Goal: Task Accomplishment & Management: Manage account settings

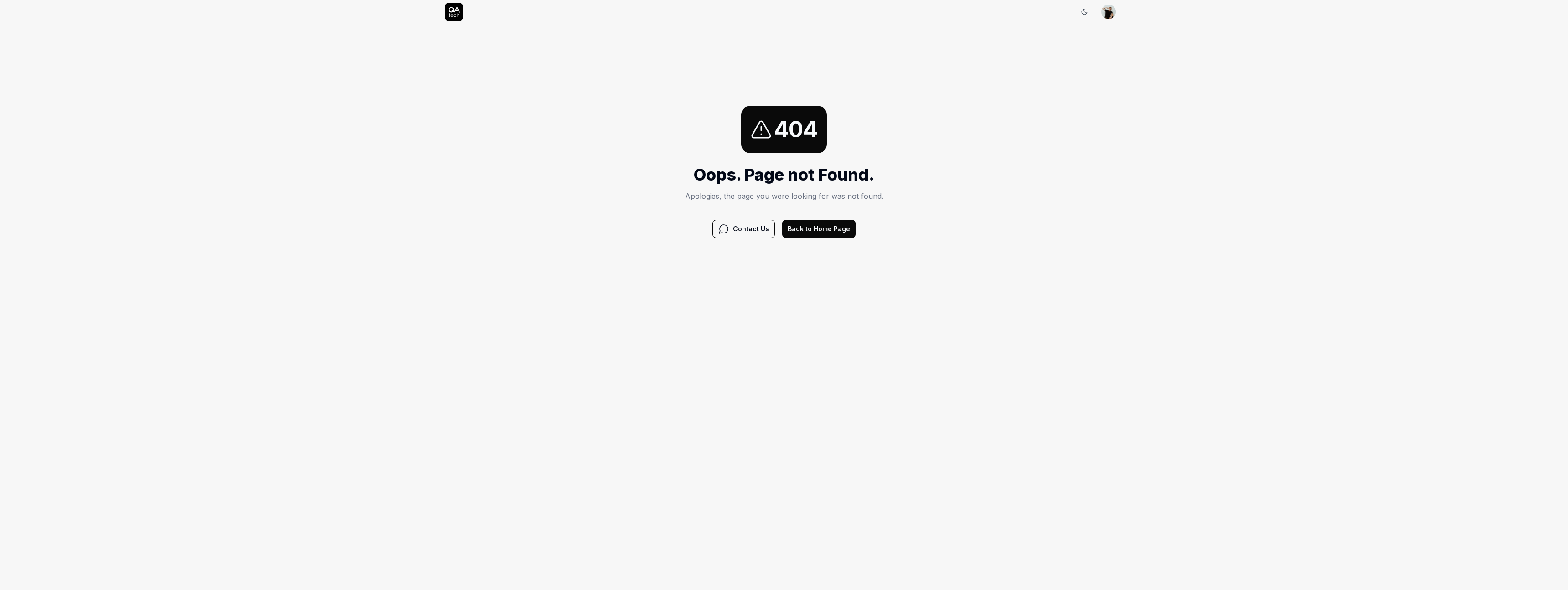
click at [547, 263] on div "404 Oops. Page not Found. Apologies, the page you were looking for was not foun…" at bounding box center [784, 171] width 1568 height 295
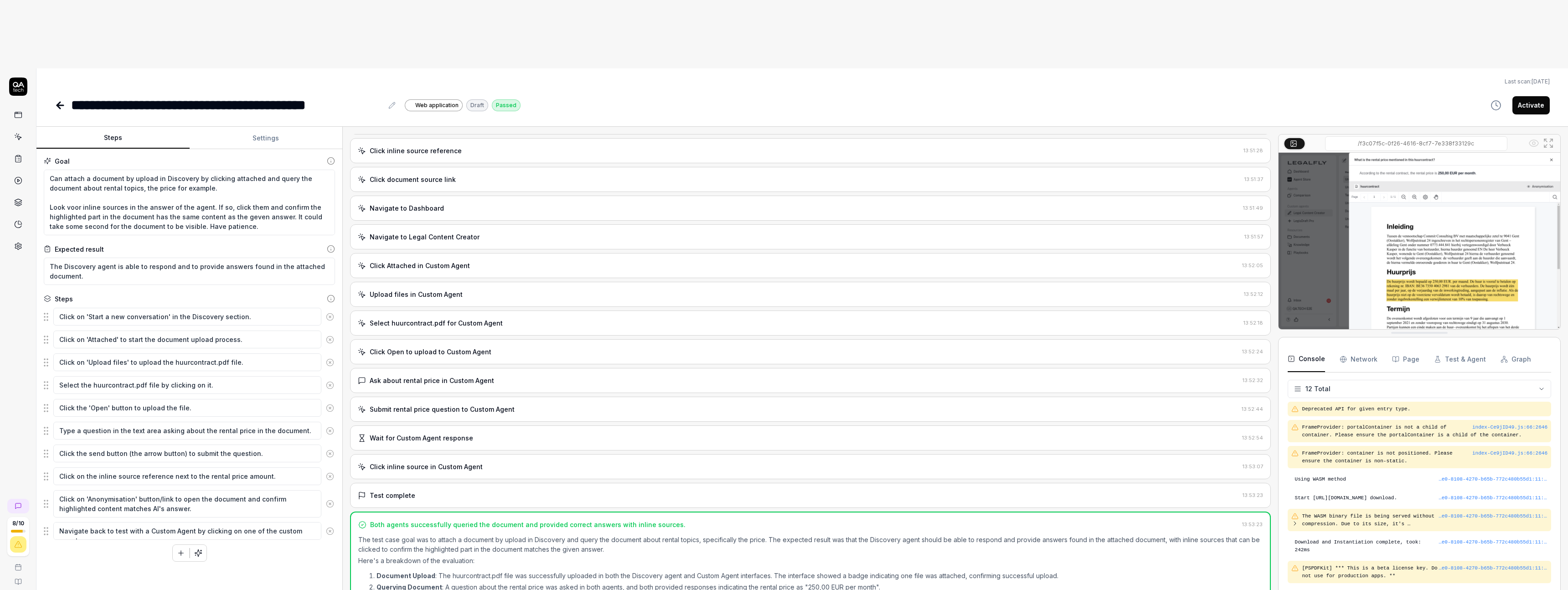
scroll to position [38, 0]
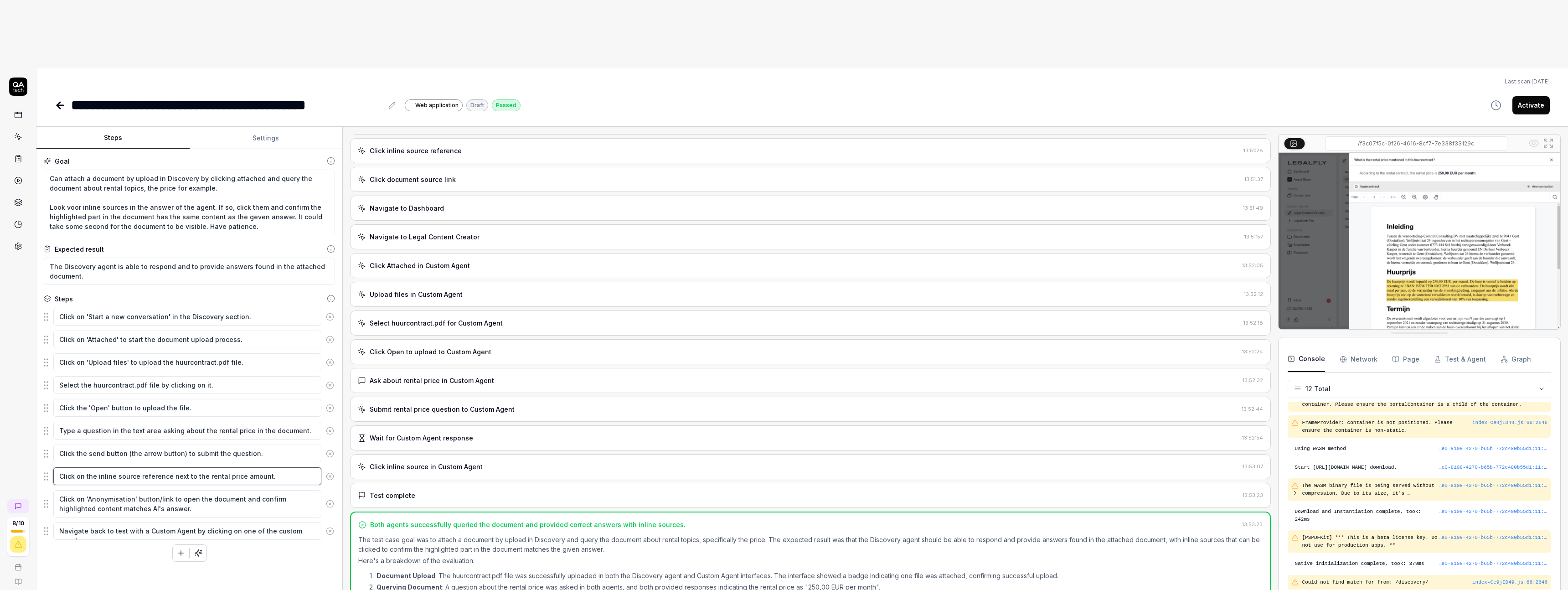
click at [187, 467] on textarea "Click on the inline source reference next to the rental price amount." at bounding box center [187, 475] width 268 height 18
click at [161, 490] on textarea "Click on 'Anonymisation' button/link to open the document and confirm highlight…" at bounding box center [187, 503] width 268 height 28
click at [331, 499] on icon at bounding box center [329, 503] width 9 height 9
click at [99, 490] on textarea "Navigate back to test with a Custom Agent by clicking on one of the custom agen…" at bounding box center [187, 498] width 268 height 18
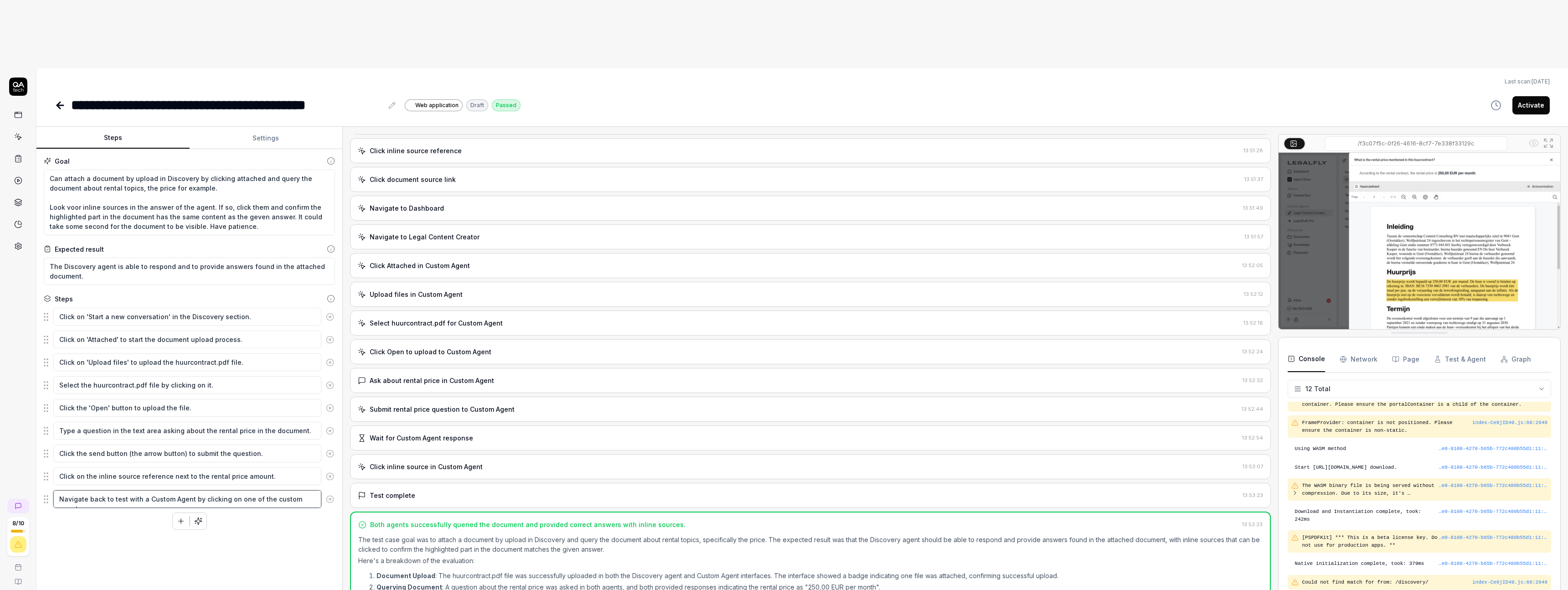
click at [99, 490] on textarea "Navigate back to test with a Custom Agent by clicking on one of the custom agen…" at bounding box center [187, 498] width 268 height 18
click at [179, 516] on icon "button" at bounding box center [180, 520] width 9 height 9
drag, startPoint x: 43, startPoint y: 456, endPoint x: 46, endPoint y: 433, distance: 23.2
click at [46, 433] on fieldset "Click on 'Start a new conversation' in the Discovery section. Click on 'Attache…" at bounding box center [189, 419] width 291 height 224
type textarea "*"
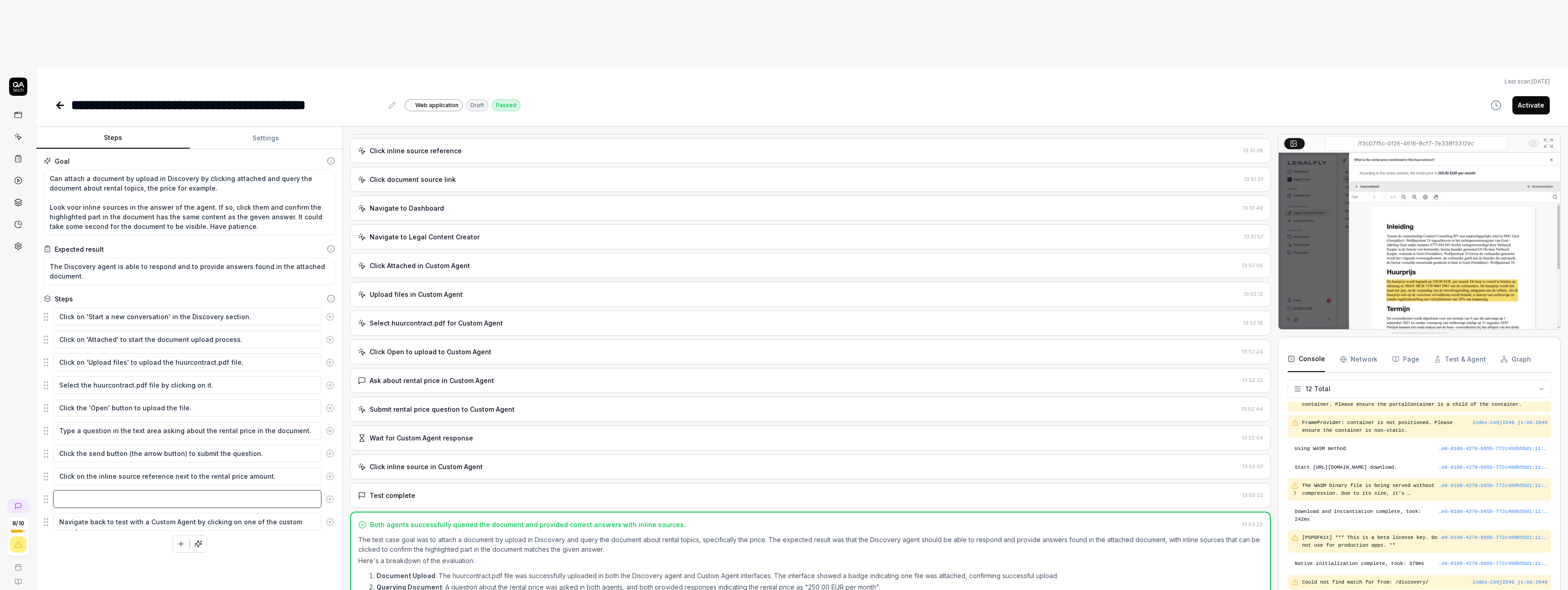
click at [77, 490] on textarea at bounding box center [187, 498] width 268 height 18
type textarea "A"
type textarea "*"
type textarea "As"
type textarea "*"
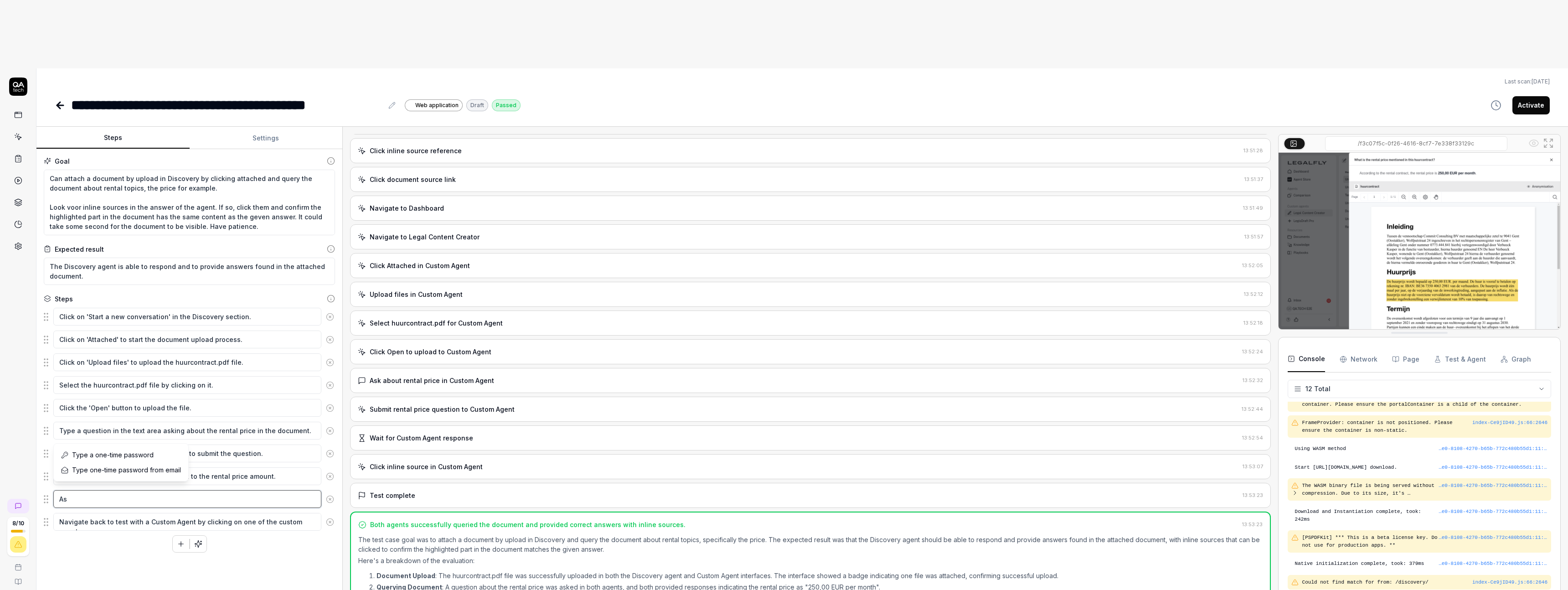
type textarea "A"
click at [80, 533] on span "Verify [that a condition is met]" at bounding box center [116, 533] width 88 height 10
type textarea "*"
type textarea "Verify"
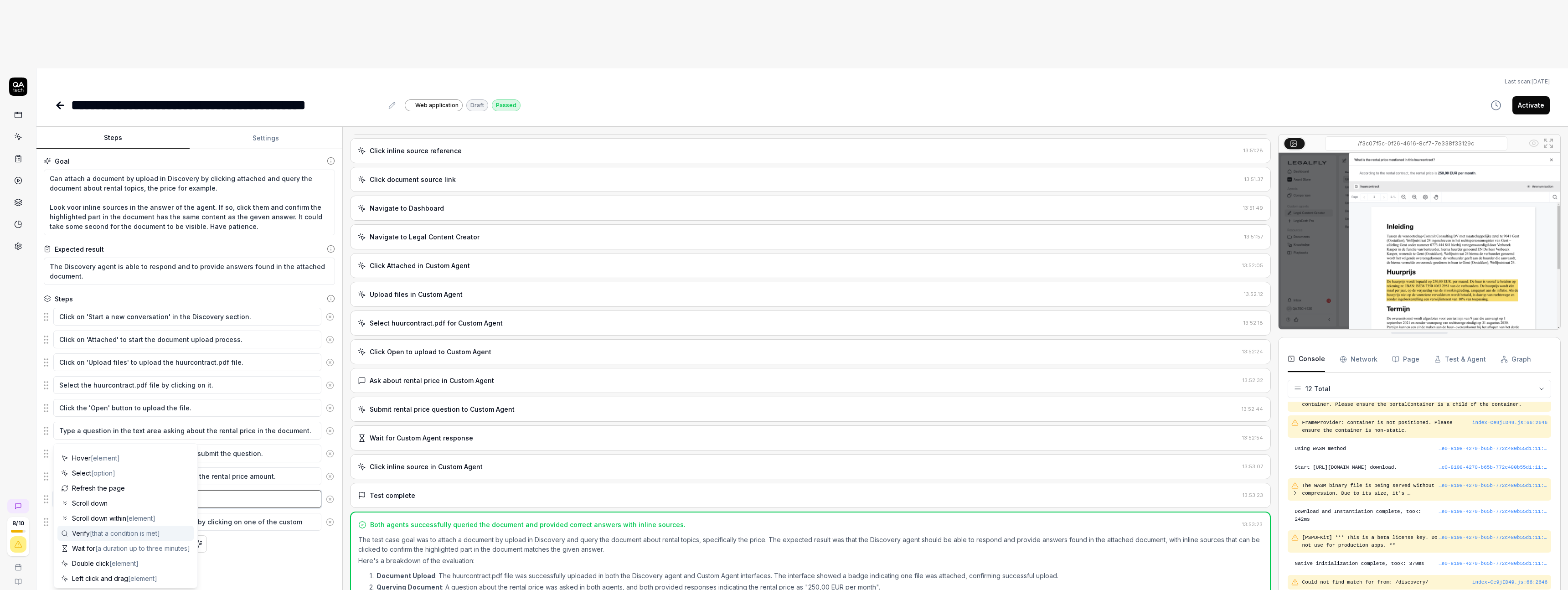
scroll to position [0, 0]
type textarea "*"
type textarea "Verify t"
type textarea "*"
type textarea "Verify th"
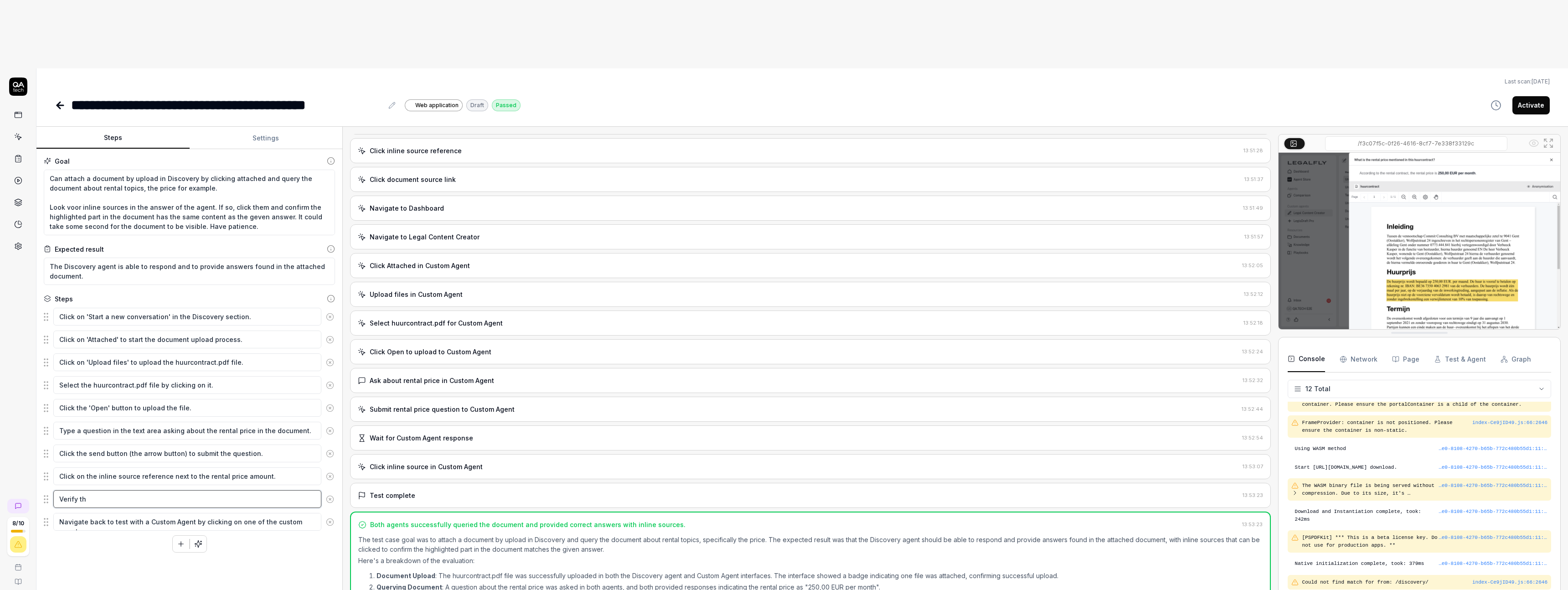
type textarea "*"
type textarea "Verify tha"
type textarea "*"
type textarea "Verify that"
type textarea "*"
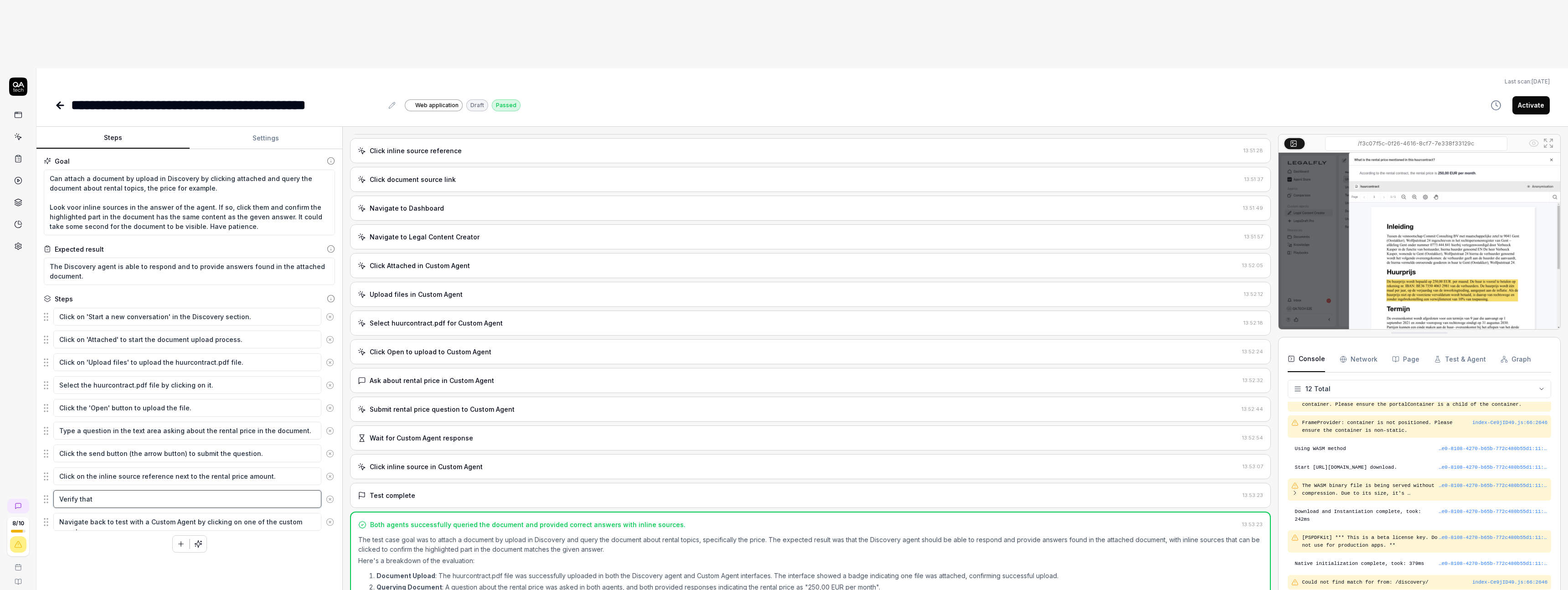
type textarea "Verify that"
type textarea "*"
type textarea "Verify that t"
type textarea "*"
type textarea "Verify that th"
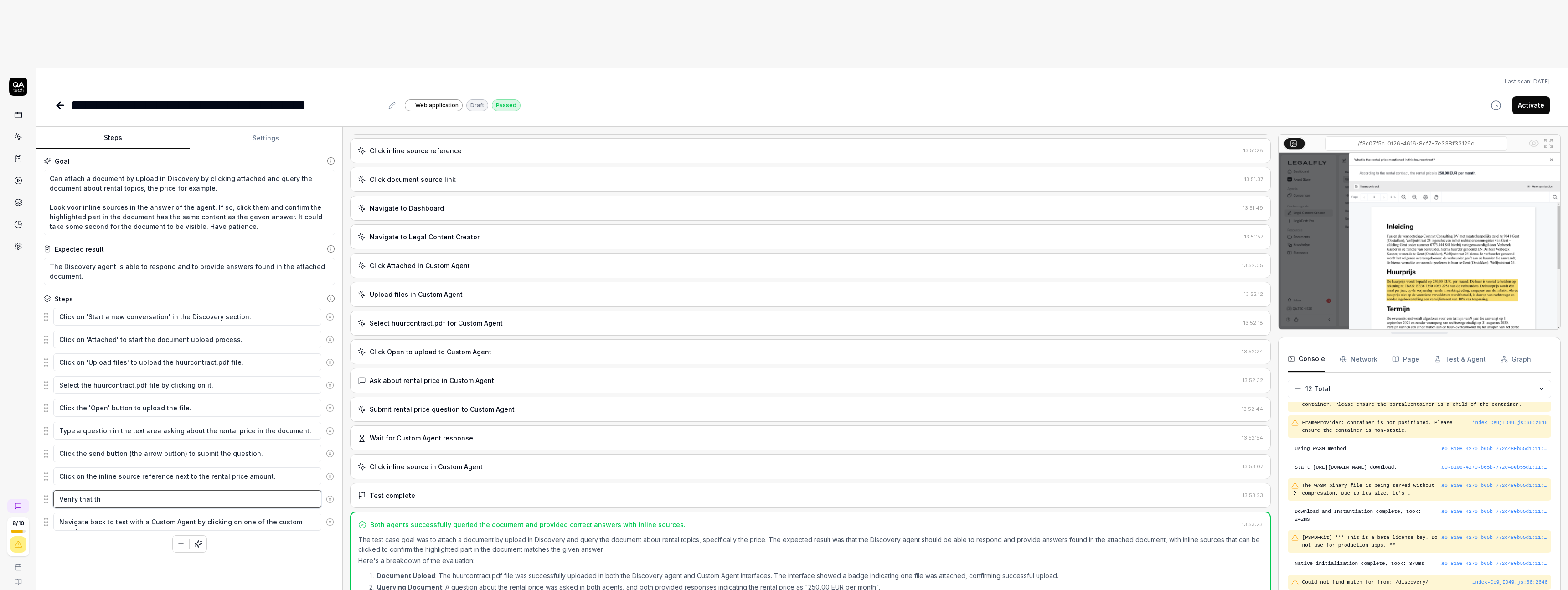
type textarea "*"
type textarea "Verify that the"
type textarea "*"
type textarea "Verify that the"
type textarea "*"
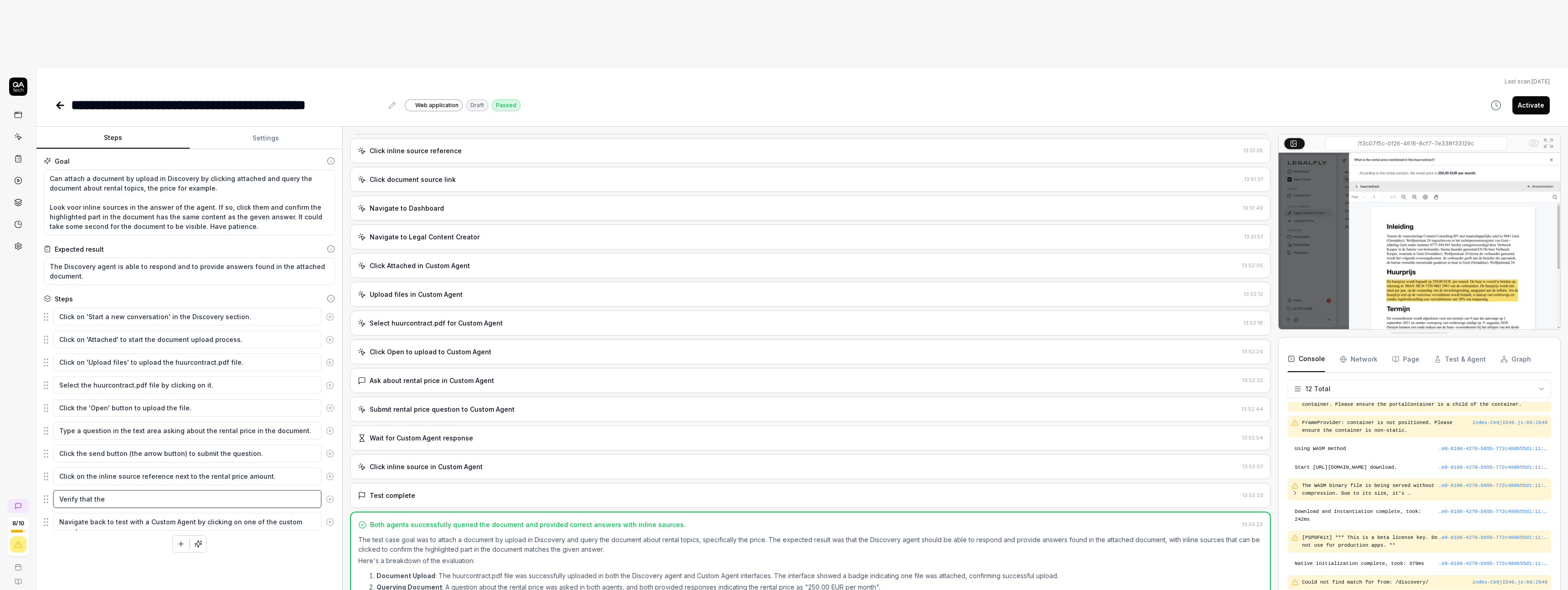
type textarea "Verify that the h"
type textarea "*"
type textarea "Verify that the hi"
type textarea "*"
type textarea "Verify that the hig"
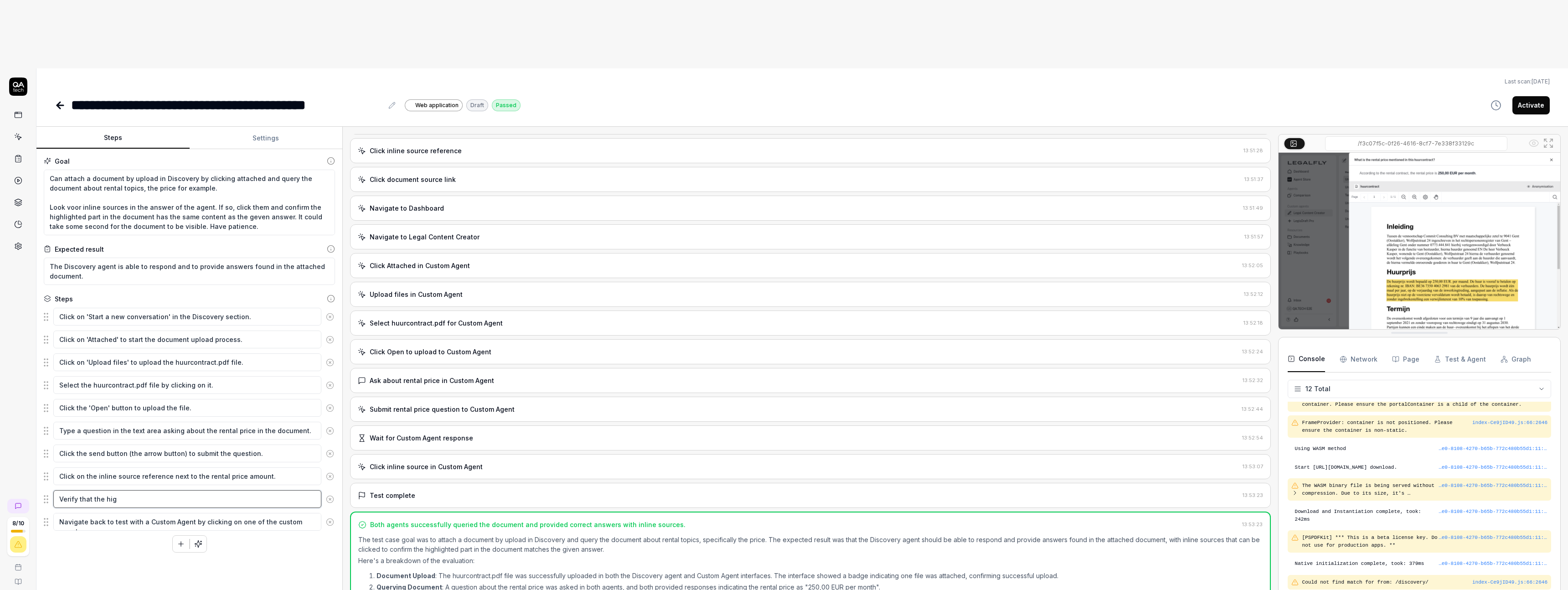
type textarea "*"
type textarea "Verify that the high"
type textarea "*"
type textarea "Verify that the highl"
type textarea "*"
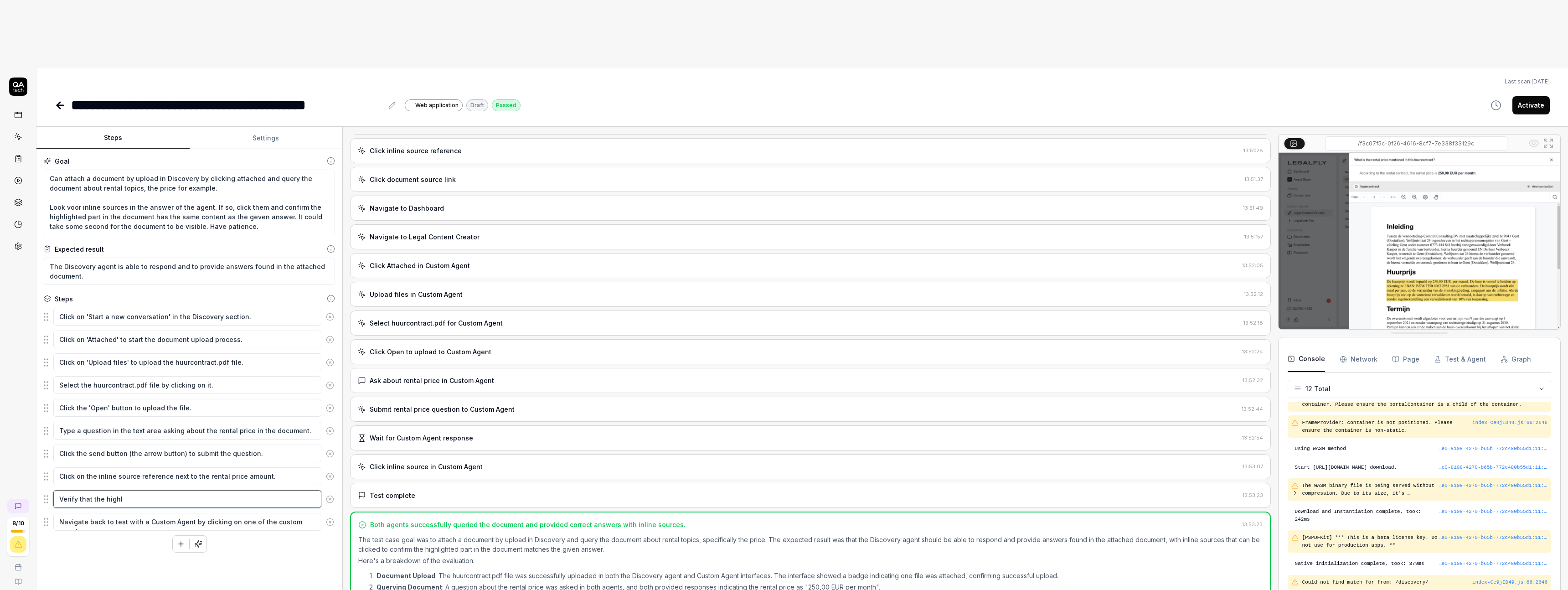
type textarea "Verify that the highli"
type textarea "*"
type textarea "Verify that the highlig"
type textarea "*"
type textarea "Verify that the highlight"
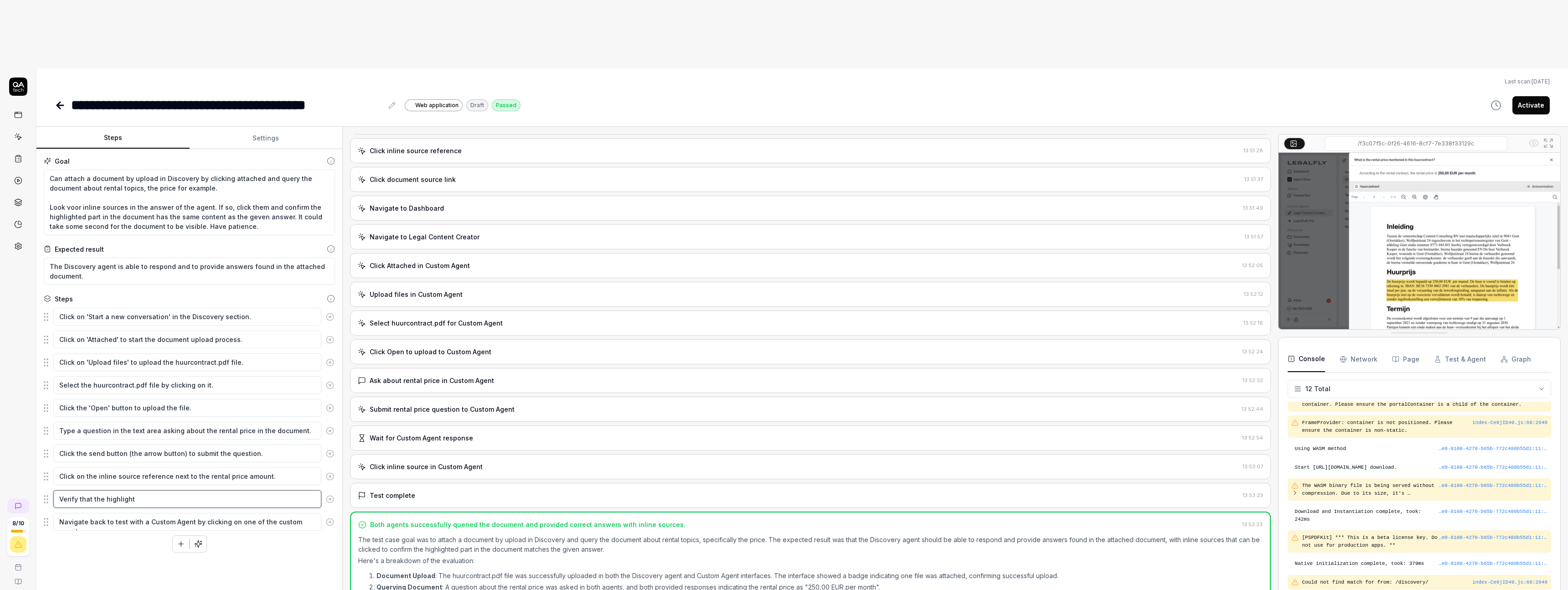
type textarea "*"
type textarea "Verify that the highlightg"
type textarea "*"
type textarea "Verify that the highlightge"
type textarea "*"
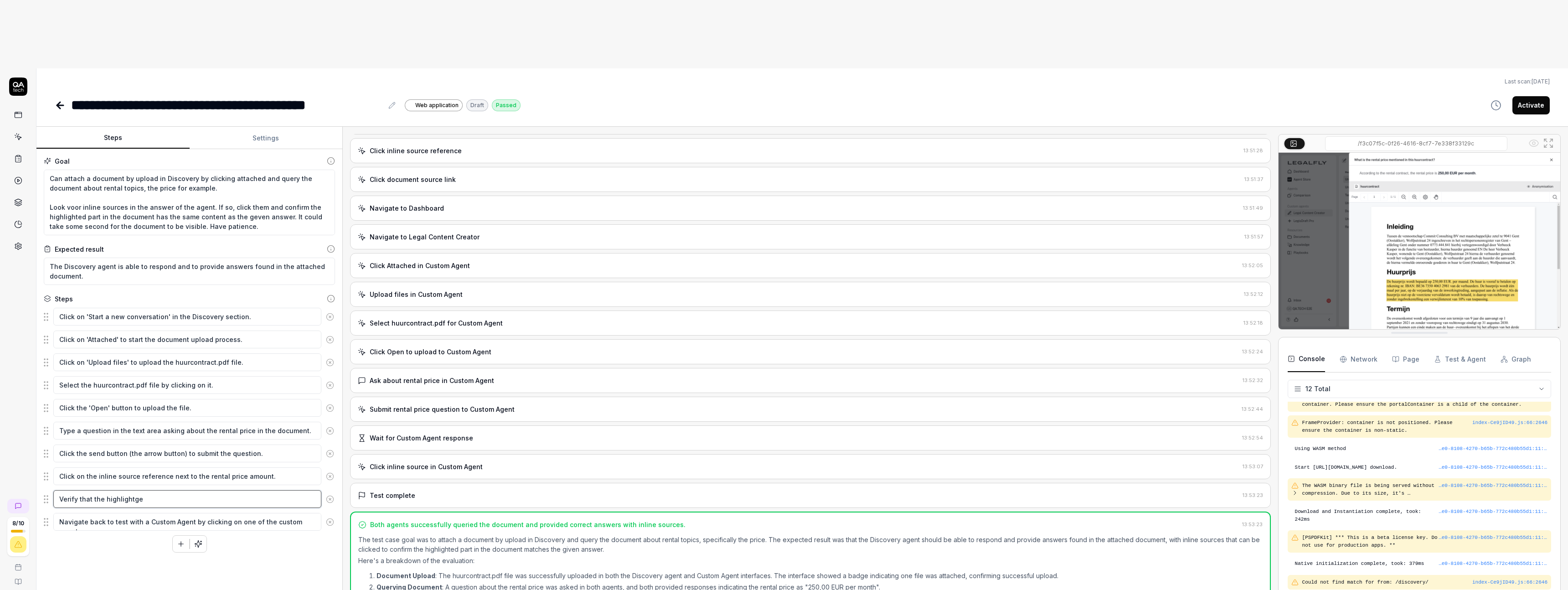
type textarea "Verify that the highlightg"
type textarea "*"
type textarea "Verify that the highlight"
type textarea "*"
type textarea "Verify that the highlighte"
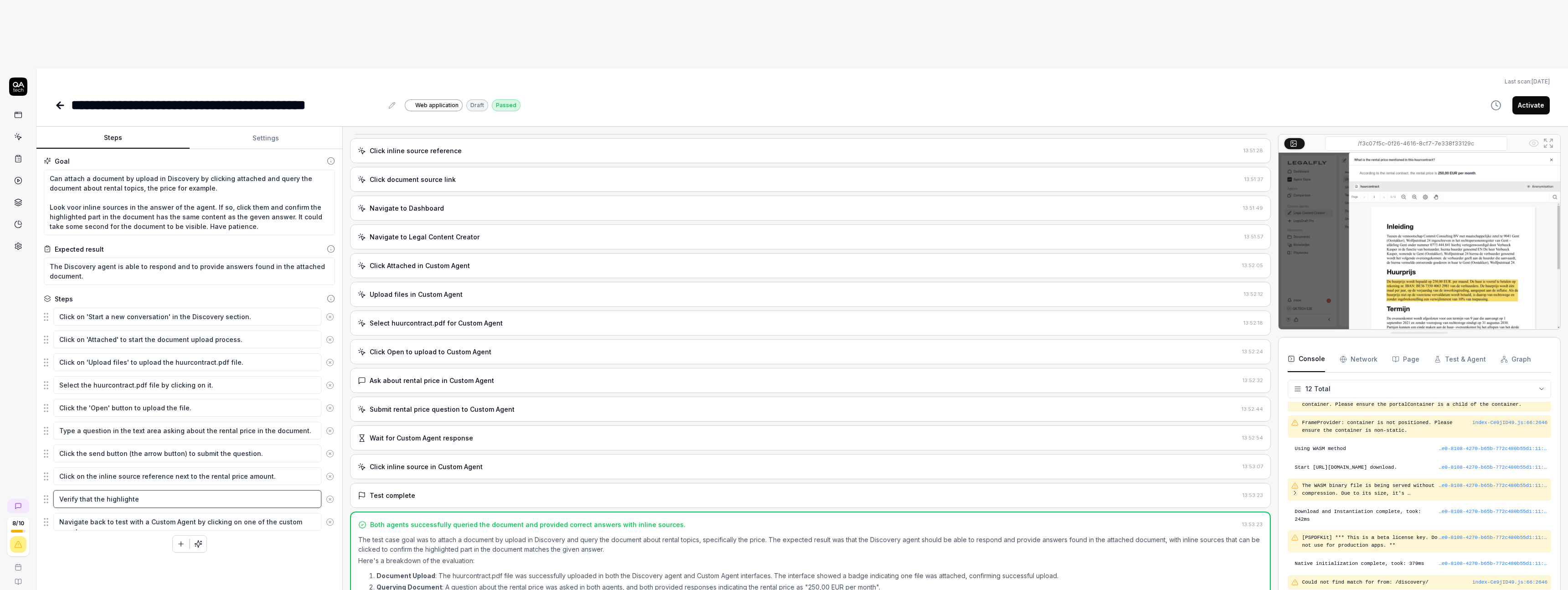
type textarea "*"
type textarea "Verify that the highlighted"
type textarea "*"
type textarea "Verify that the highlighted"
type textarea "*"
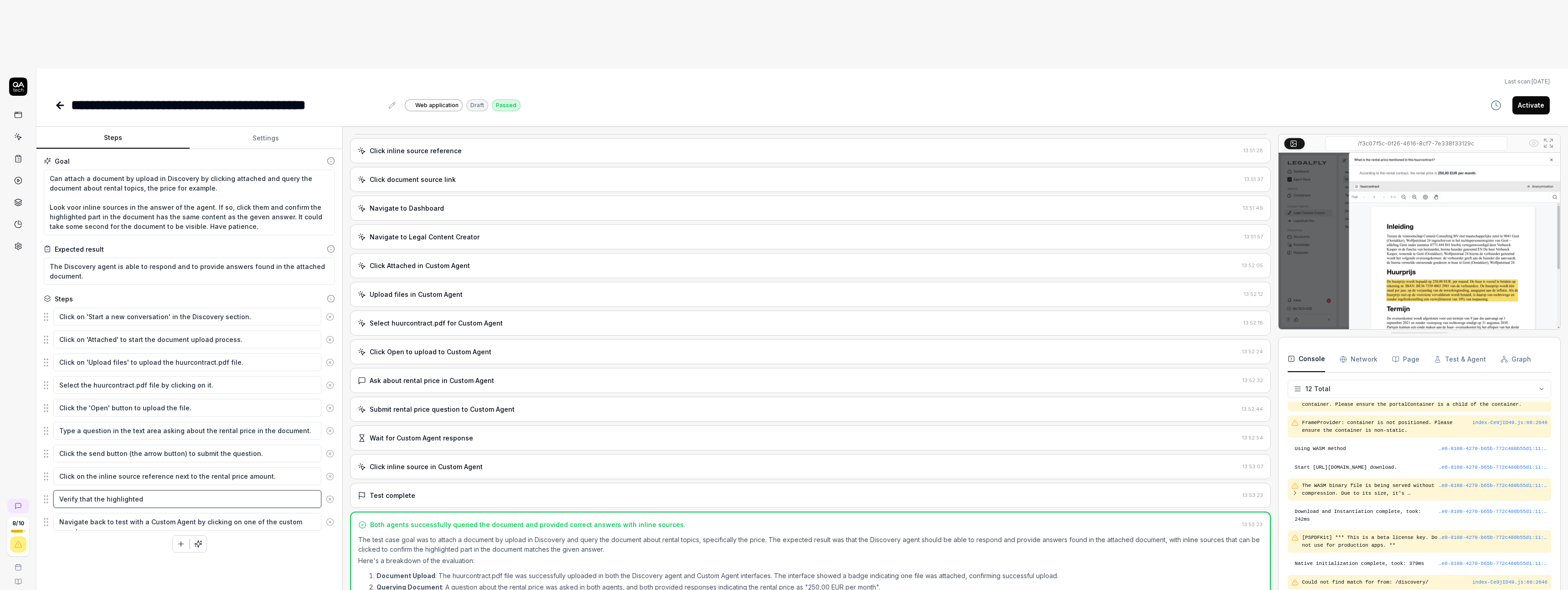
type textarea "Verify that the highlighted c"
type textarea "*"
type textarea "Verify that the highlighted co"
type textarea "*"
type textarea "Verify that the highlighted con"
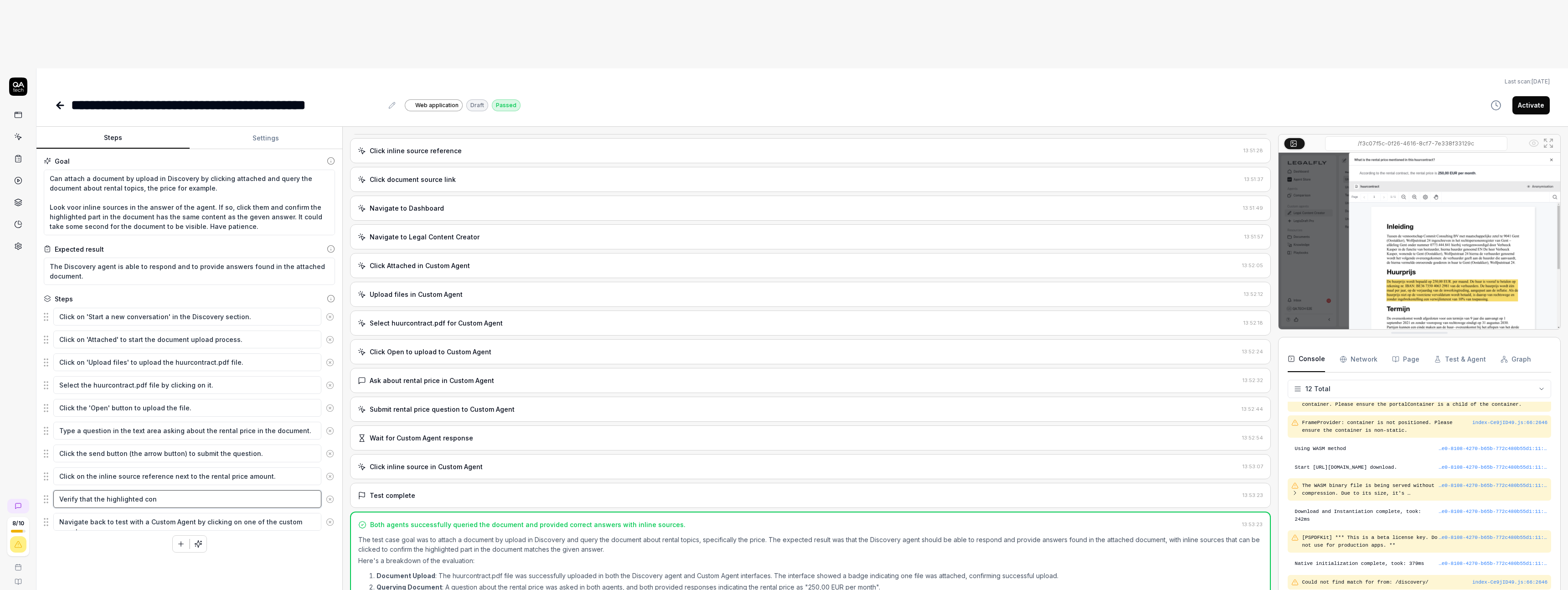
type textarea "*"
type textarea "Verify that the highlighted conte"
type textarea "*"
type textarea "Verify that the highlighted conten"
type textarea "*"
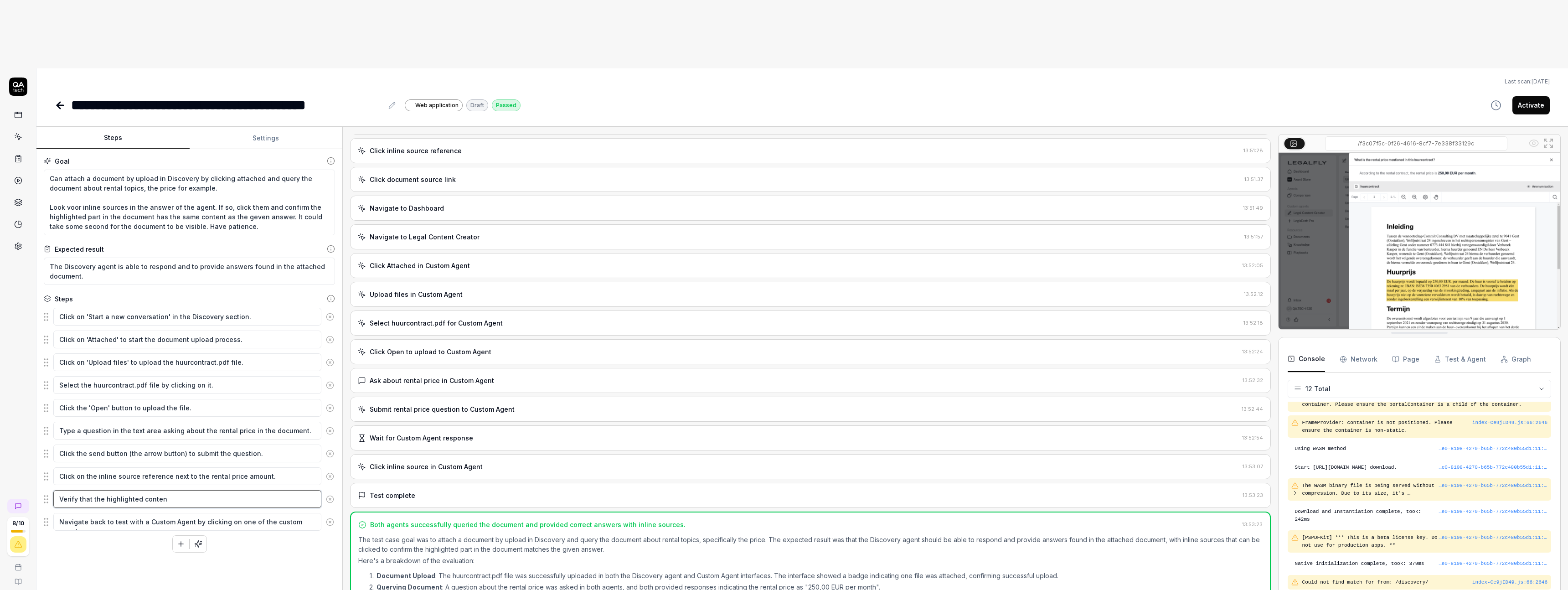
type textarea "Verify that the highlighted content"
type textarea "*"
type textarea "Verify that the highlighted content"
type textarea "*"
type textarea "Verify that the highlighted content i"
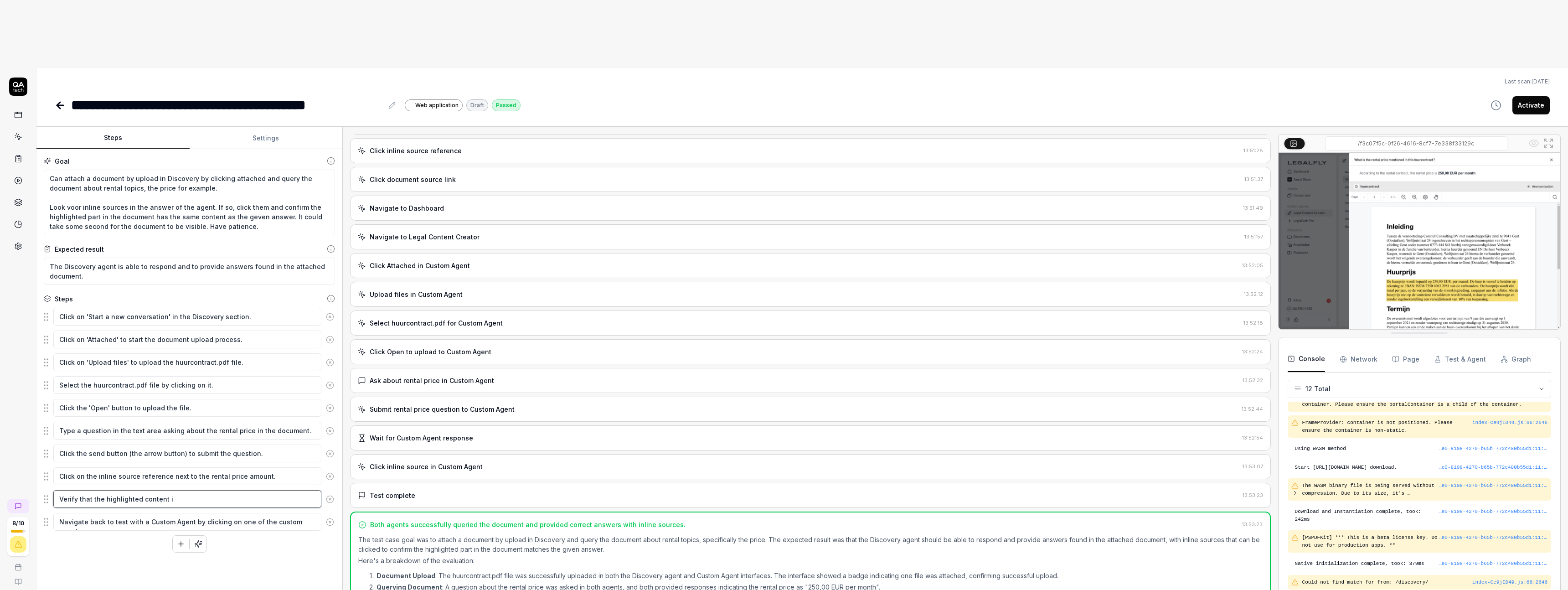
type textarea "*"
type textarea "Verify that the highlighted content is"
type textarea "*"
type textarea "Verify that the highlighted content is"
type textarea "*"
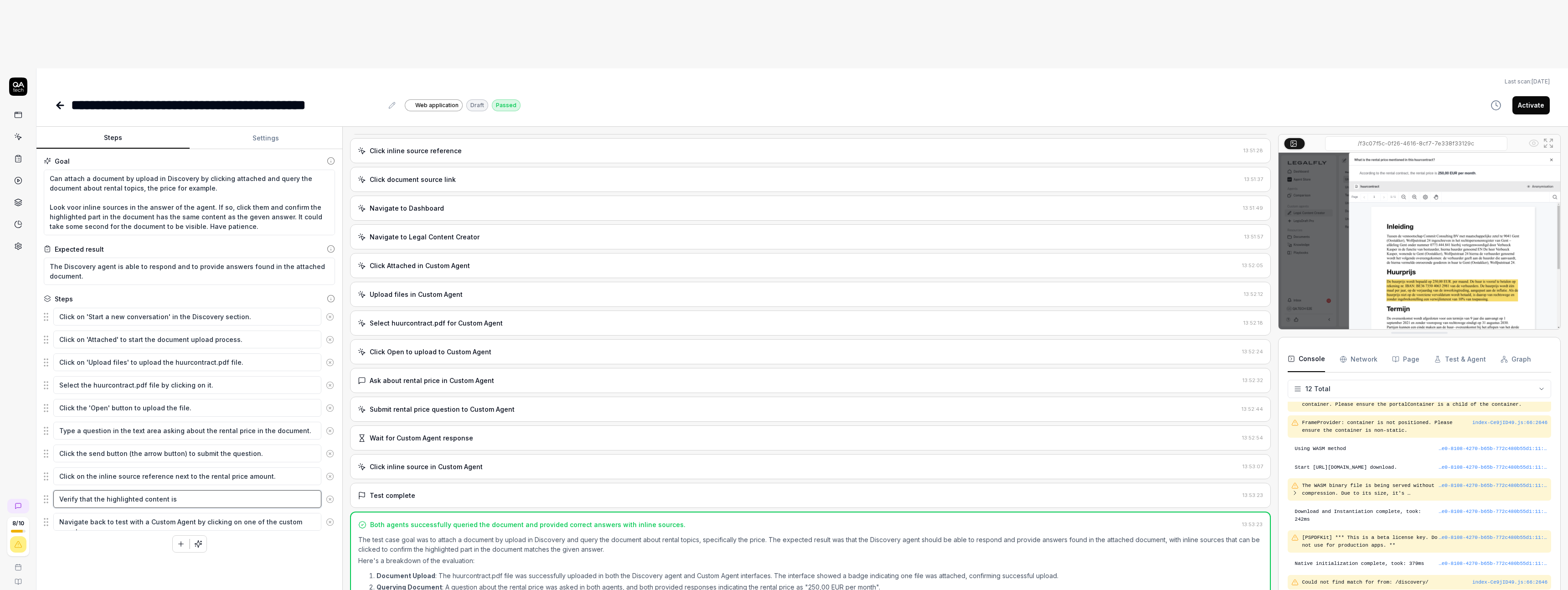
type textarea "Verify that the highlighted content is t"
type textarea "*"
type textarea "Verify that the highlighted content is th"
type textarea "*"
type textarea "Verify that the highlighted content is the"
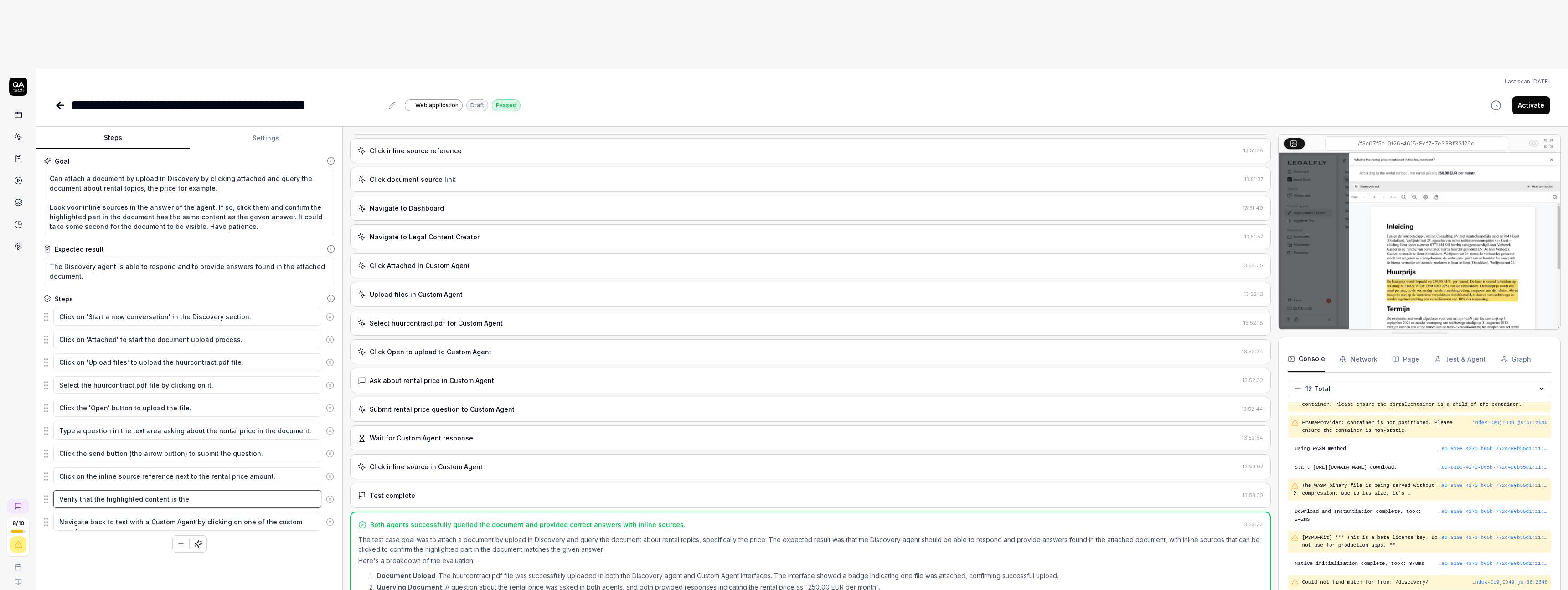
type textarea "*"
type textarea "Verify that the highlighted content is the"
type textarea "*"
type textarea "Verify that the highlighted content is the s"
type textarea "*"
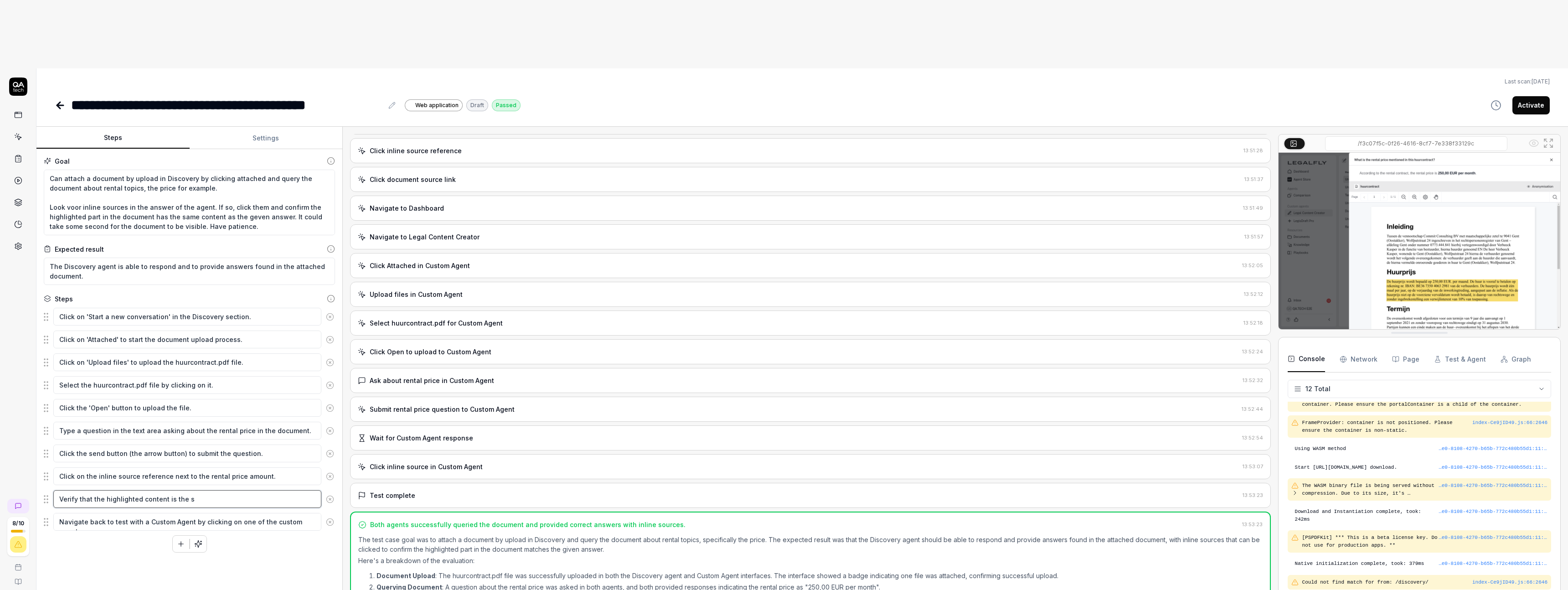
type textarea "Verify that the highlighted content is the so"
type textarea "*"
type textarea "Verify that the highlighted content is the sou"
type textarea "*"
type textarea "Verify that the highlighted content is the sour"
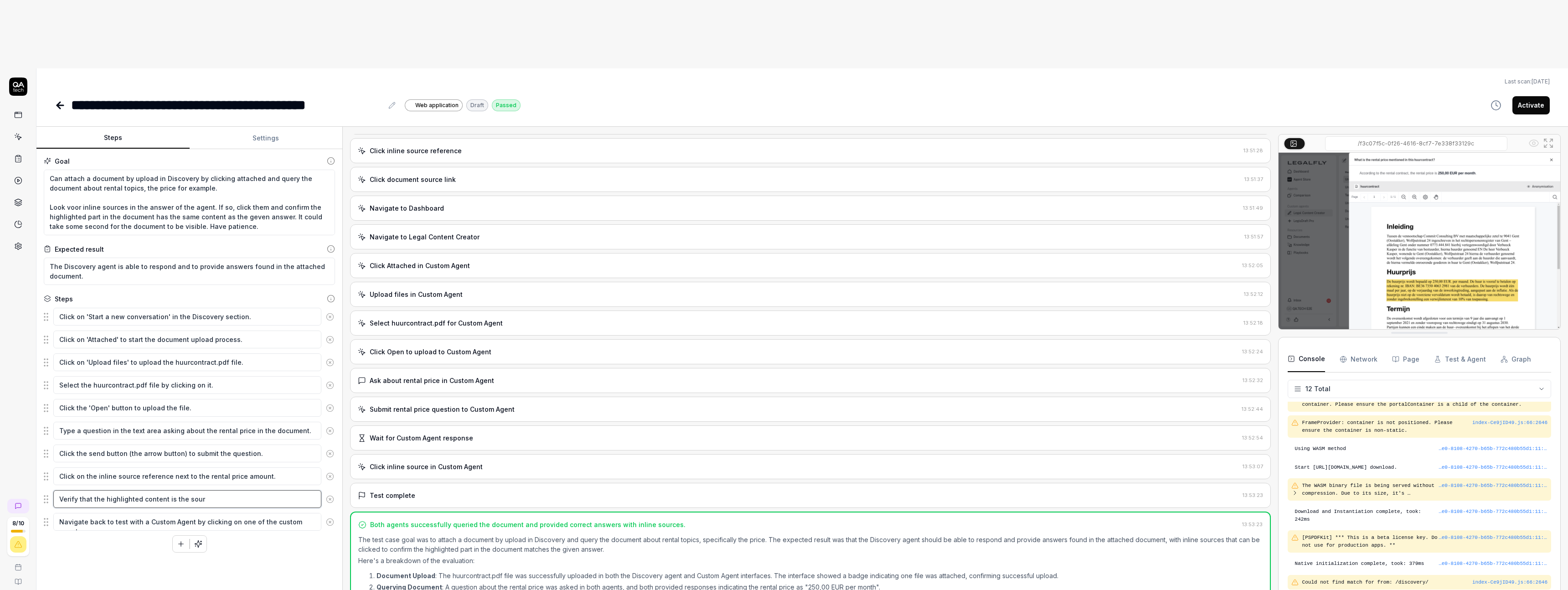
type textarea "*"
type textarea "Verify that the highlighted content is the sourc"
type textarea "*"
type textarea "Verify that the highlighted content is the source"
type textarea "*"
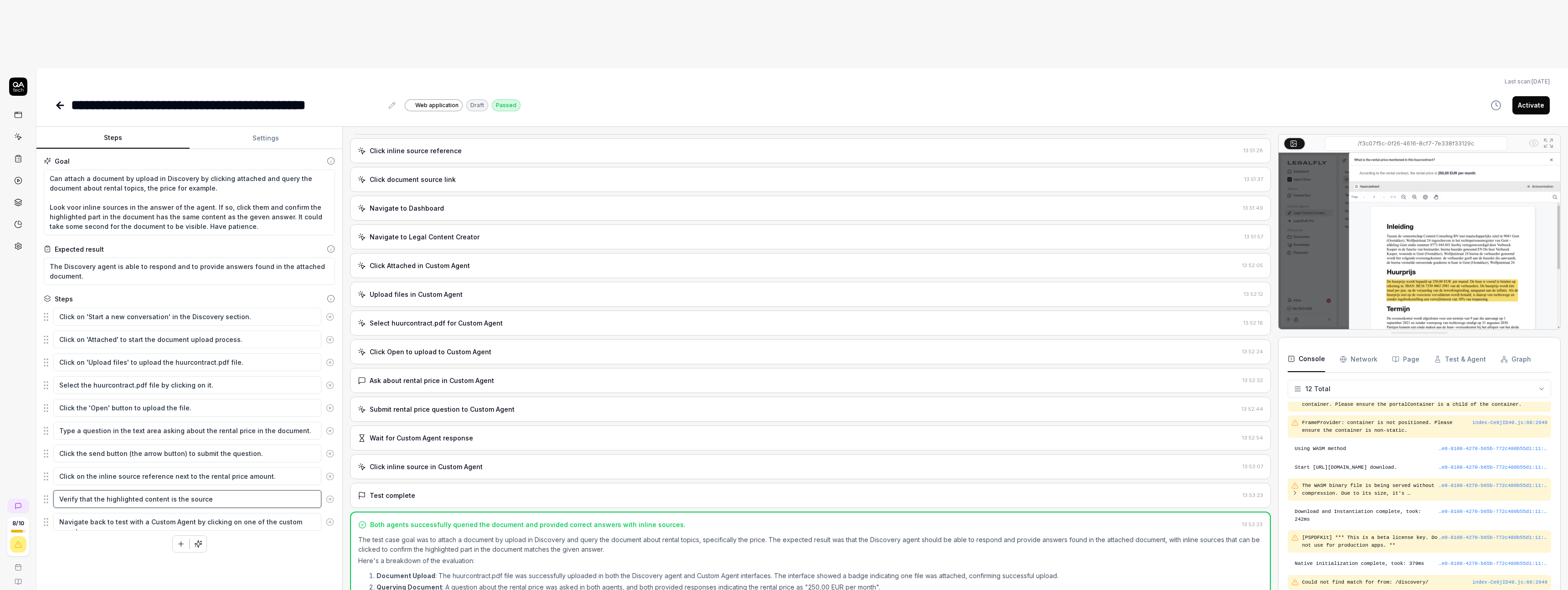
type textarea "Verify that the highlighted content is the source"
type textarea "*"
type textarea "Verify that the highlighted content is the source o"
type textarea "*"
type textarea "Verify that the highlighted content is the source of"
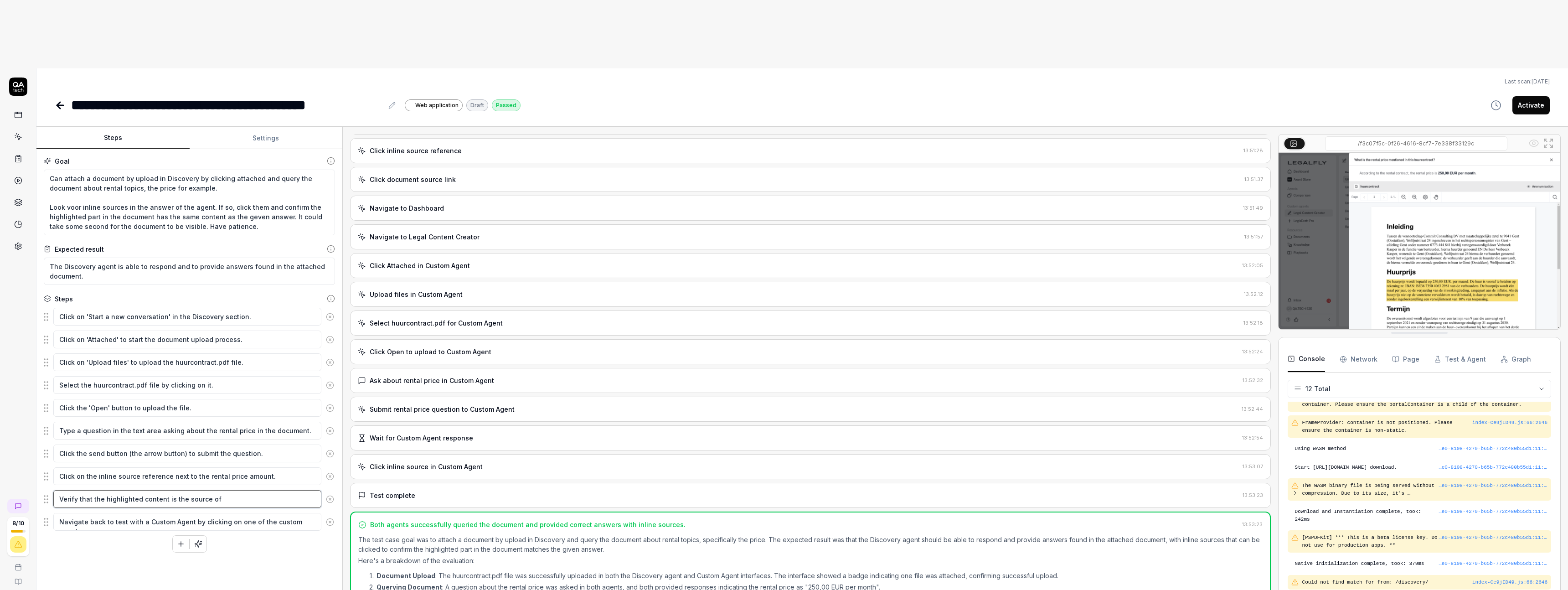
type textarea "*"
type textarea "Verify that the highlighted content is the source of"
type textarea "*"
type textarea "Verify that the highlighted content is the source of t"
type textarea "*"
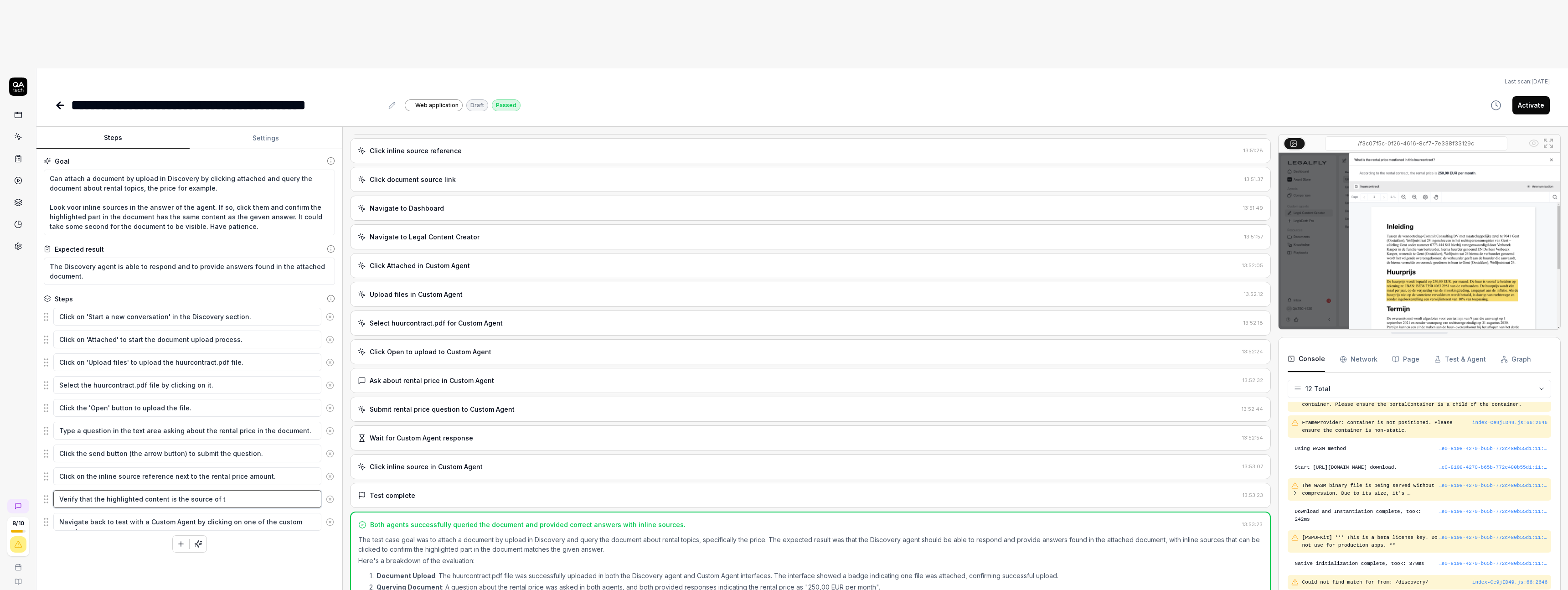
type textarea "Verify that the highlighted content is the source of th"
type textarea "*"
type textarea "Verify that the highlighted content is the source of the"
type textarea "*"
type textarea "Verify that the highlighted content is the source of the p"
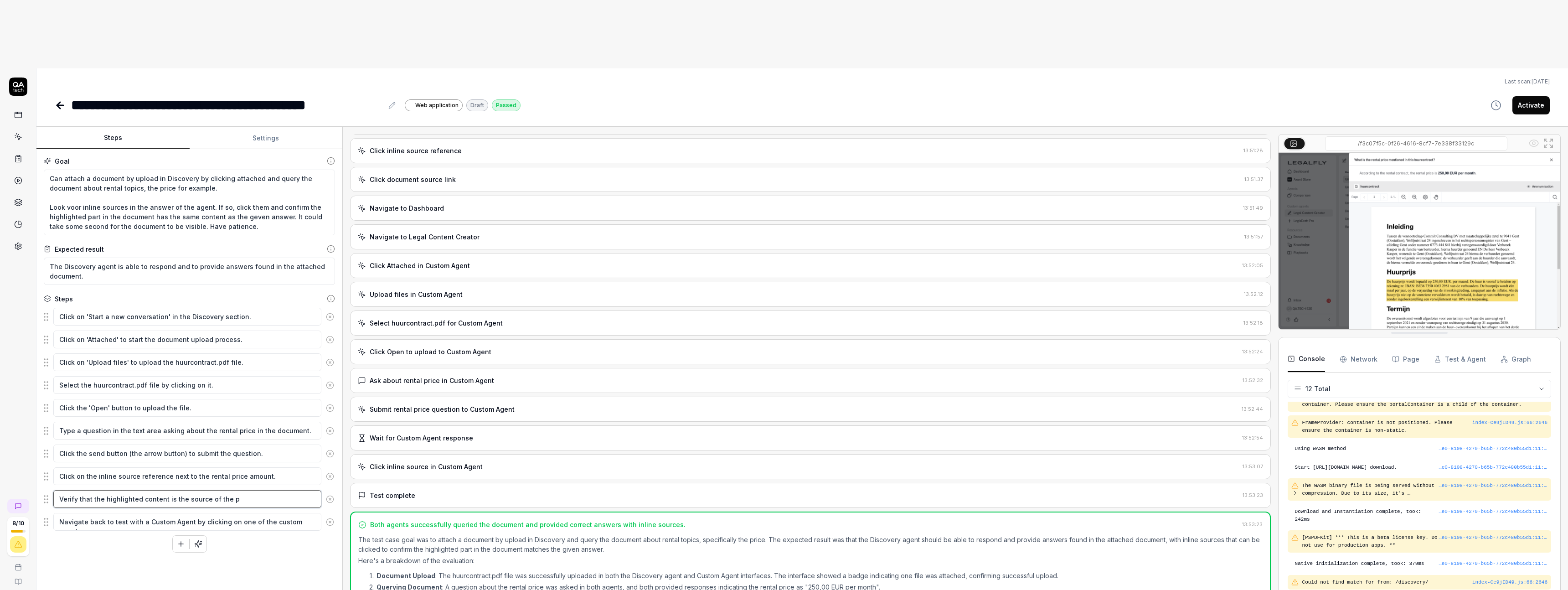
type textarea "*"
type textarea "Verify that the highlighted content is the source of the pr"
type textarea "*"
type textarea "Verify that the highlighted content is the source of the pro"
type textarea "*"
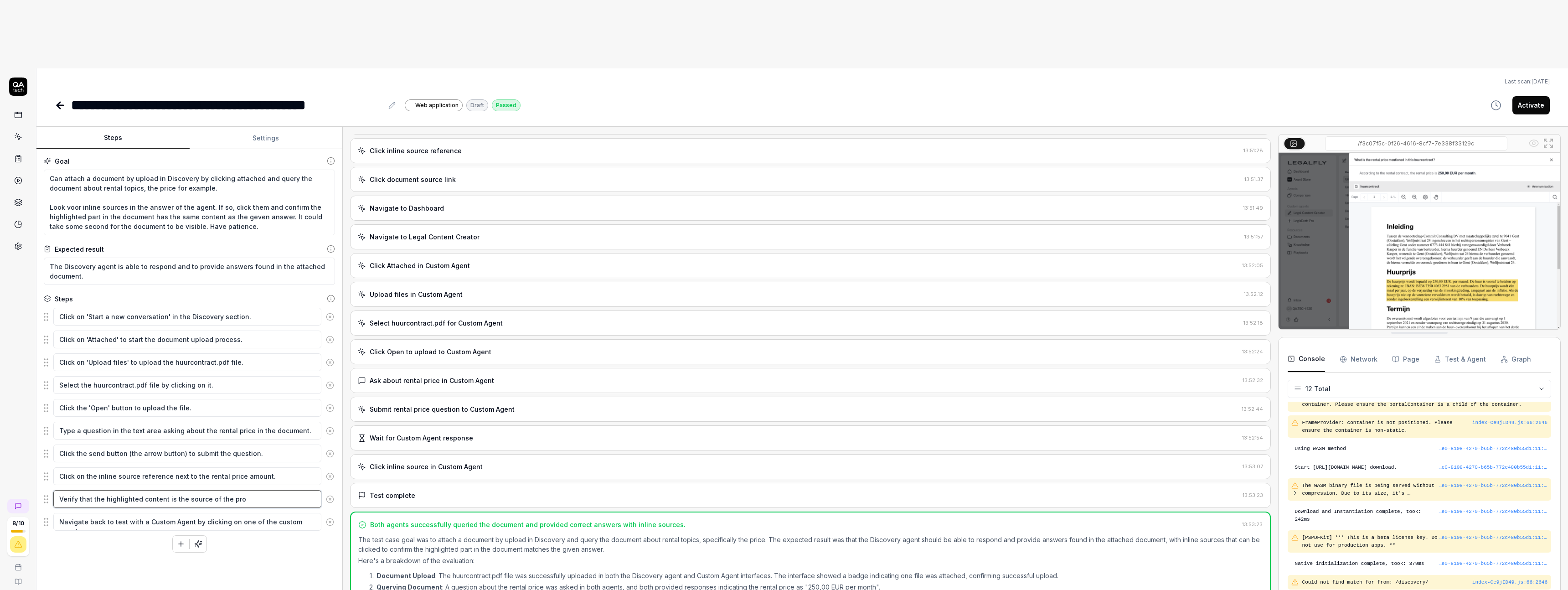
type textarea "Verify that the highlighted content is the source of the prov"
type textarea "*"
type textarea "Verify that the highlighted content is the source of the provi"
type textarea "*"
type textarea "Verify that the highlighted content is the source of the provid"
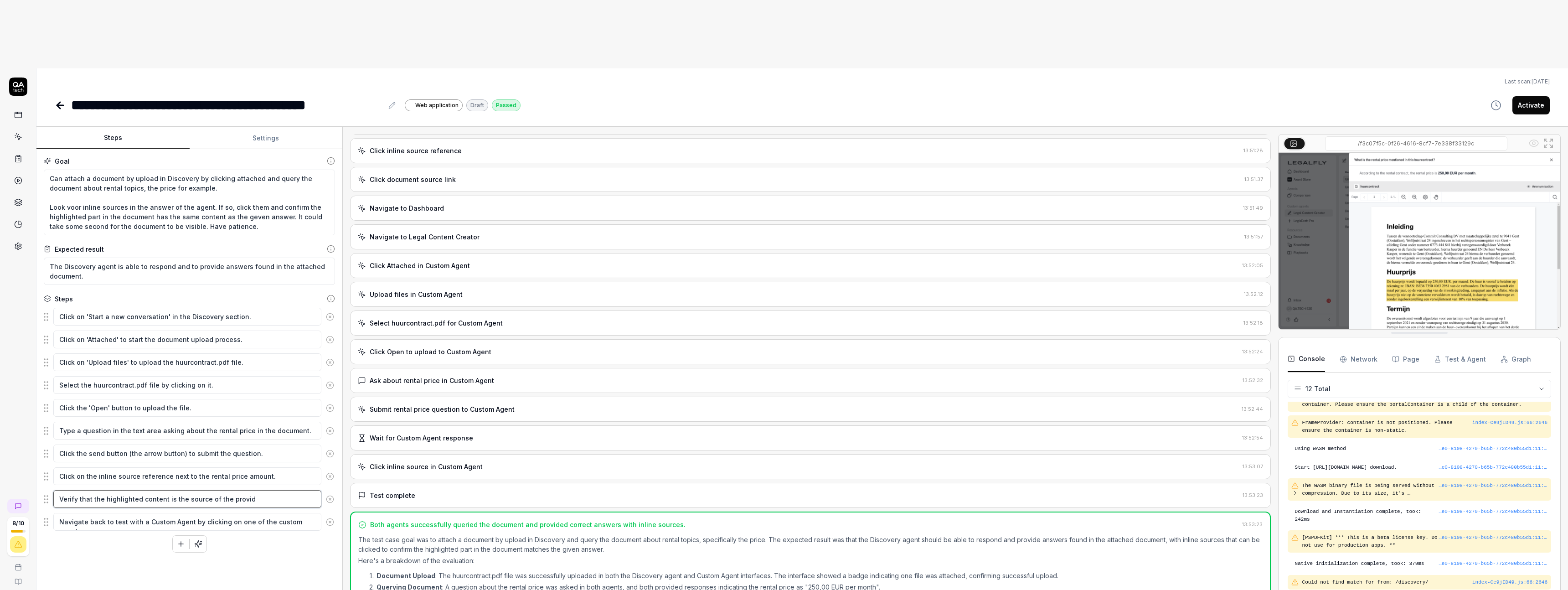
type textarea "*"
type textarea "Verify that the highlighted content is the source of the provide"
type textarea "*"
type textarea "Verify that the highlighted content is the source of the provided"
type textarea "*"
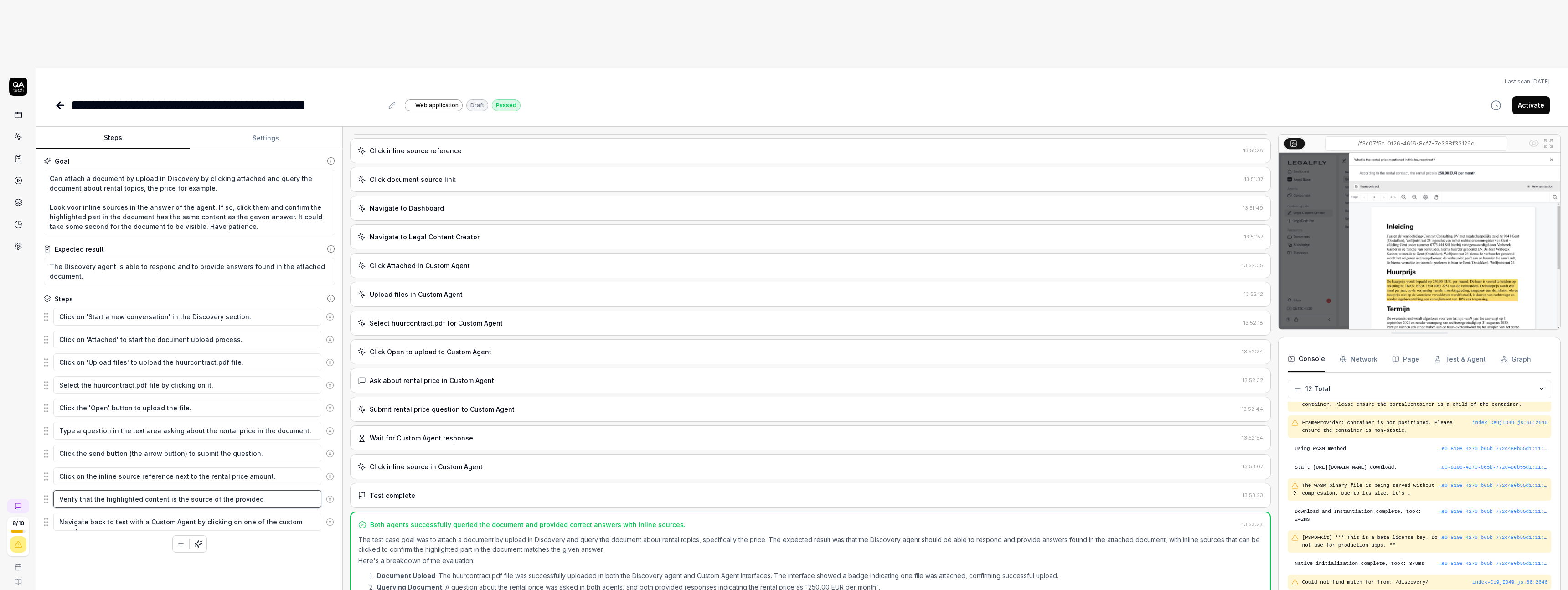
type textarea "Verify that the highlighted content is the source of the provided"
type textarea "*"
type textarea "Verify that the highlighted content is the source of the provided a"
type textarea "*"
type textarea "Verify that the highlighted content is the source of the provided an"
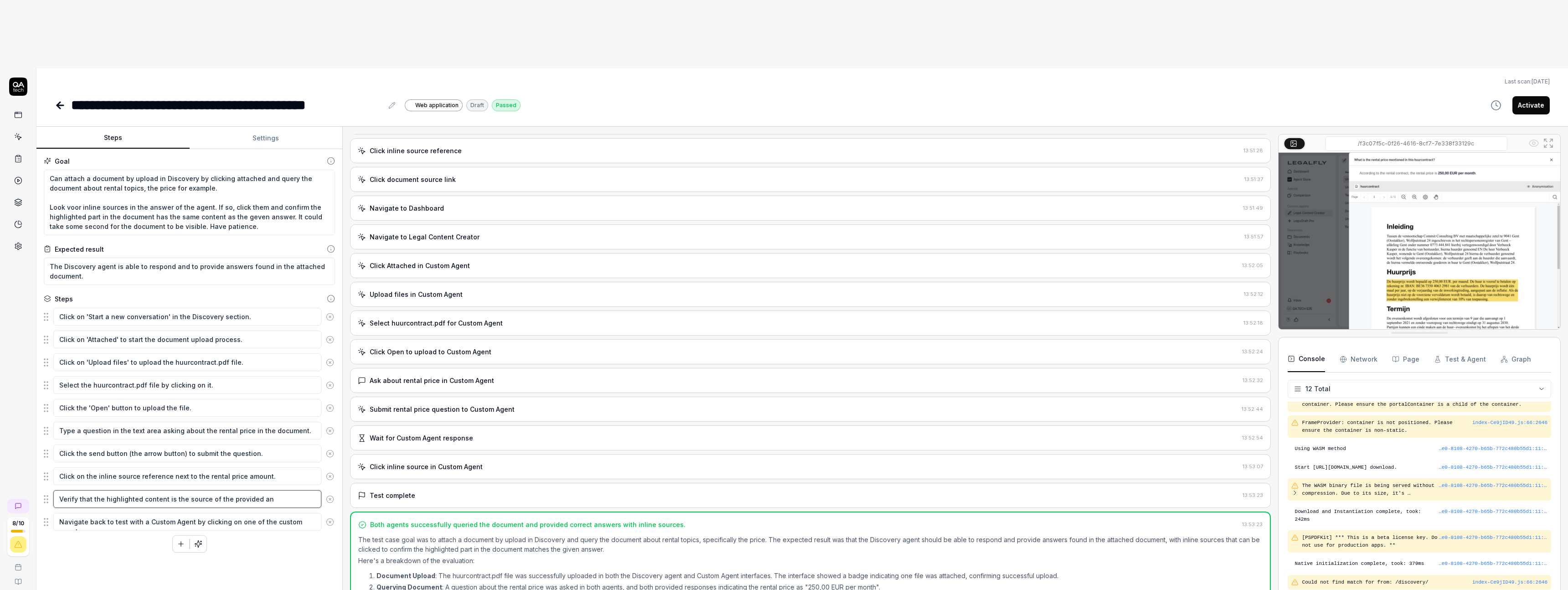
type textarea "*"
type textarea "Verify that the highlighted content is the source of the provided ans"
type textarea "*"
type textarea "Verify that the highlighted content is the source of the provided answ"
type textarea "*"
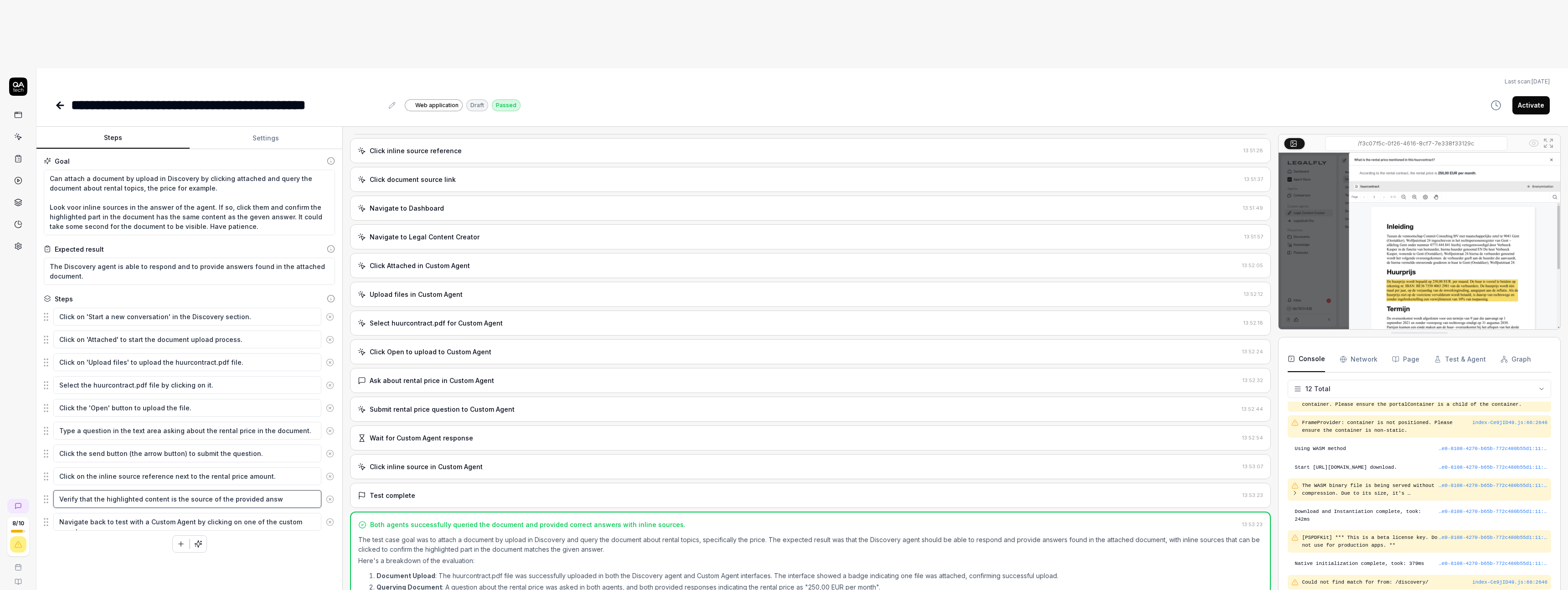
type textarea "Verify that the highlighted content is the source of the provided answ"
type textarea "*"
type textarea "Verify that the highlighted content is the source of the c provided answ"
type textarea "*"
type textarea "Verify that the highlighted content is the source of the co provided answ"
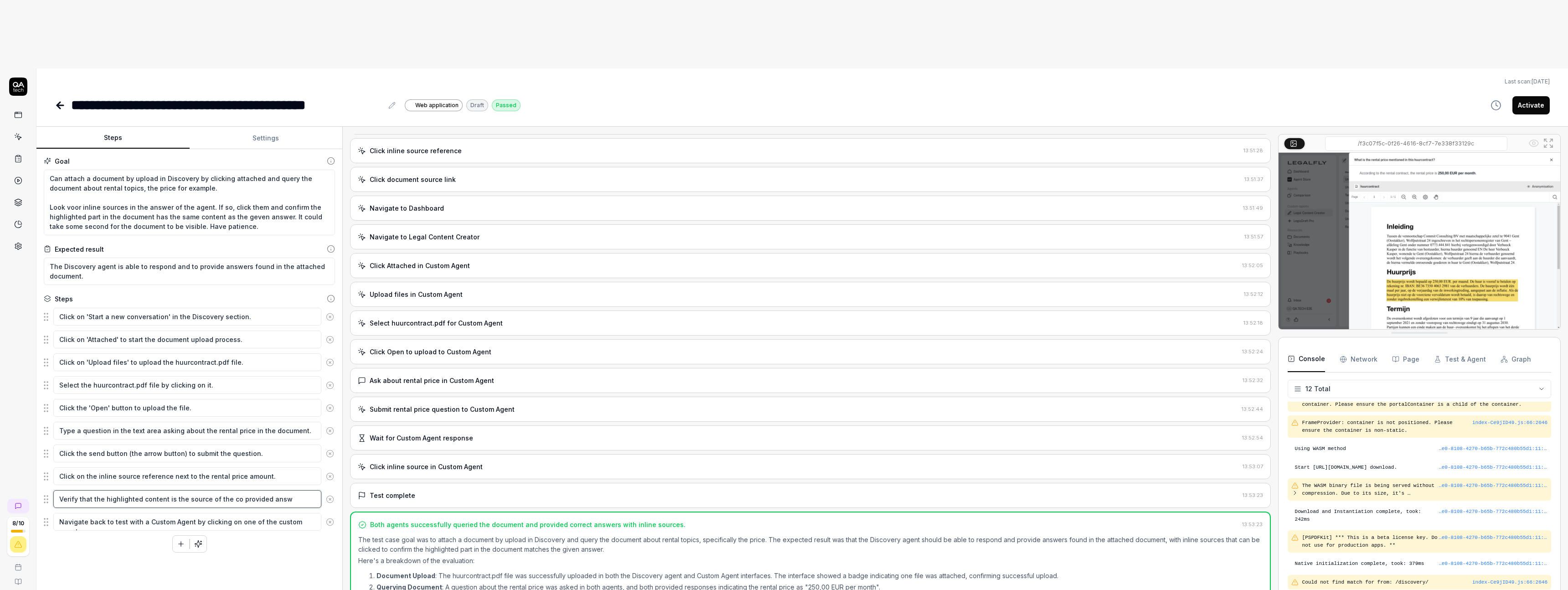
type textarea "*"
type textarea "Verify that the highlighted content is the source of the cont provided answ"
type textarea "*"
type textarea "Verify that the highlighted content is the source of the conte provided answ"
type textarea "*"
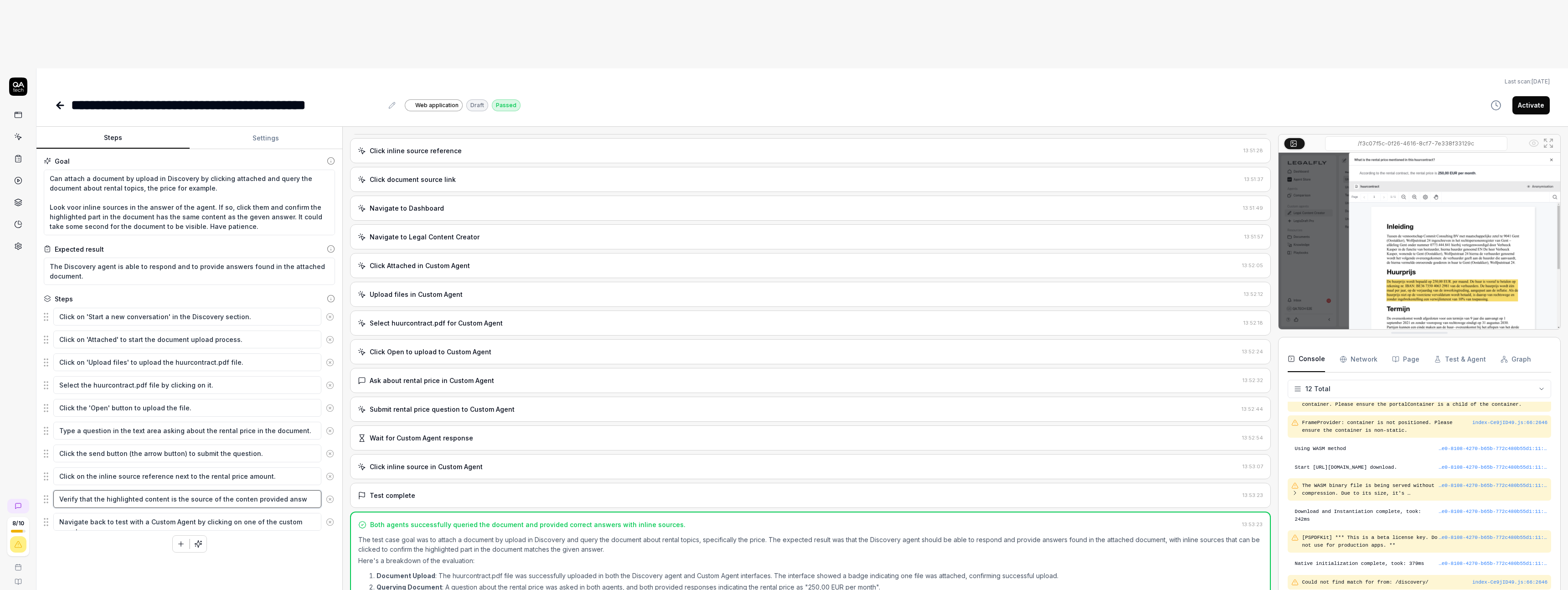
type textarea "Verify that the highlighted content is the source of the content provided answ"
type textarea "*"
type textarea "Verify that the highlighted content is the source of the content provided answ"
type textarea "*"
type textarea "Verify that the highlighted content is the source of the content o provided answ"
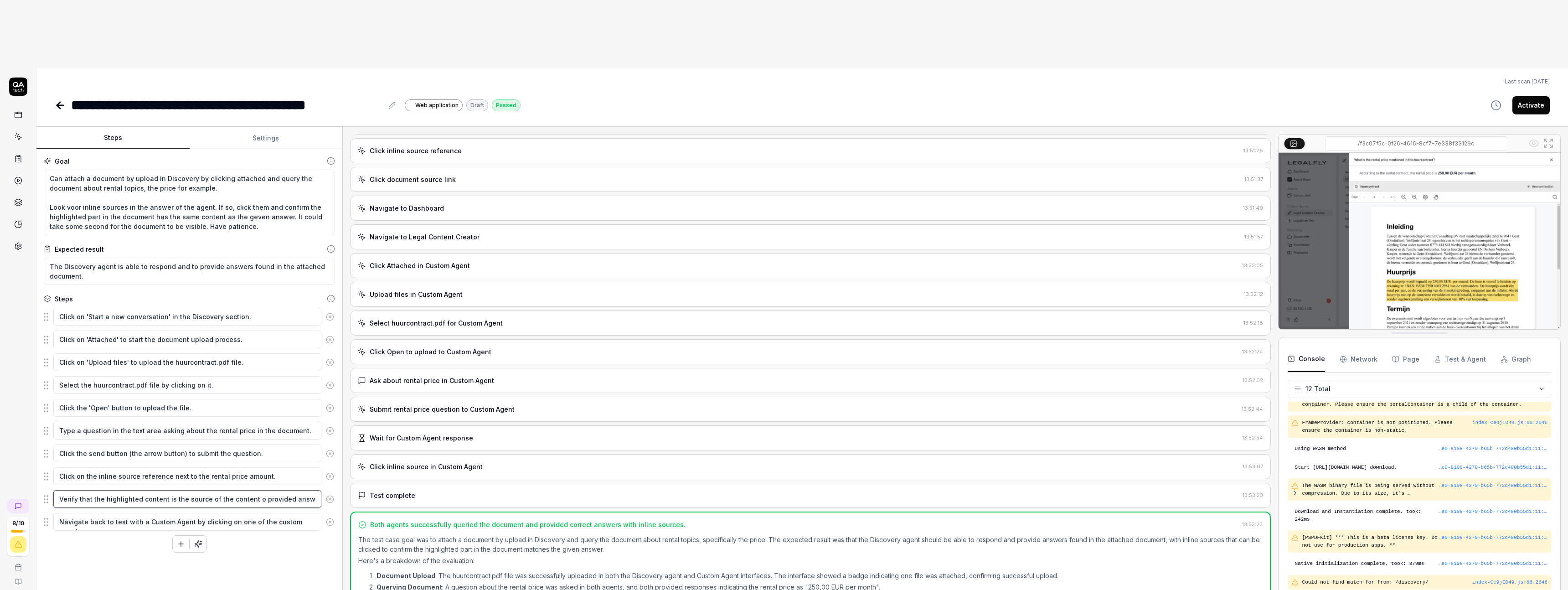
type textarea "*"
type textarea "Verify that the highlighted content is the source of the content of provided an…"
type textarea "*"
type textarea "Verify that the highlighted content is the source of the content of provided an…"
type textarea "*"
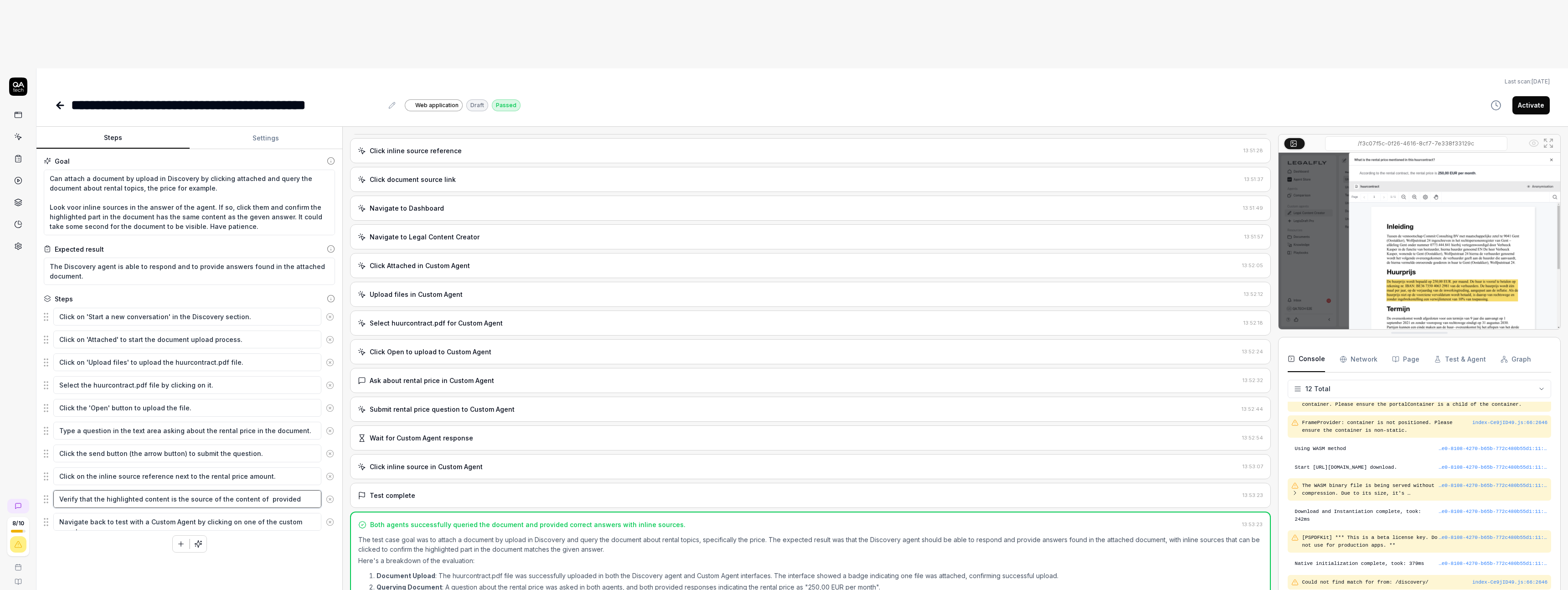
type textarea "Verify that the highlighted content is the source of the content of t provided …"
type textarea "*"
type textarea "Verify that the highlighted content is the source of the content of th provided…"
type textarea "*"
type textarea "Verify that the highlighted content is the source of the content of the provide…"
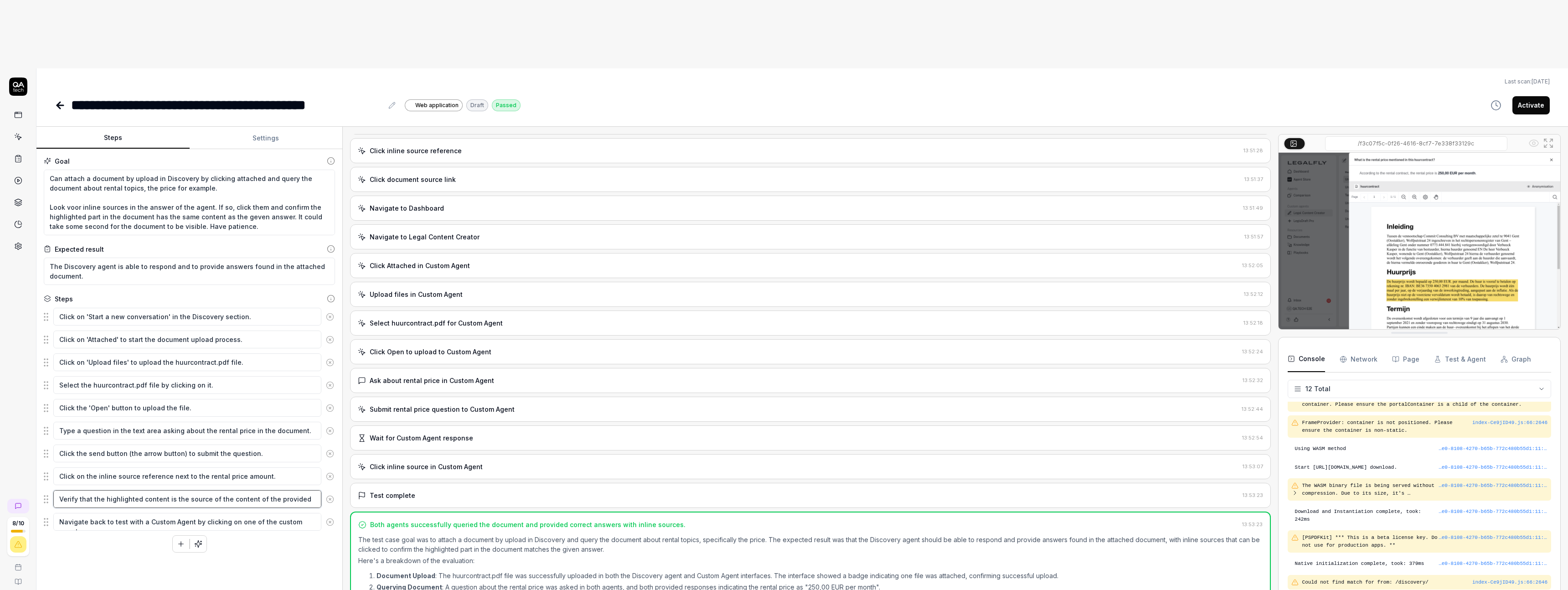
type textarea "*"
type textarea "Verify that the highlighted content is the source of the content of the provide…"
type textarea "*"
type textarea "Verify that the highlighted content is the source of the content of the provide…"
click at [139, 523] on div "Goal Can attach a document by upload in Discovery by clicking attached and quer…" at bounding box center [189, 381] width 306 height 465
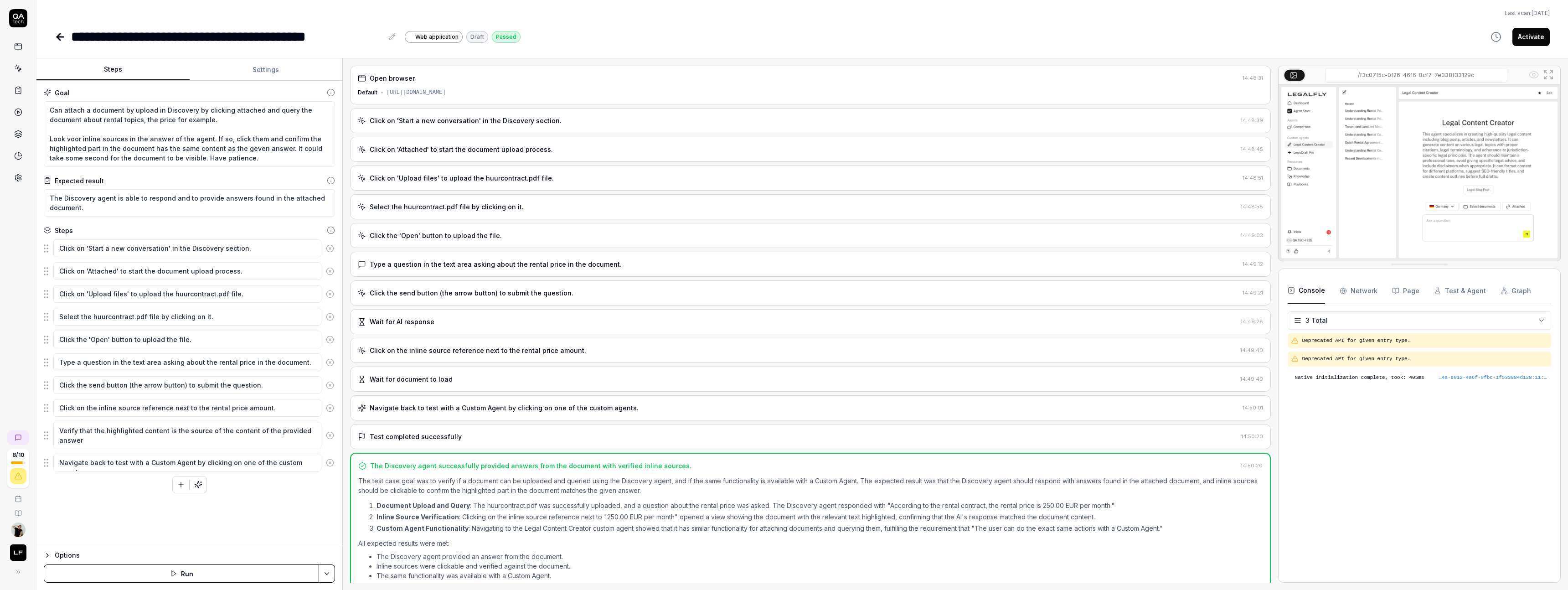
scroll to position [21, 0]
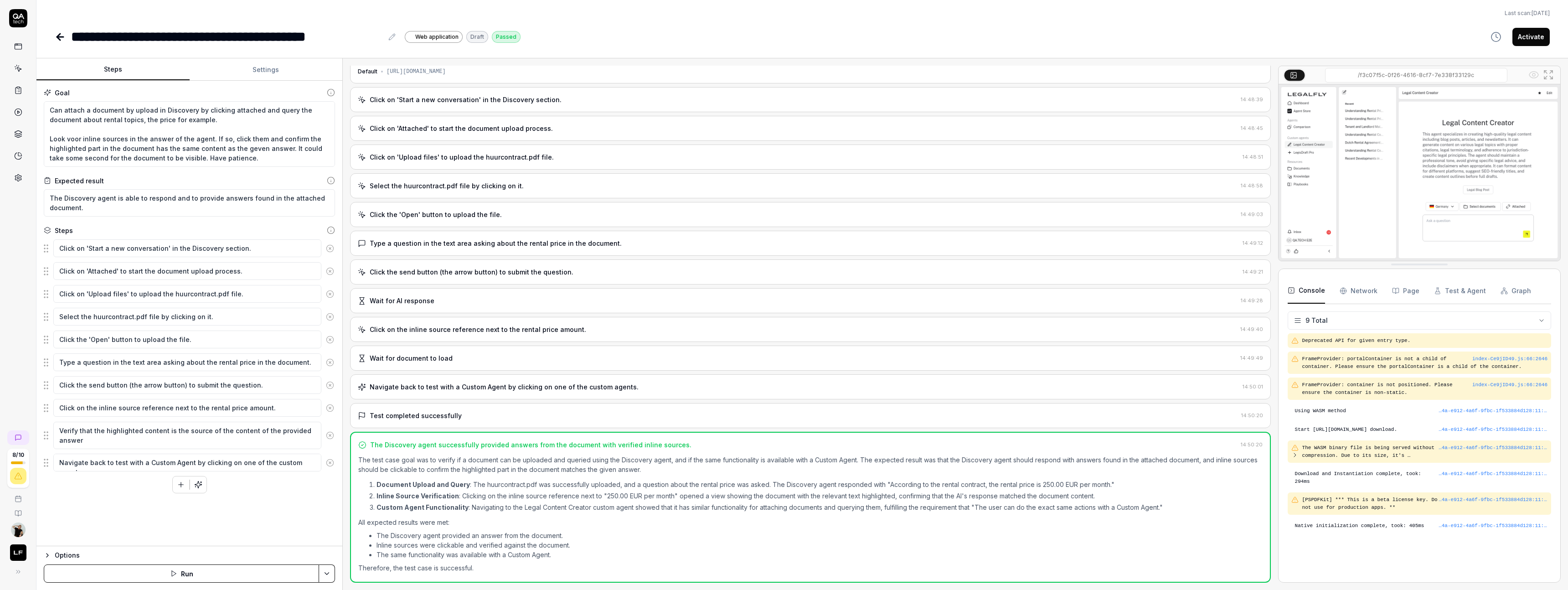
click at [405, 318] on div "Click on the inline source reference next to the rental price amount. 14:49:40" at bounding box center [811, 329] width 921 height 25
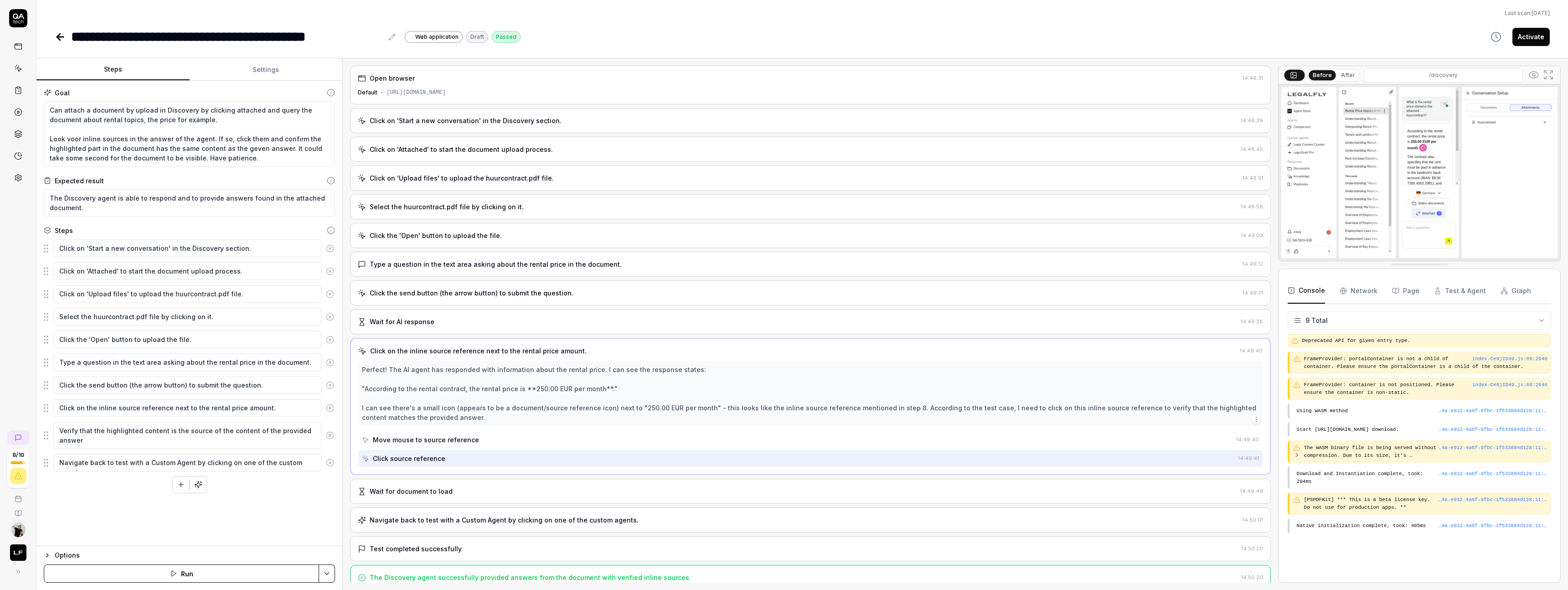
click at [423, 269] on div "Type a question in the text area asking about the rental price in the document.…" at bounding box center [811, 263] width 921 height 25
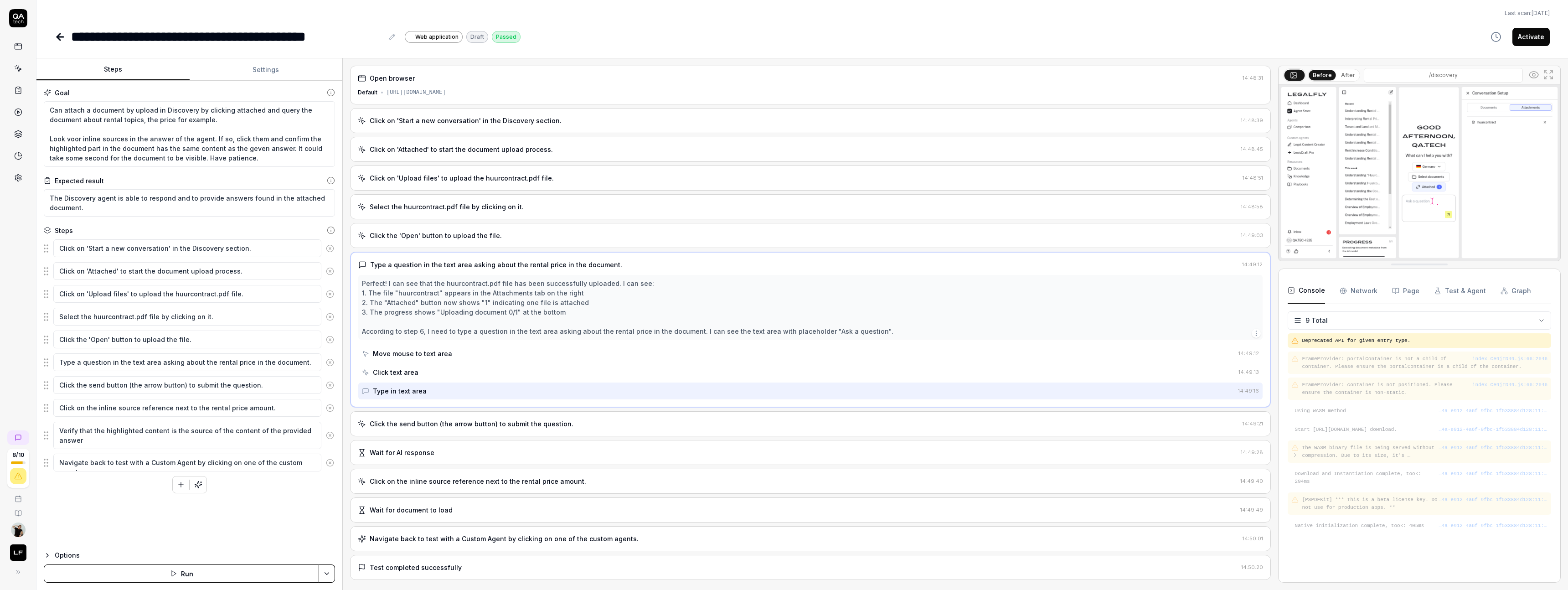
click at [393, 431] on div "Click the send button (the arrow button) to submit the question. 14:49:21" at bounding box center [811, 424] width 921 height 25
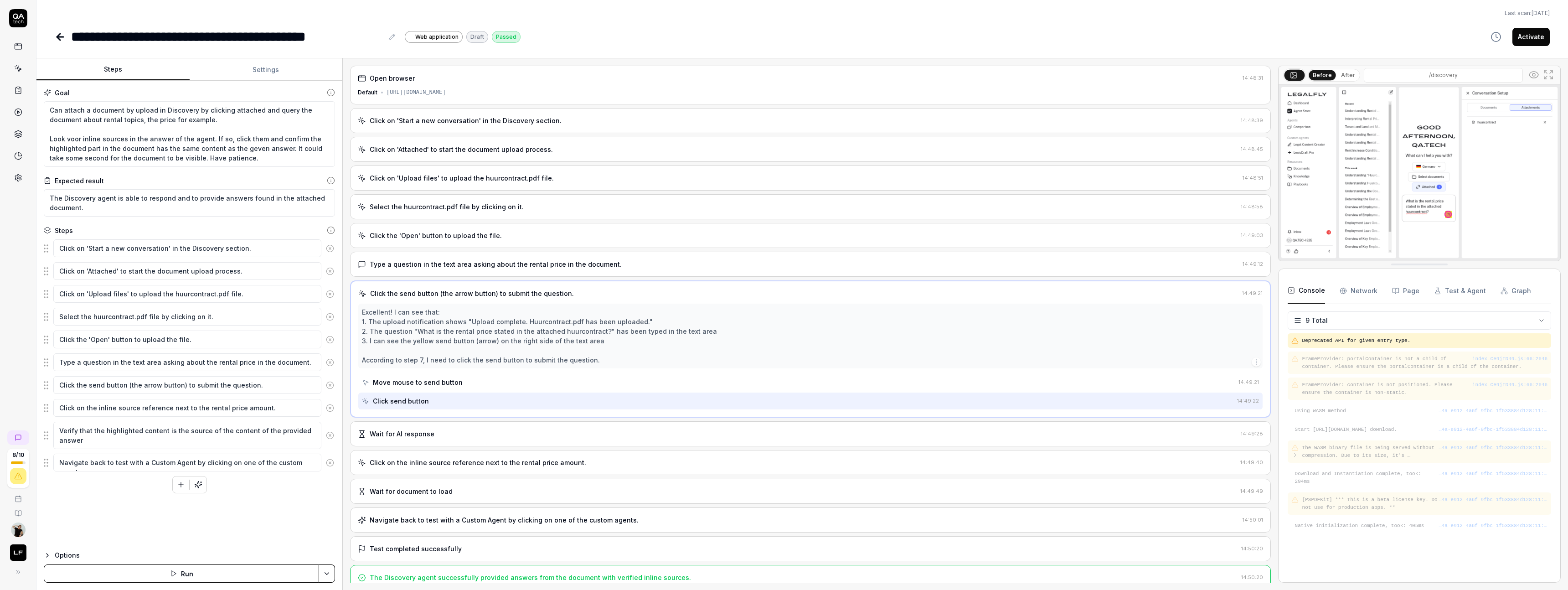
click at [409, 440] on div "Wait for AI response 14:49:28" at bounding box center [811, 433] width 921 height 25
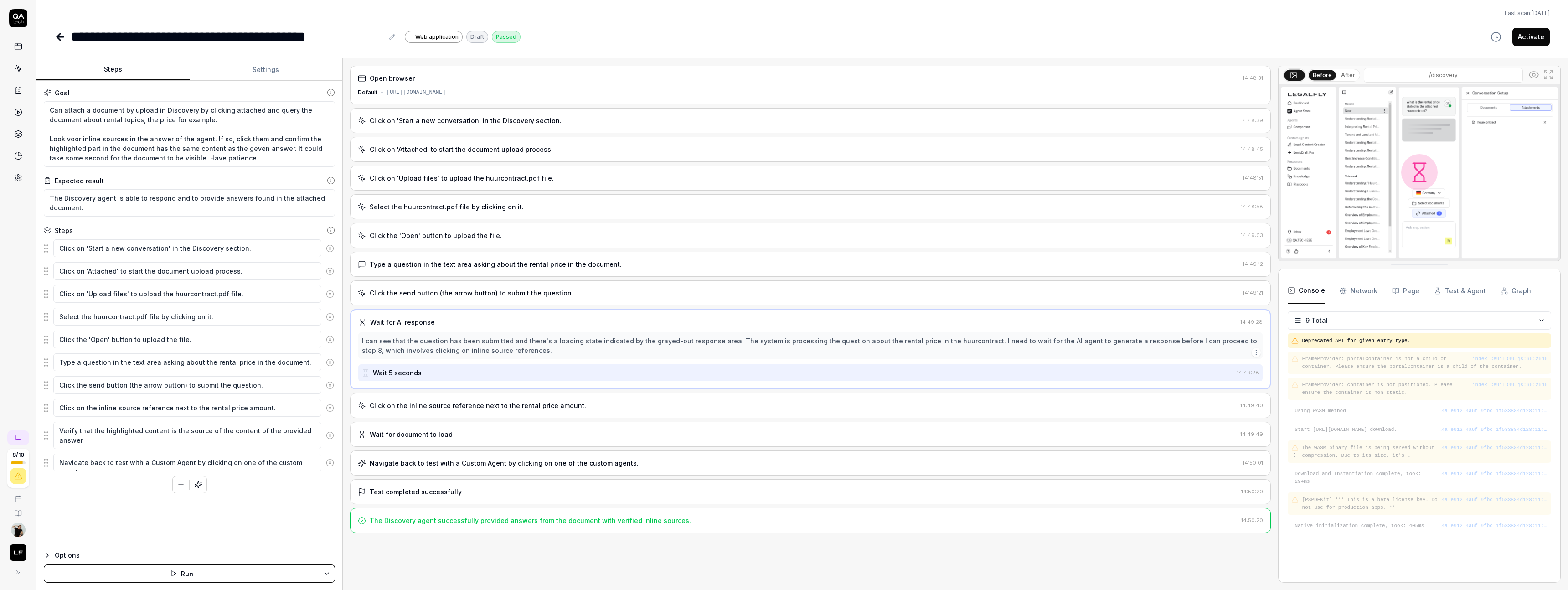
click at [426, 411] on div "Click on the inline source reference next to the rental price amount. 14:49:40" at bounding box center [811, 405] width 921 height 25
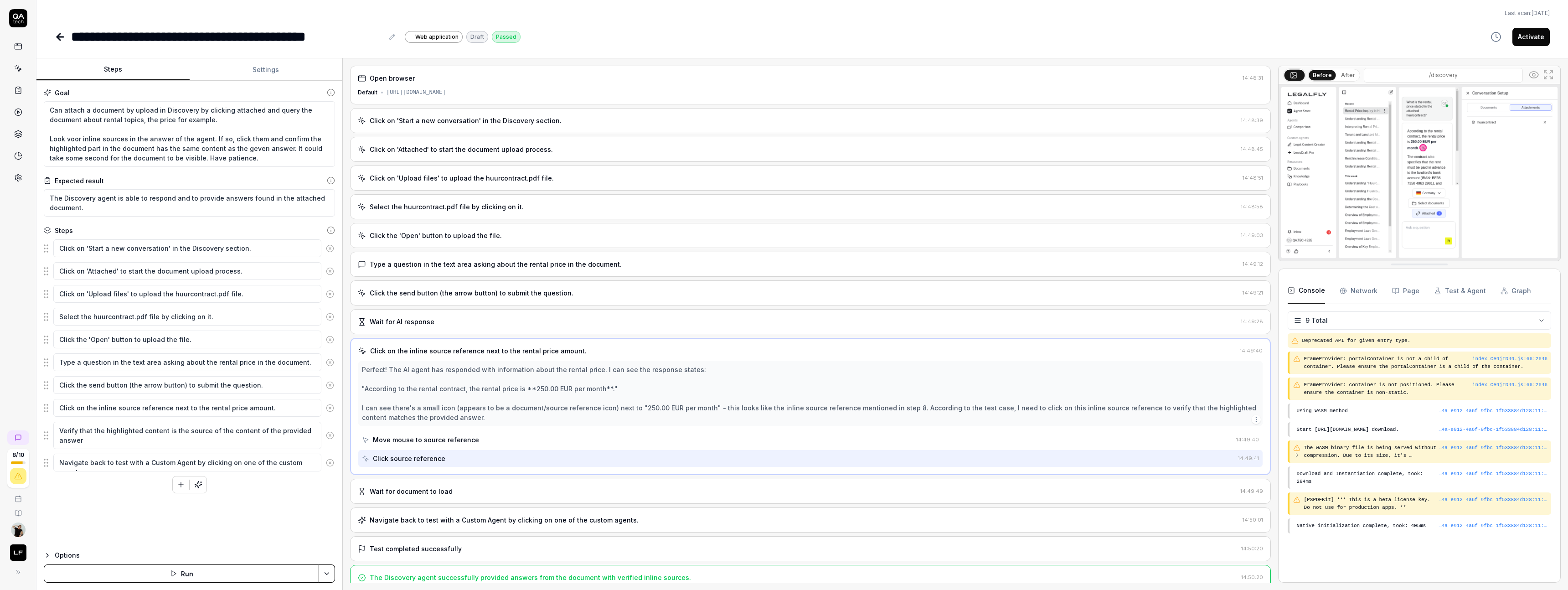
click at [422, 485] on div "Wait for document to load 14:49:49" at bounding box center [811, 491] width 921 height 25
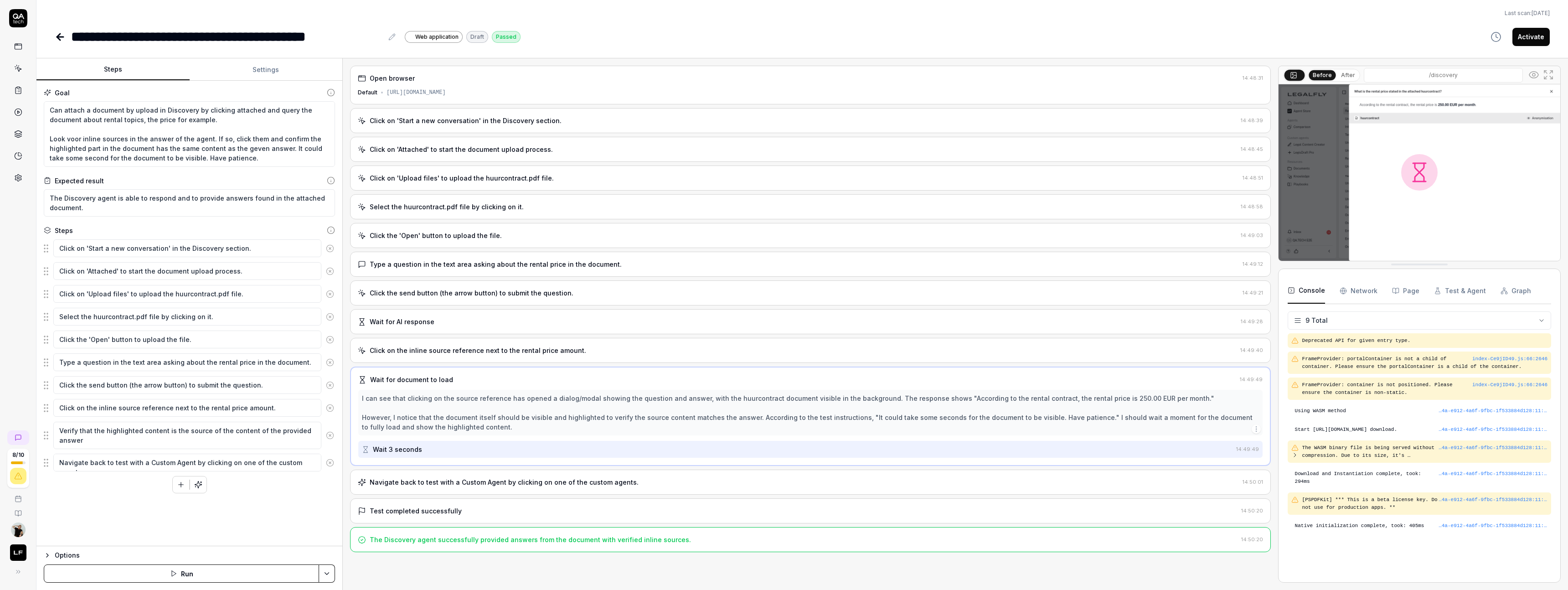
click at [422, 485] on div "Navigate back to test with a Custom Agent by clicking on one of the custom agen…" at bounding box center [504, 482] width 269 height 10
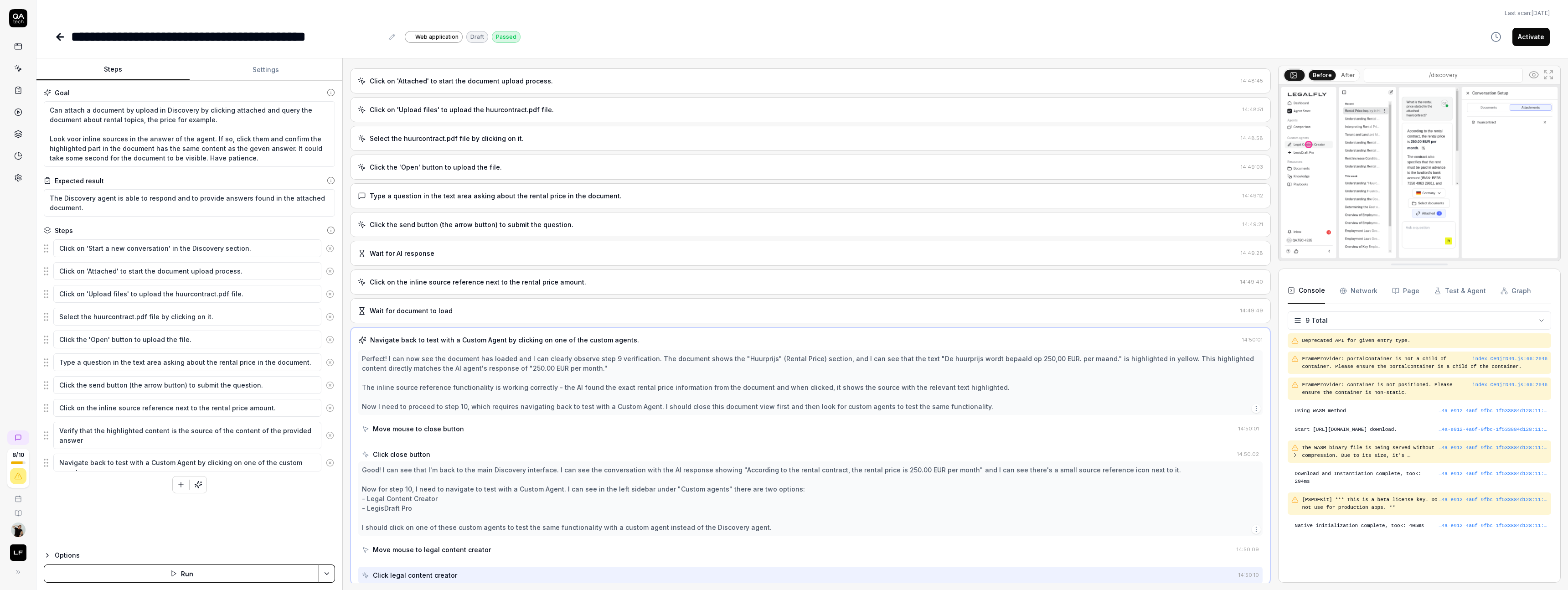
scroll to position [71, 0]
click at [145, 451] on fieldset "Click on 'Start a new conversation' in the Discovery section. Click on 'Attache…" at bounding box center [189, 355] width 291 height 233
click at [138, 444] on textarea "Verify that the highlighted content is the source of the content of the provide…" at bounding box center [187, 434] width 268 height 28
type textarea "*"
click at [140, 512] on div "Goal Can attach a document by upload in Discovery by clicking attached and quer…" at bounding box center [189, 312] width 306 height 465
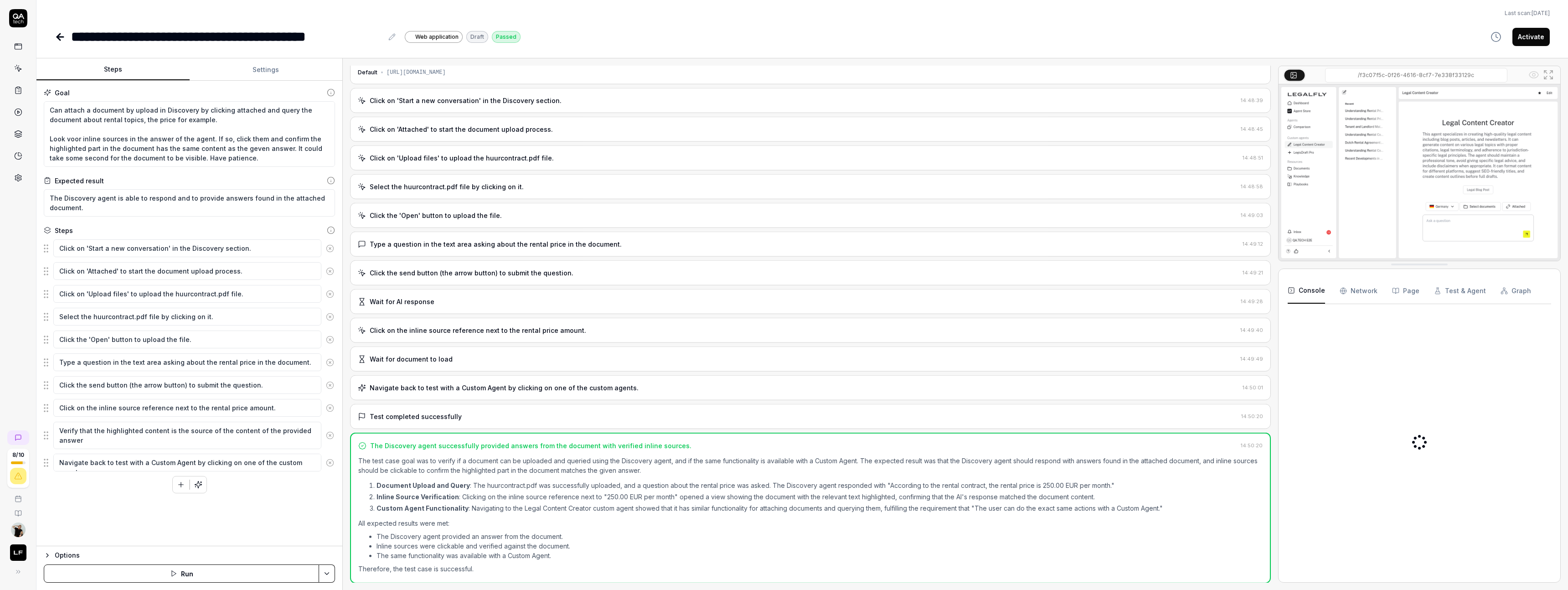
scroll to position [21, 0]
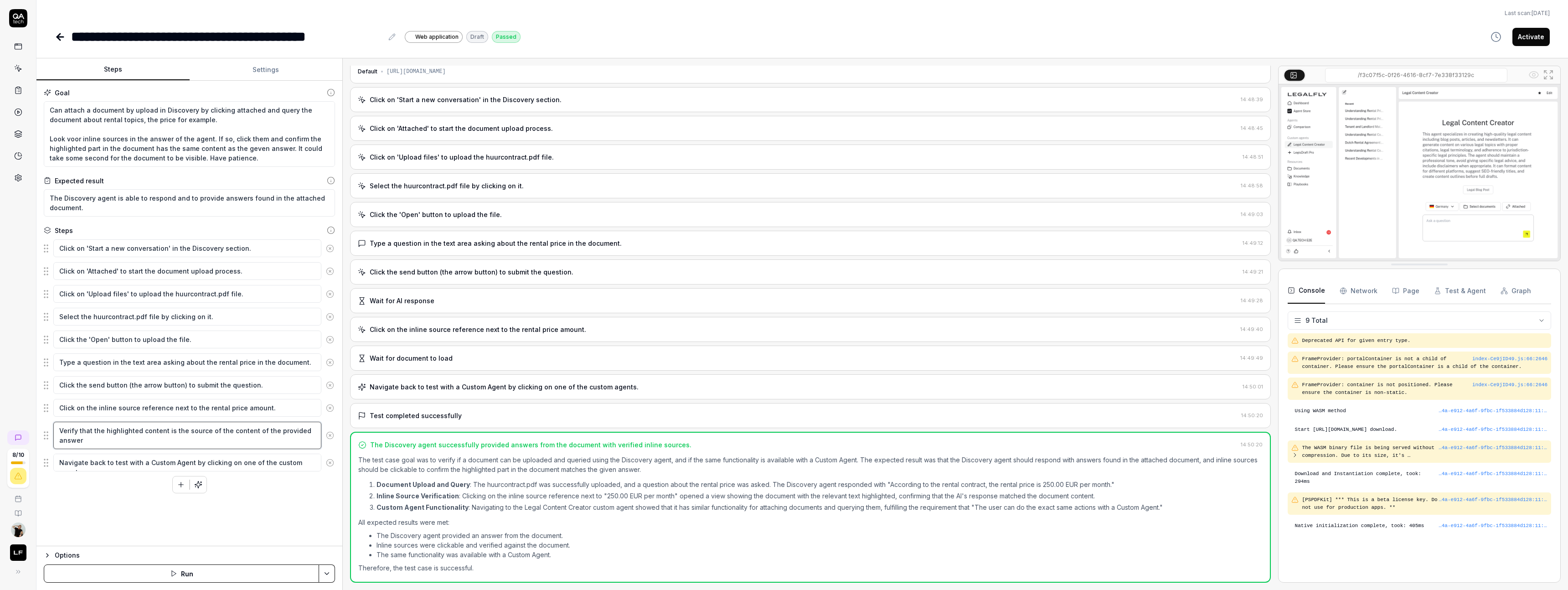
type textarea "*"
click at [165, 432] on textarea "Verify that the highlighted content is the source of the content of the provide…" at bounding box center [187, 434] width 268 height 28
click at [161, 432] on textarea "Verify that the highlighted content is the source of the content of the provide…" at bounding box center [187, 434] width 268 height 28
type textarea "Verify that the highlighted content is the source of the content of the provide…"
type textarea "*"
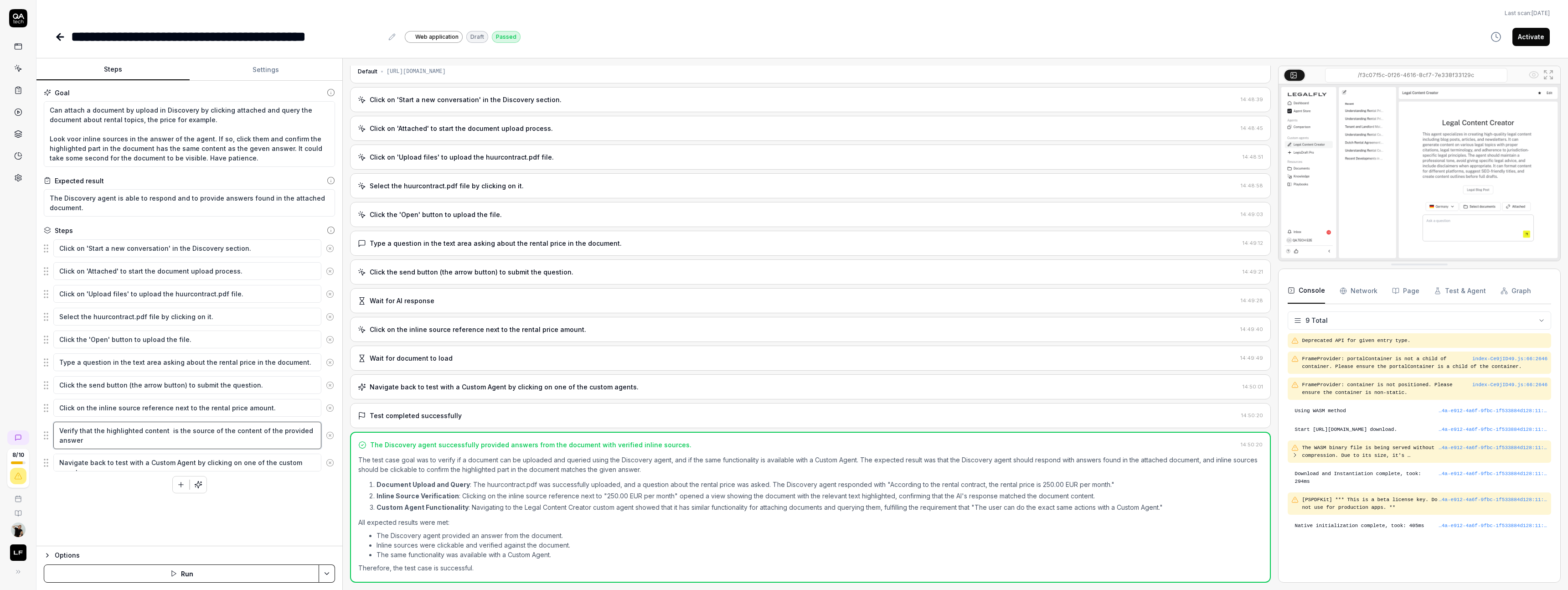
type textarea "Verify that the highlighted content i is the source of the content of the provi…"
type textarea "*"
type textarea "Verify that the highlighted content in is the source of the content of the prov…"
type textarea "*"
type textarea "Verify that the highlighted content in t is the source of the content of the pr…"
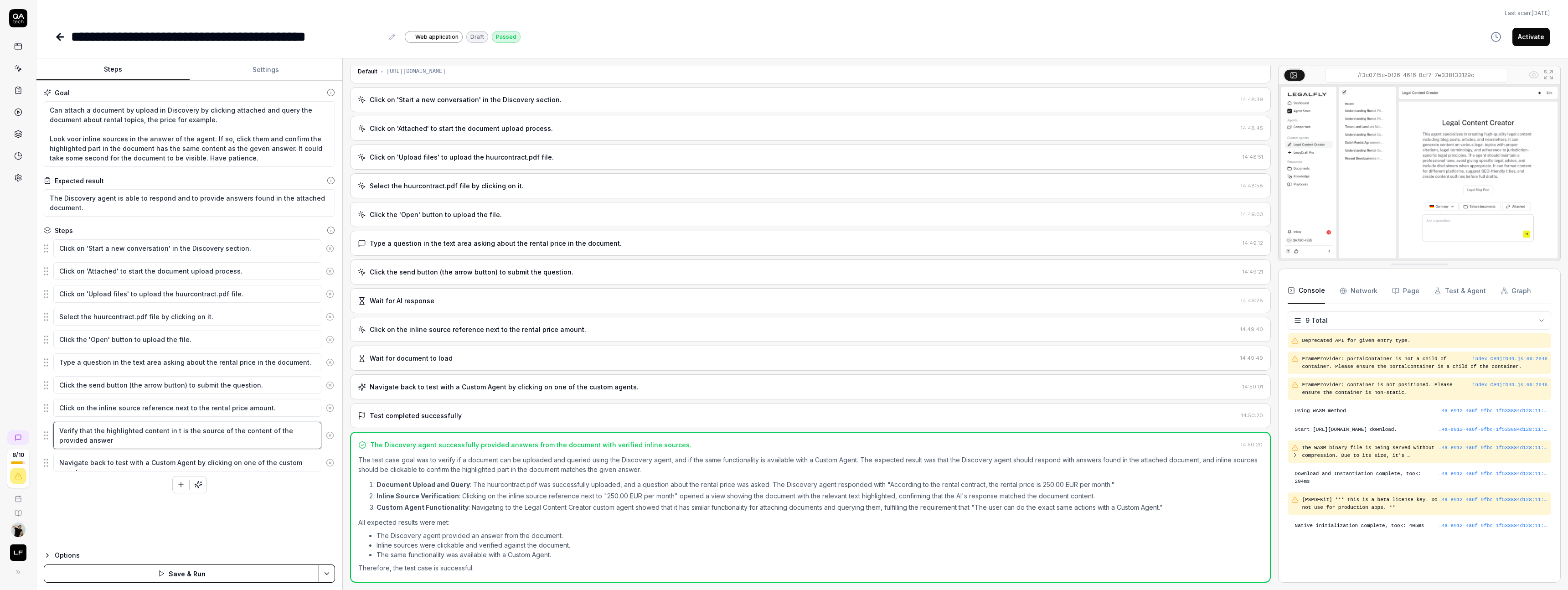
type textarea "*"
type textarea "Verify that the highlighted content in th is the source of the content of the p…"
type textarea "*"
type textarea "Verify that the highlighted content in the is the source of the content of the …"
type textarea "*"
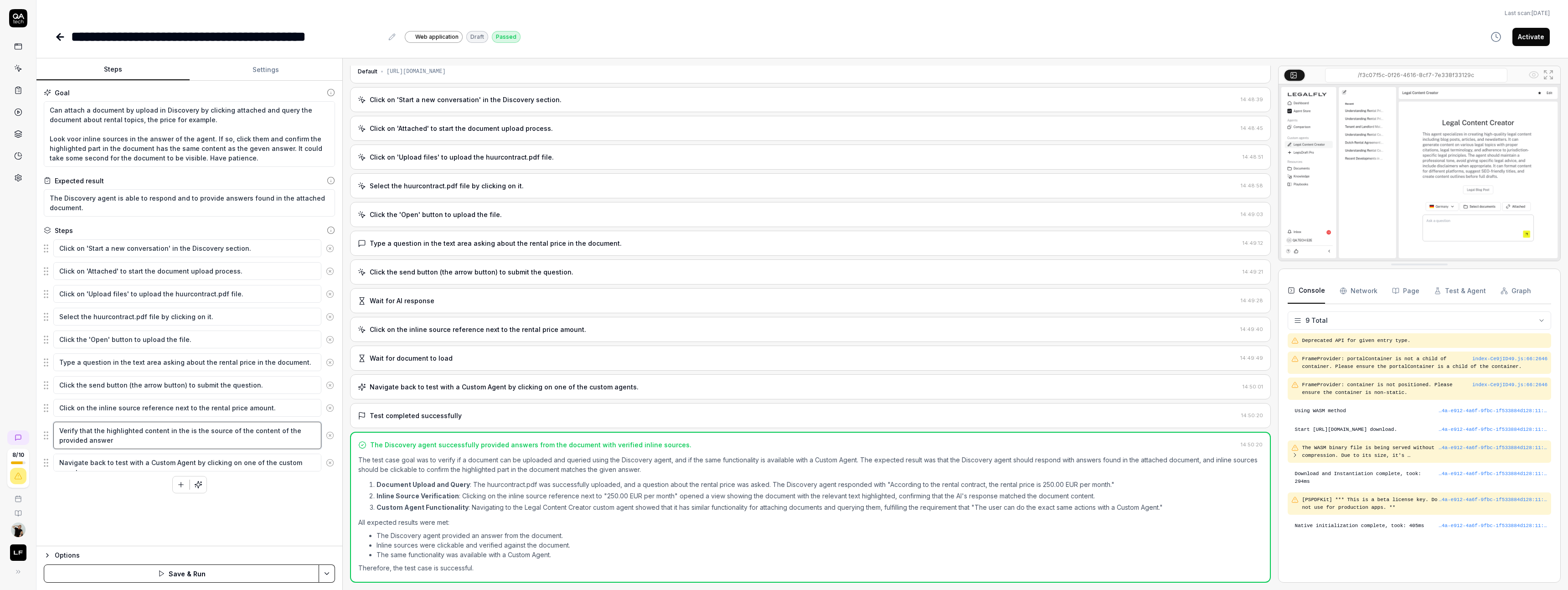
type textarea "Verify that the highlighted content in the is the source of the content of the …"
type textarea "*"
type textarea "Verify that the highlighted content in the s is the source of the content of th…"
type textarea "*"
type textarea "Verify that the highlighted content in the so is the source of the content of t…"
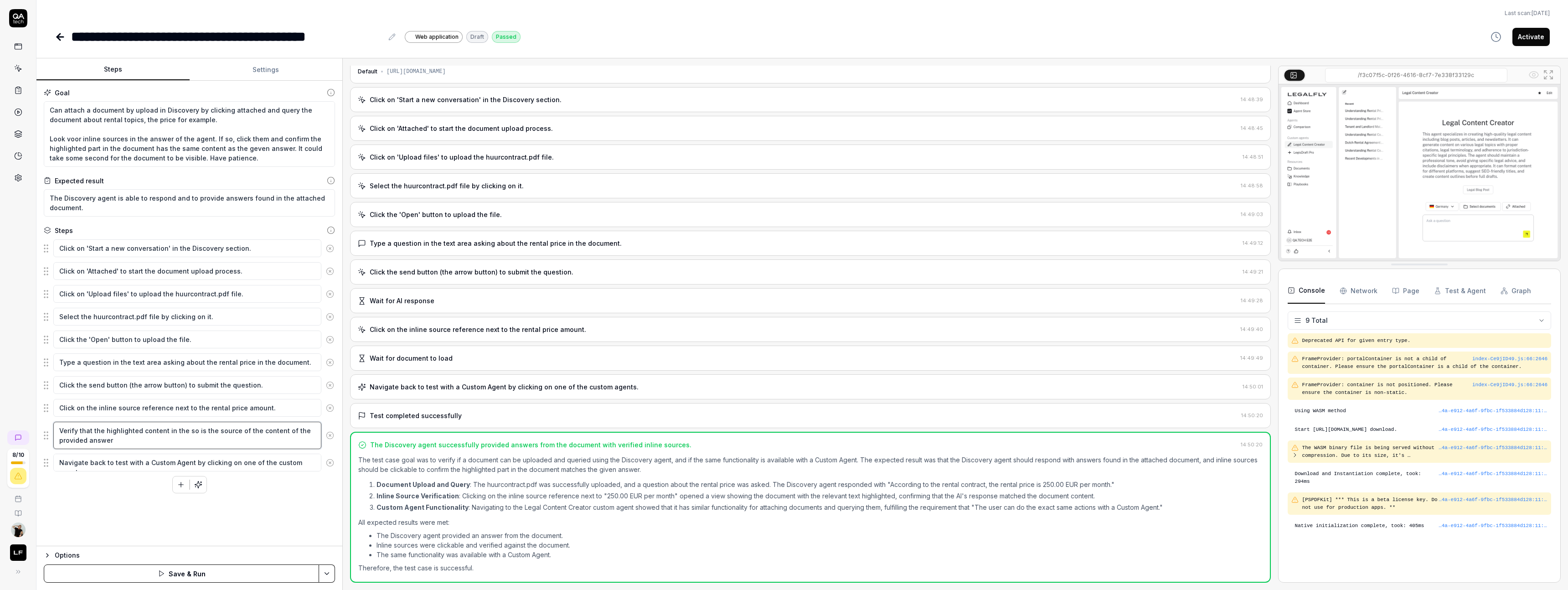
type textarea "*"
type textarea "Verify that the highlighted content in the sou is the source of the content of …"
type textarea "*"
type textarea "Verify that the highlighted content in the sour is the source of the content of…"
type textarea "*"
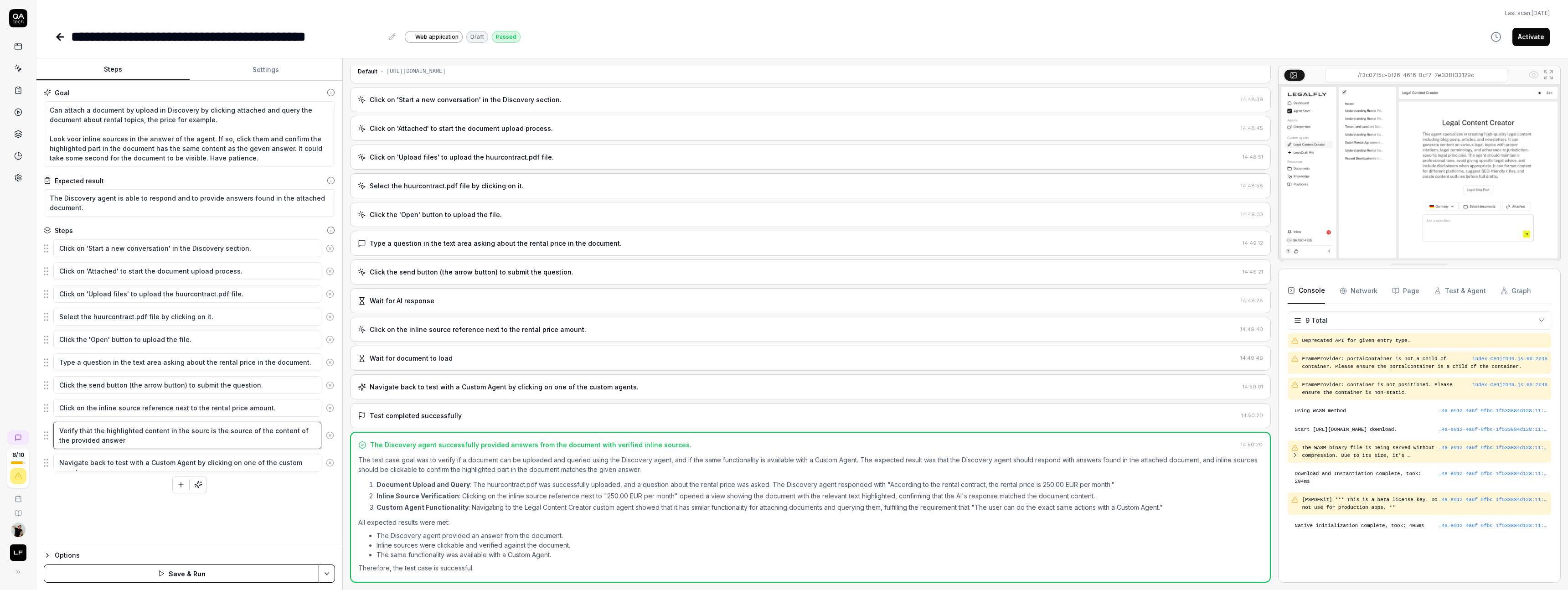
type textarea "Verify that the highlighted content in the source is the source of the content …"
type textarea "*"
type textarea "Verify that the highlighted content in the source is the source of the content …"
type textarea "*"
type textarea "Verify that the highlighted content in the source p is the source of the conten…"
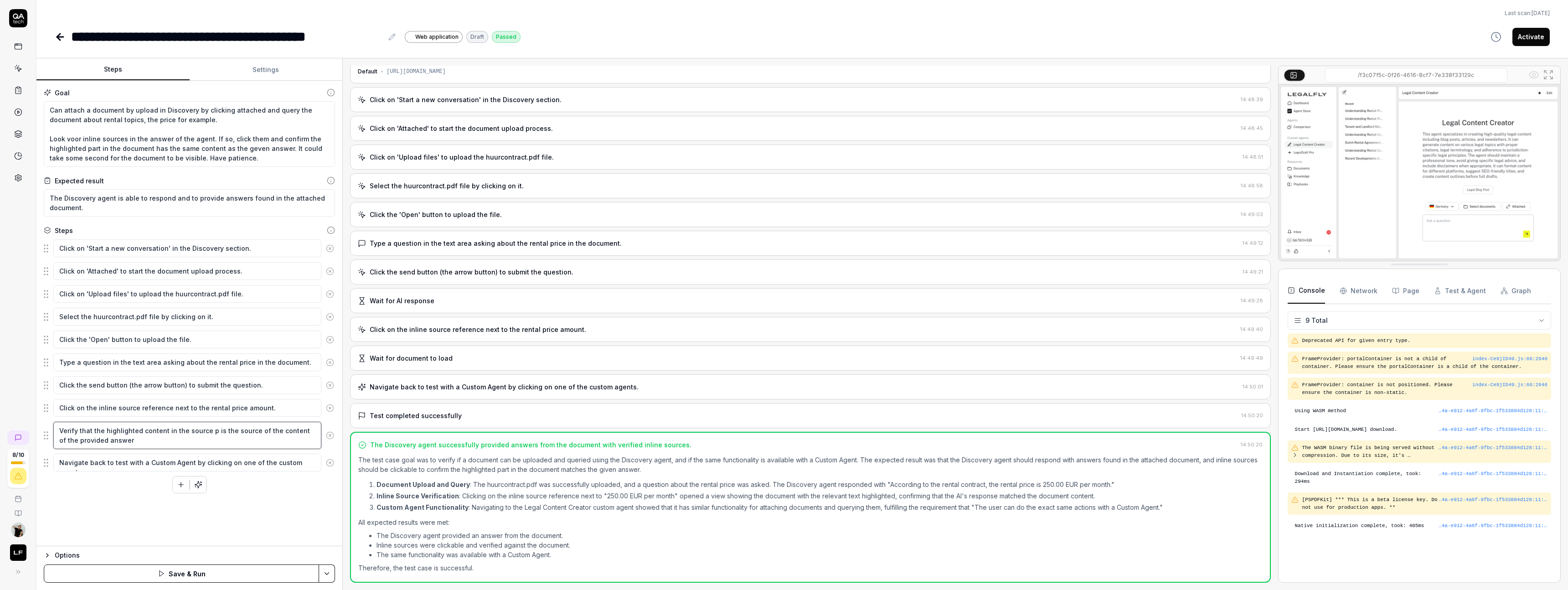
type textarea "*"
type textarea "Verify that the highlighted content in the source pan is the source of the cont…"
type textarea "*"
type textarea "Verify that the highlighted content in the source pane is the source of the con…"
type textarea "*"
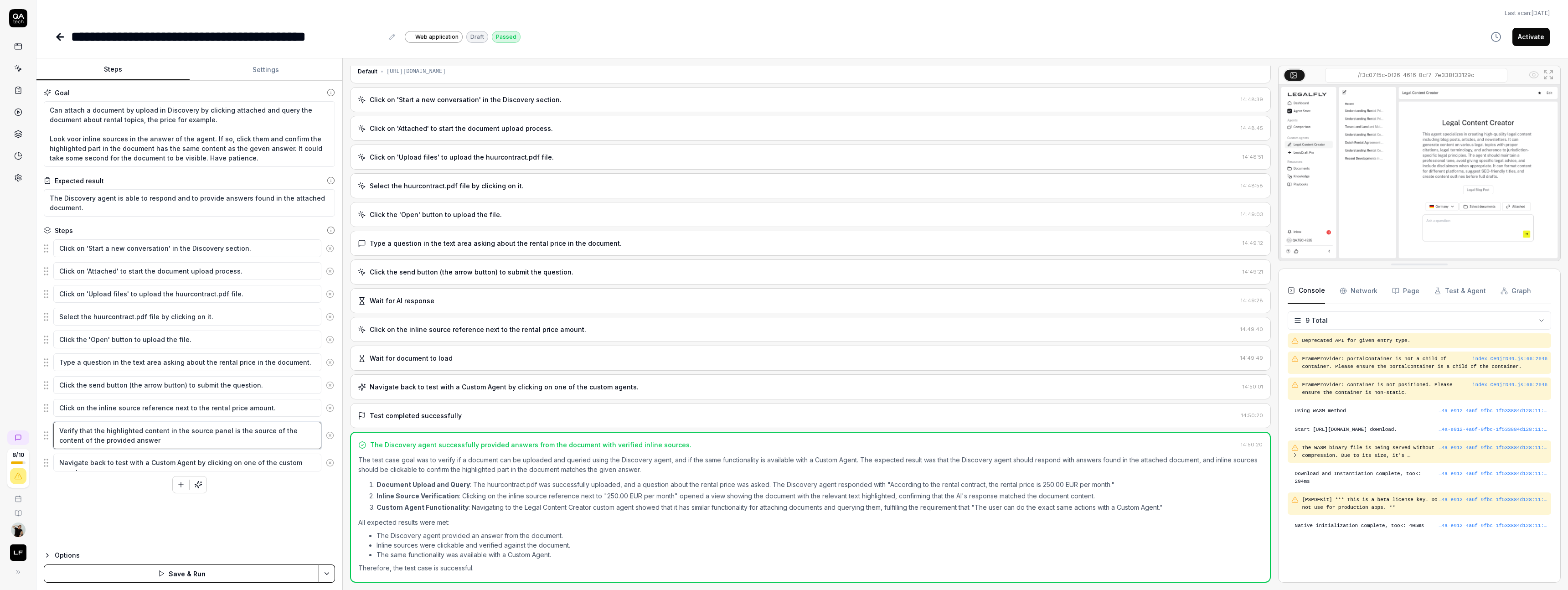
type textarea "Verify that the highlighted content in the source panel is the source of the co…"
click at [185, 570] on button "Save & Run" at bounding box center [181, 573] width 275 height 18
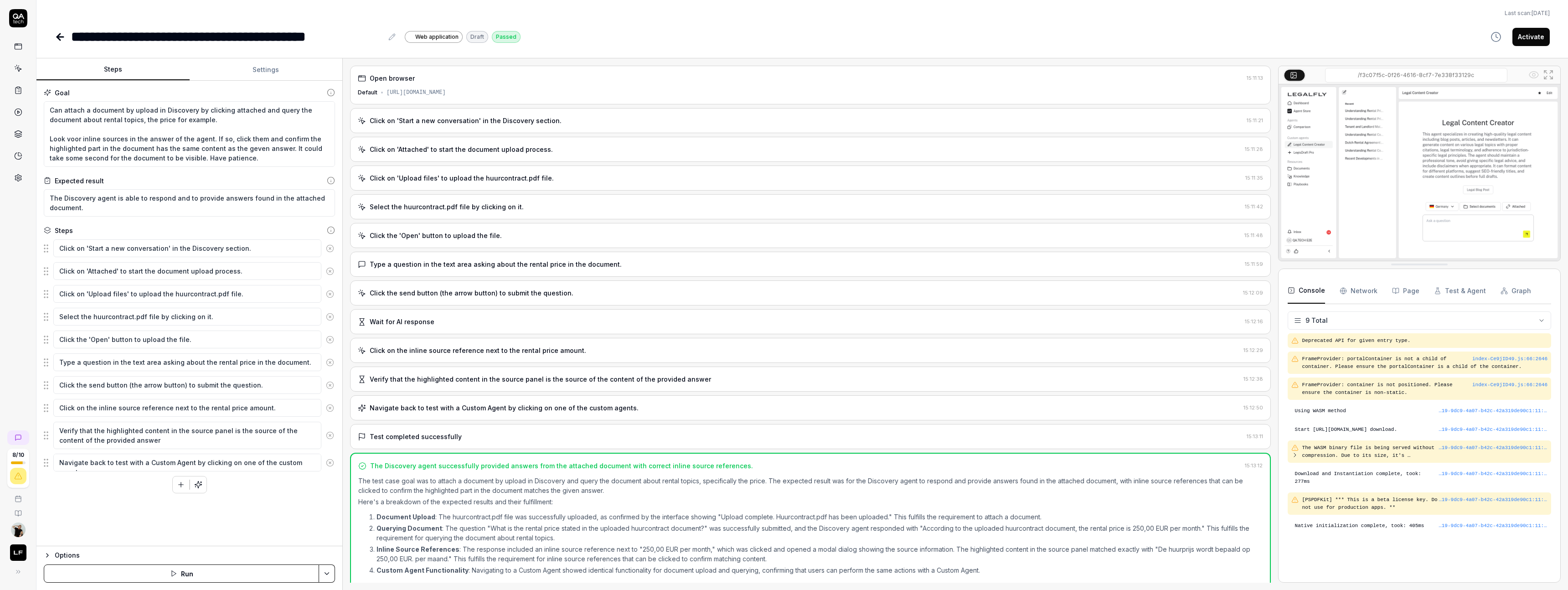
scroll to position [17, 0]
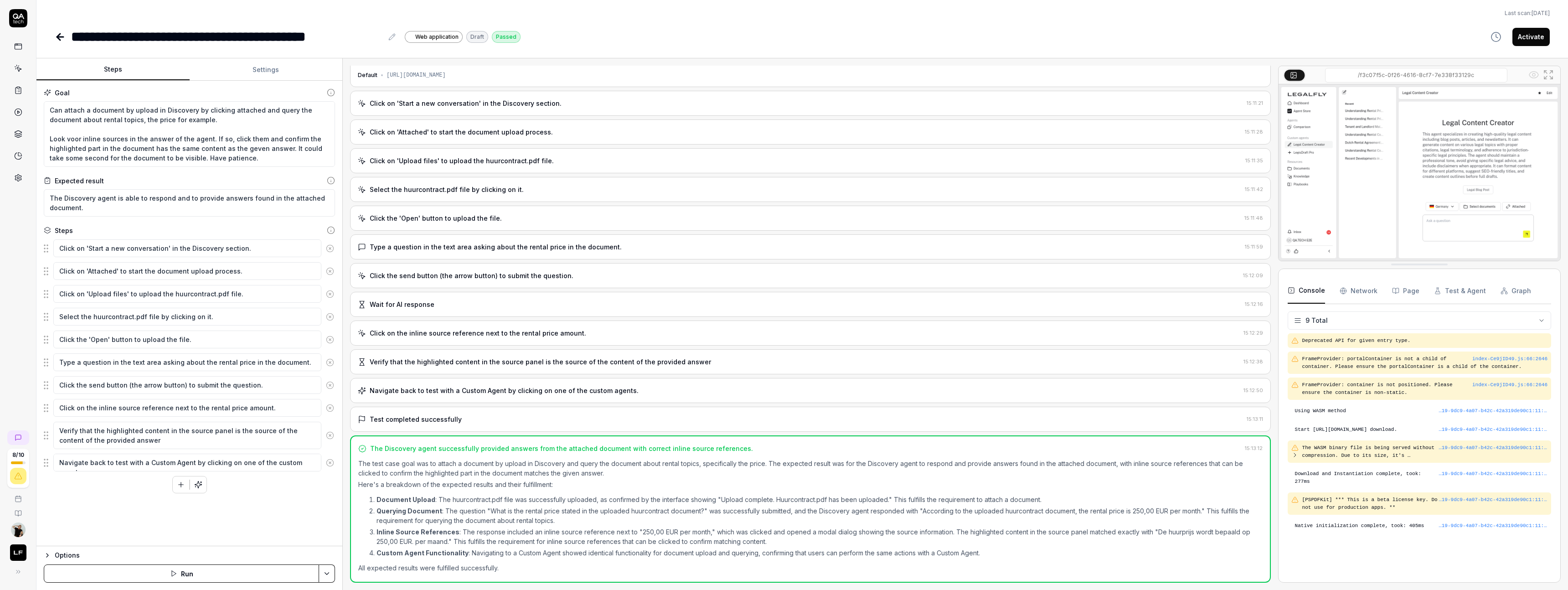
click at [1534, 40] on button "Activate" at bounding box center [1531, 36] width 37 height 18
click at [20, 67] on icon at bounding box center [18, 68] width 9 height 9
click at [20, 91] on icon at bounding box center [18, 90] width 9 height 9
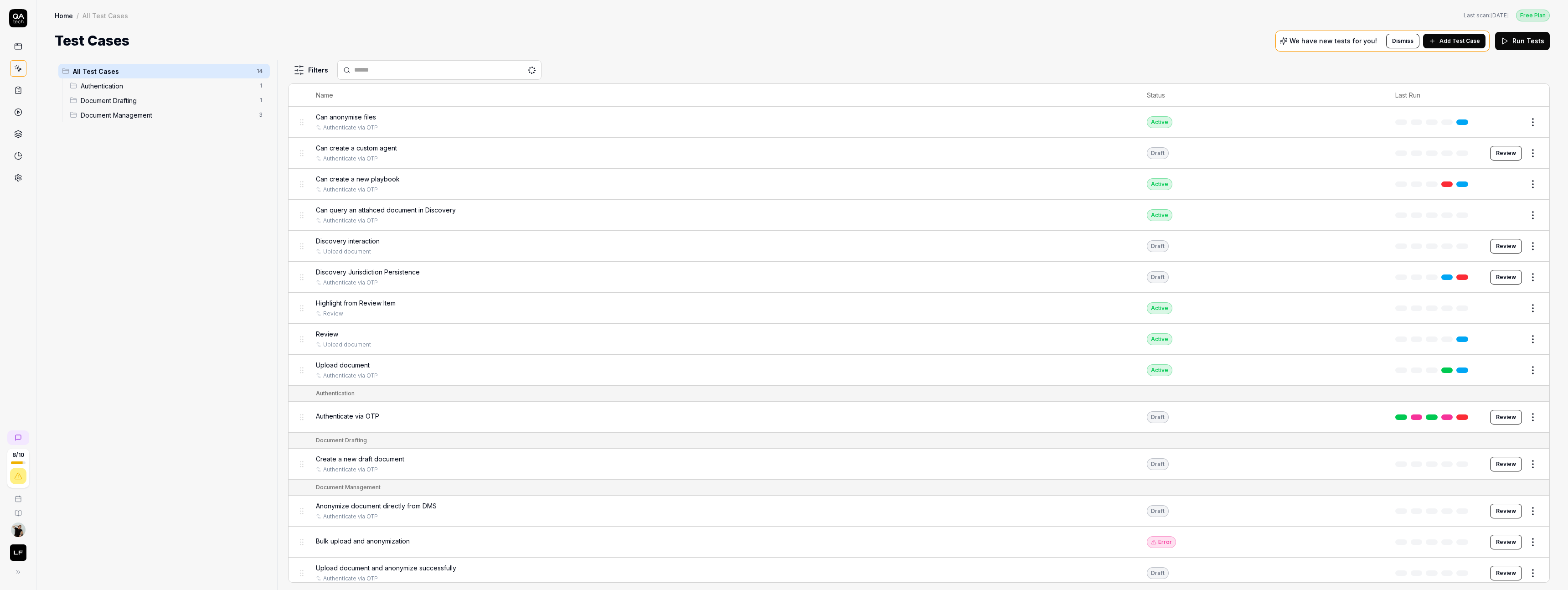
click at [20, 91] on icon at bounding box center [18, 90] width 9 height 9
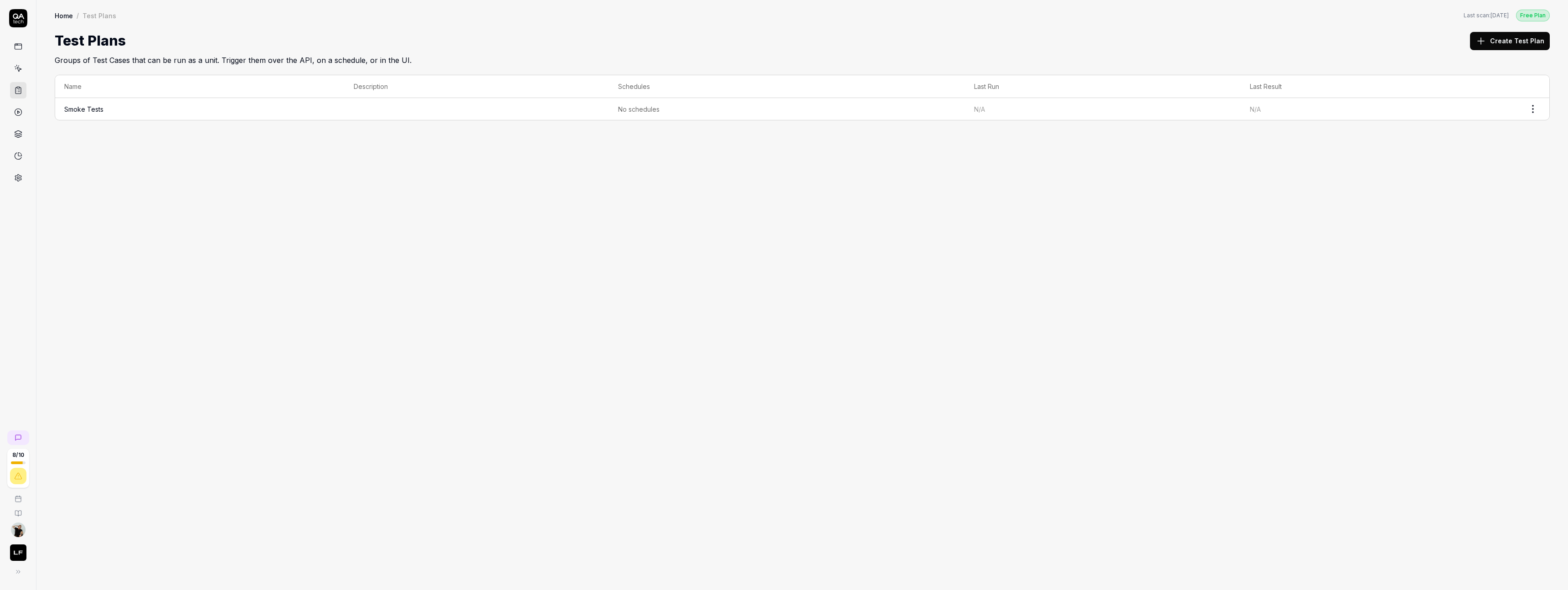
click at [393, 112] on td at bounding box center [477, 109] width 265 height 22
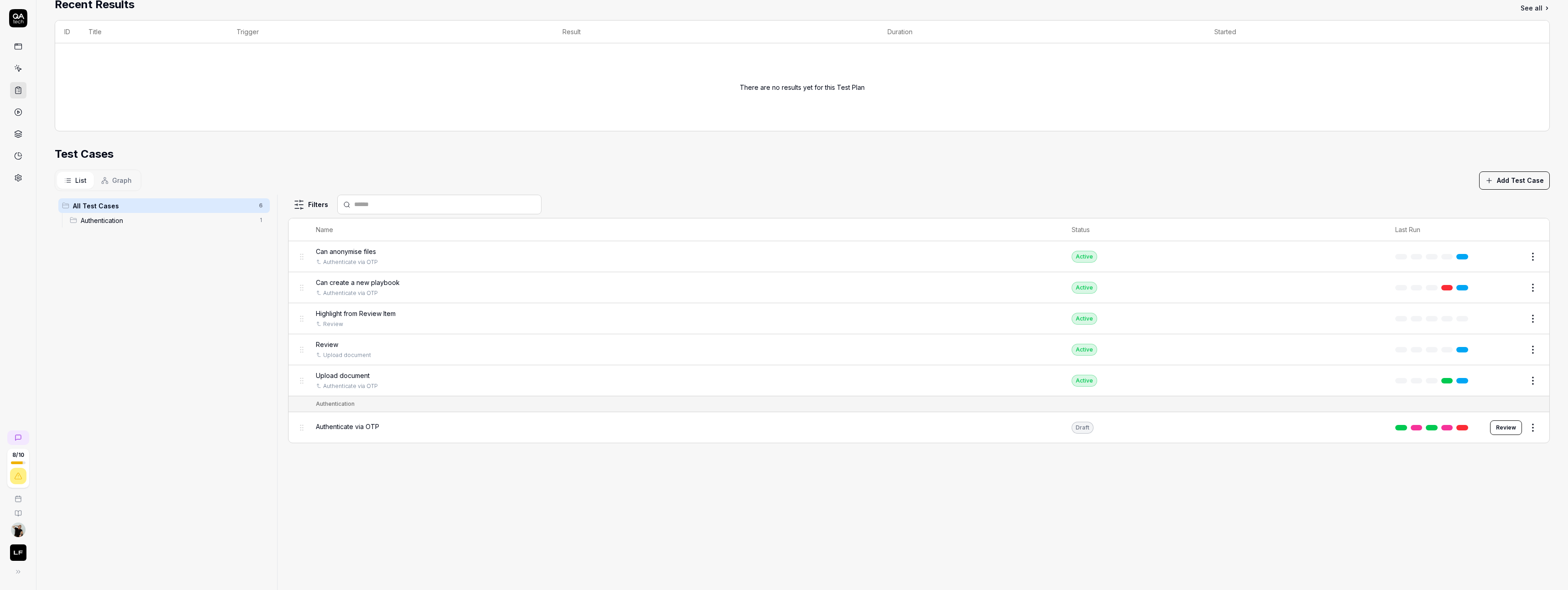
scroll to position [189, 0]
click at [1528, 176] on button "Add Test Case" at bounding box center [1515, 179] width 71 height 18
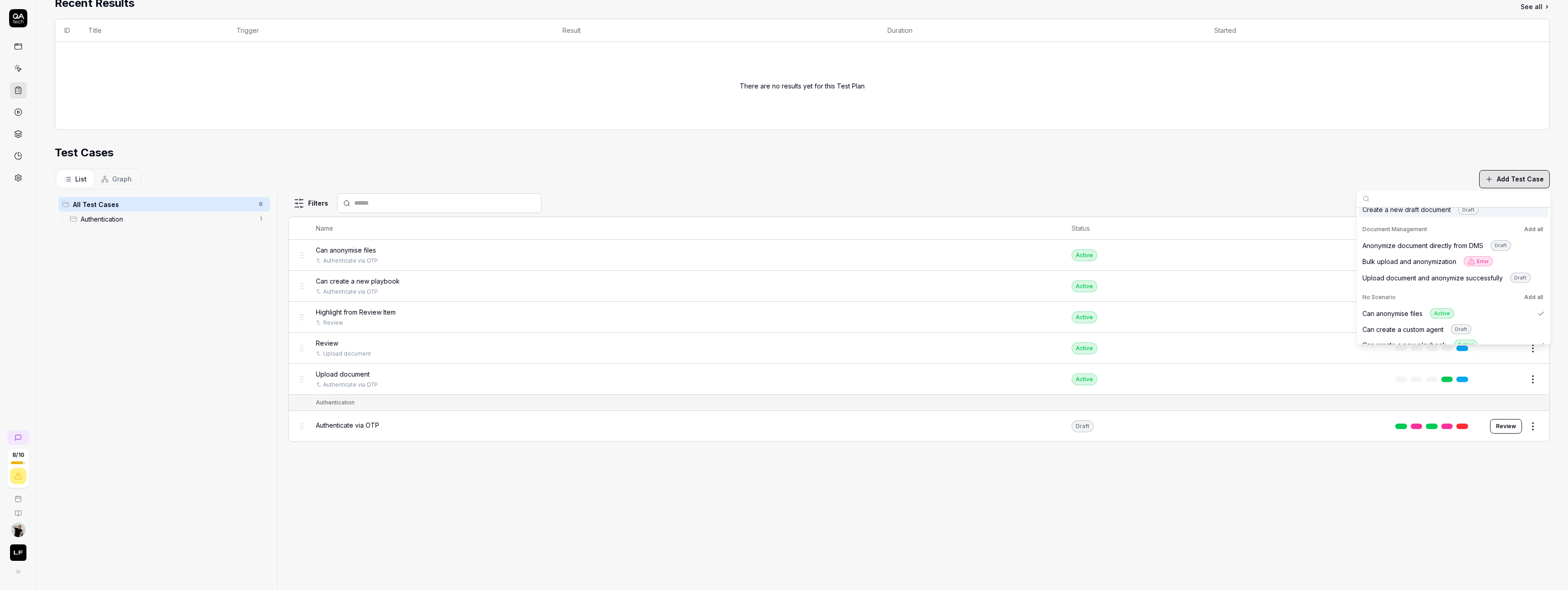
scroll to position [164, 0]
click at [1396, 257] on div "Can query an attahced document in Discovery Active" at bounding box center [1448, 256] width 171 height 11
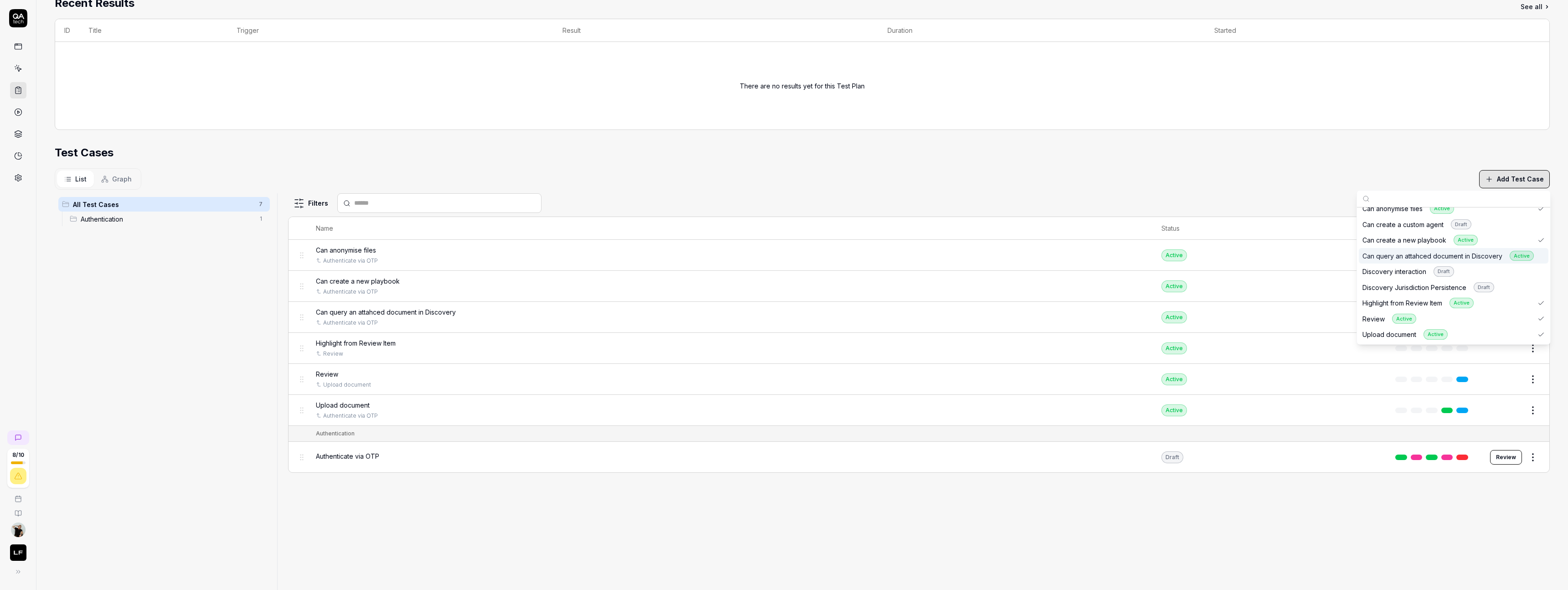
click at [1209, 164] on section "Test Cases List Graph Add Test Case All Test Cases 7 Authentication 1 Filters N…" at bounding box center [802, 372] width 1495 height 456
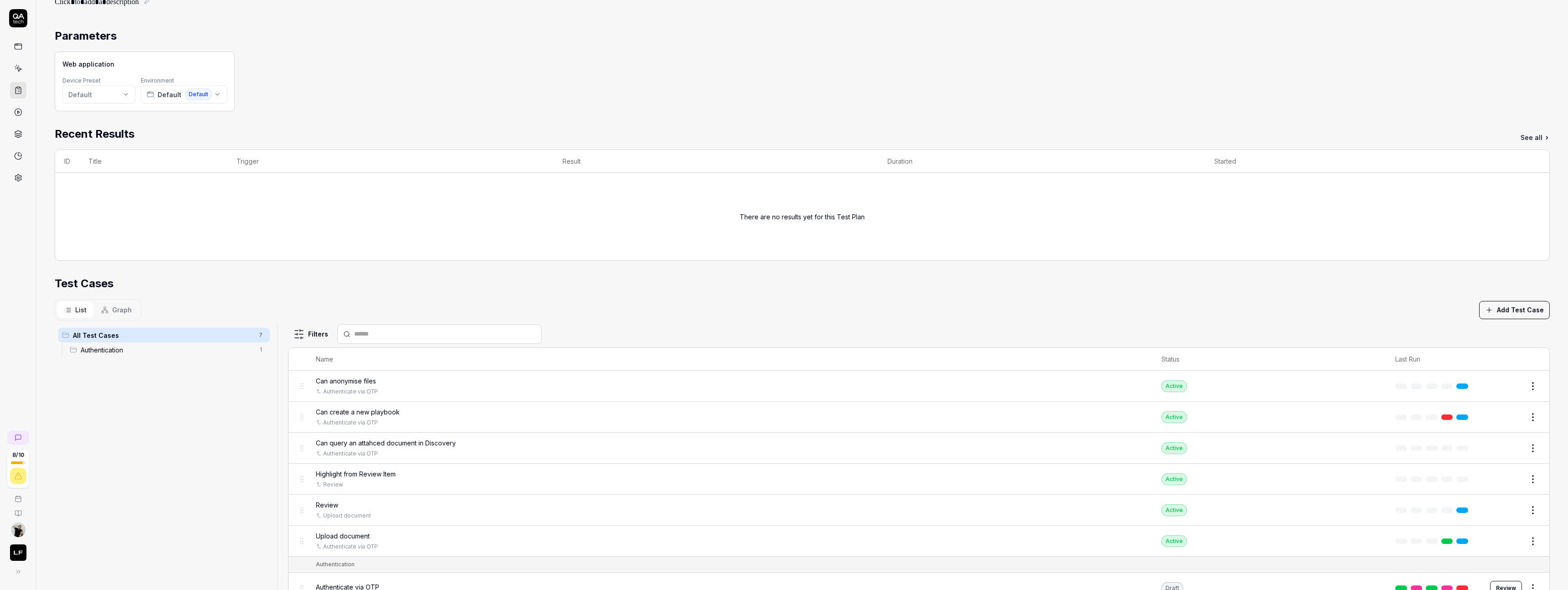
scroll to position [0, 0]
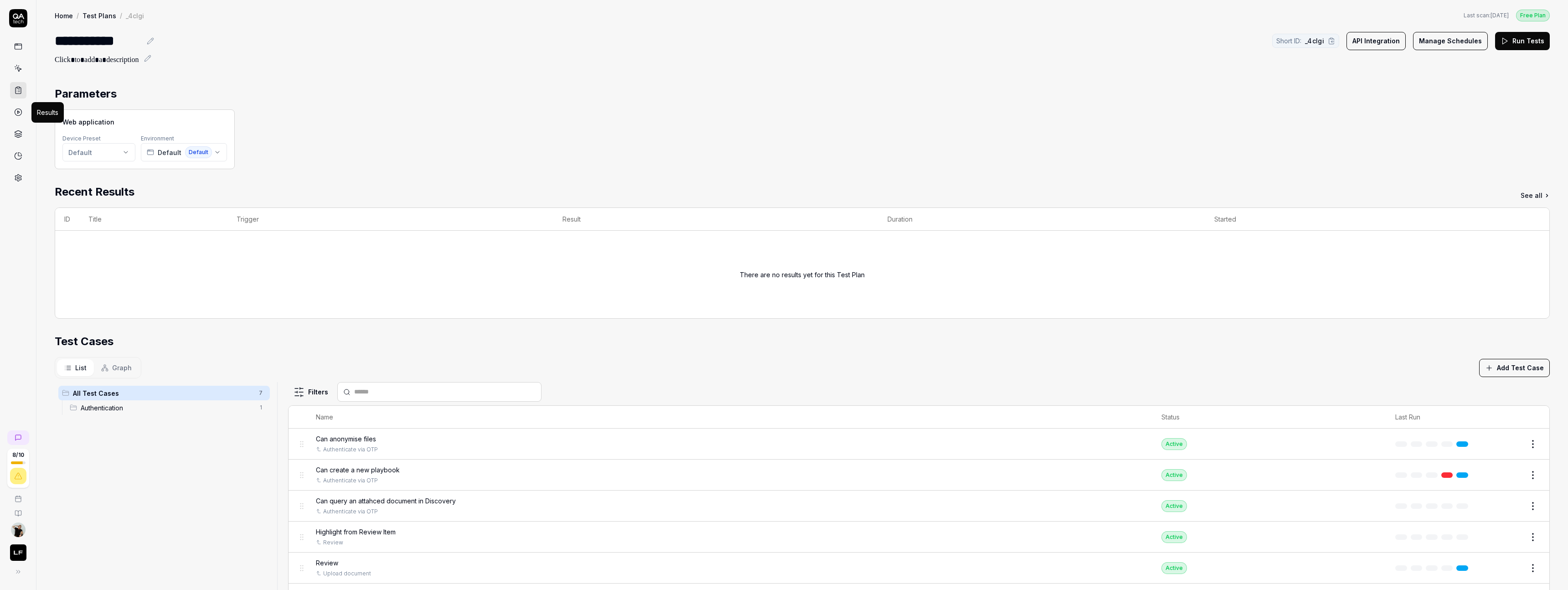
click at [17, 111] on icon at bounding box center [18, 112] width 9 height 9
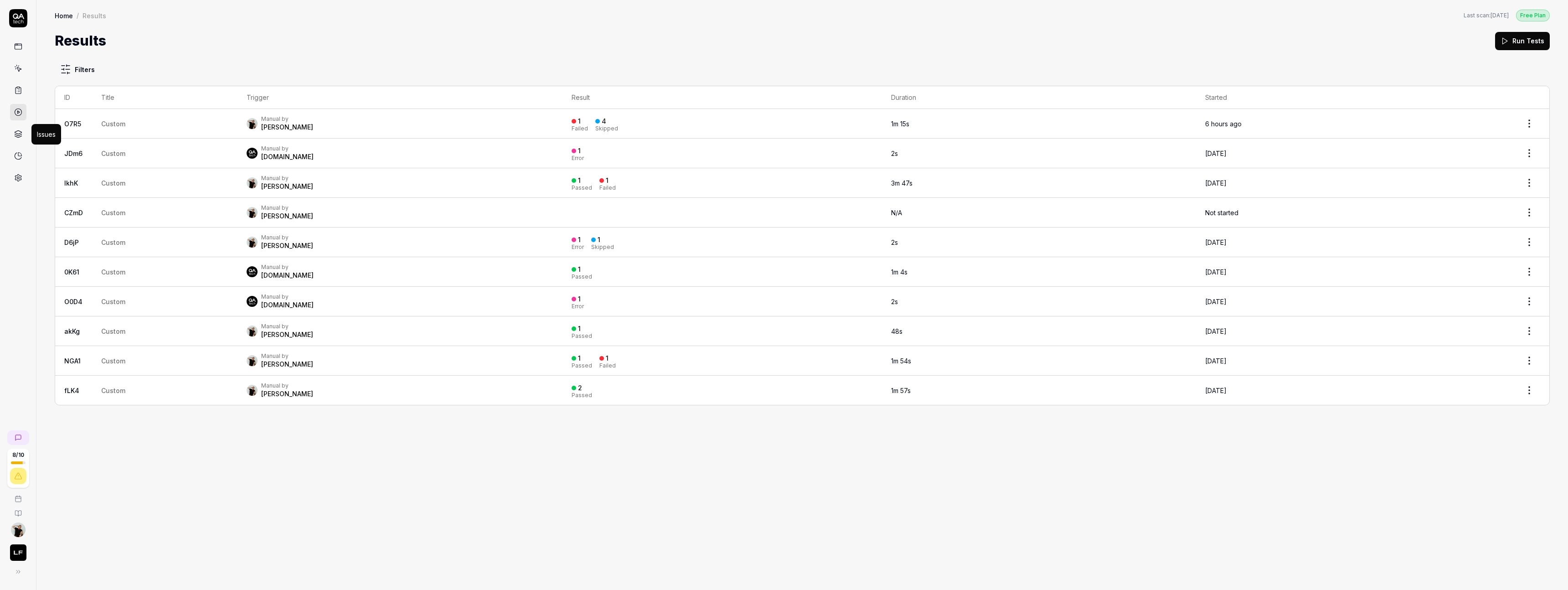
click at [16, 137] on icon at bounding box center [18, 134] width 9 height 9
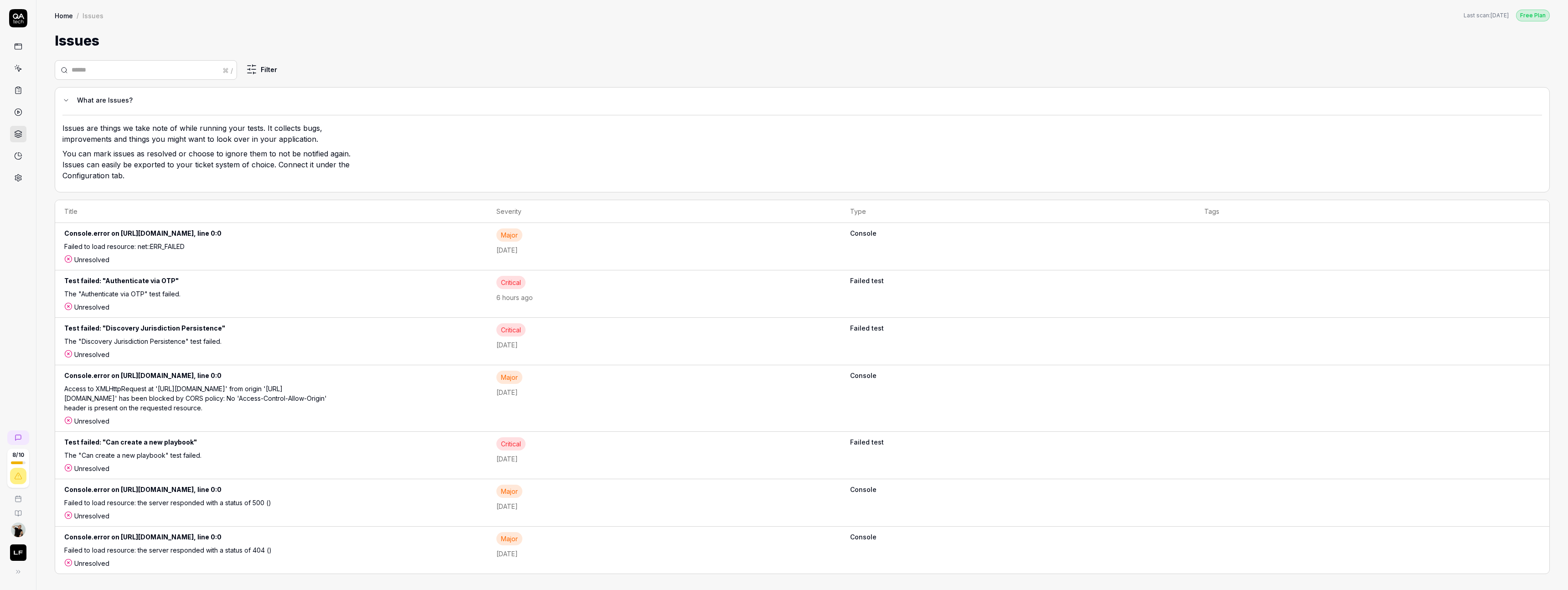
click at [14, 58] on div at bounding box center [18, 112] width 16 height 148
click at [19, 67] on icon at bounding box center [18, 68] width 9 height 9
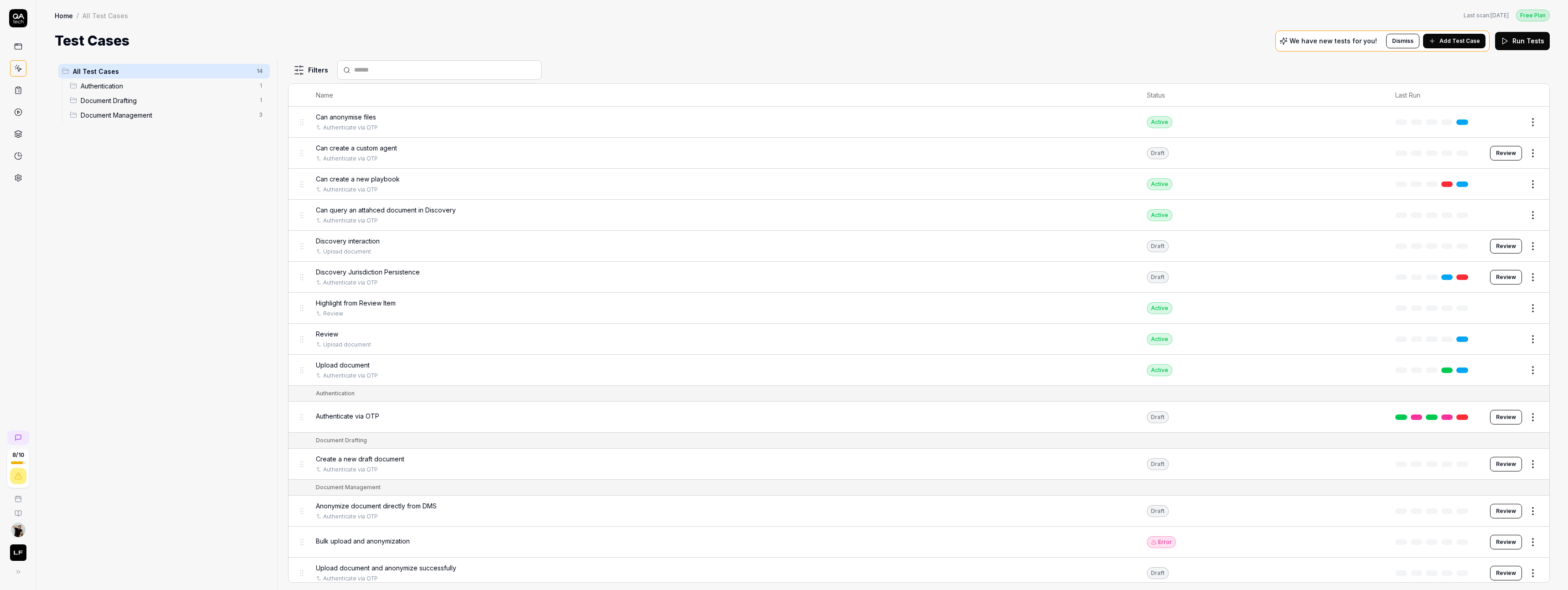
click at [22, 94] on link at bounding box center [18, 90] width 16 height 16
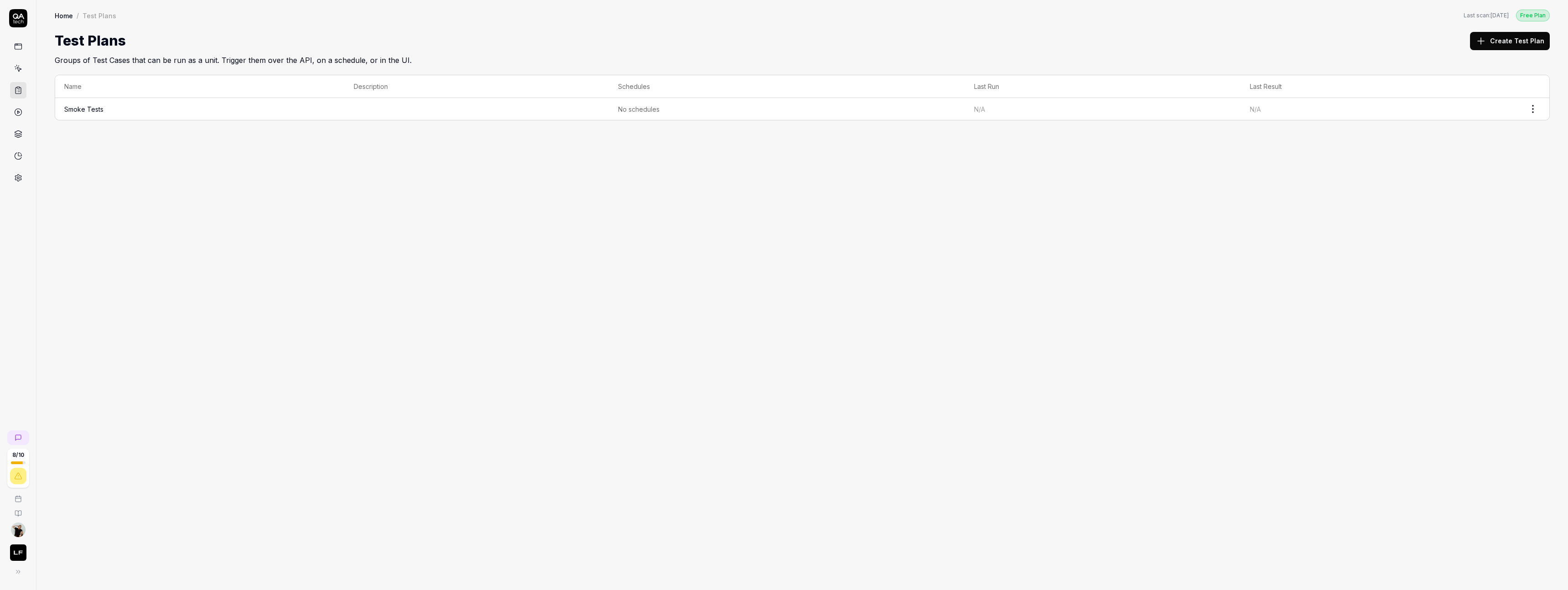
click at [241, 106] on td "Smoke Tests" at bounding box center [200, 109] width 289 height 22
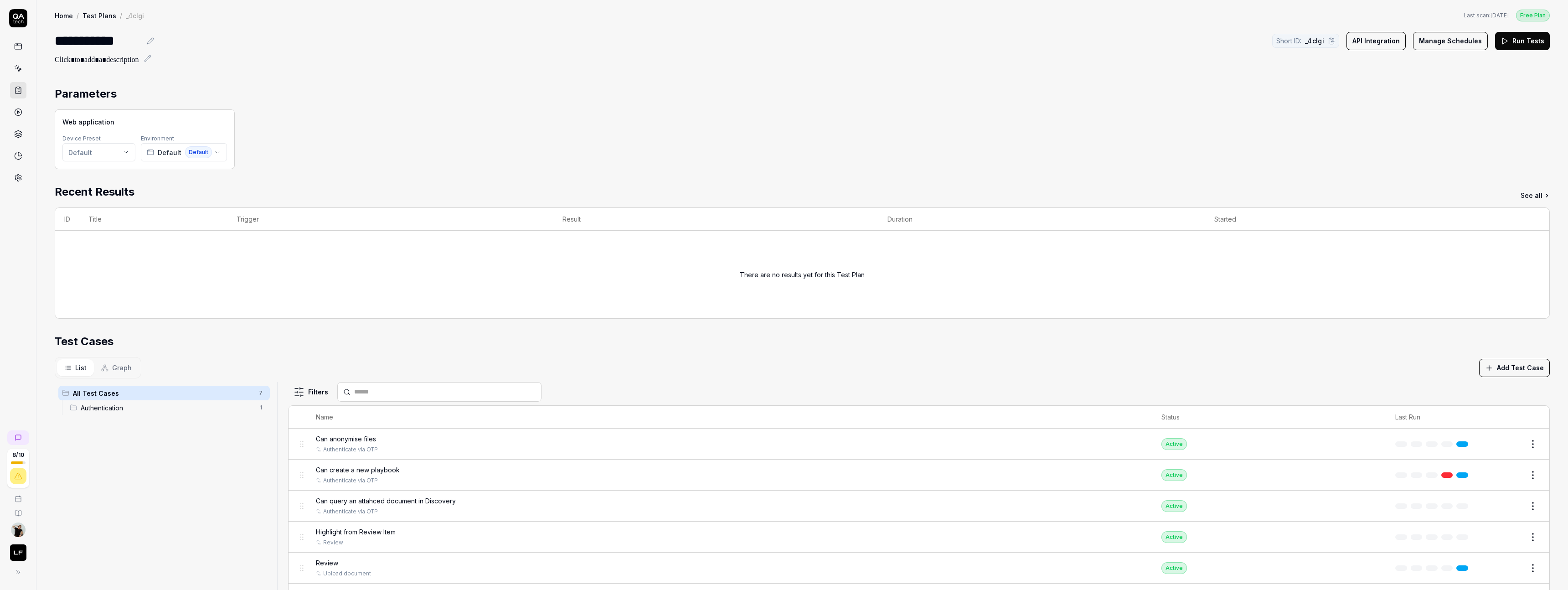
click at [1527, 43] on button "Run Tests" at bounding box center [1522, 40] width 54 height 18
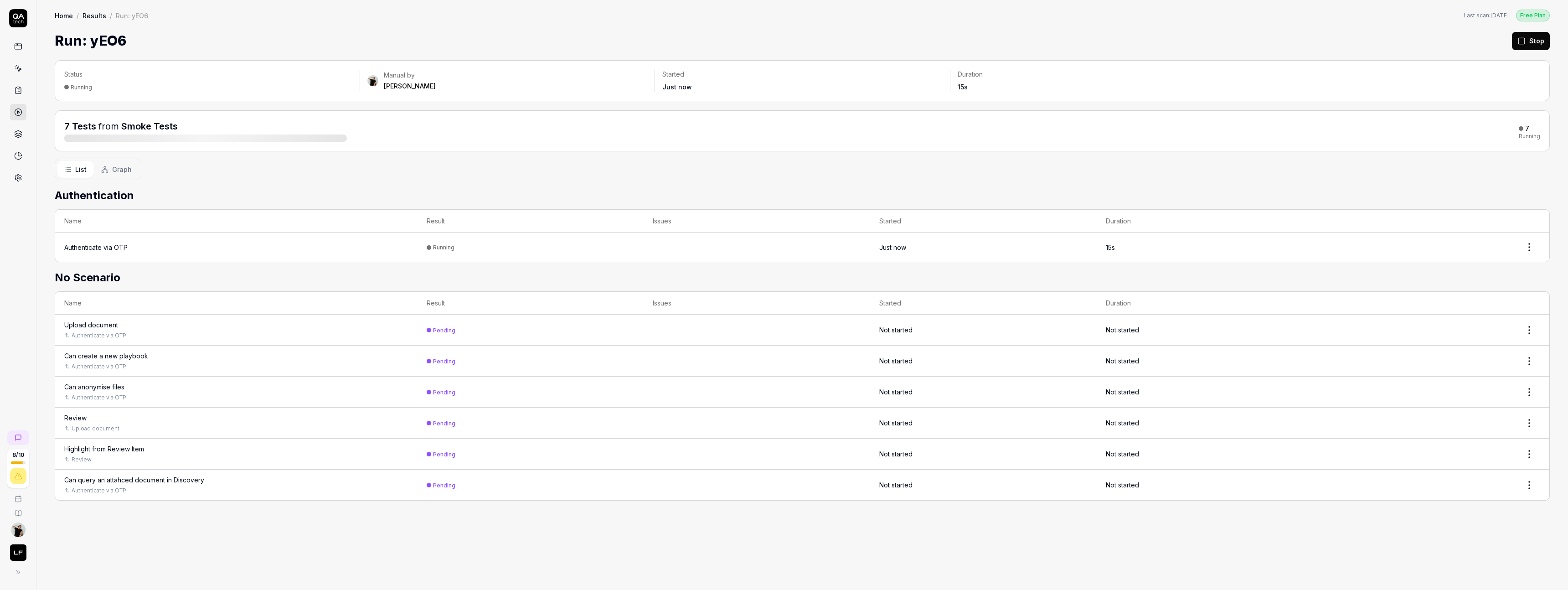
click at [1278, 168] on div "List Graph" at bounding box center [802, 169] width 1495 height 21
click at [361, 194] on h2 "Authentication" at bounding box center [802, 195] width 1495 height 16
click at [139, 325] on div "Can create a new playbook" at bounding box center [106, 325] width 84 height 10
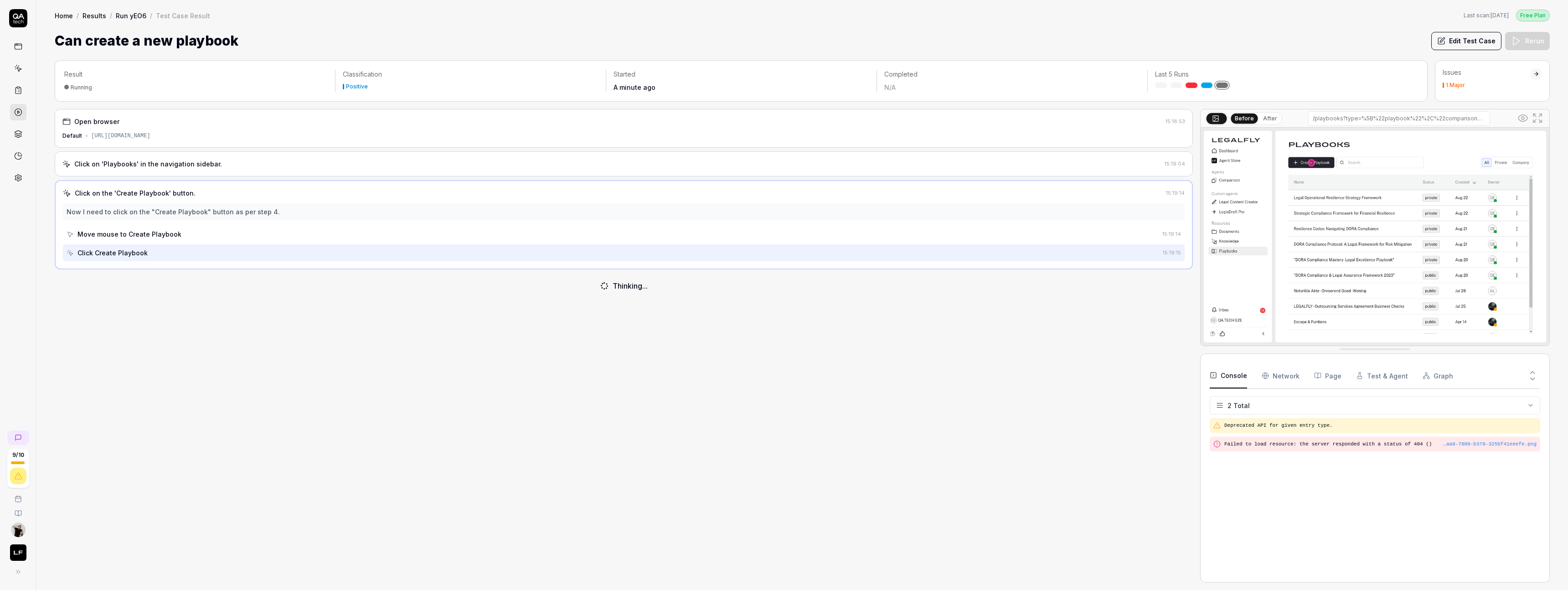
click at [1469, 88] on div "Issues 1 Major" at bounding box center [1493, 80] width 115 height 41
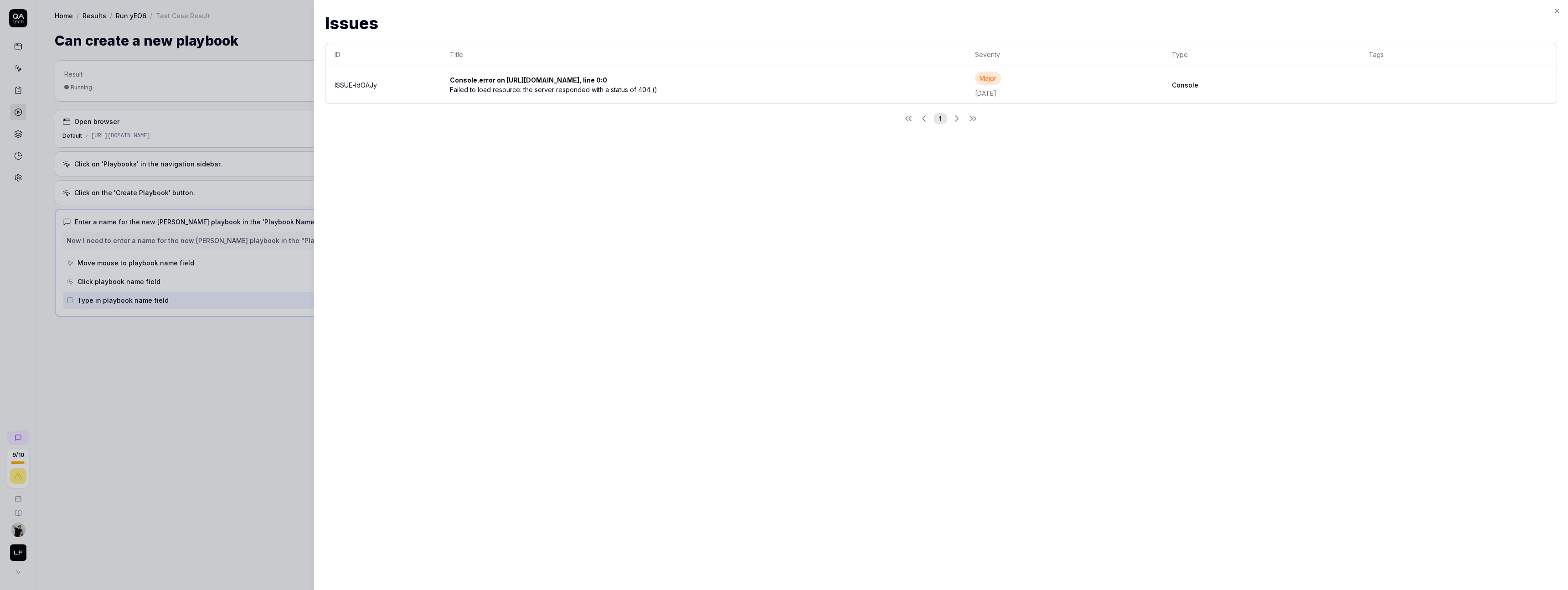
click at [194, 412] on div at bounding box center [784, 295] width 1568 height 590
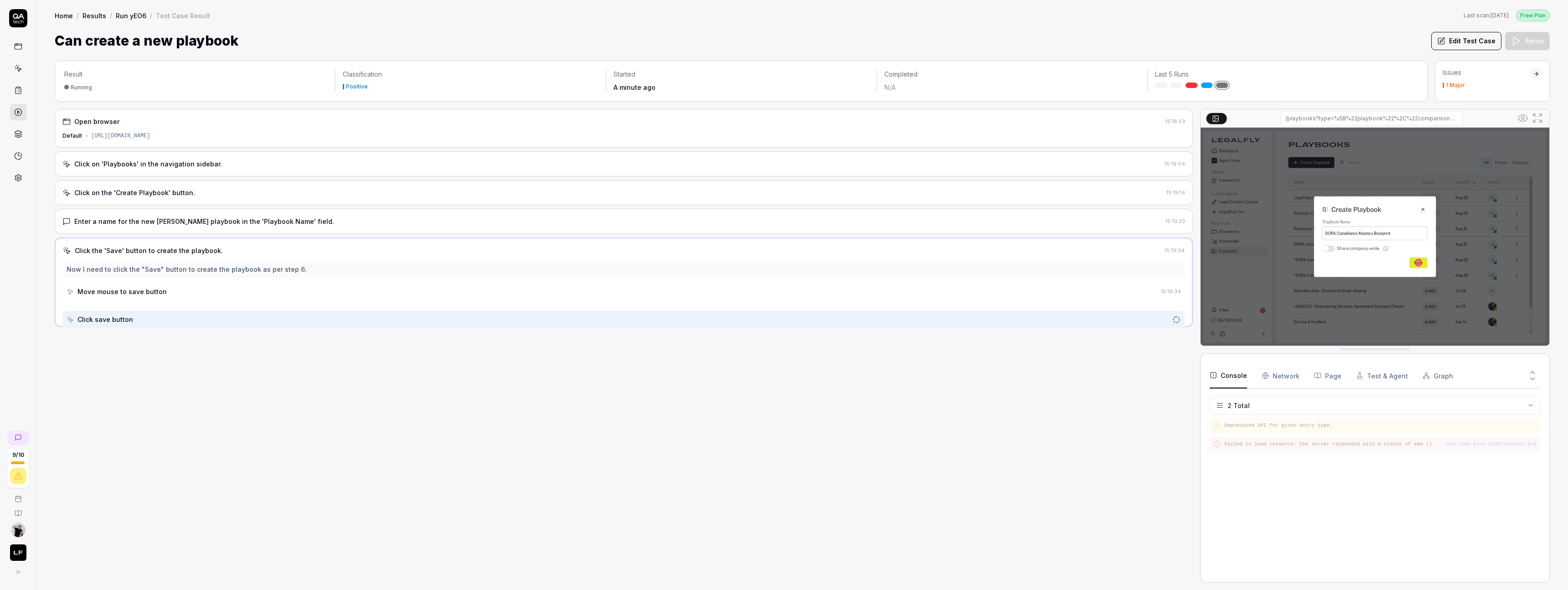
click at [131, 18] on link "Run yEO6" at bounding box center [131, 15] width 31 height 10
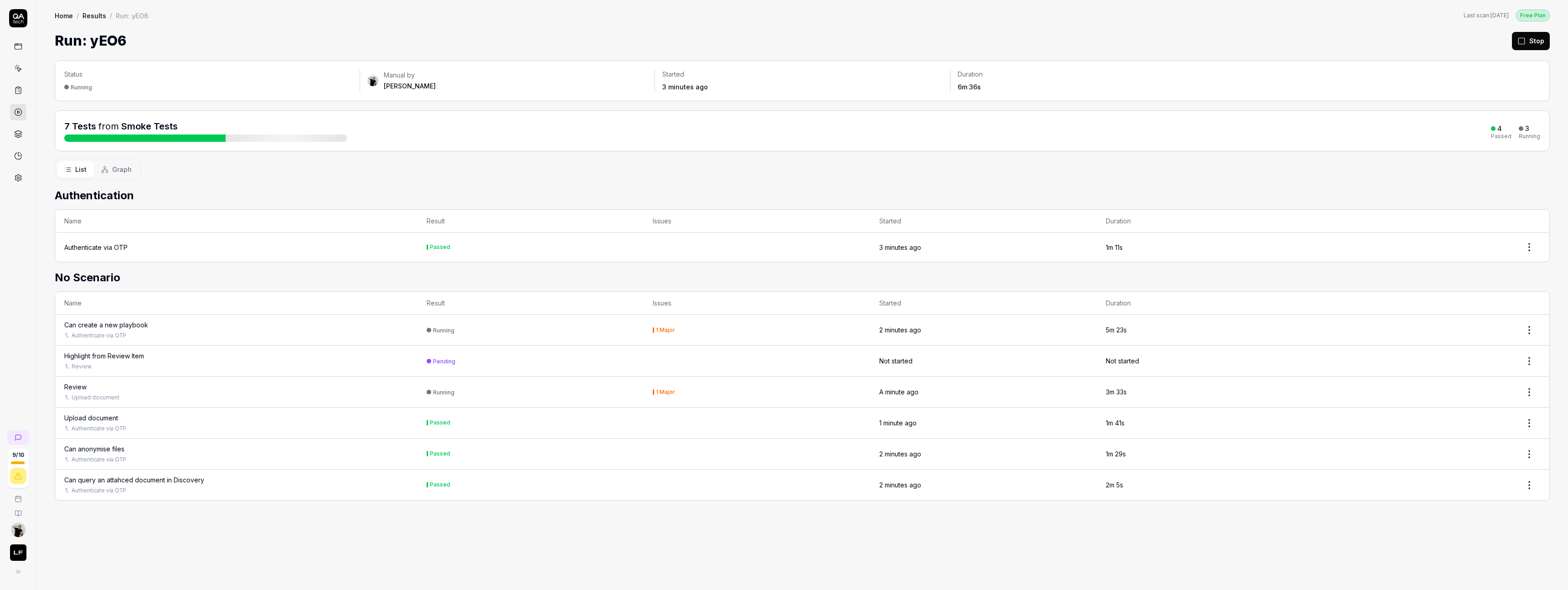
click at [612, 390] on td "Running" at bounding box center [530, 391] width 226 height 31
click at [569, 391] on td "Running" at bounding box center [530, 391] width 226 height 31
click at [246, 390] on div "Review" at bounding box center [236, 387] width 344 height 10
click at [80, 383] on div "Review" at bounding box center [74, 387] width 22 height 10
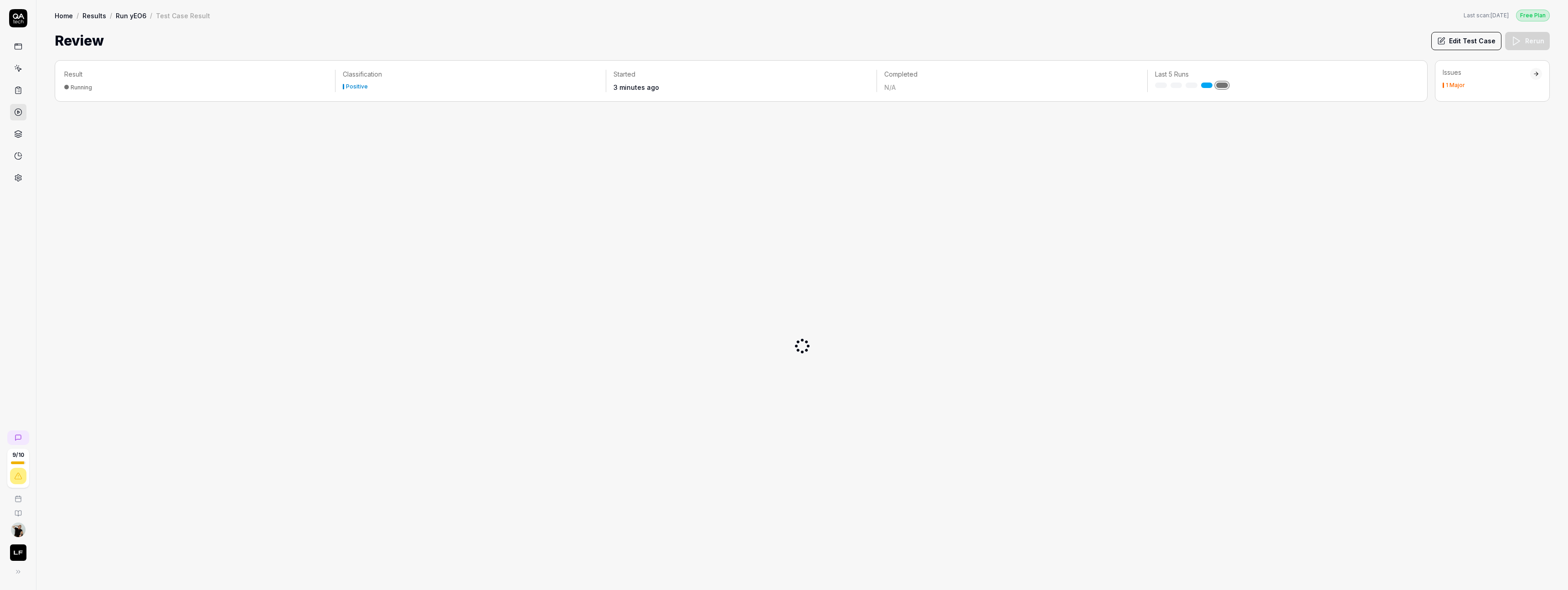
click at [1504, 76] on div "Issues" at bounding box center [1487, 73] width 88 height 10
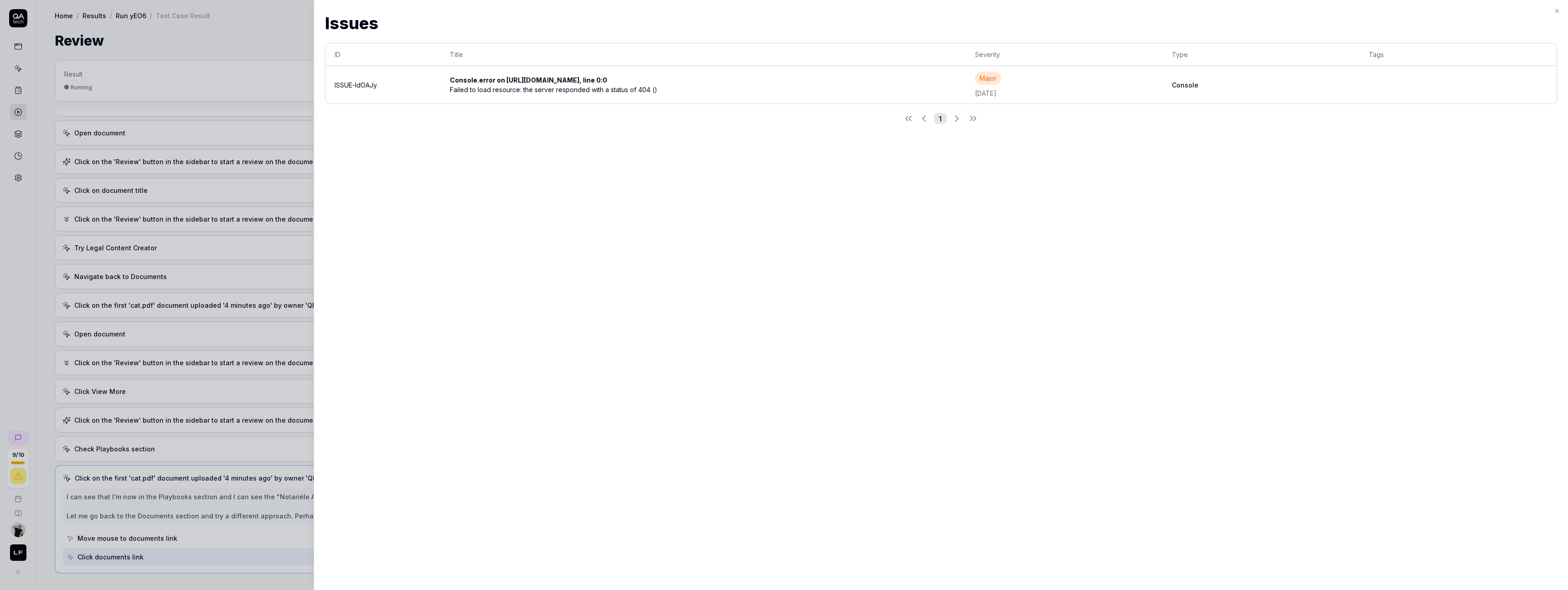
scroll to position [285, 0]
click at [28, 287] on div at bounding box center [784, 295] width 1568 height 590
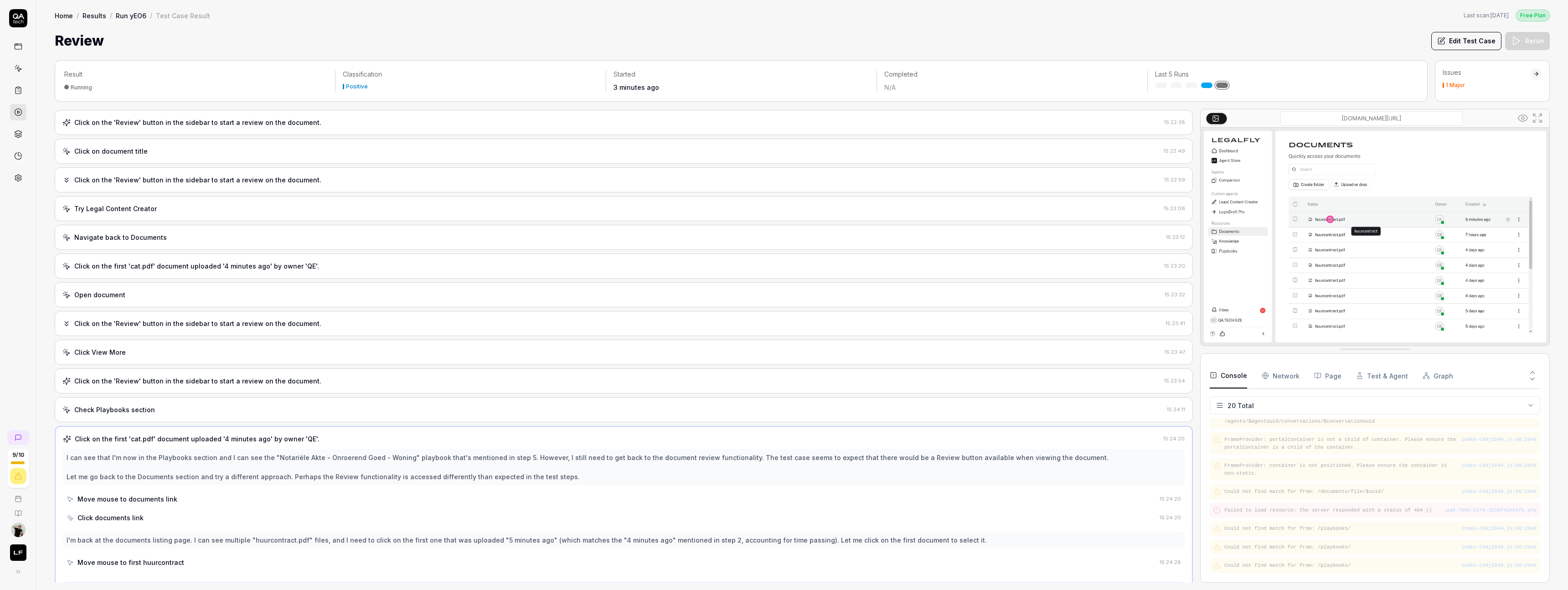
scroll to position [258, 0]
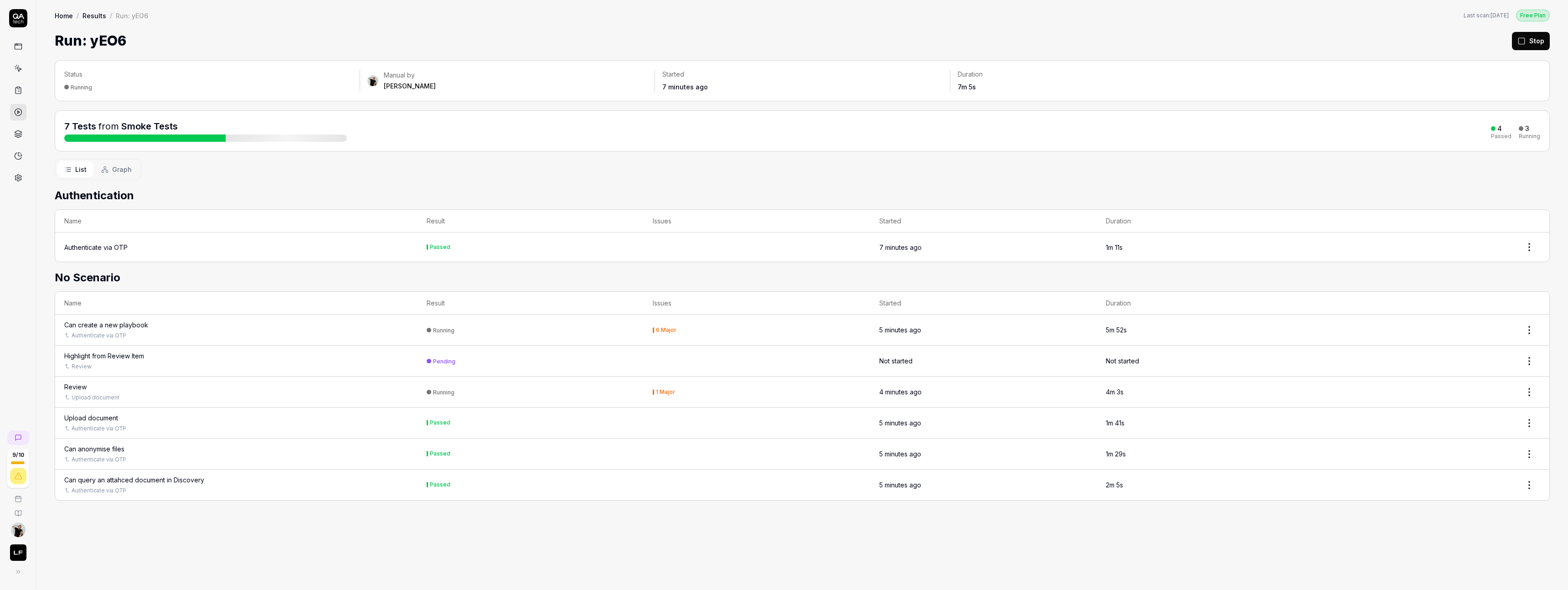
click at [329, 174] on div "List Graph" at bounding box center [802, 169] width 1495 height 21
click at [530, 339] on td "Running" at bounding box center [530, 329] width 226 height 31
click at [135, 327] on div "Can create a new playbook" at bounding box center [106, 325] width 84 height 10
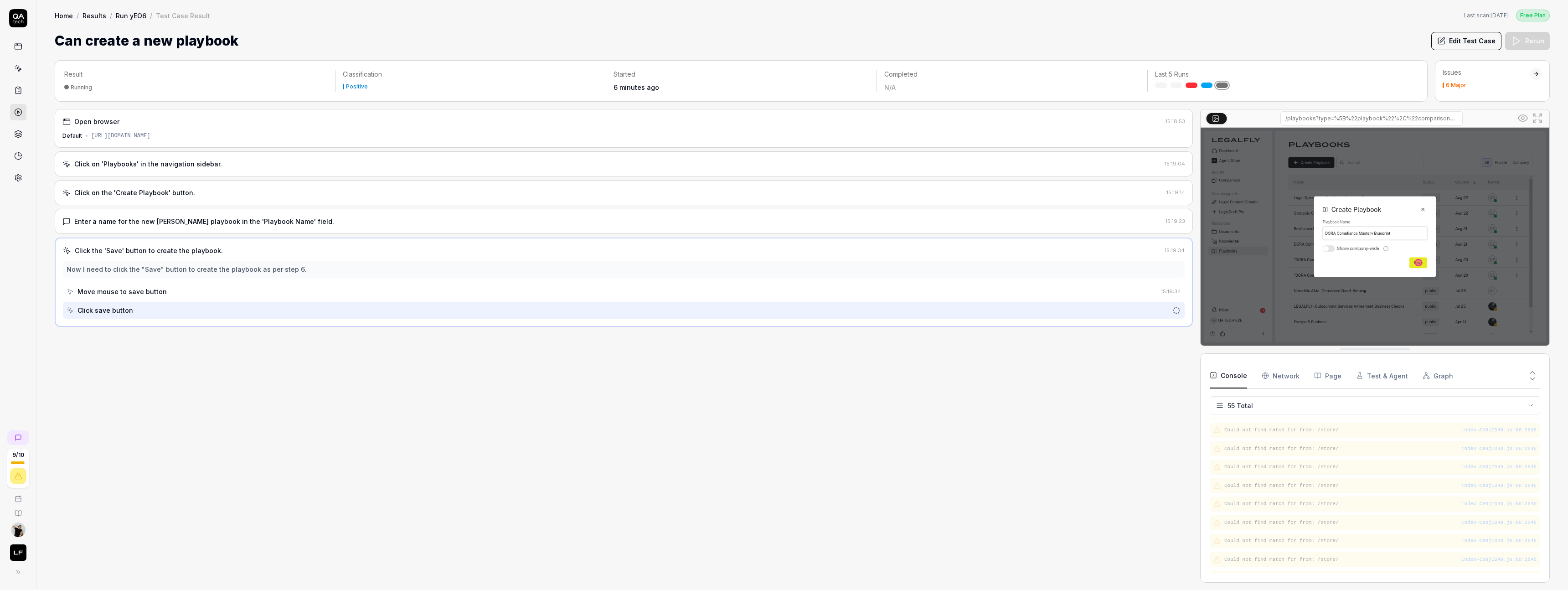
scroll to position [856, 0]
click at [1464, 91] on div "Issues 6 Major" at bounding box center [1493, 80] width 115 height 41
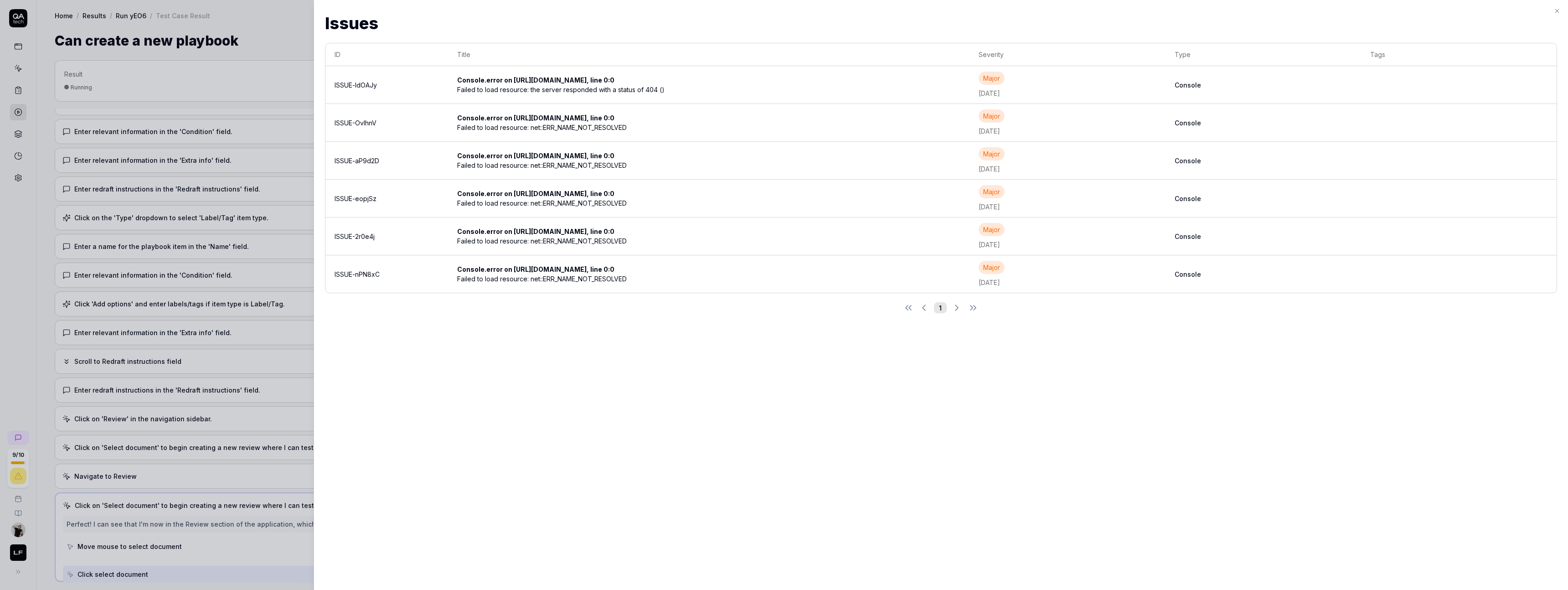
scroll to position [721, 0]
click at [32, 323] on div at bounding box center [784, 295] width 1568 height 590
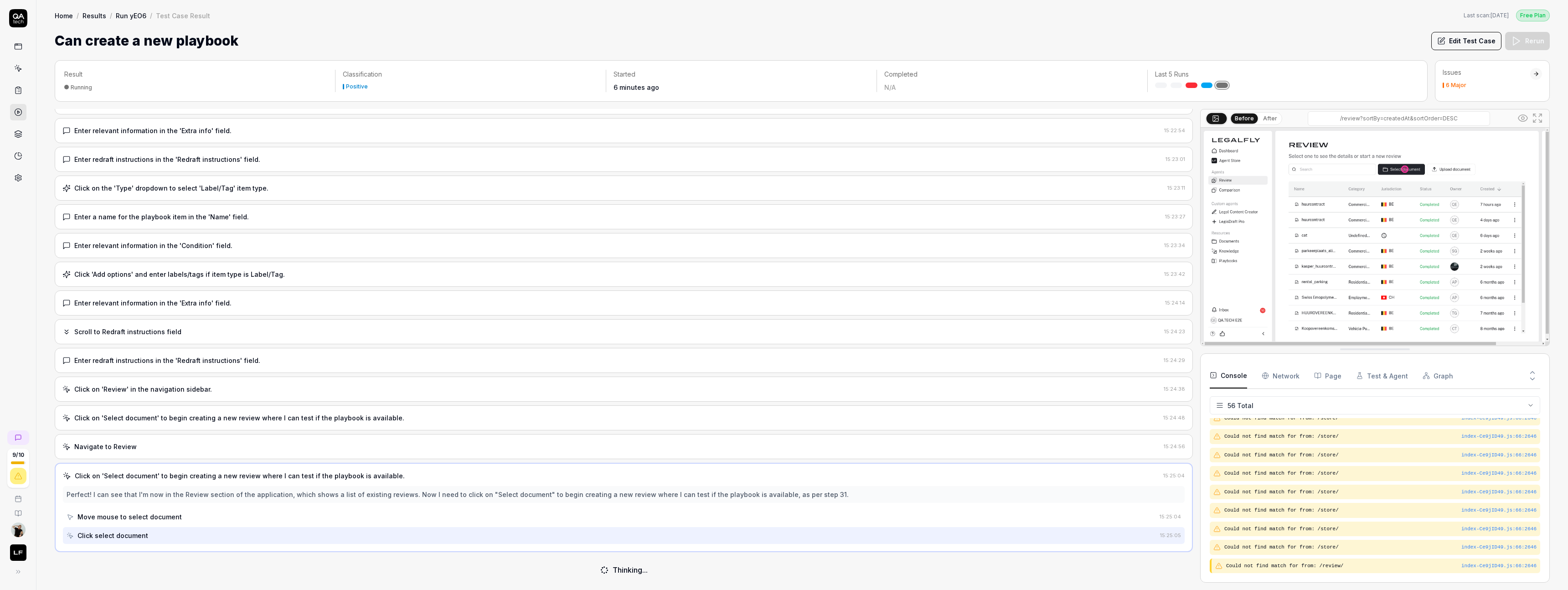
scroll to position [749, 0]
click at [120, 13] on link "Run yEO6" at bounding box center [131, 15] width 31 height 10
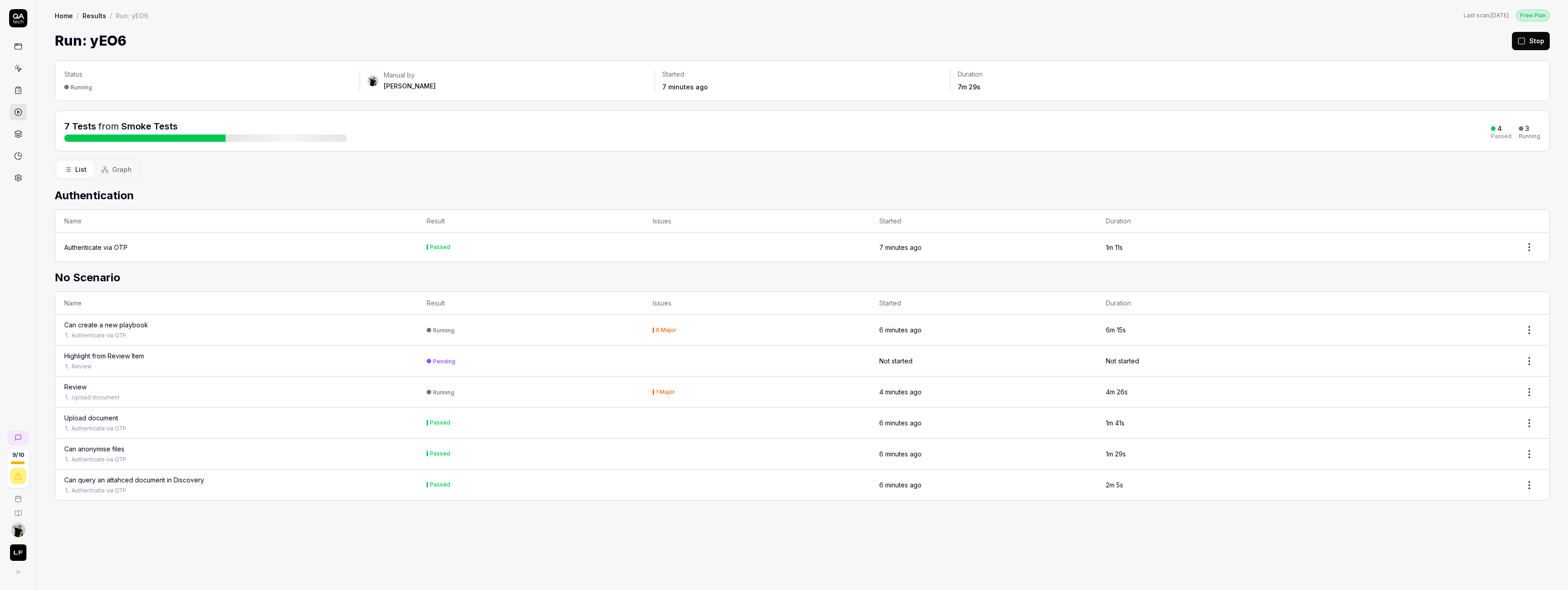
click at [13, 273] on div "9 / 10" at bounding box center [18, 295] width 36 height 590
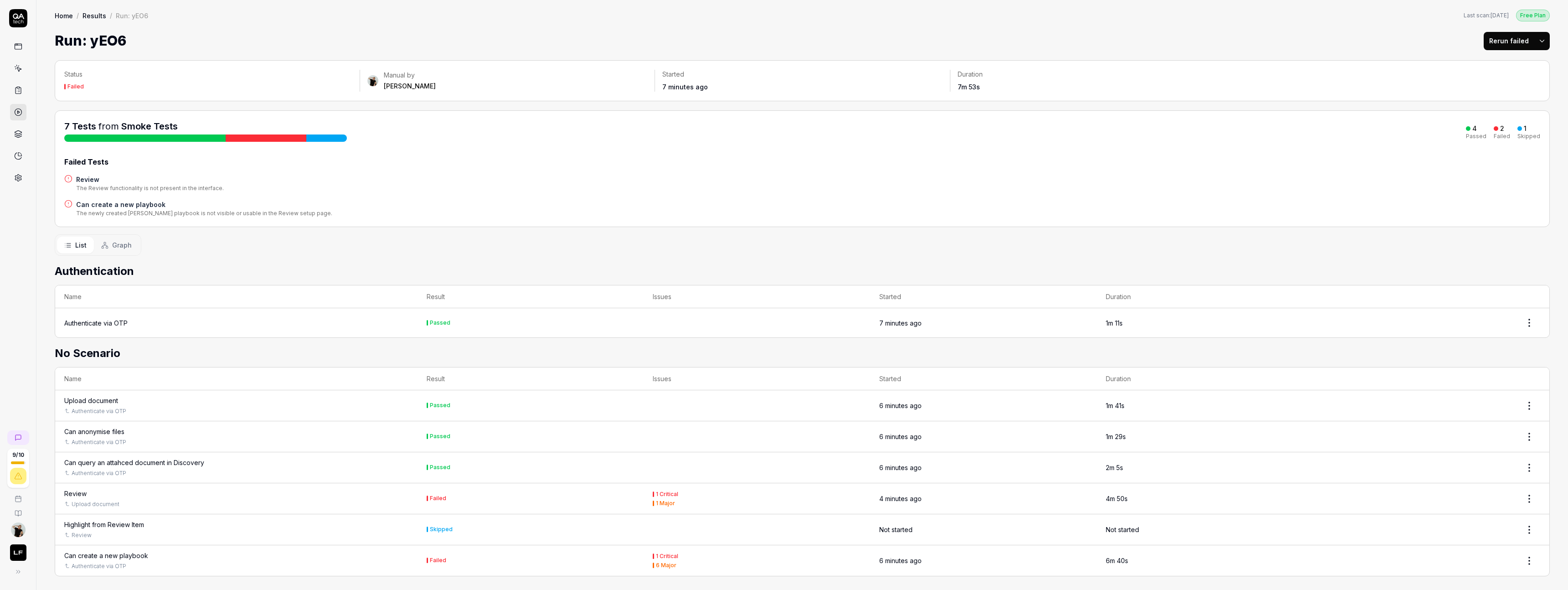
scroll to position [5, 0]
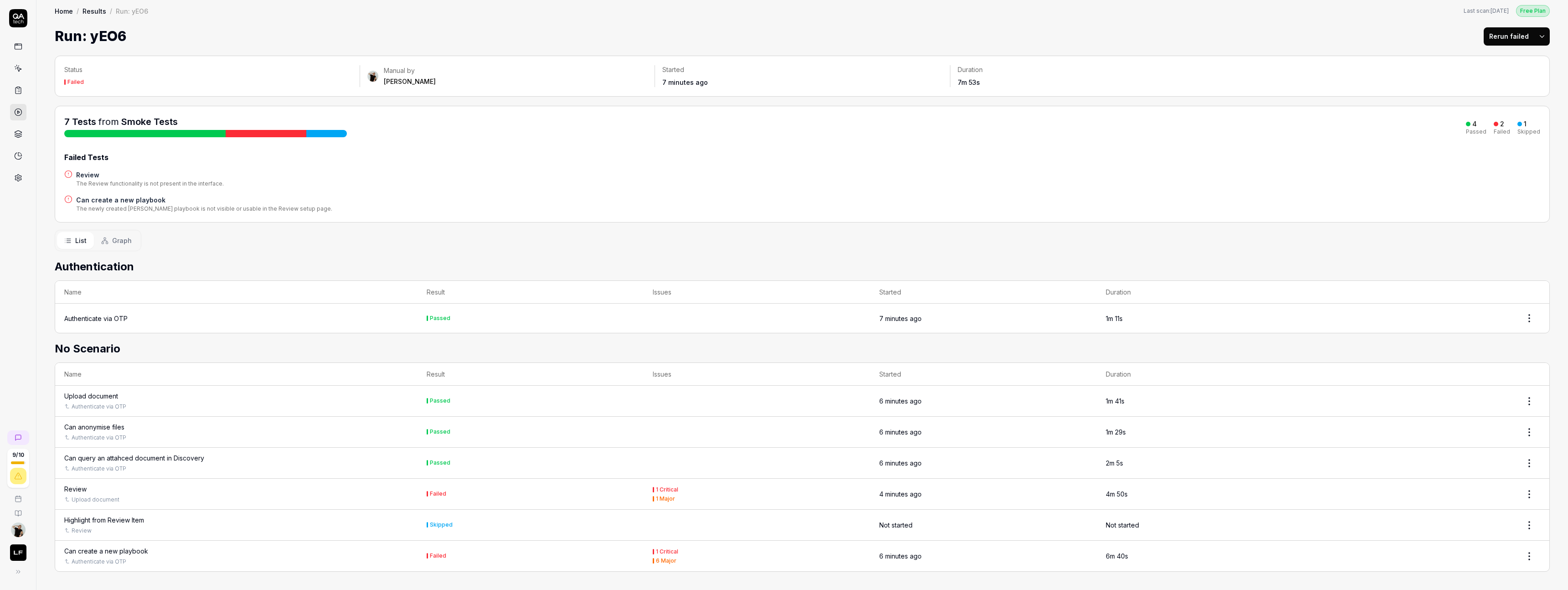
click at [78, 488] on div "Review" at bounding box center [74, 489] width 22 height 10
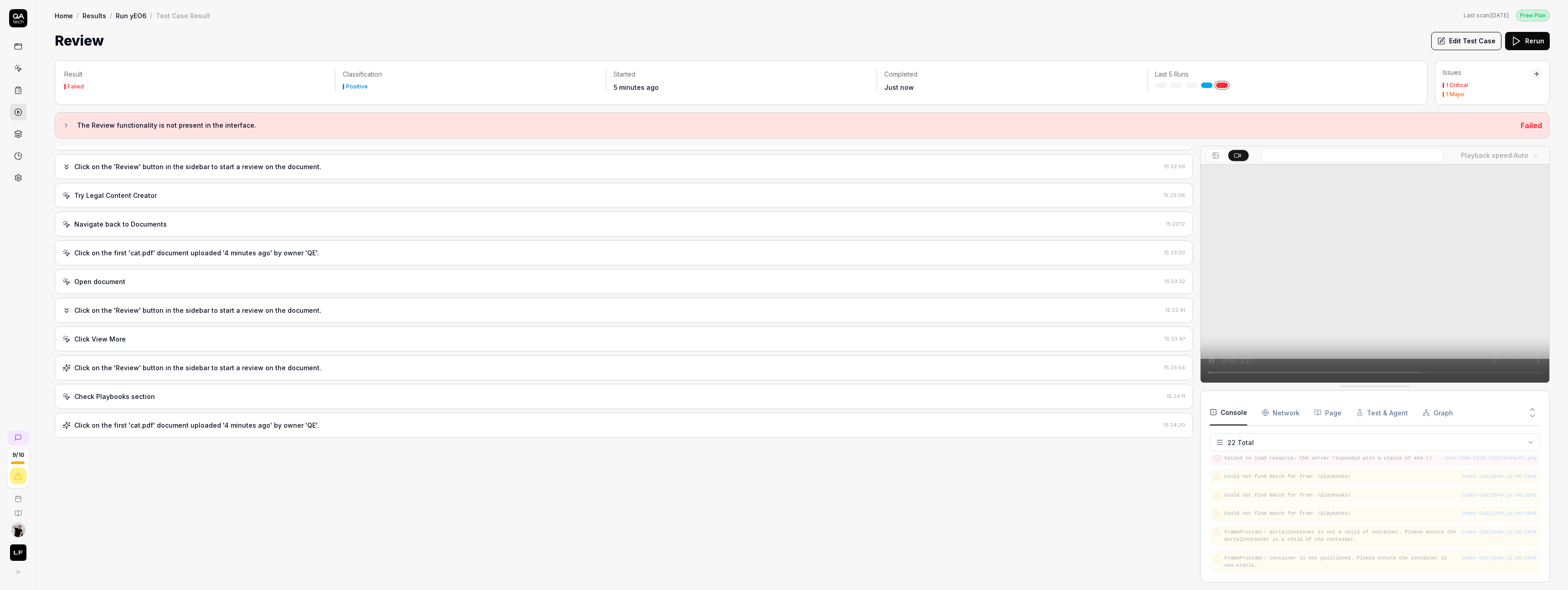
scroll to position [289, 0]
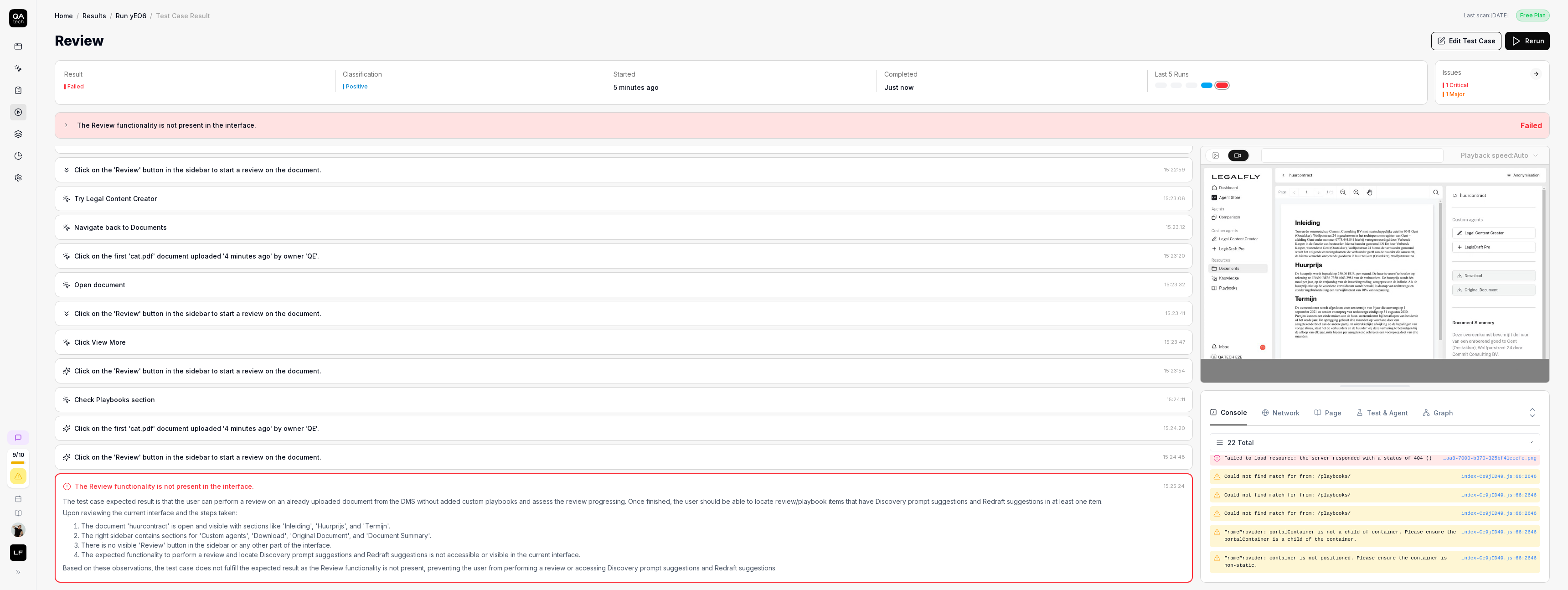
click at [519, 458] on div "Click on the 'Review' button in the sidebar to start a review on the document." at bounding box center [610, 456] width 1097 height 10
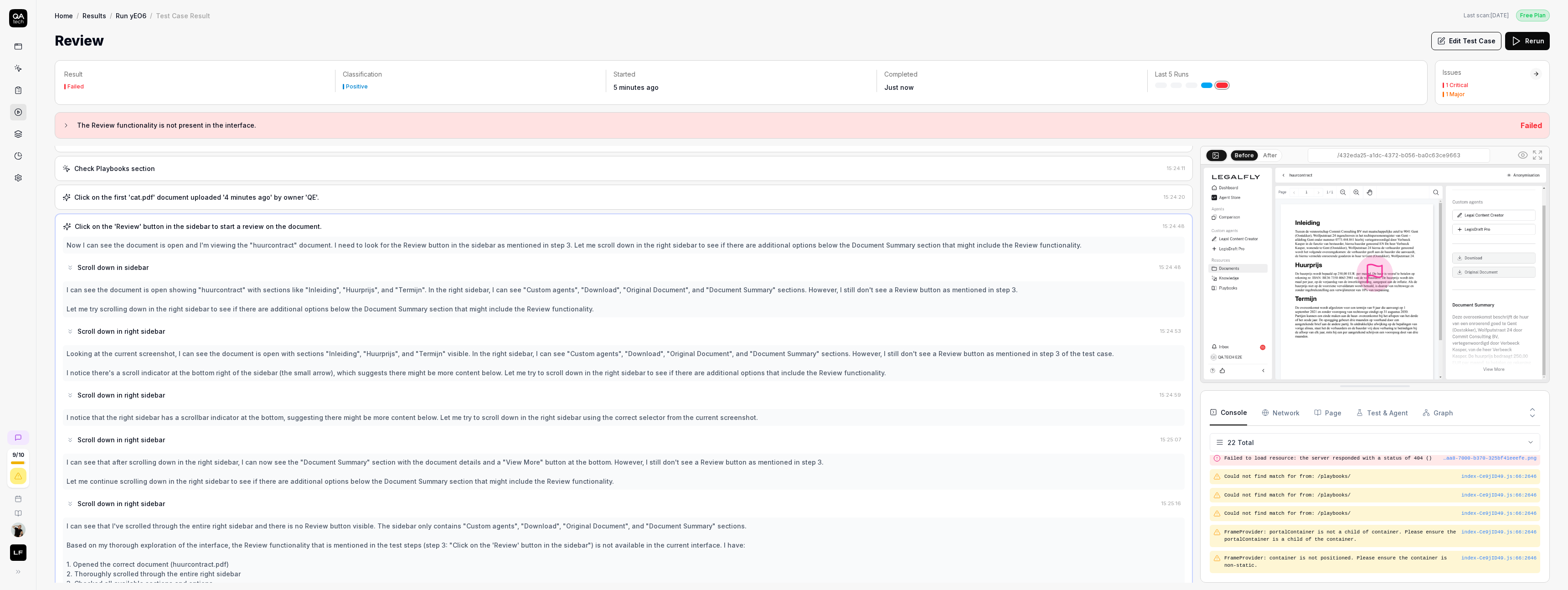
scroll to position [448, 0]
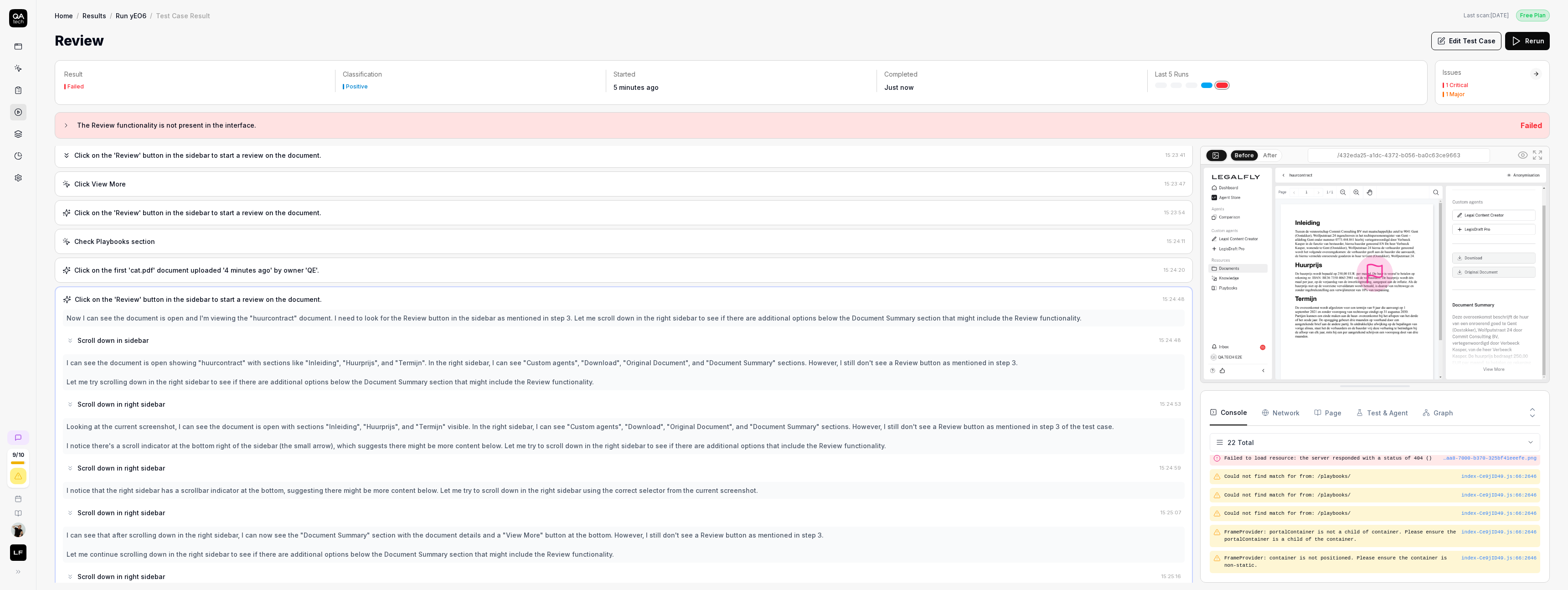
click at [392, 268] on div "Click on the first 'cat.pdf' document uploaded '4 minutes ago' by owner 'QE'." at bounding box center [610, 270] width 1097 height 10
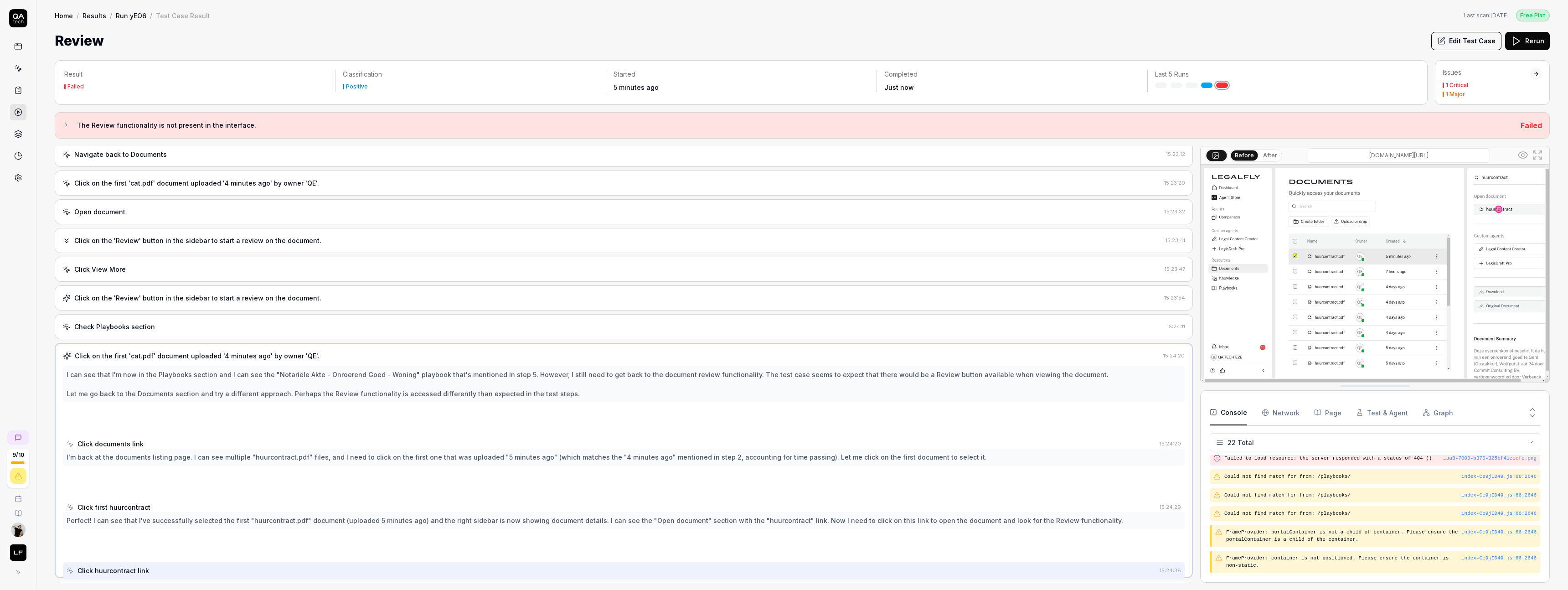
scroll to position [358, 0]
click at [352, 331] on div "Check Playbooks section" at bounding box center [612, 331] width 1101 height 10
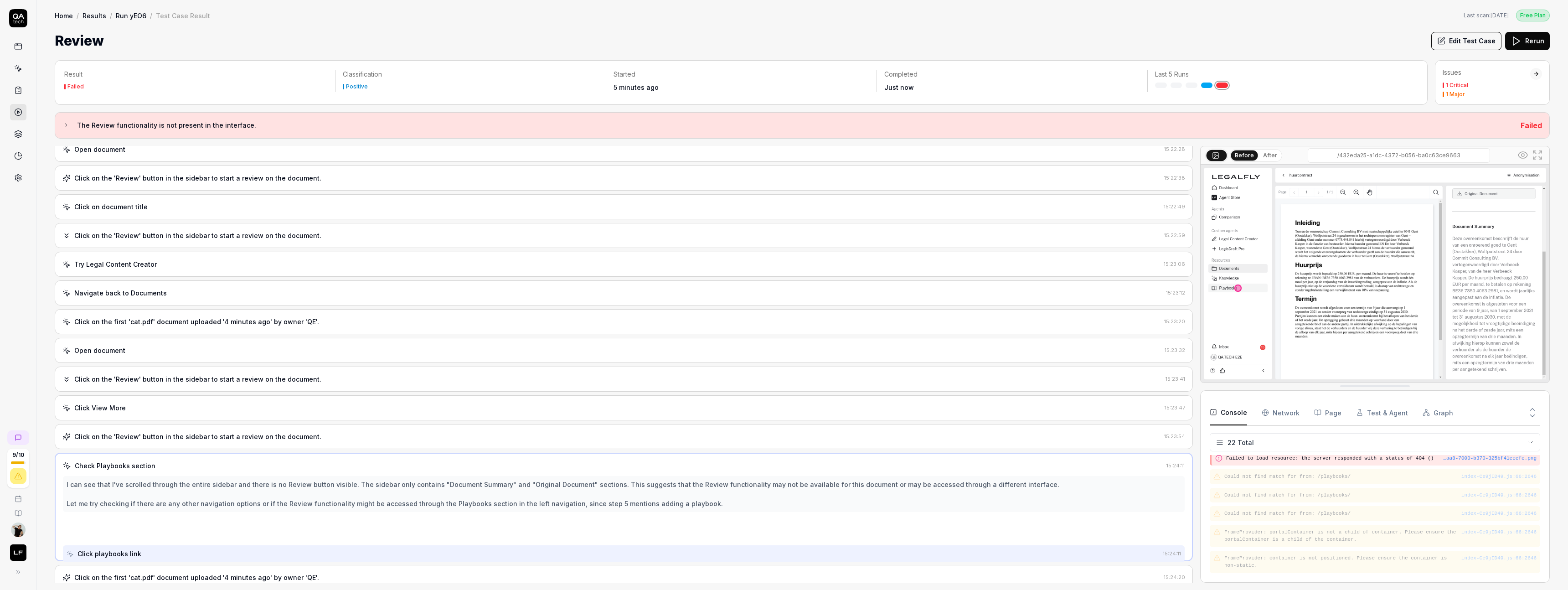
scroll to position [202, 0]
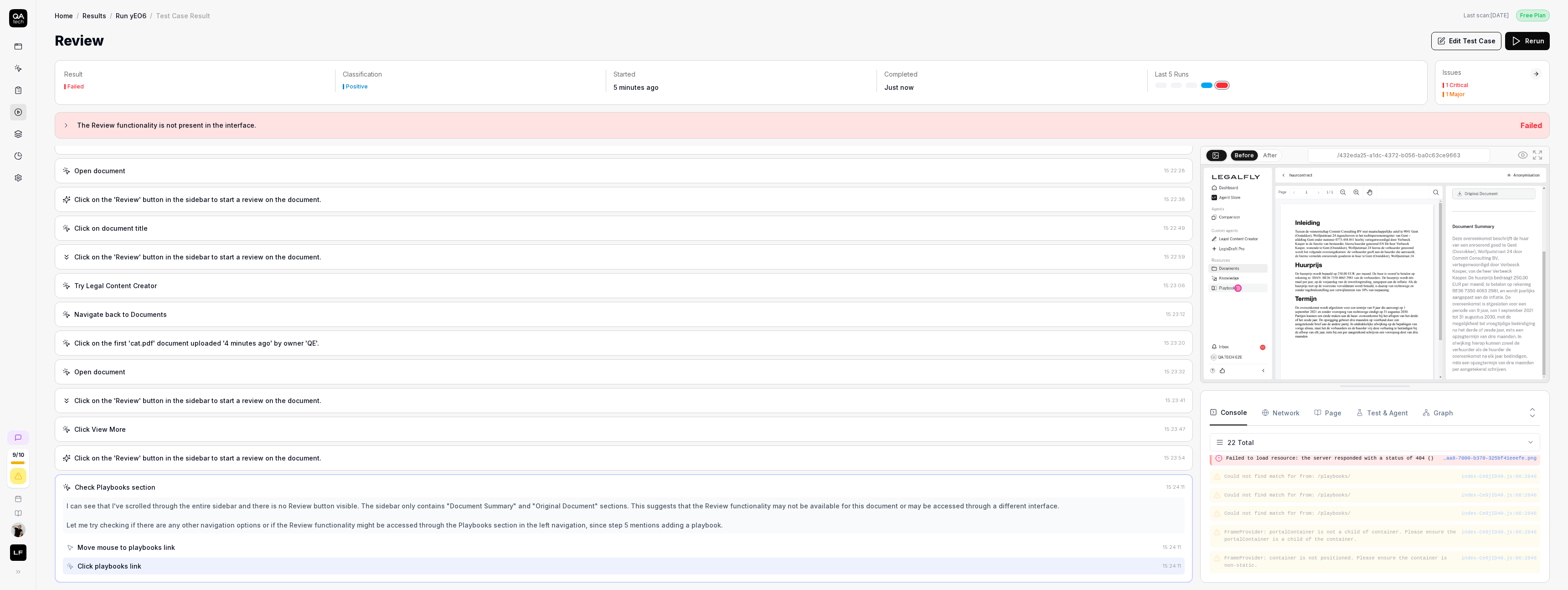
click at [302, 448] on div "Click on the 'Review' button in the sidebar to start a review on the document. …" at bounding box center [624, 457] width 1138 height 25
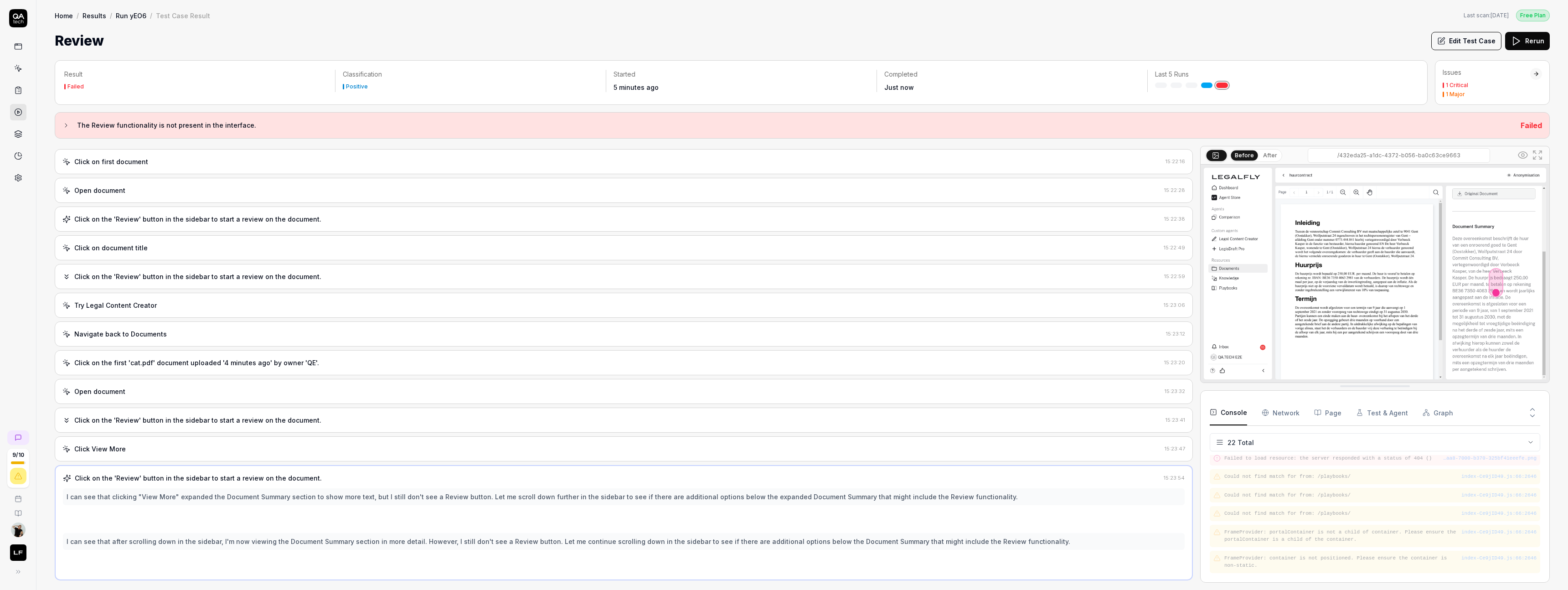
scroll to position [180, 0]
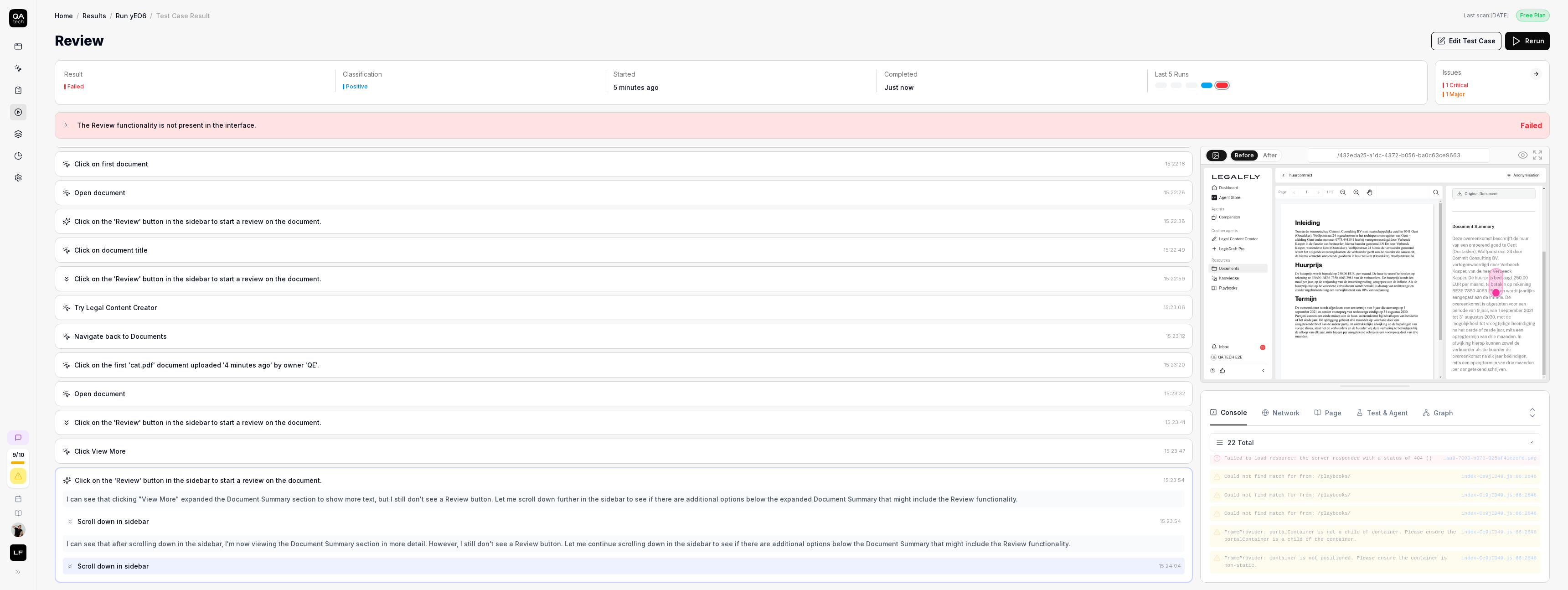
click at [311, 451] on div "Click View More" at bounding box center [611, 451] width 1098 height 10
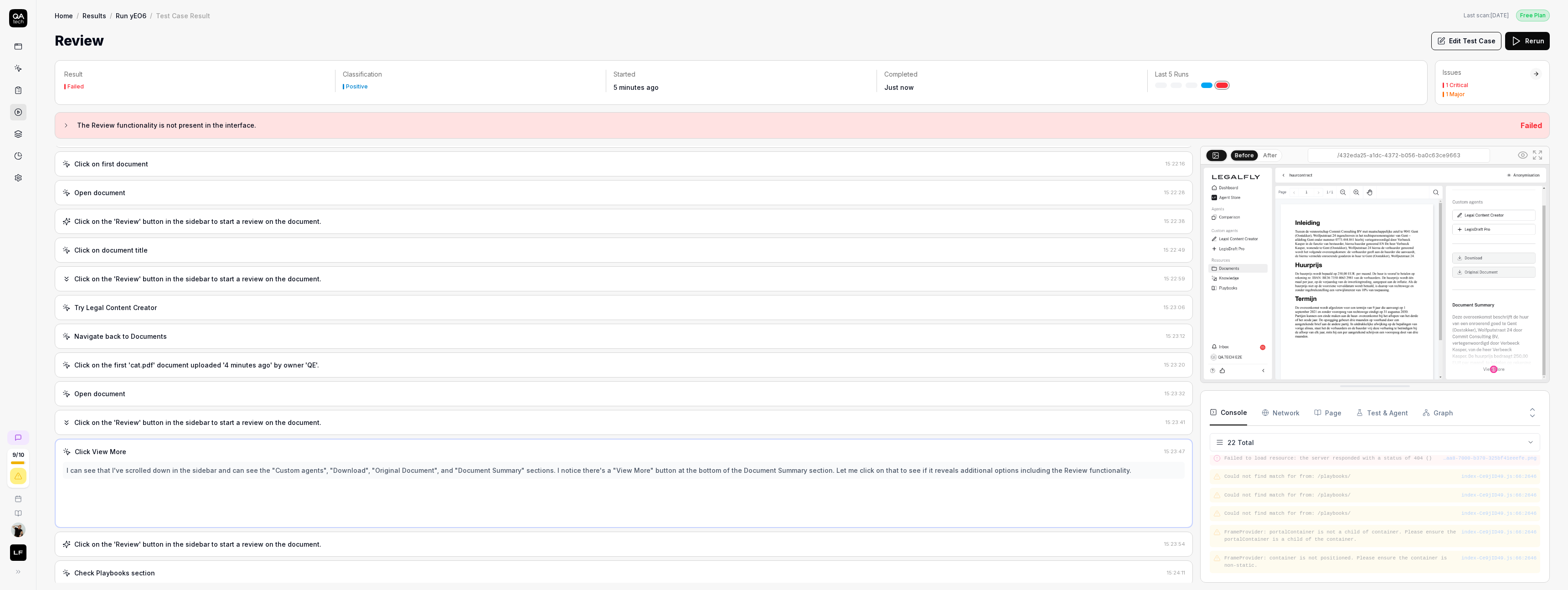
scroll to position [126, 0]
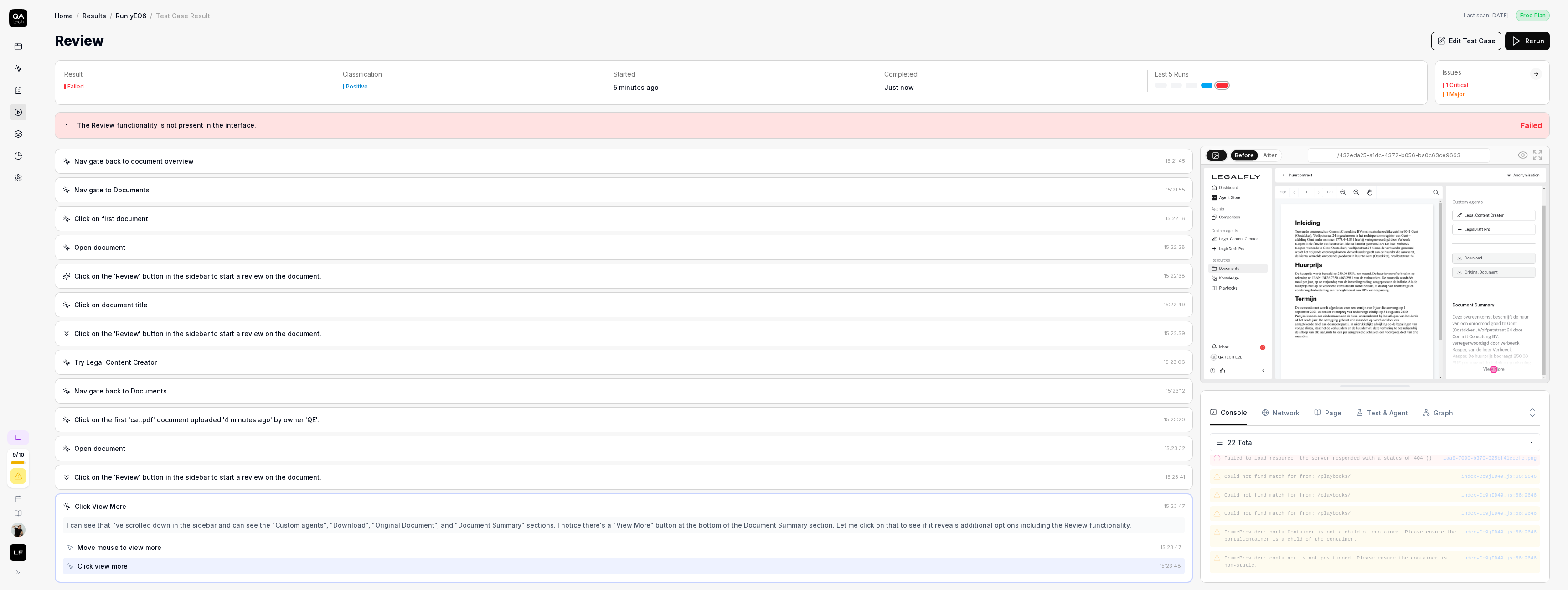
click at [327, 474] on div "Click on the 'Review' button in the sidebar to start a review on the document." at bounding box center [611, 476] width 1099 height 10
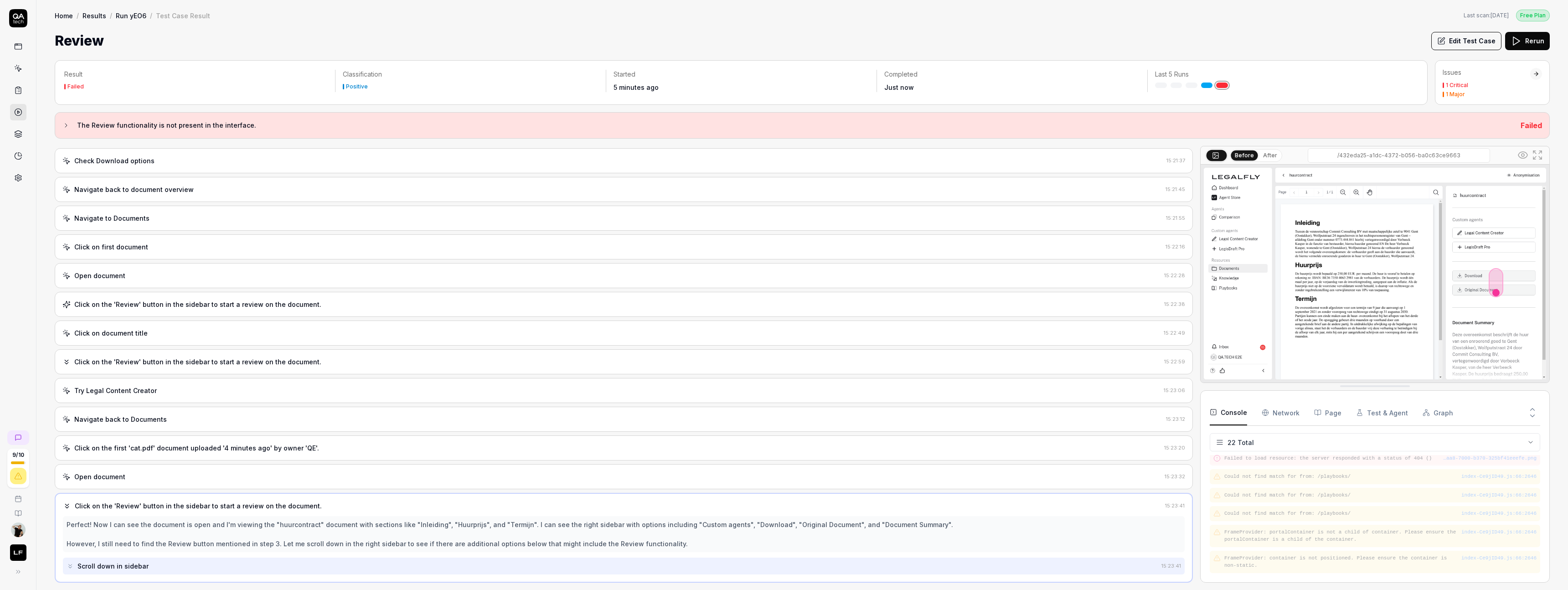
click at [14, 172] on link at bounding box center [18, 178] width 16 height 16
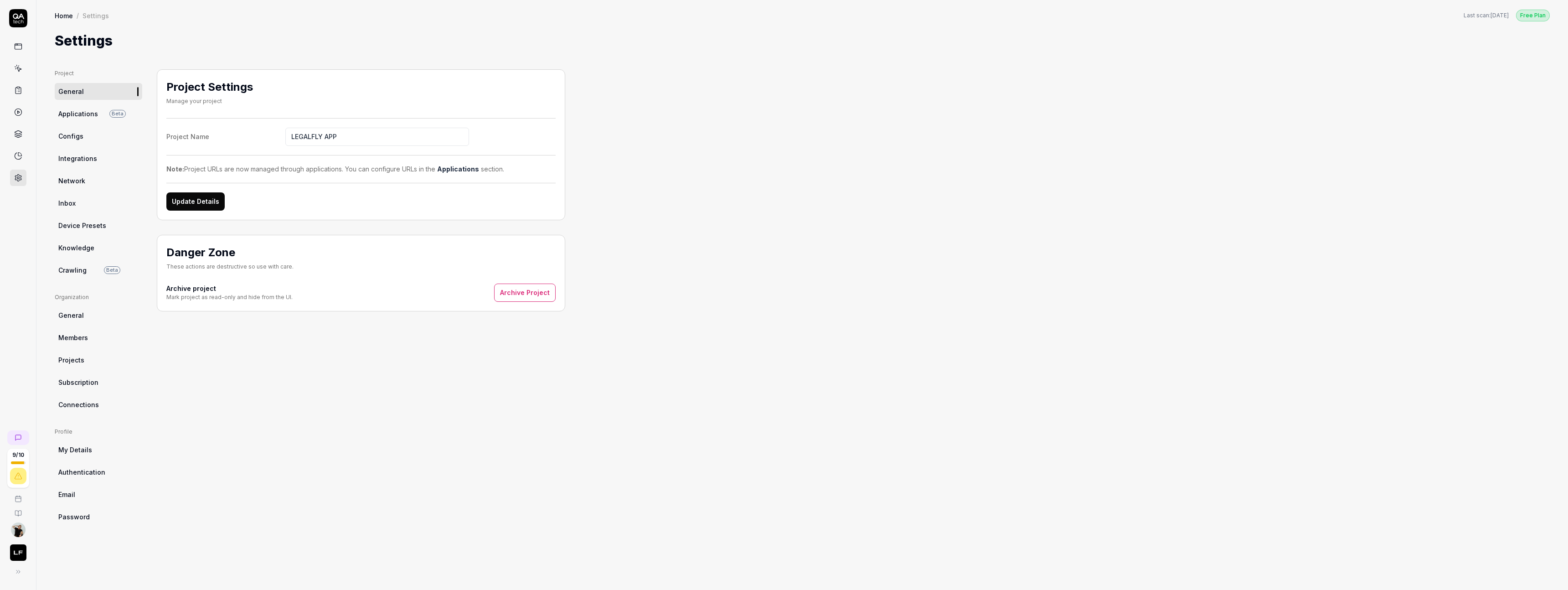
click at [77, 323] on link "General" at bounding box center [98, 315] width 88 height 17
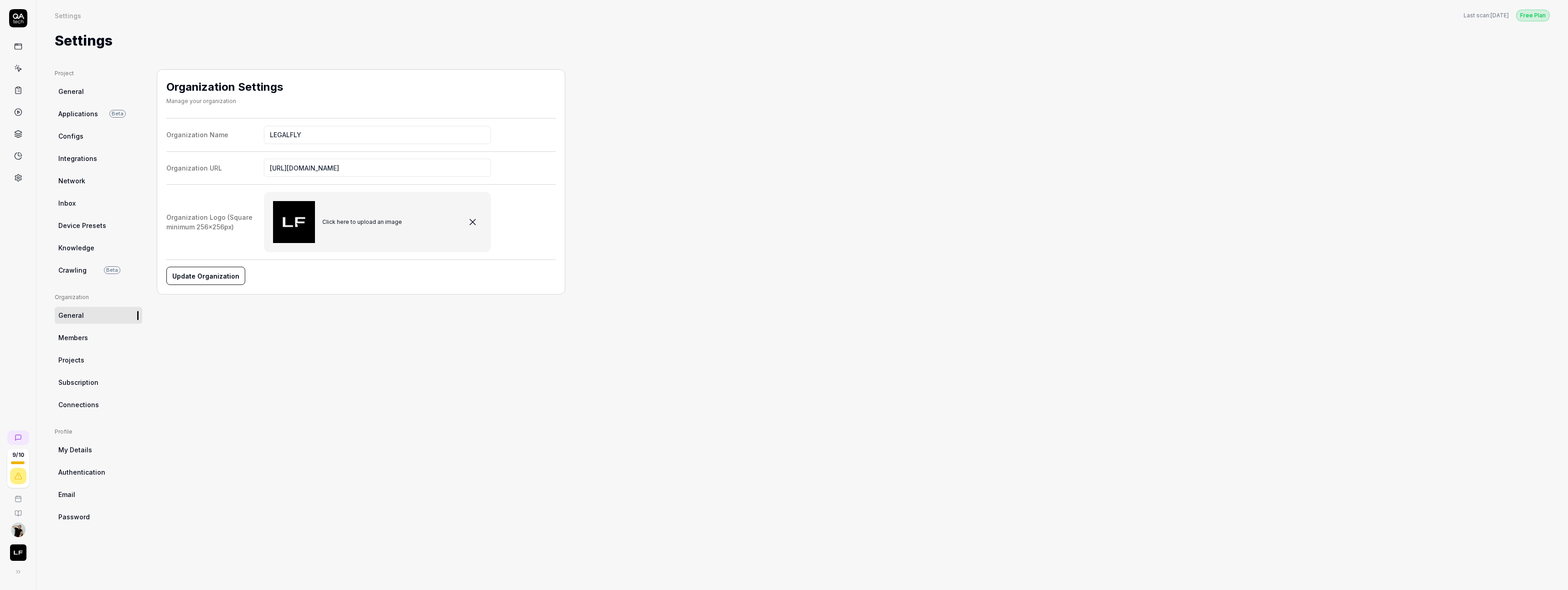
click at [74, 242] on span "Knowledge" at bounding box center [76, 247] width 36 height 10
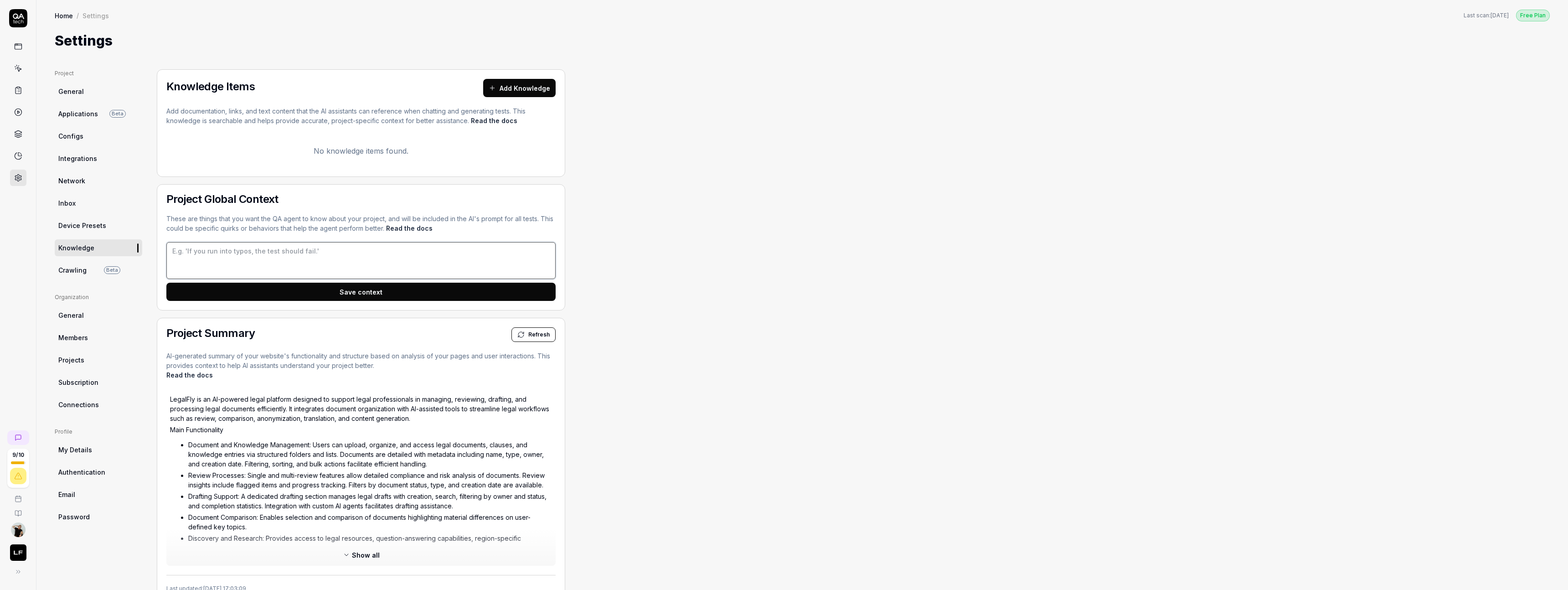
click at [235, 258] on textarea at bounding box center [361, 260] width 390 height 37
type textarea "*"
type textarea "A"
type textarea "*"
type textarea "Al"
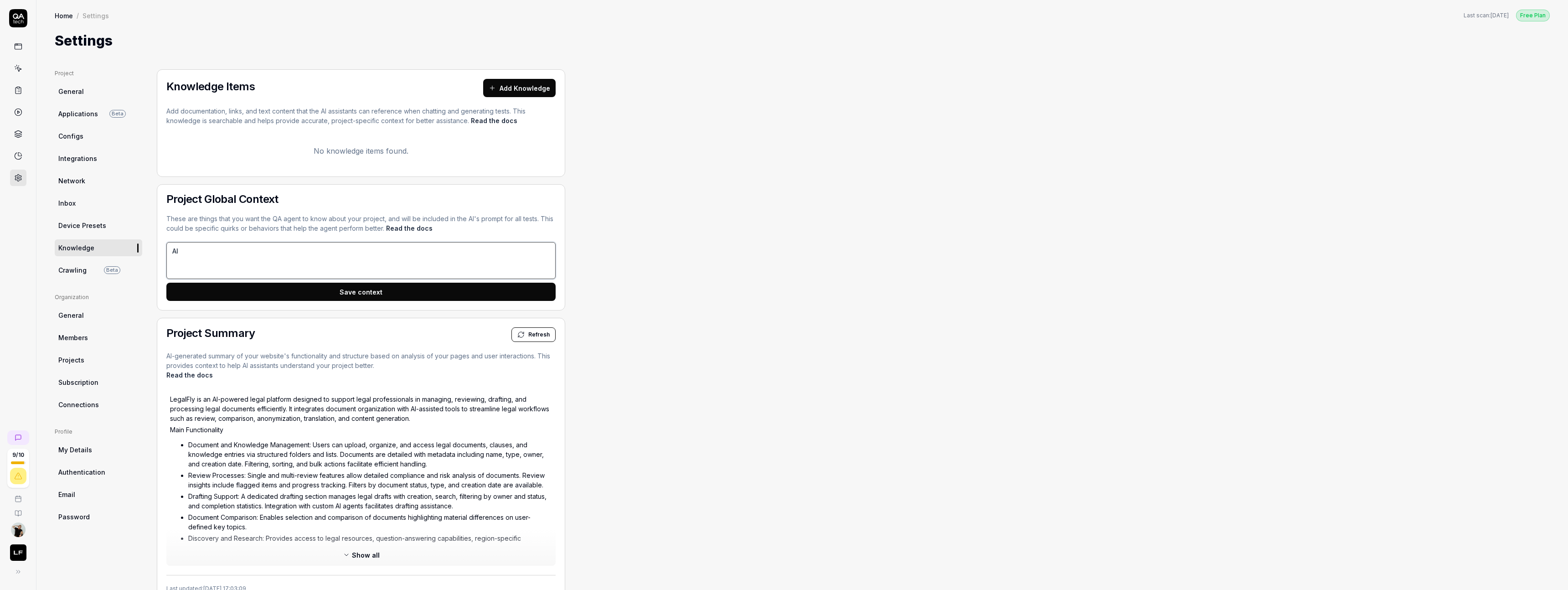
type textarea "*"
type textarea "All"
type textarea "*"
type textarea "All"
type textarea "*"
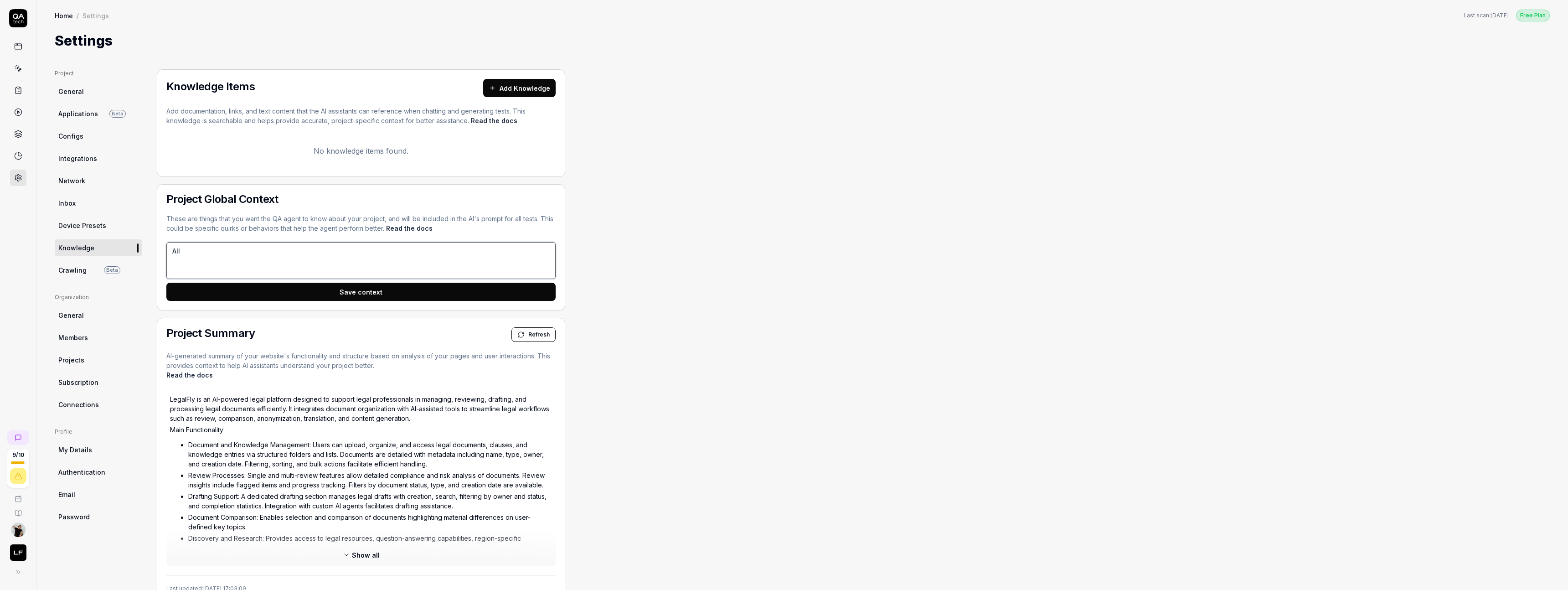
type textarea "All f"
type textarea "*"
type textarea "All fe"
type textarea "*"
type textarea "All fea"
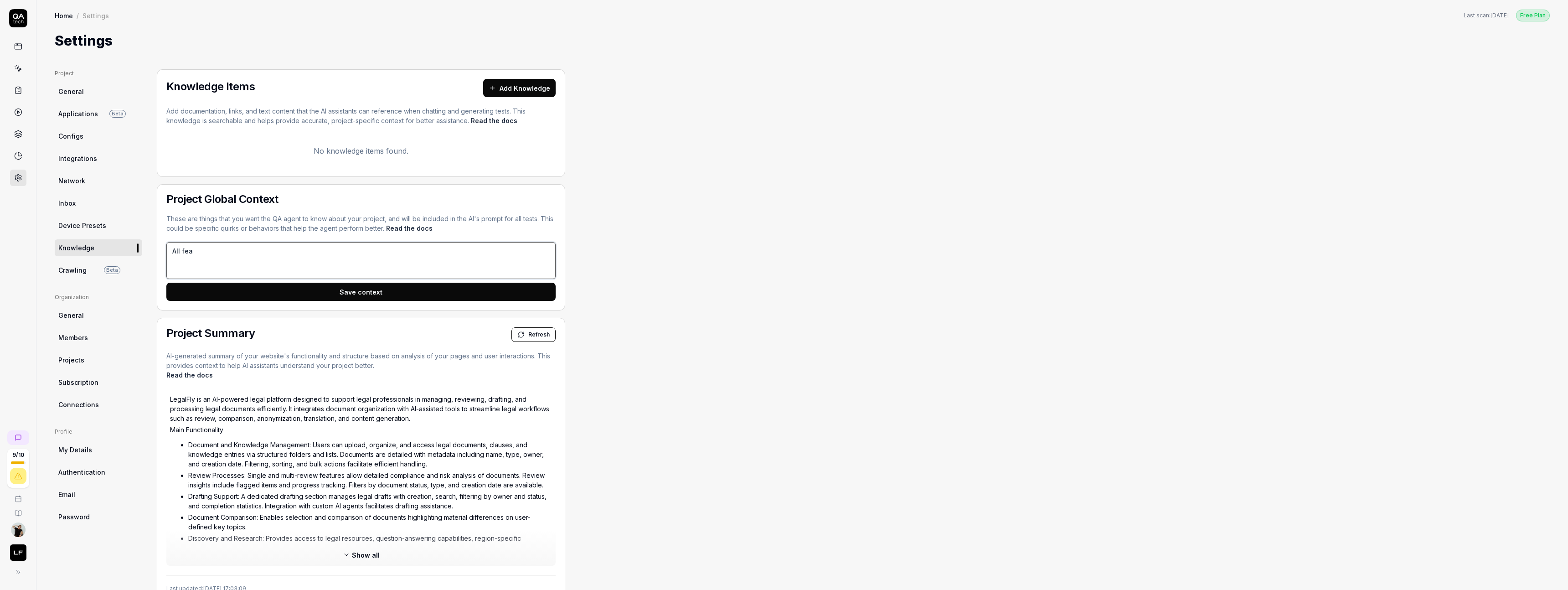
type textarea "*"
type textarea "All feat"
type textarea "*"
type textarea "All featu"
type textarea "*"
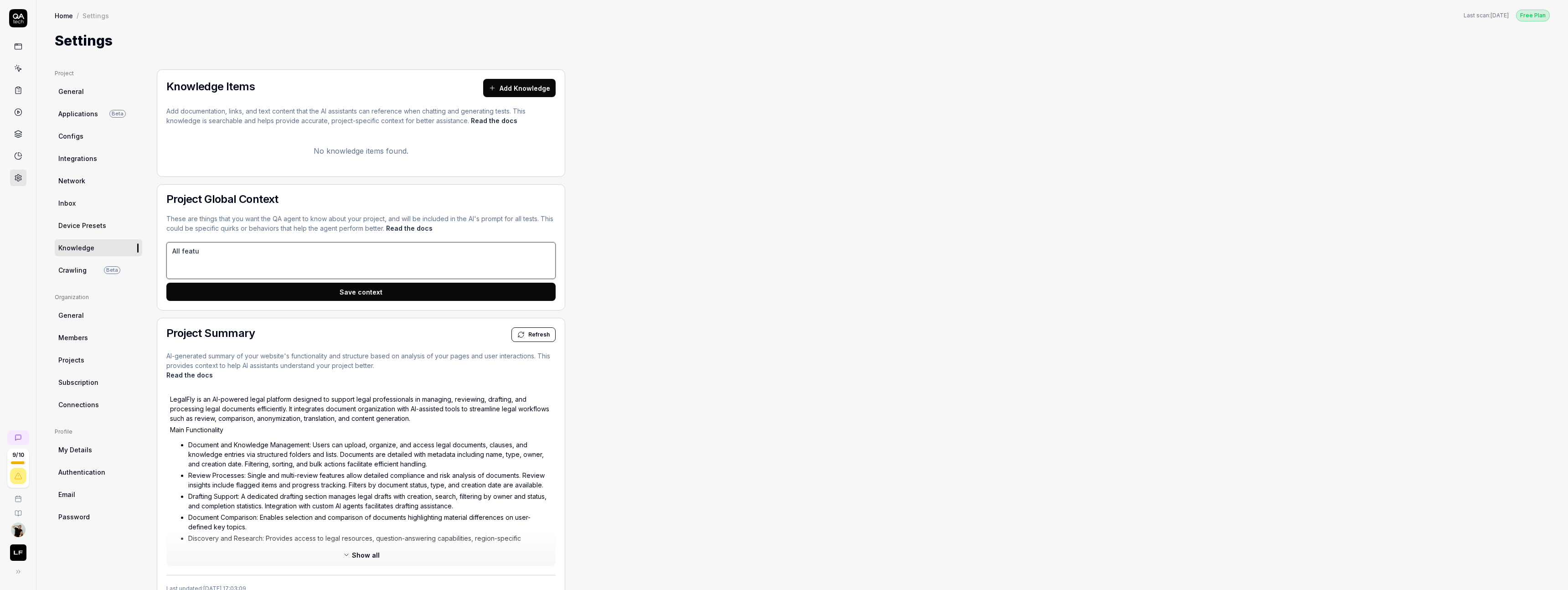
type textarea "All featur"
type textarea "*"
type textarea "All feature"
type textarea "*"
type textarea "All features"
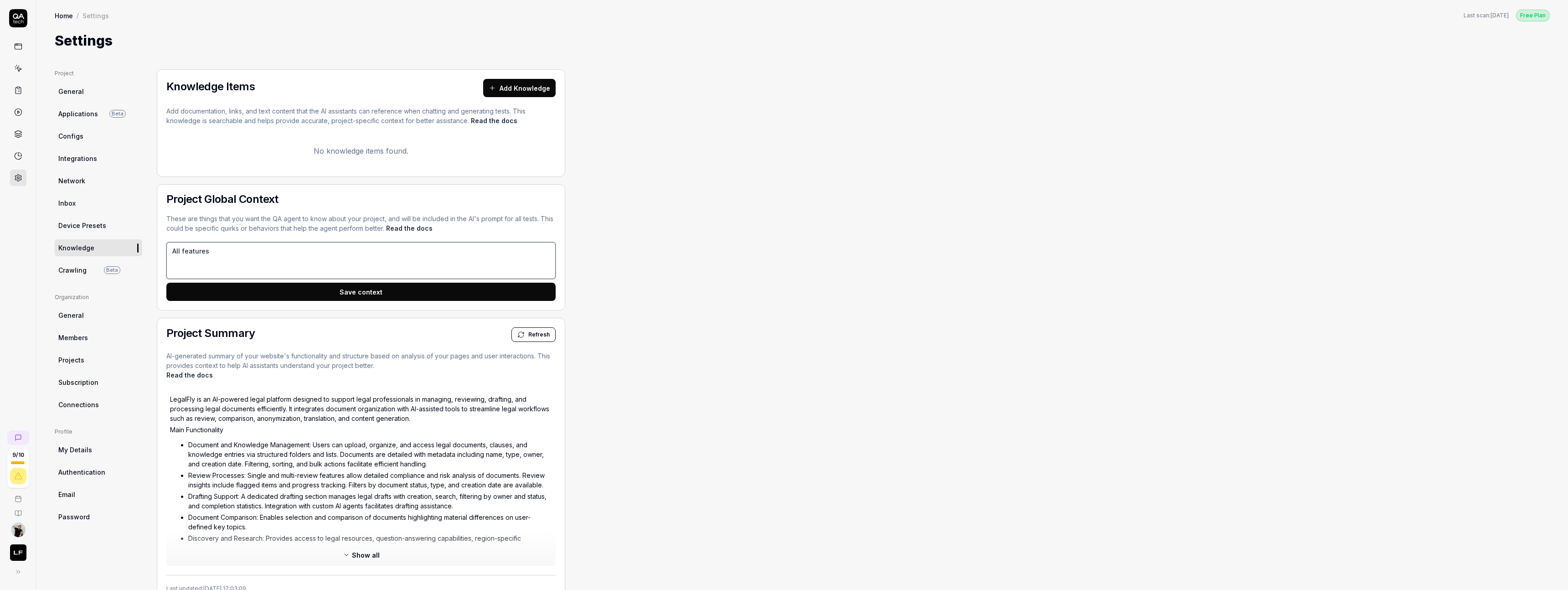
type textarea "*"
type textarea "All features"
type textarea "*"
type textarea "All features s"
type textarea "*"
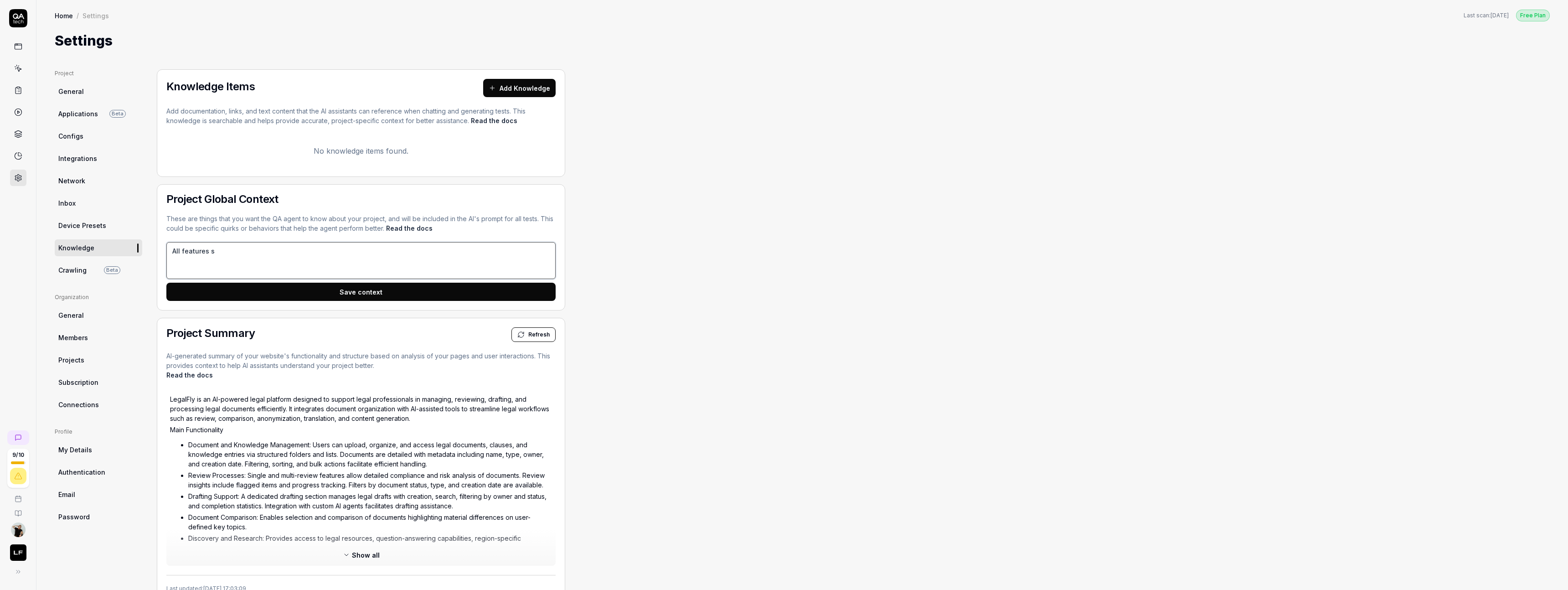
type textarea "All features so"
type textarea "*"
type textarea "All features sou"
type textarea "*"
type textarea "All features soul"
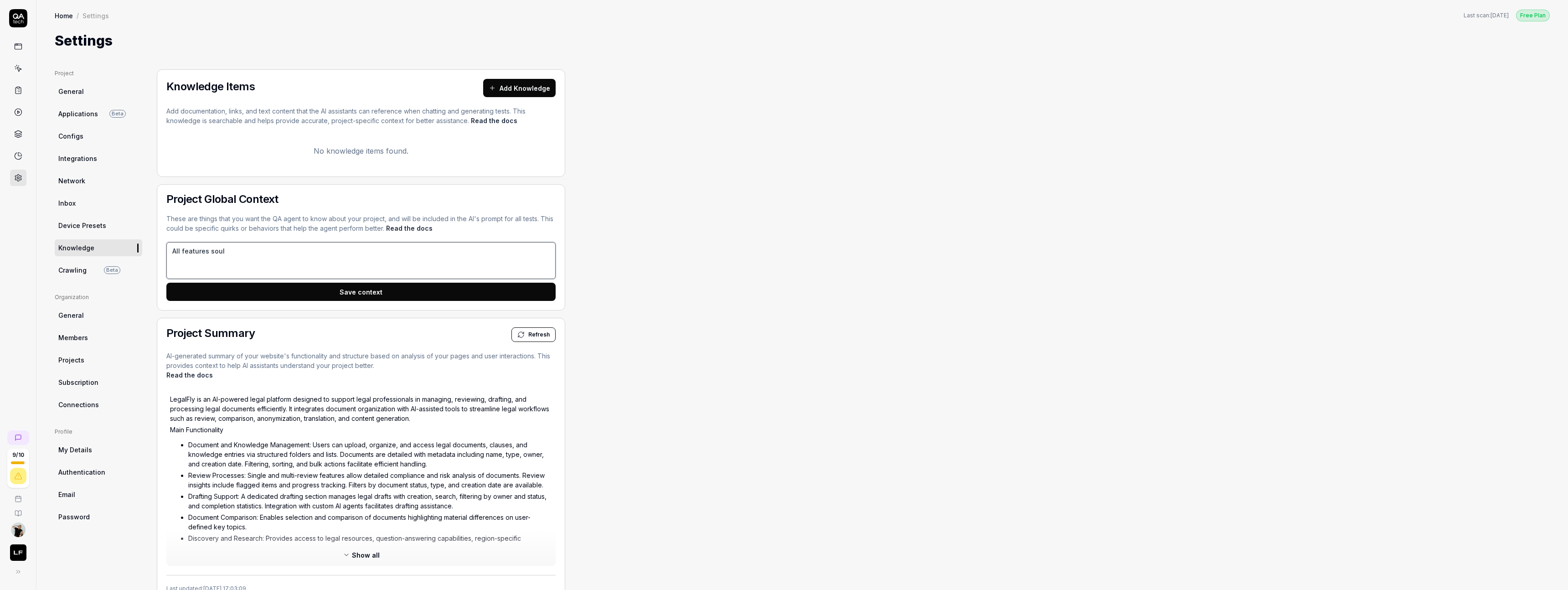
type textarea "*"
type textarea "All features sould"
type textarea "*"
type textarea "All features soul"
type textarea "*"
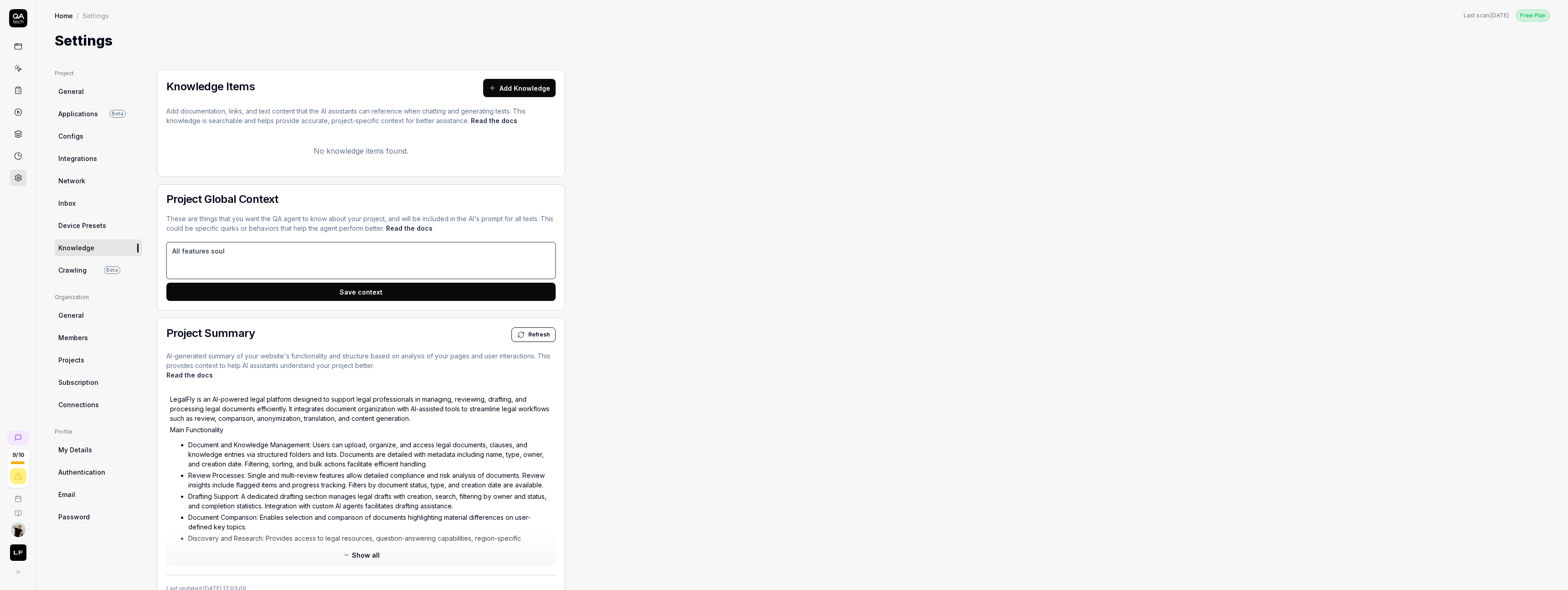
type textarea "All features sou"
type textarea "*"
type textarea "All features so"
type textarea "*"
type textarea "All features s"
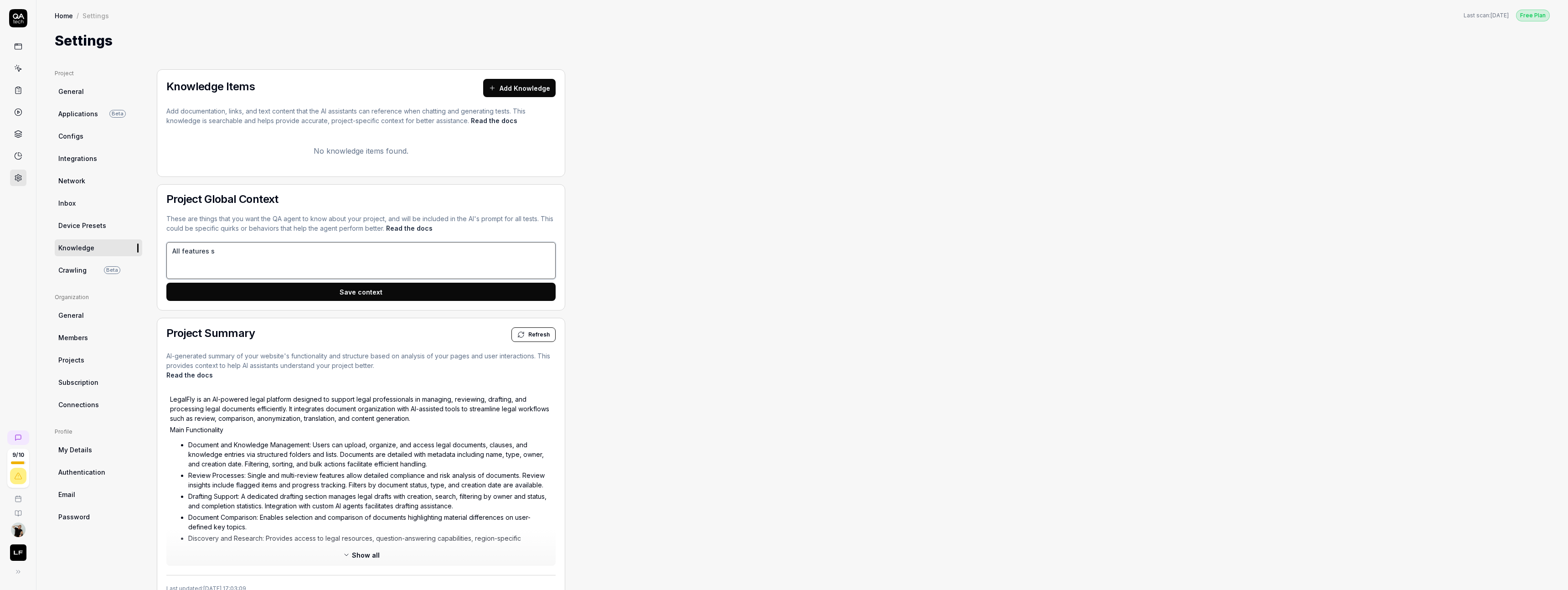
type textarea "*"
type textarea "All features"
type textarea "*"
type textarea "All features a"
type textarea "*"
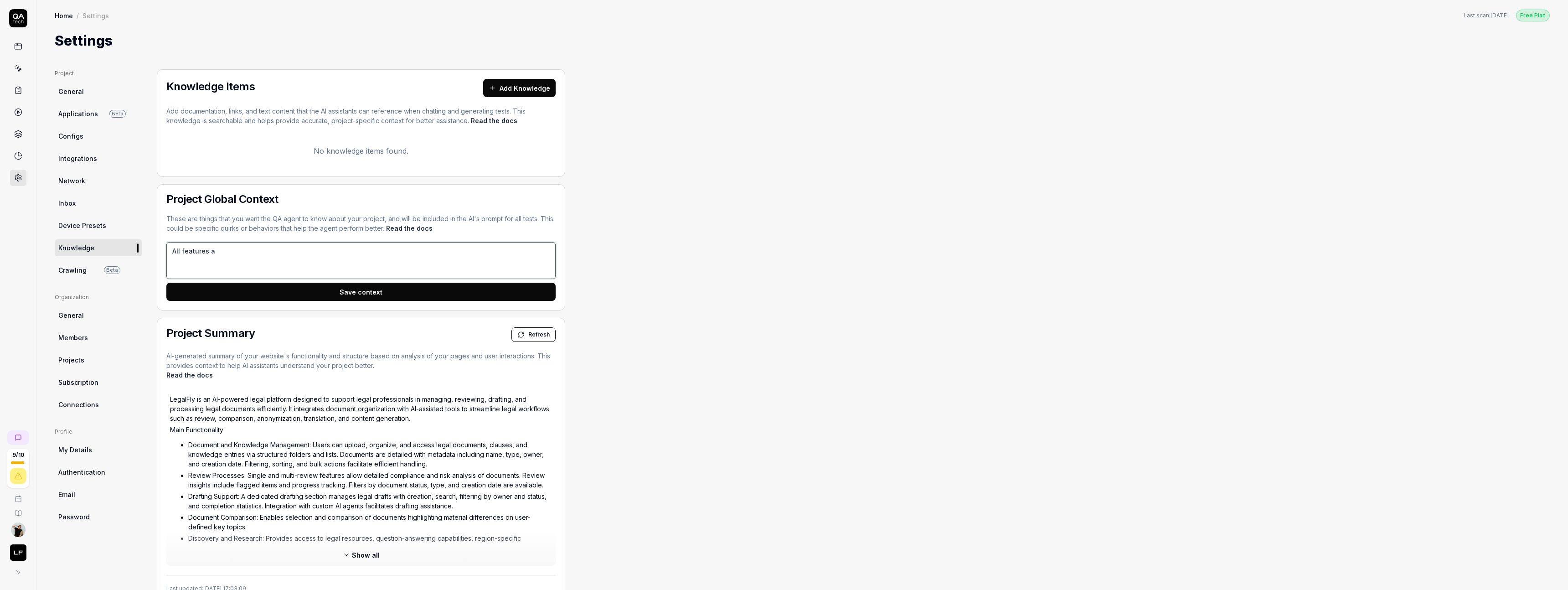
type textarea "All features ar"
type textarea "*"
type textarea "All features are"
type textarea "*"
type textarea "All features are"
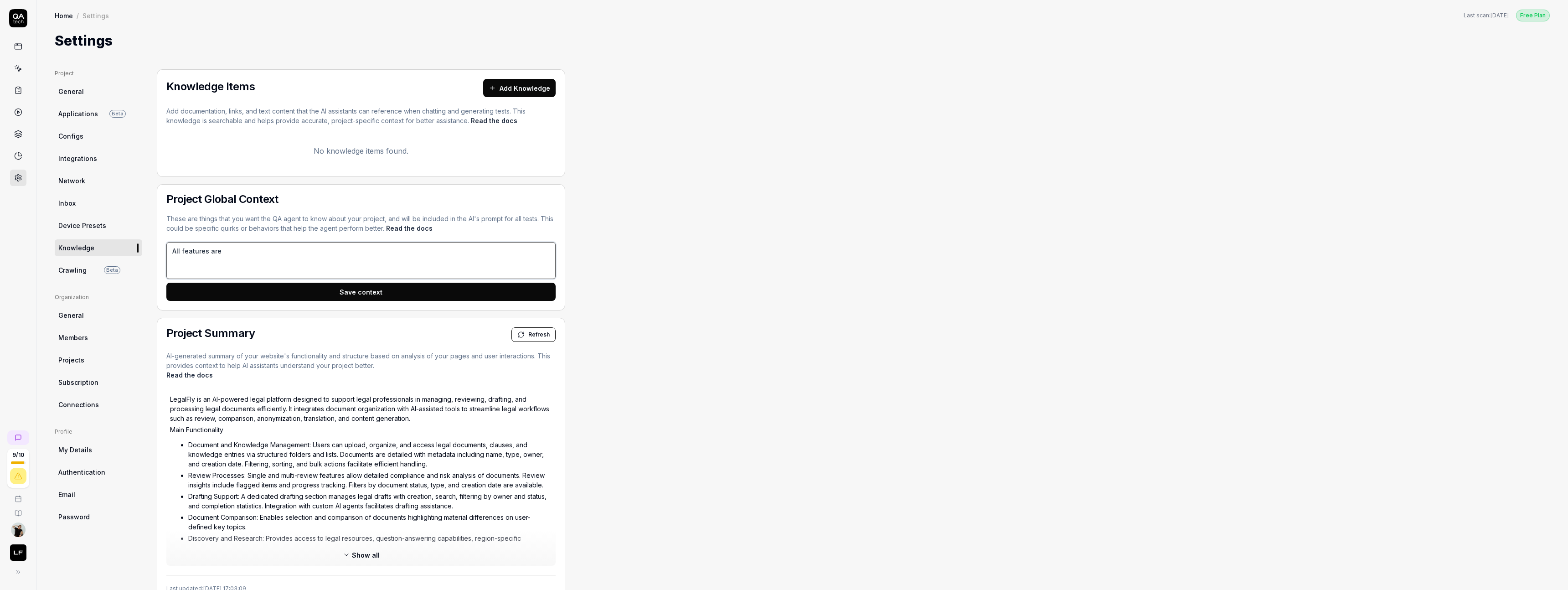
type textarea "*"
type textarea "All features are a"
type textarea "*"
type textarea "All features are ac"
type textarea "*"
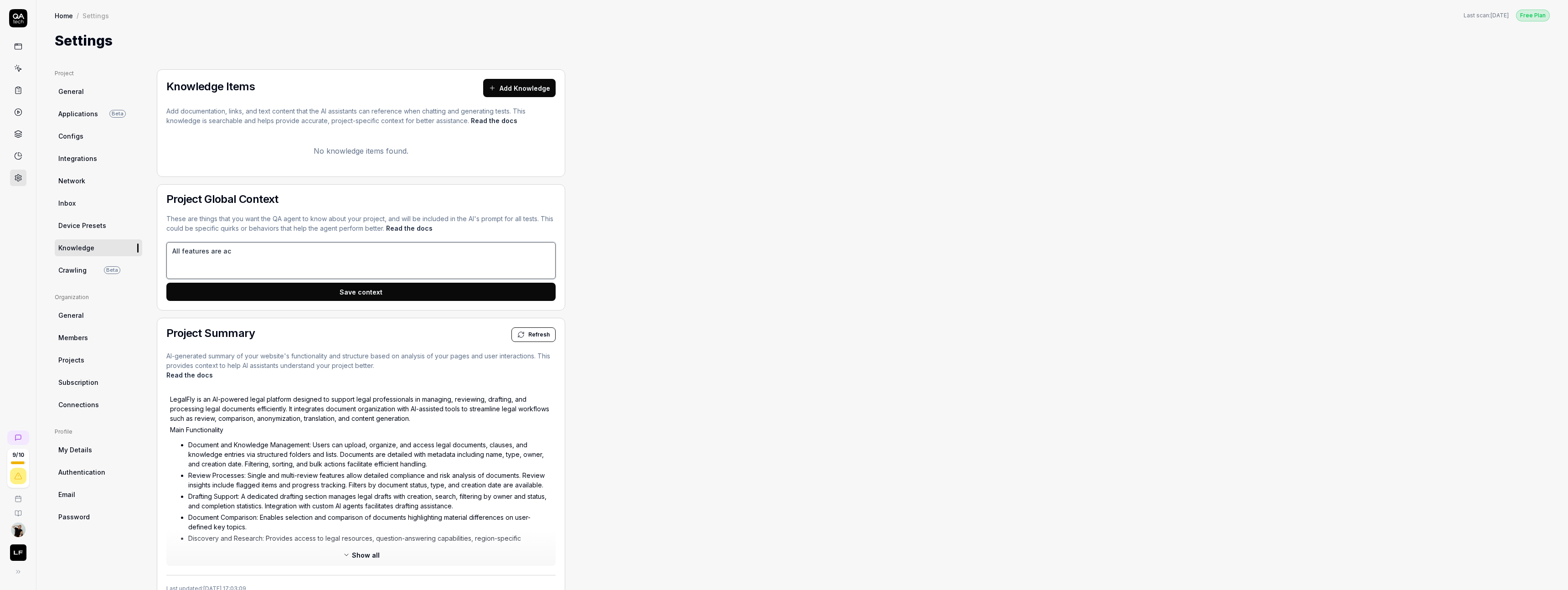
type textarea "All features are act"
type textarea "*"
type textarea "All features are acti"
type textarea "*"
type textarea "All features are activ"
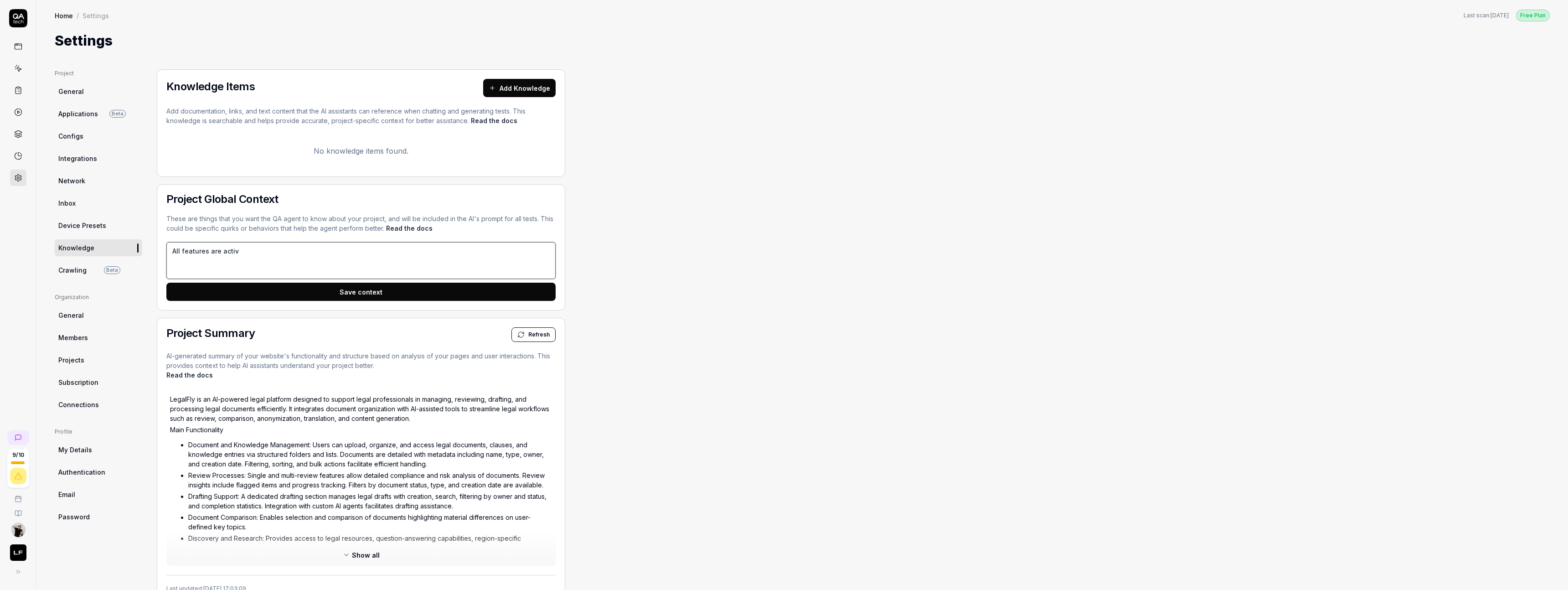
type textarea "*"
type textarea "All features are activa"
type textarea "*"
type textarea "All features are activat"
type textarea "*"
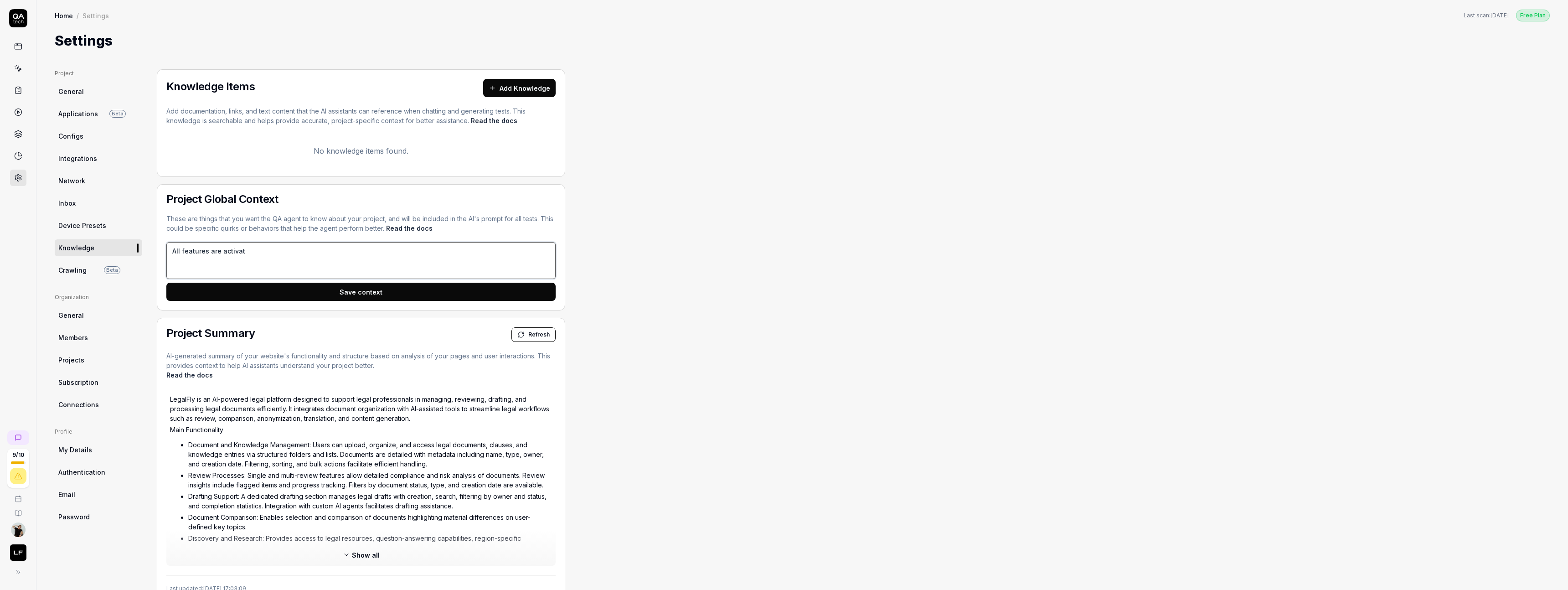
type textarea "All features are activata"
type textarea "*"
type textarea "All features are activatab"
type textarea "*"
type textarea "All features are activatabl"
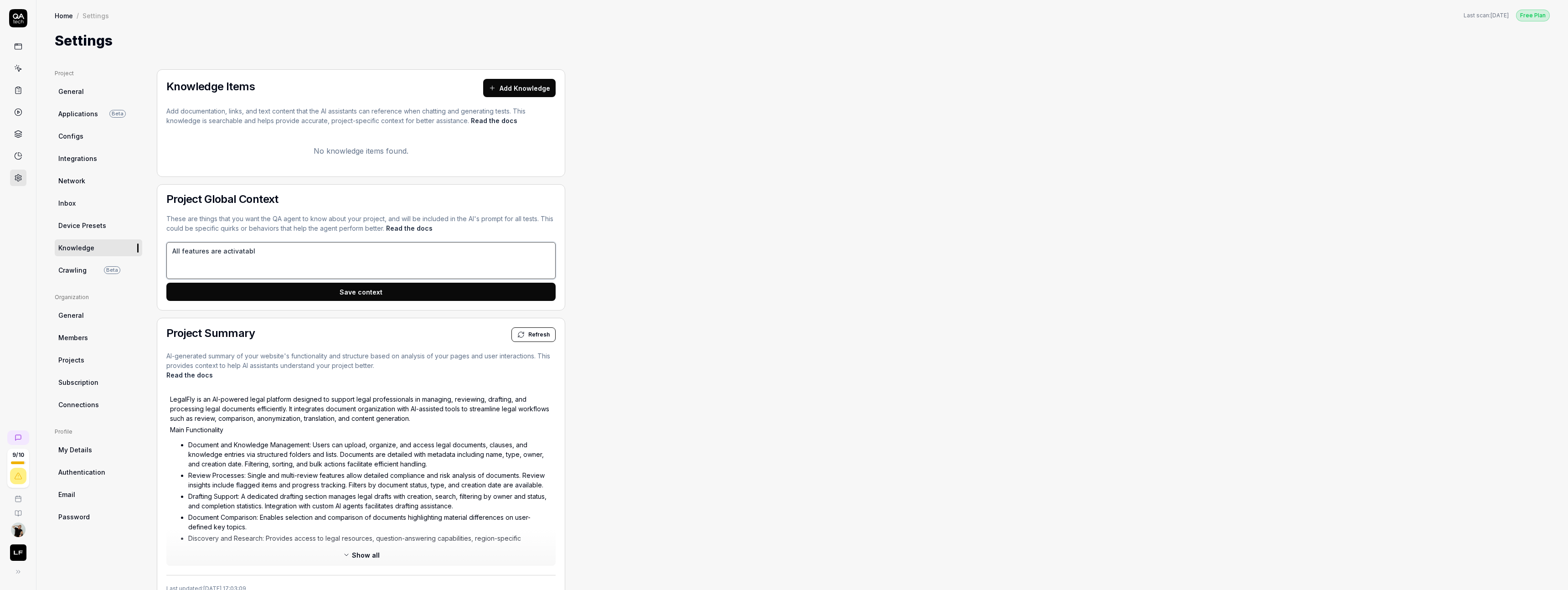
type textarea "*"
type textarea "All features are activatable"
type textarea "*"
type textarea "All features are activatable"
type textarea "*"
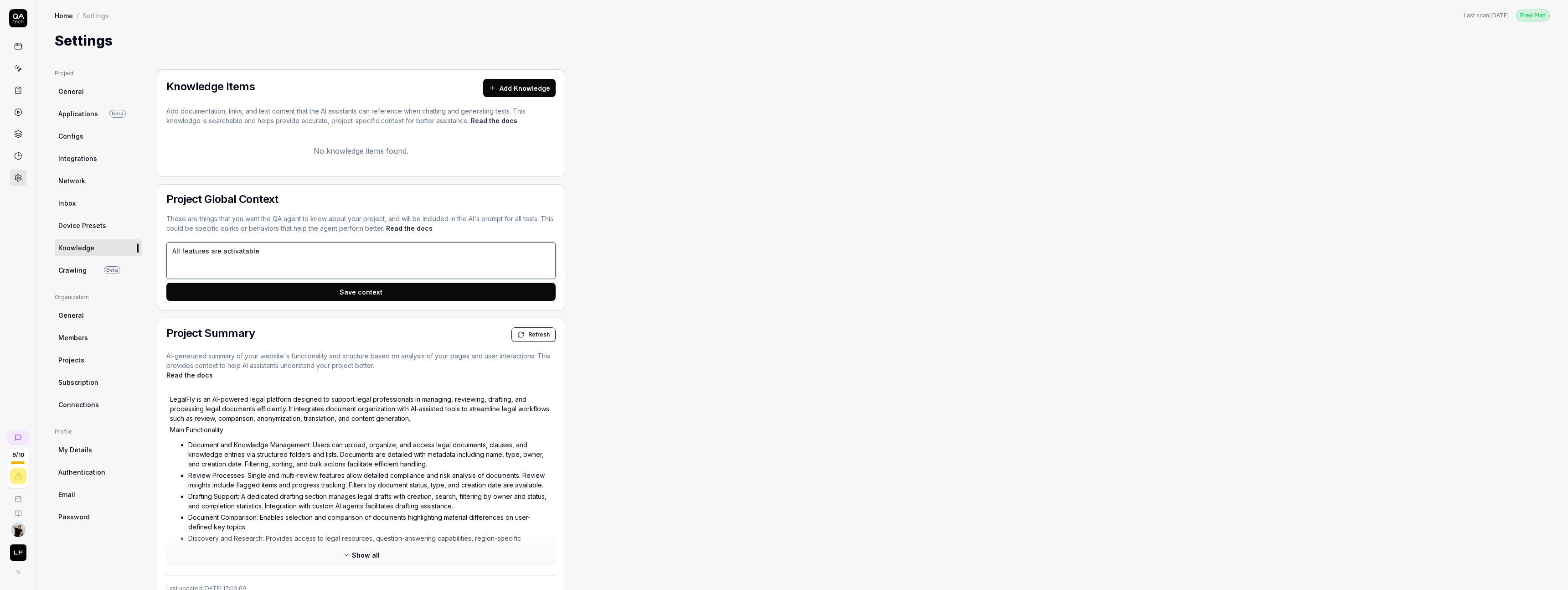
type textarea "All features are activatable b"
type textarea "*"
type textarea "All features are activatable by"
type textarea "*"
type textarea "All features are activatable byt"
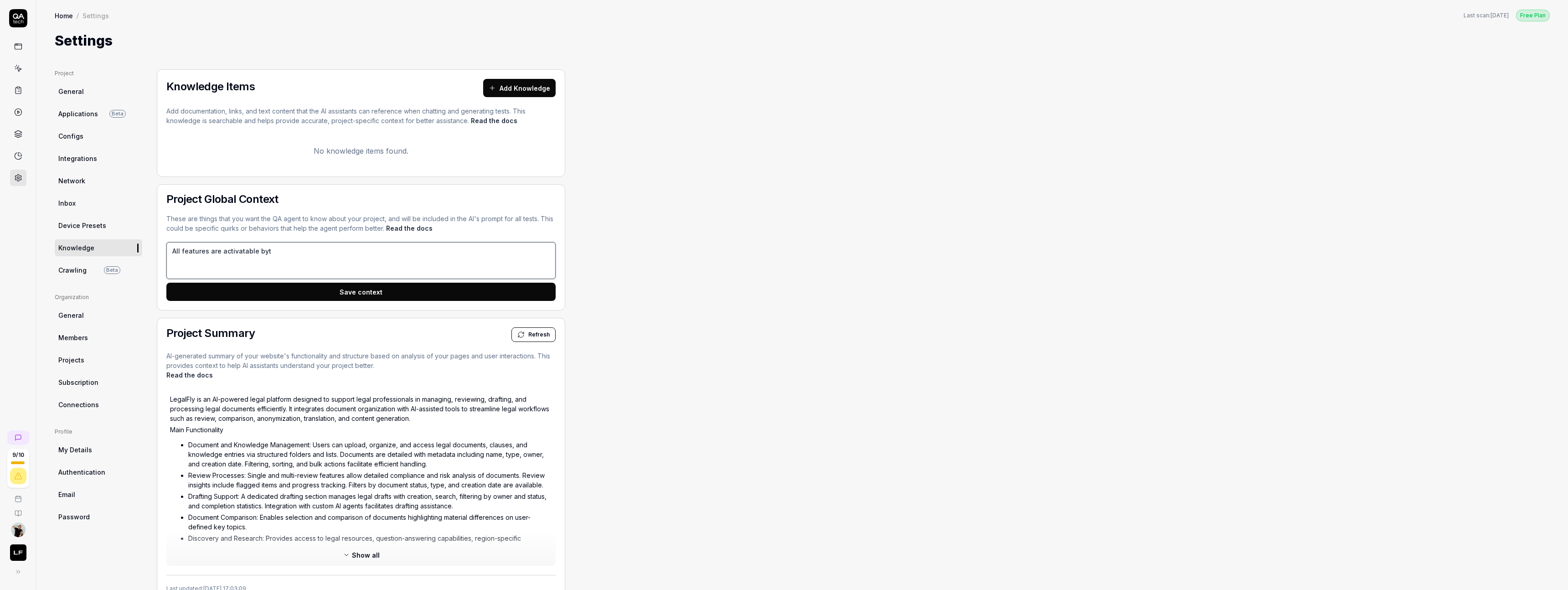
type textarea "*"
type textarea "All features are activatable byth"
type textarea "*"
type textarea "All features are activatable bythe"
type textarea "*"
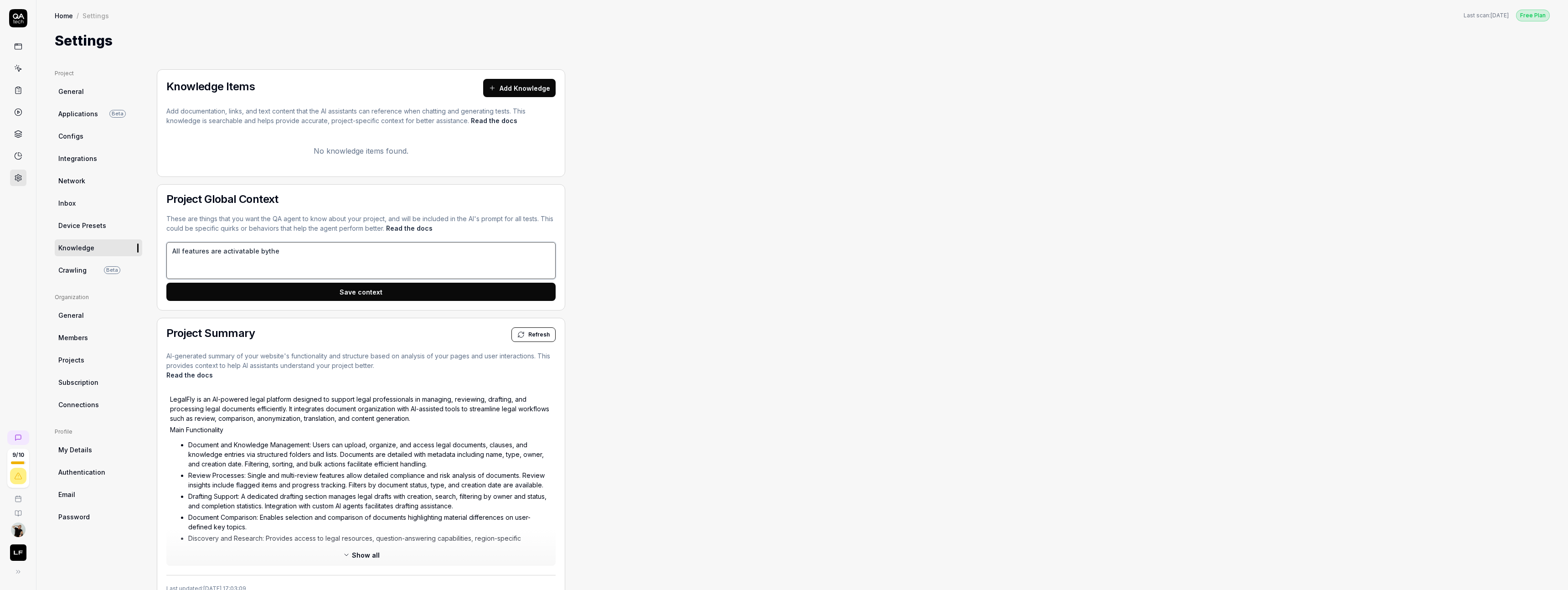
type textarea "All features are activatable bythe"
type textarea "*"
type textarea "All features are activatable bythe"
type textarea "*"
type textarea "All features are activatable byth"
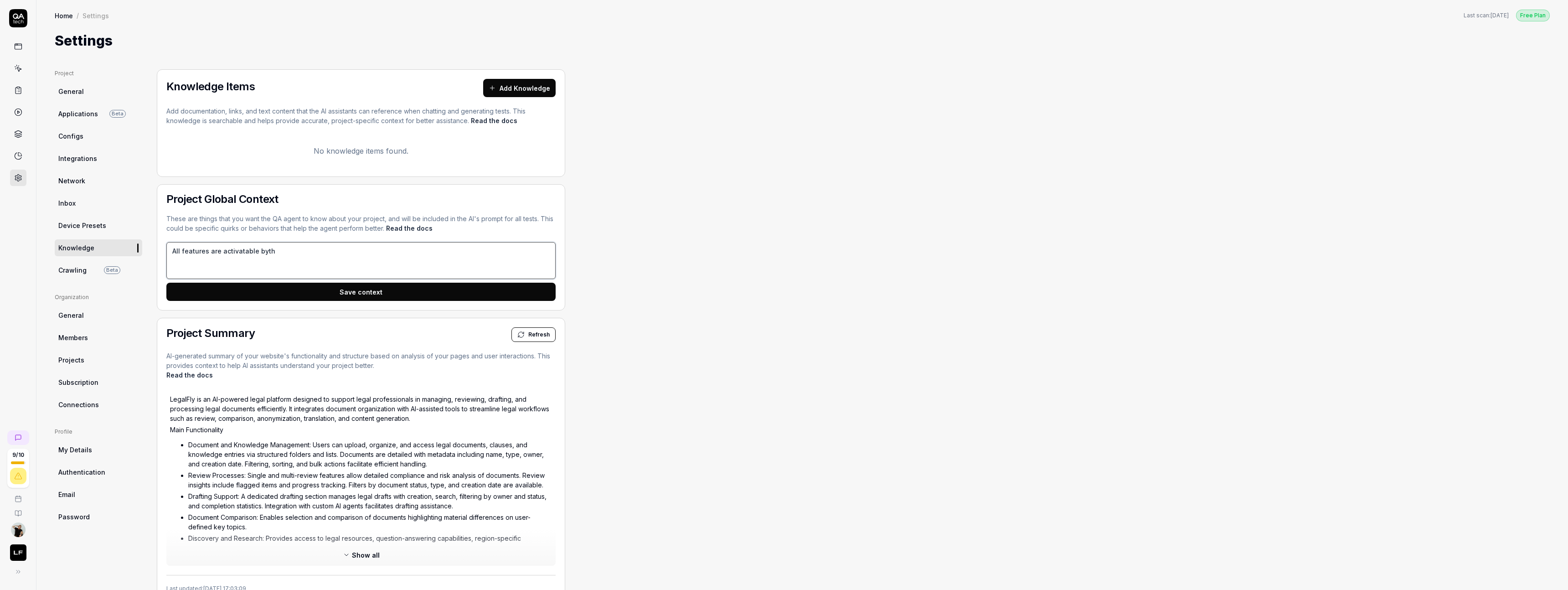
type textarea "*"
type textarea "All features are activatable byt"
type textarea "*"
type textarea "All features are activatable by"
type textarea "*"
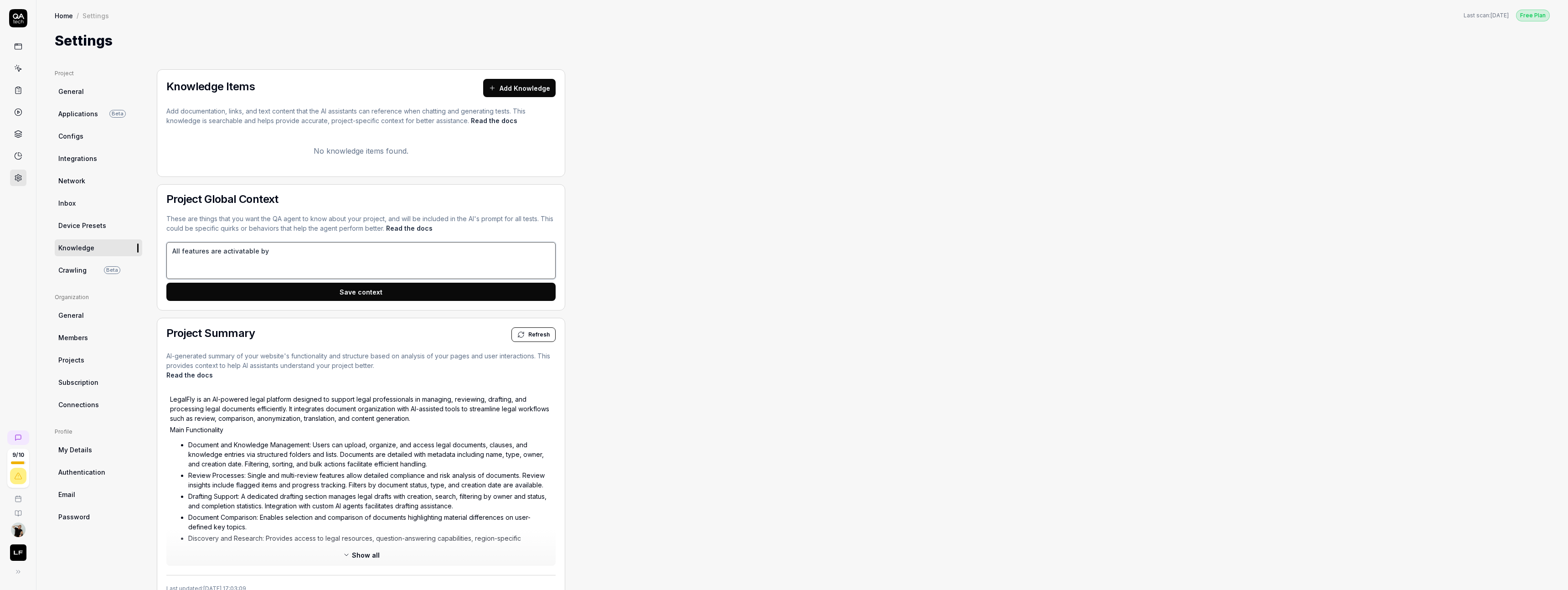
type textarea "All features are activatable by"
type textarea "*"
type textarea "All features are activatable by t"
type textarea "*"
type textarea "All features are activatable by th"
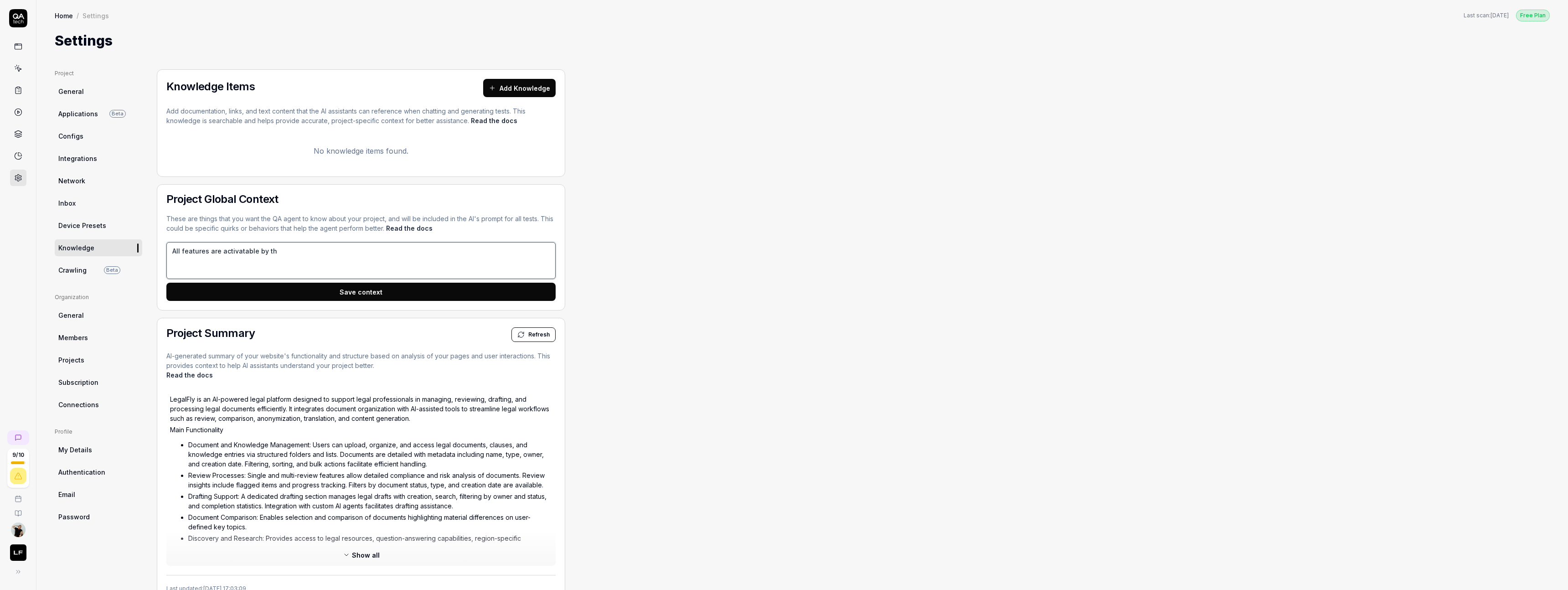
type textarea "*"
type textarea "All features are activatable by the"
type textarea "*"
type textarea "All features are activatable by the"
type textarea "*"
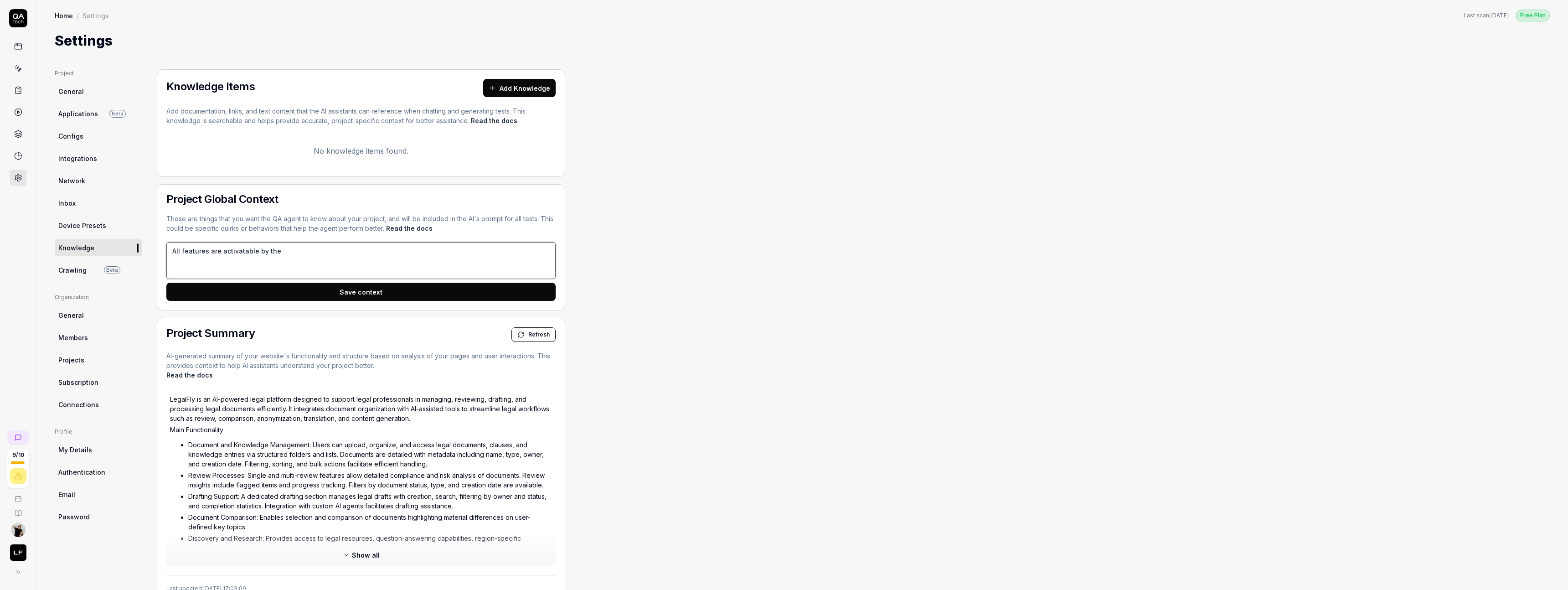
type textarea "All features are activatable by the L"
type textarea "*"
type textarea "All features are activatable by the Le"
type textarea "*"
type textarea "All features are activatable by the Leg"
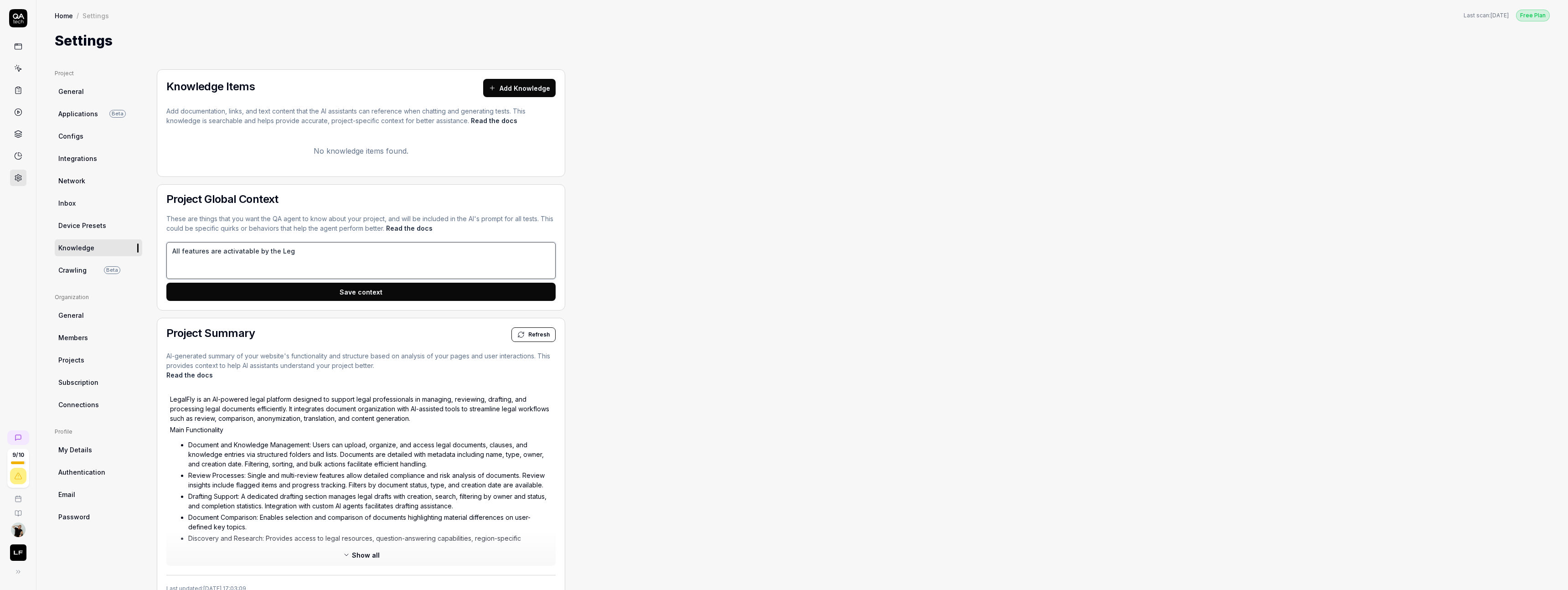
type textarea "*"
type textarea "All features are activatable by the Lega"
type textarea "*"
type textarea "All features are activatable by the Legal"
type textarea "*"
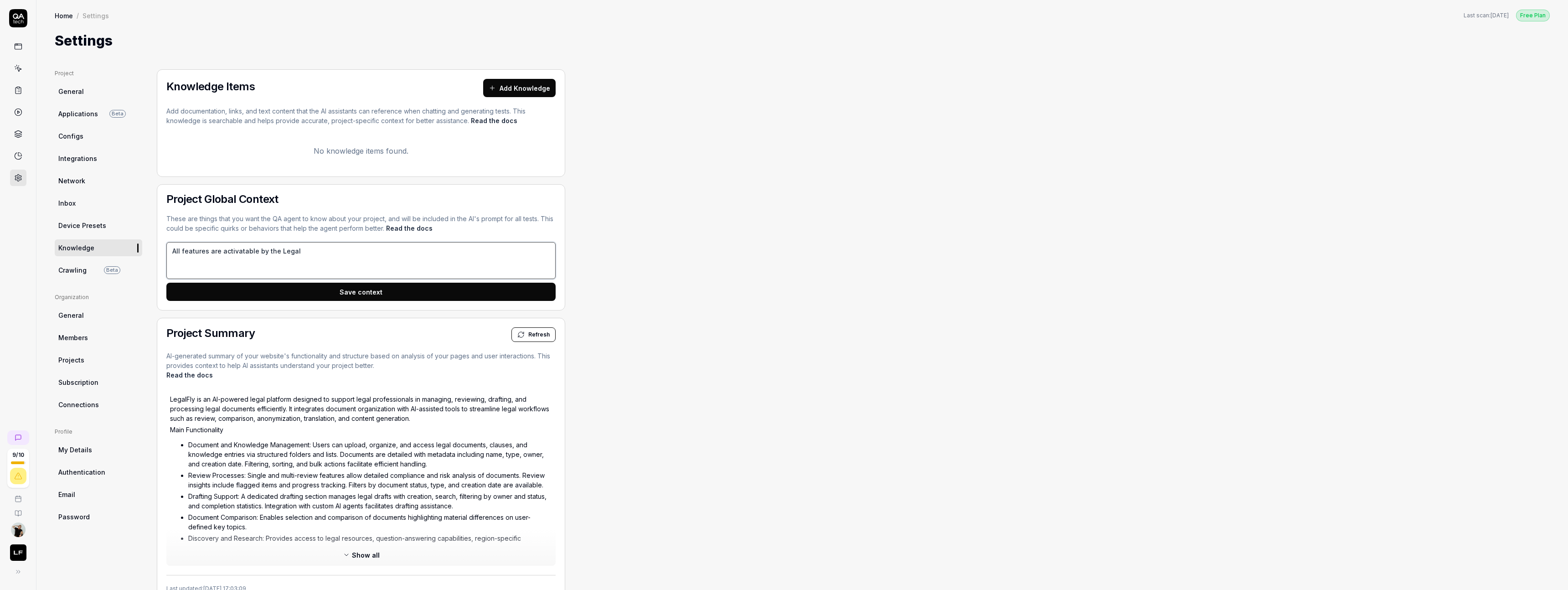
type textarea "All features are activatable by the Legal"
type textarea "*"
type textarea "All features are activatable by the Legal A"
type textarea "*"
type textarea "All features are activatable by the Legal Age"
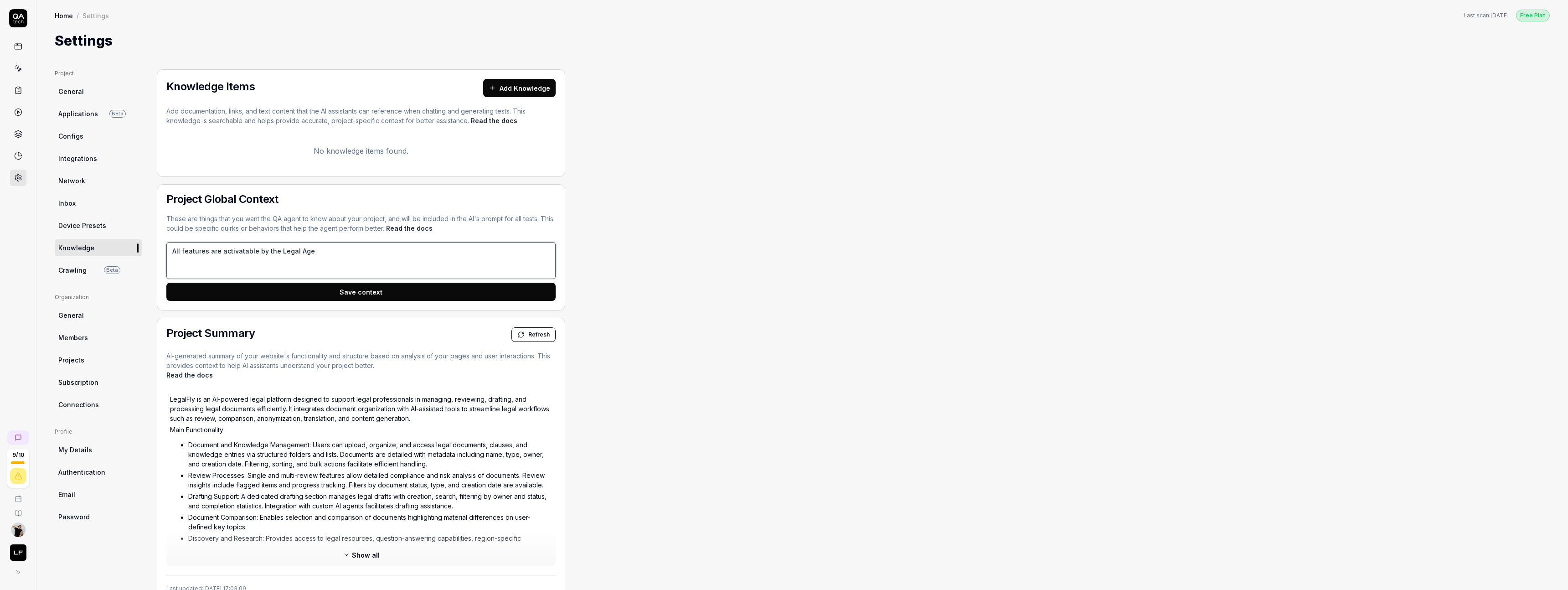
type textarea "*"
type textarea "All features are activatable by the Legal Agen"
type textarea "*"
type textarea "All features are activatable by the Legal Agent"
type textarea "*"
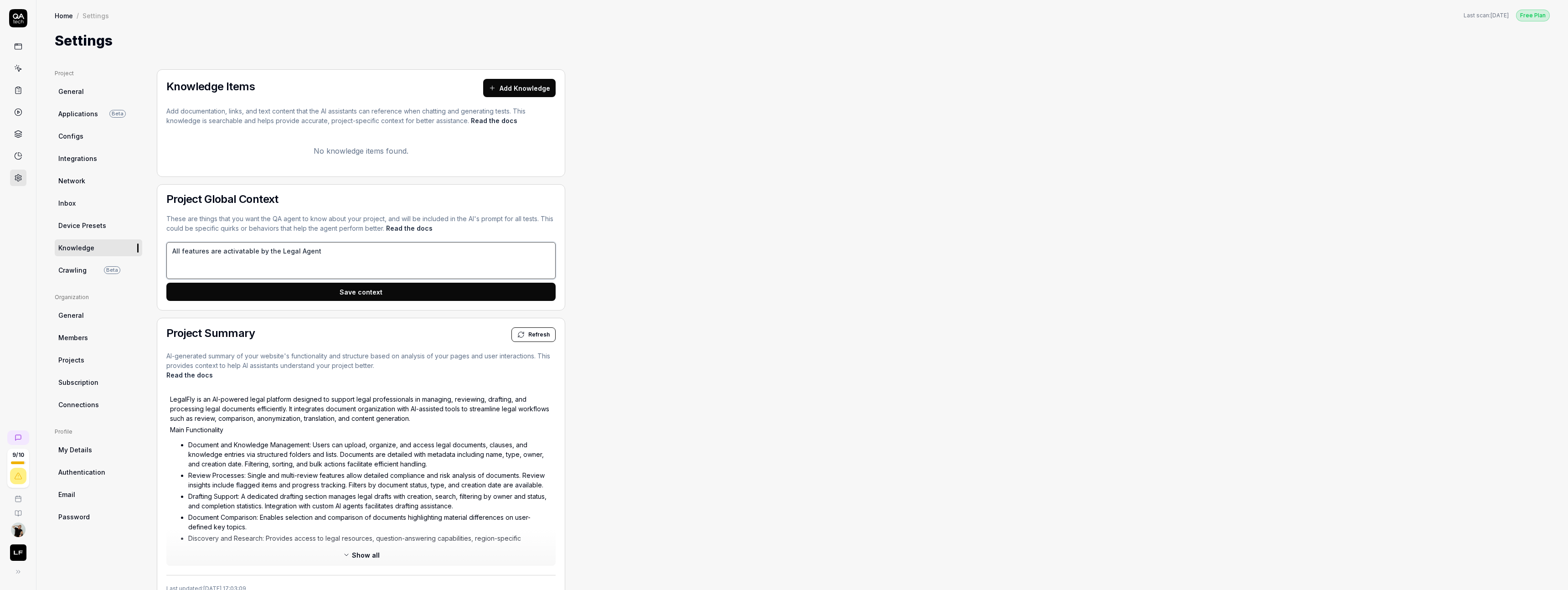
type textarea "All features are activatable by the Legal Agent"
type textarea "*"
type textarea "All features are activatable by the Legal Agent S"
type textarea "*"
type textarea "All features are activatable by the Legal Agent St"
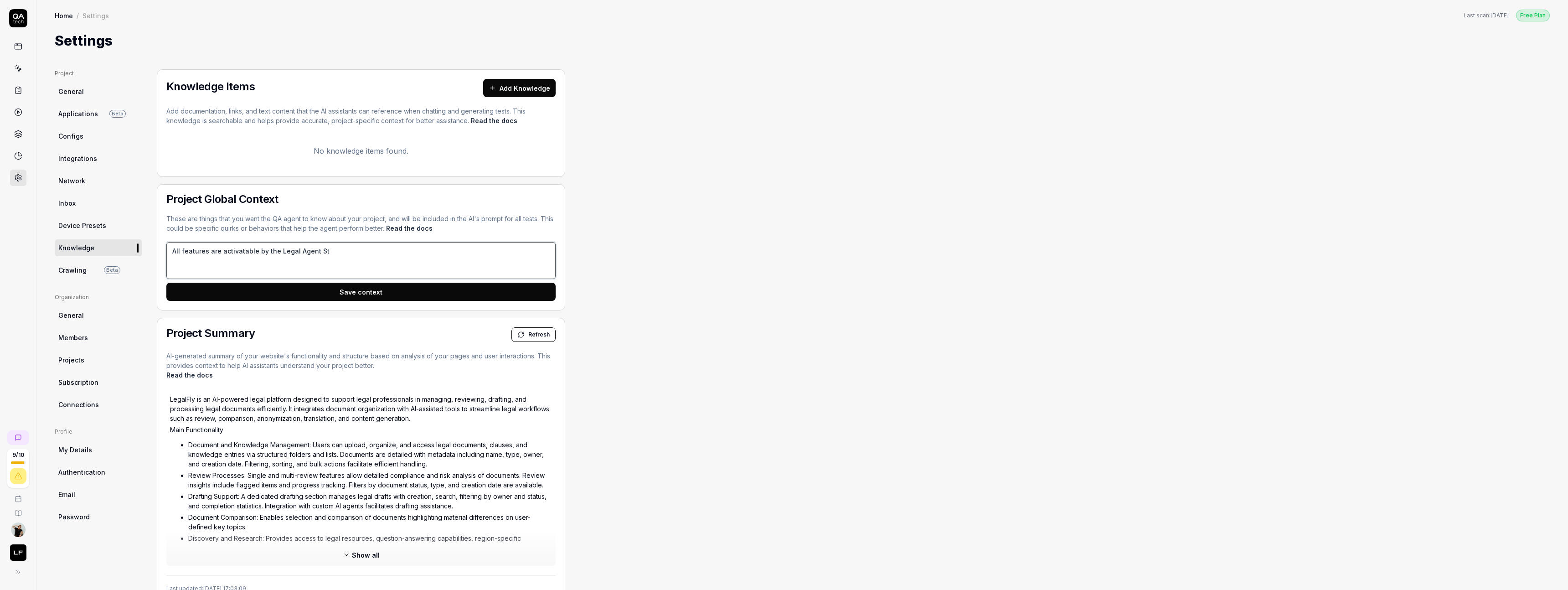
type textarea "*"
type textarea "All features are activatable by the Legal Agent Sto"
type textarea "*"
type textarea "All features are activatable by the Legal Agent Stor"
type textarea "*"
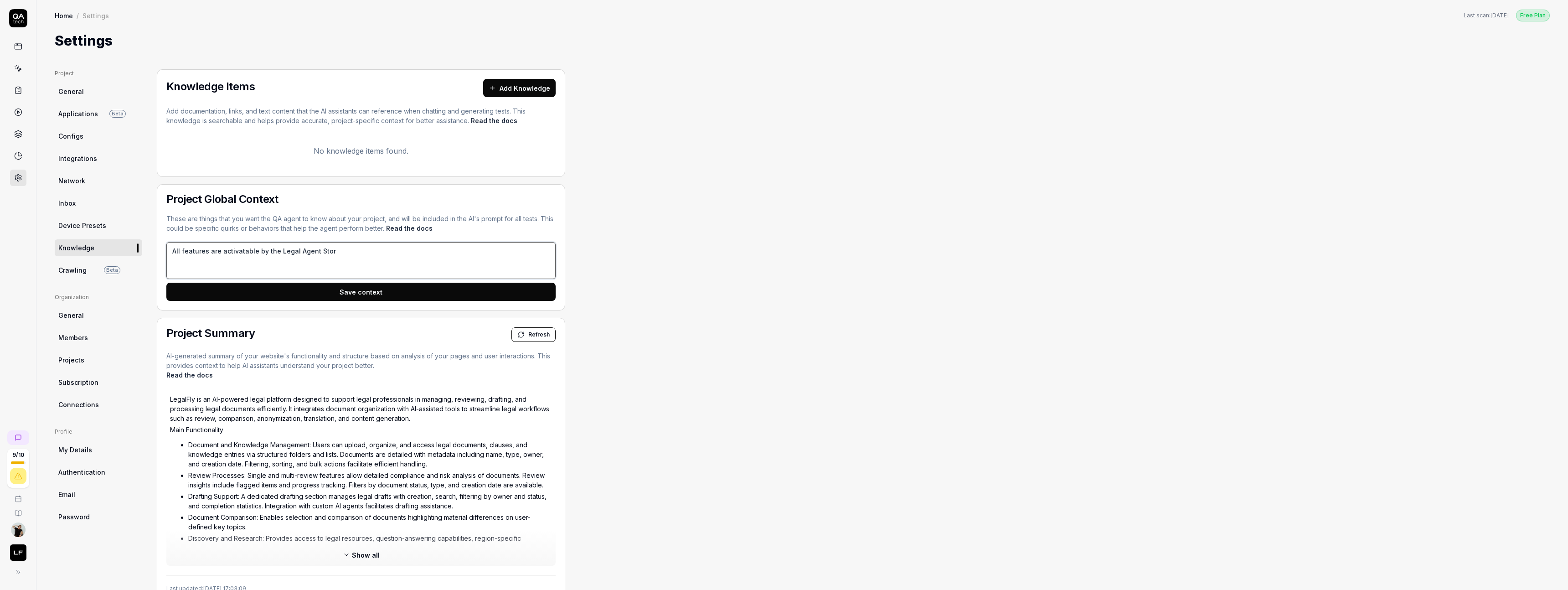
type textarea "All features are activatable by the Legal Agent Store"
type textarea "*"
type textarea "All features are activatable by the Legal Agent Store."
type textarea "*"
type textarea "All features are activatable by the Legal Agent Store."
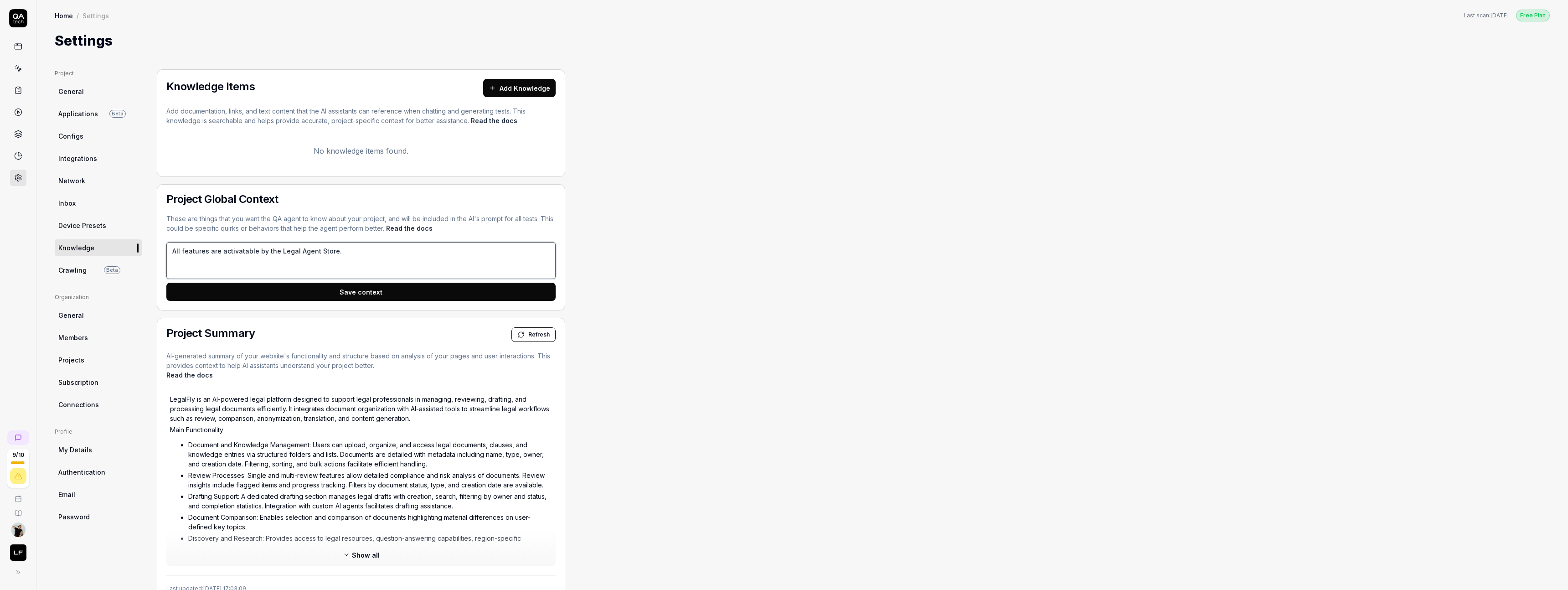
click at [230, 252] on textarea "All features are activatable by the Legal Agent Store." at bounding box center [361, 260] width 390 height 37
type textarea "*"
type textarea "All features are by the Legal Agent Store."
type textarea "*"
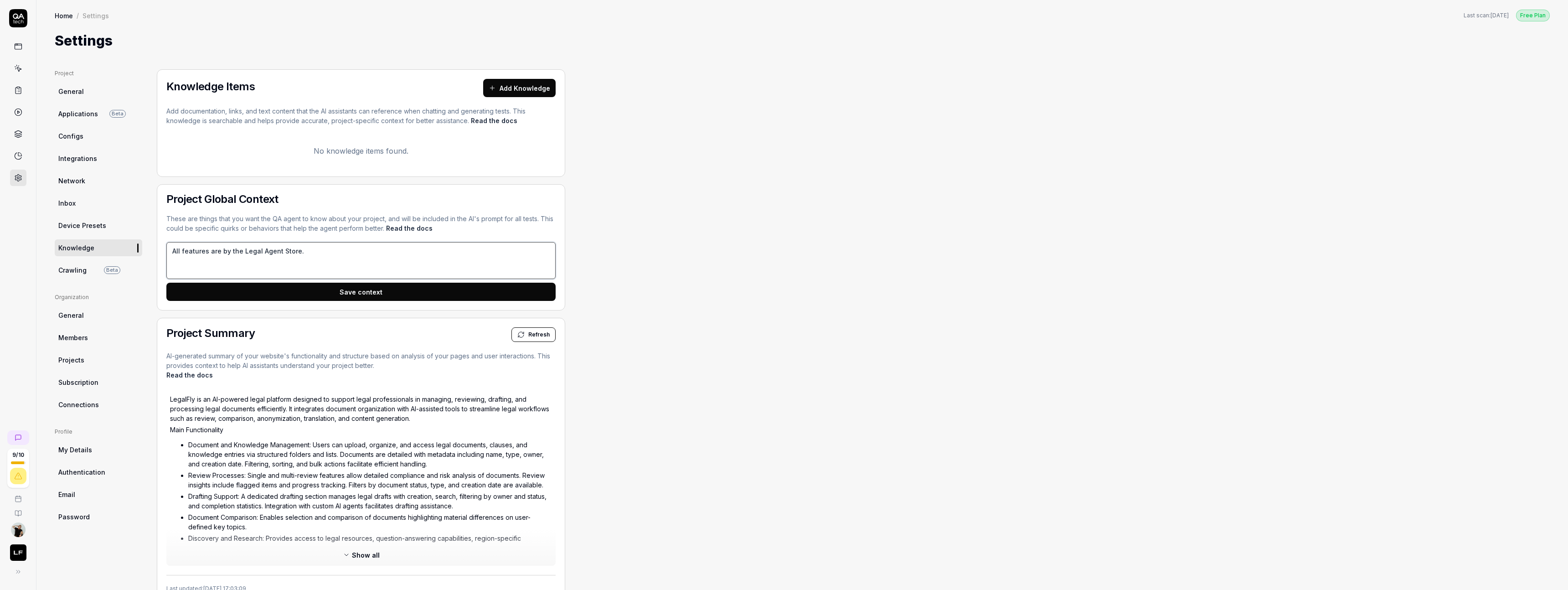
type textarea "All features ar by the Legal Agent Store."
type textarea "*"
type textarea "All features a by the Legal Agent Store."
type textarea "*"
type textarea "All features by the Legal Agent Store."
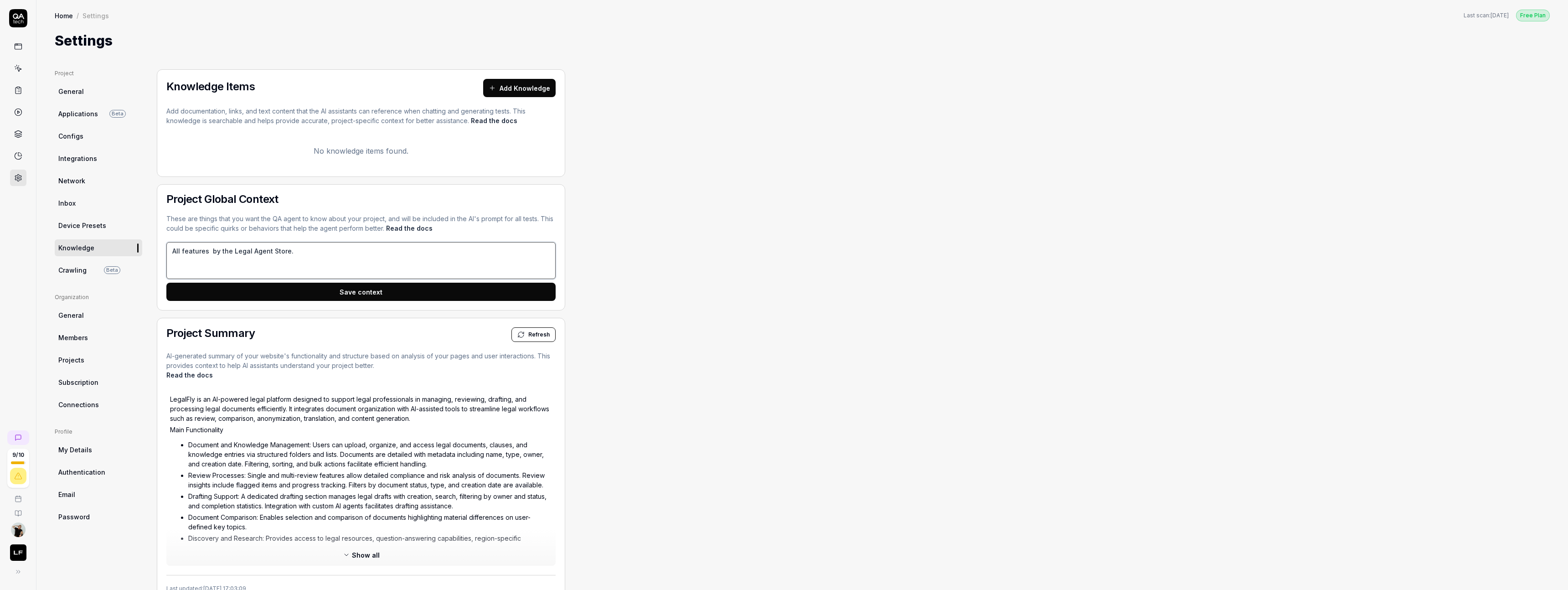
type textarea "*"
type textarea "All features c by the Legal Agent Store."
type textarea "*"
type textarea "All features ca by the Legal Agent Store."
type textarea "*"
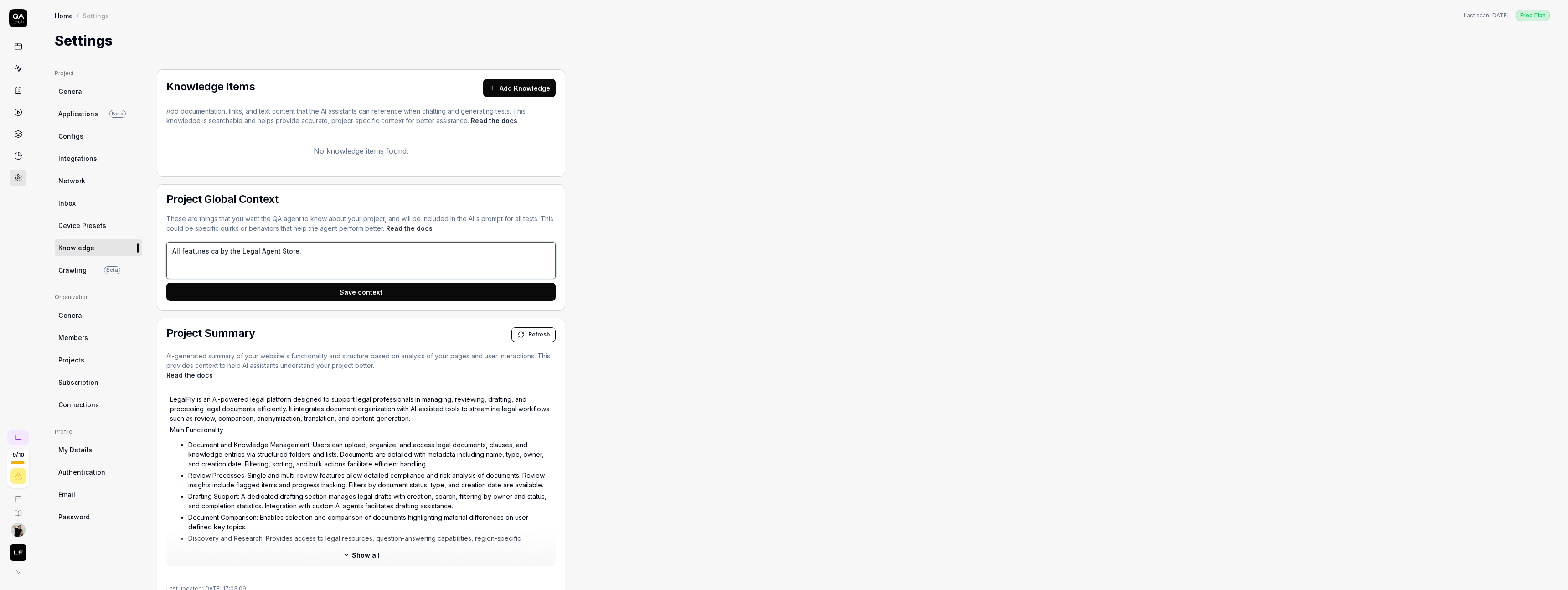
type textarea "All features can by the Legal Agent Store."
type textarea "*"
type textarea "All features can by the Legal Agent Store."
type textarea "*"
type textarea "All features can b by the Legal Agent Store."
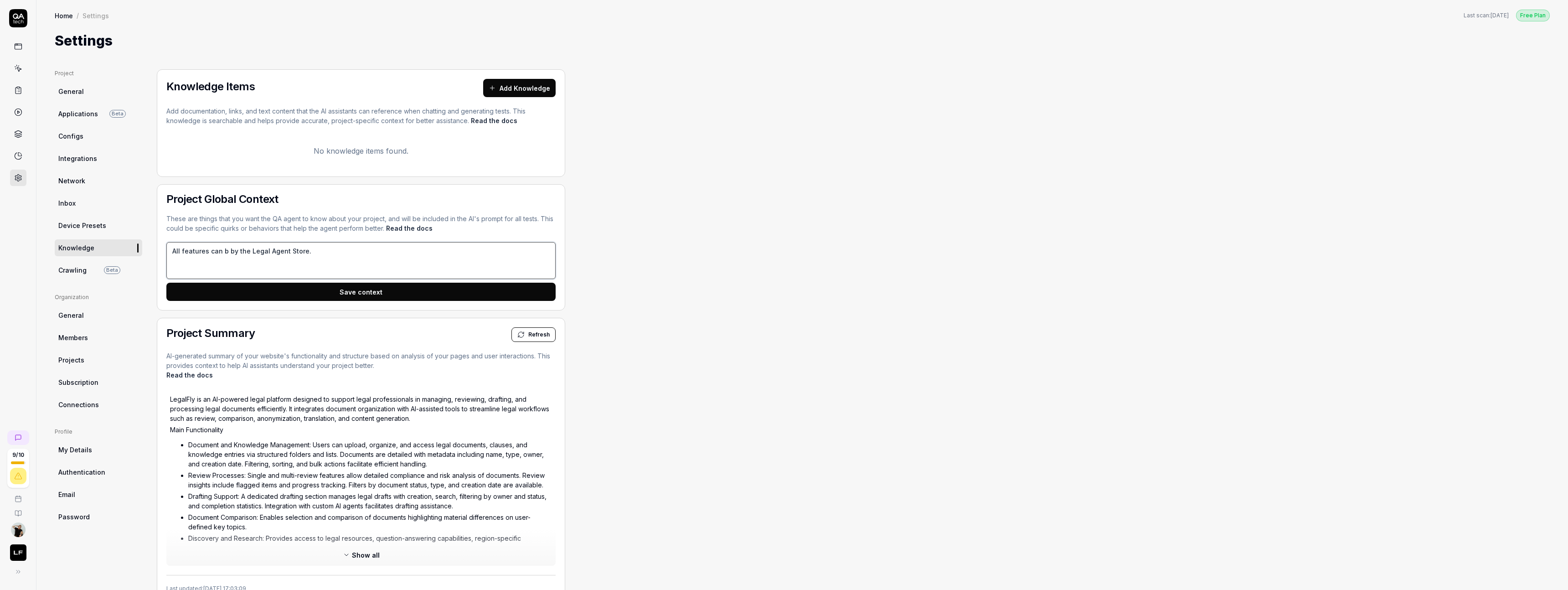
type textarea "*"
type textarea "All features can be by the Legal Agent Store."
type textarea "*"
type textarea "All features can be by the Legal Agent Store."
click at [327, 284] on button "Save context" at bounding box center [361, 291] width 390 height 18
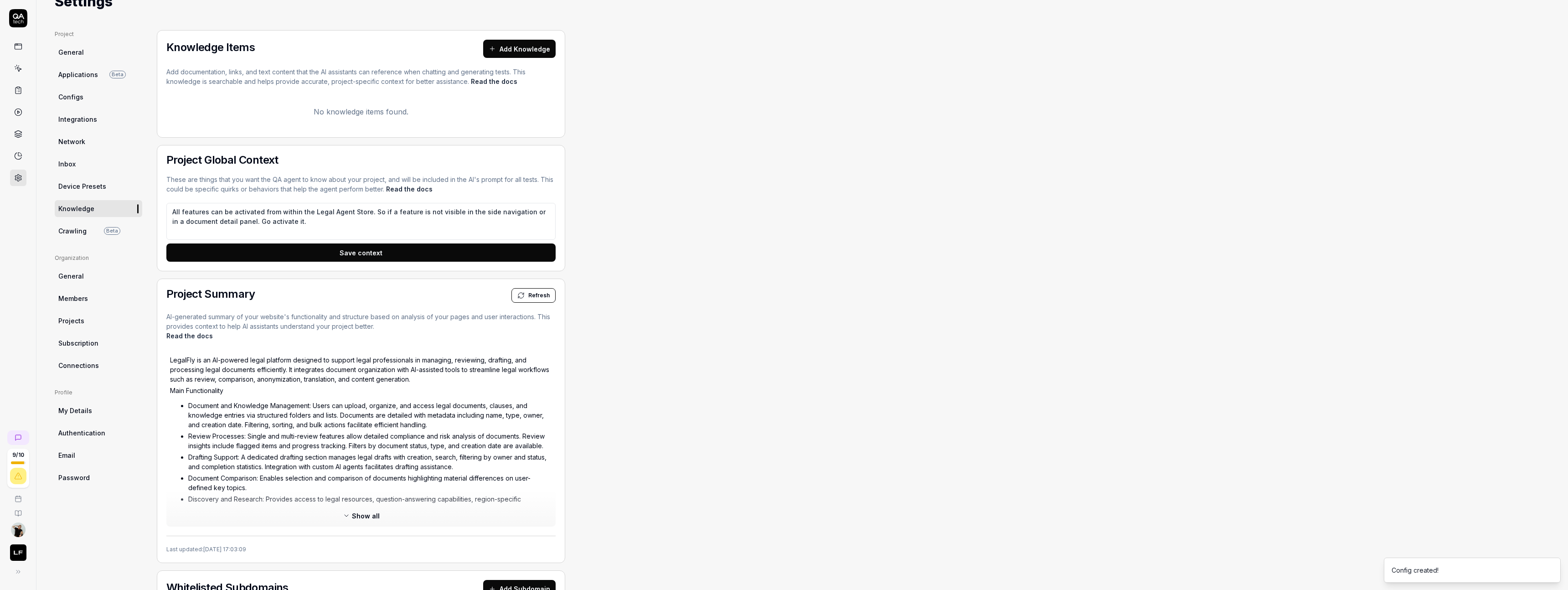
scroll to position [11, 0]
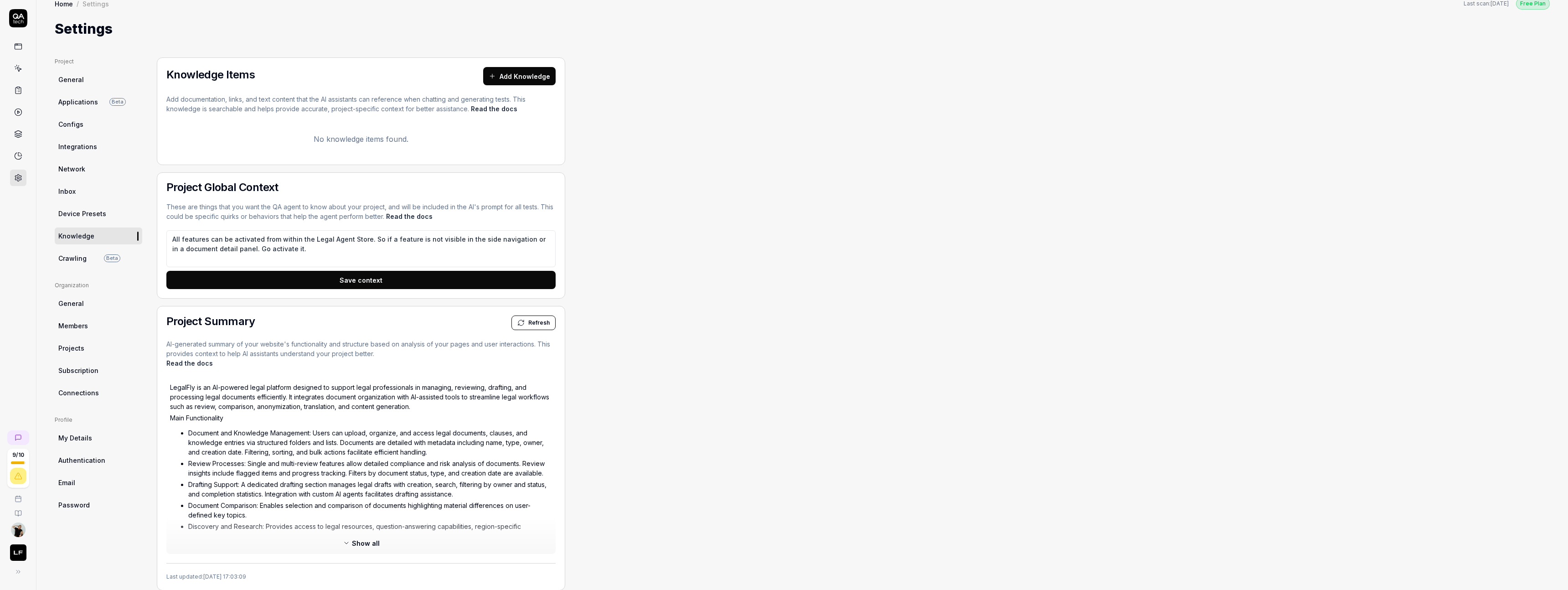
click at [20, 91] on icon at bounding box center [18, 90] width 9 height 9
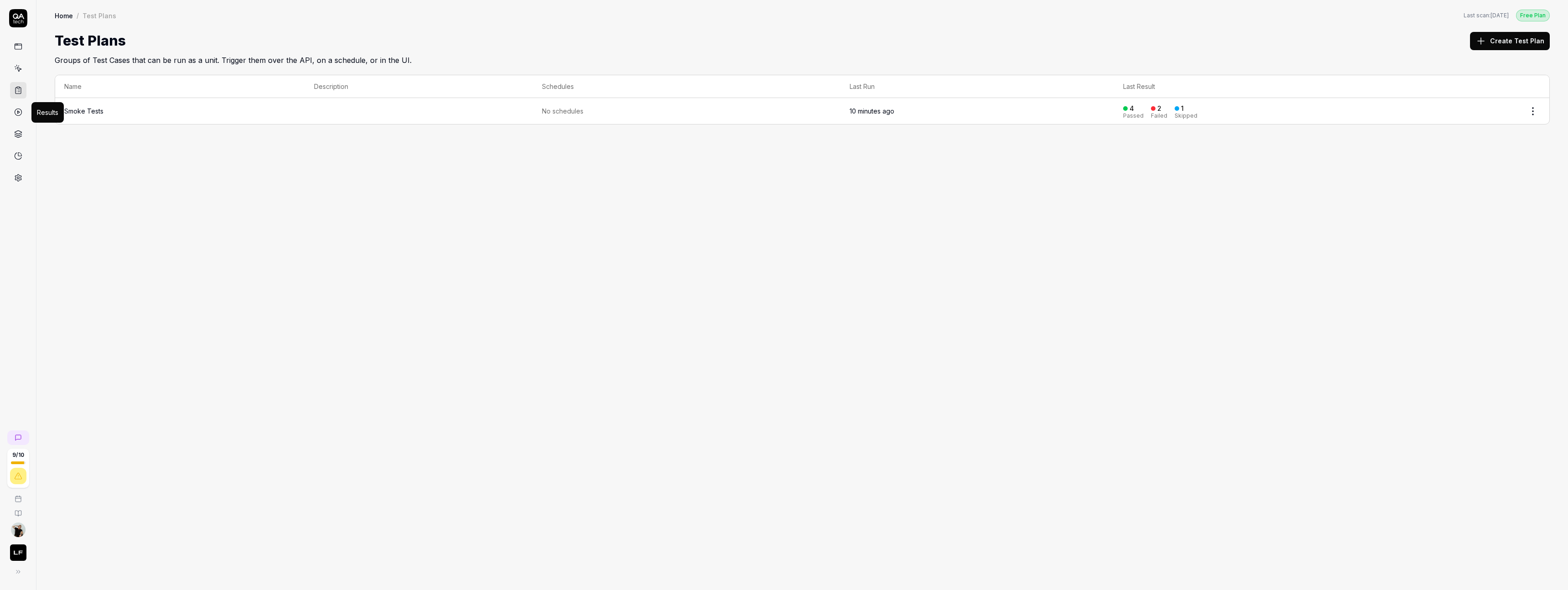
click at [20, 109] on icon at bounding box center [18, 112] width 9 height 9
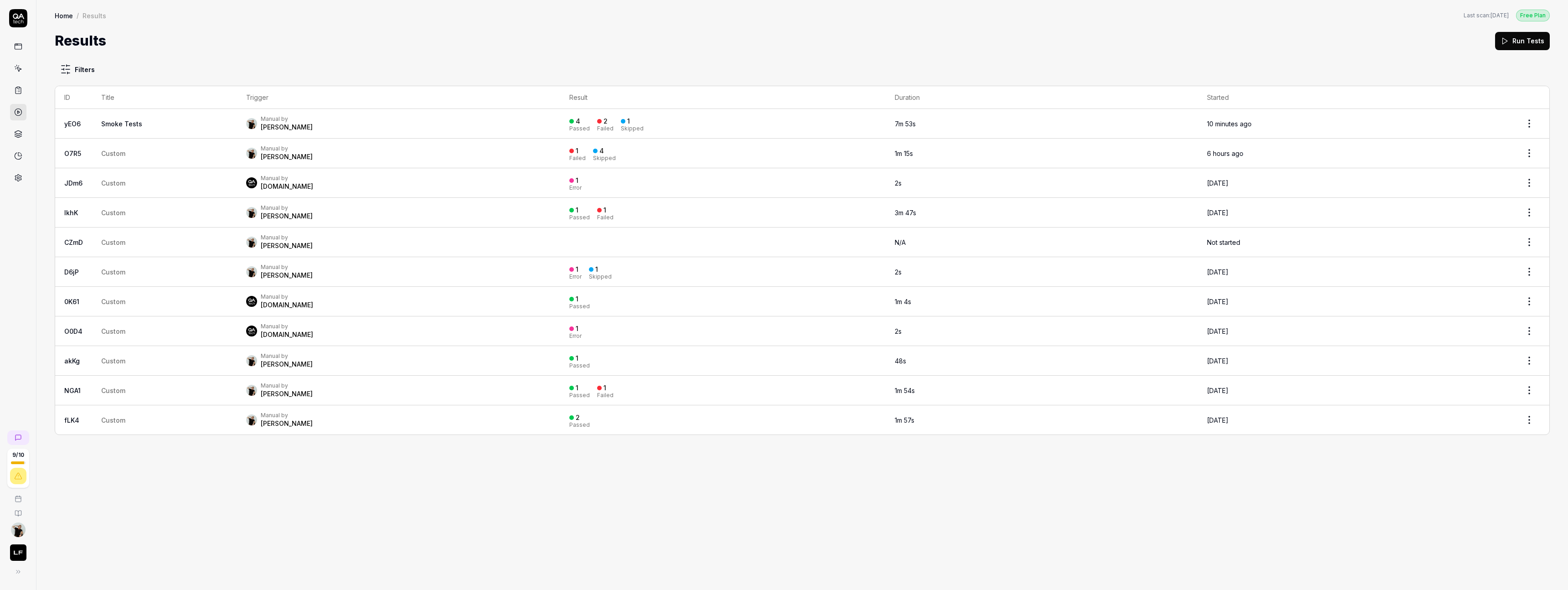
click at [128, 125] on link "Smoke Tests" at bounding box center [121, 124] width 41 height 8
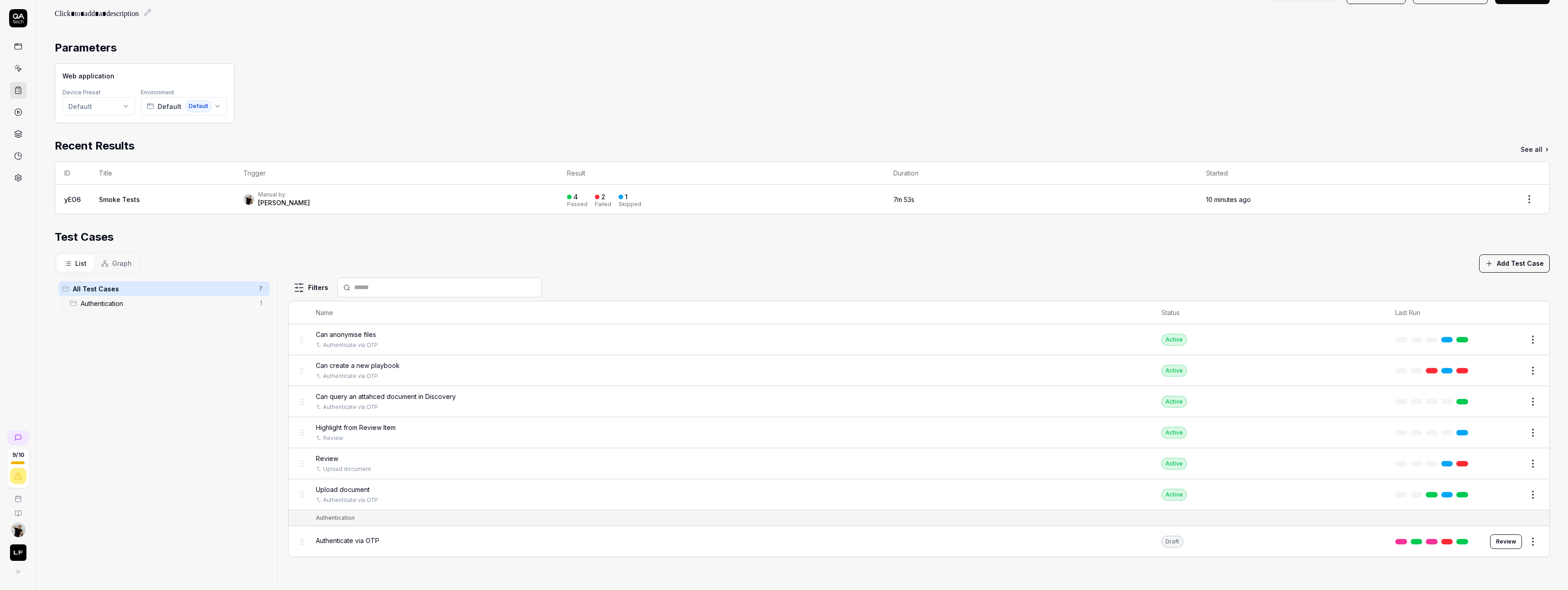
scroll to position [7, 0]
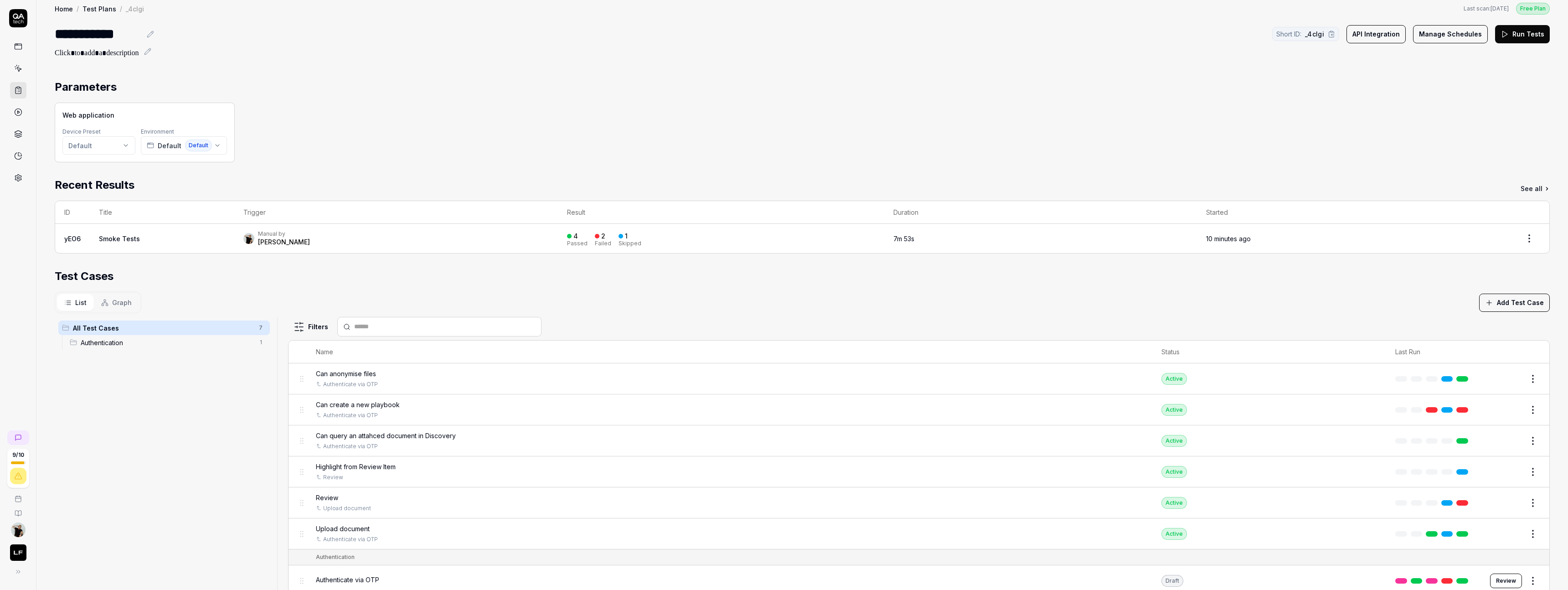
click at [123, 236] on link "Smoke Tests" at bounding box center [119, 239] width 41 height 8
click at [73, 239] on link "yEO6" at bounding box center [72, 239] width 16 height 8
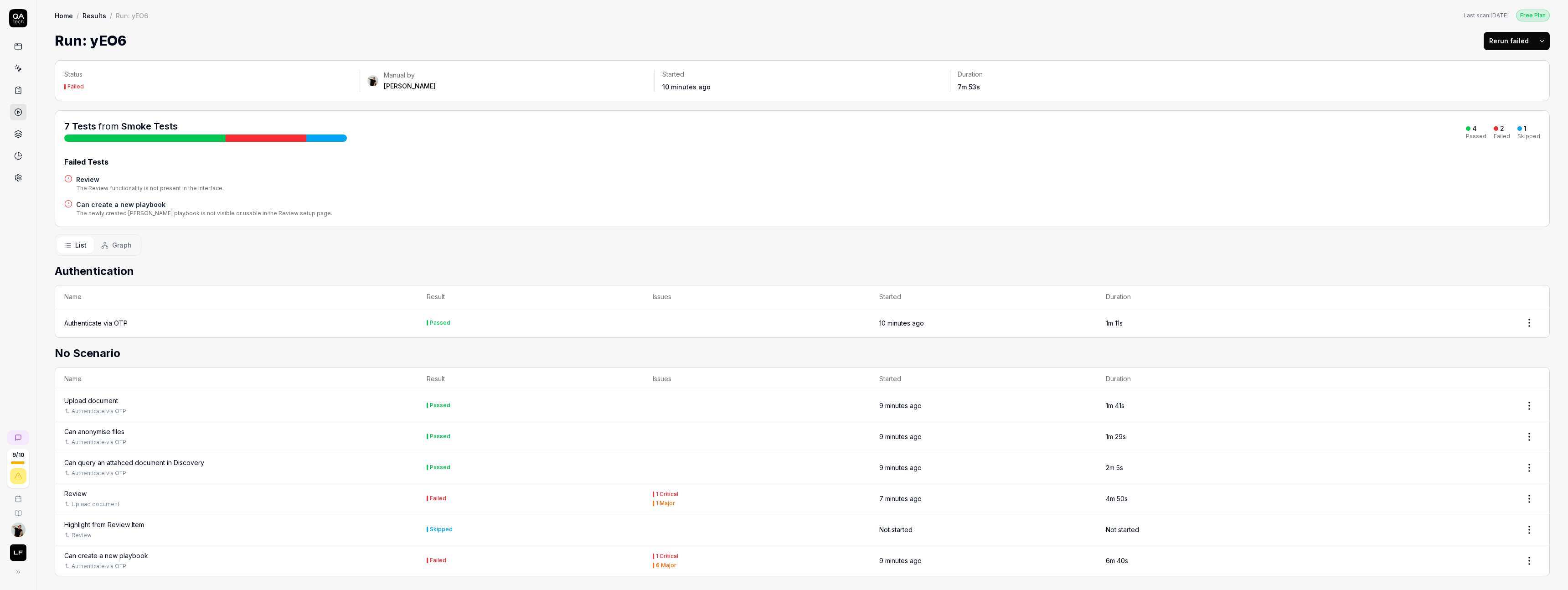
scroll to position [5, 0]
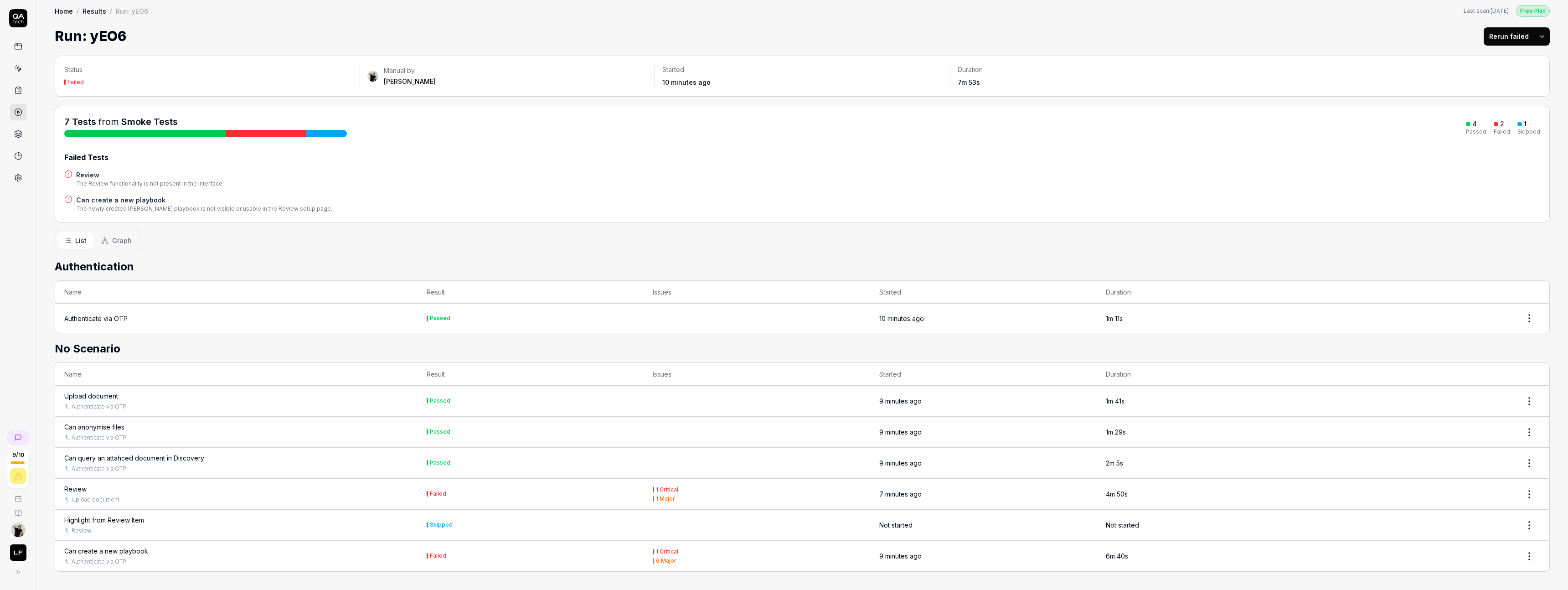
click at [186, 459] on div "Can query an attahced document in Discovery" at bounding box center [134, 457] width 140 height 10
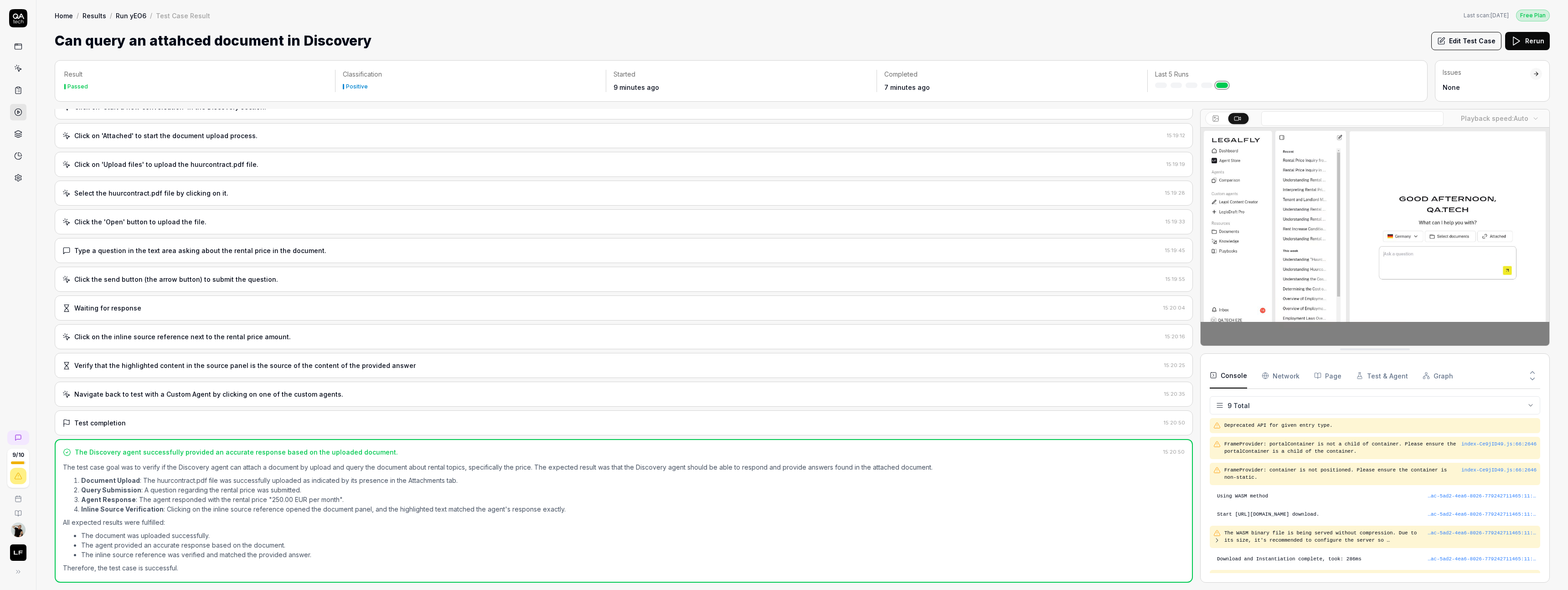
scroll to position [45, 0]
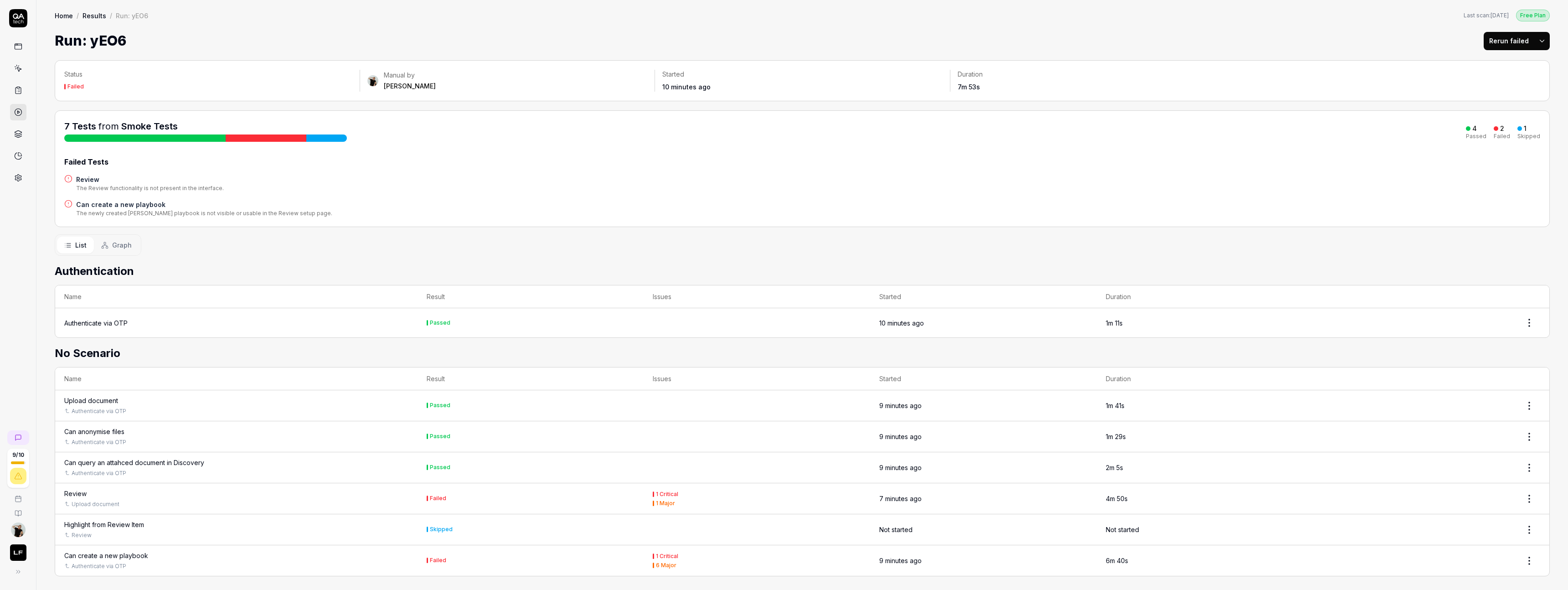
scroll to position [5, 0]
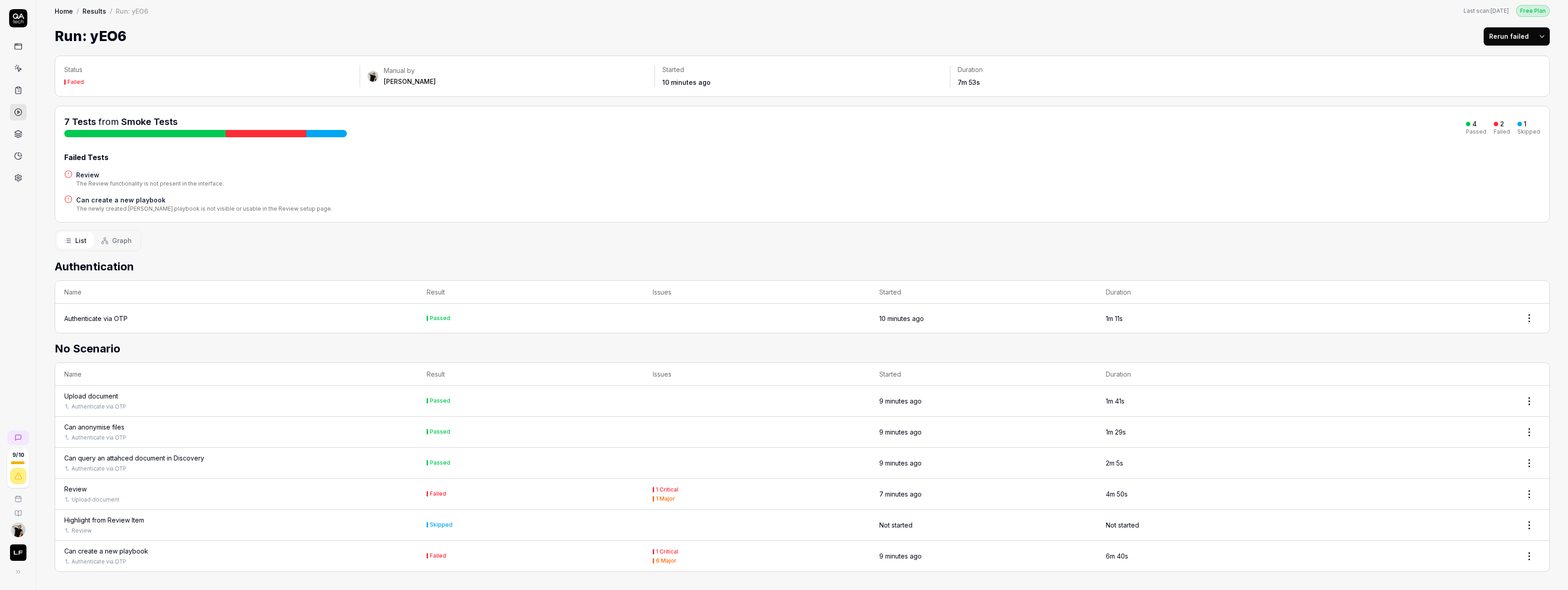
click at [79, 489] on div "Review" at bounding box center [74, 489] width 22 height 10
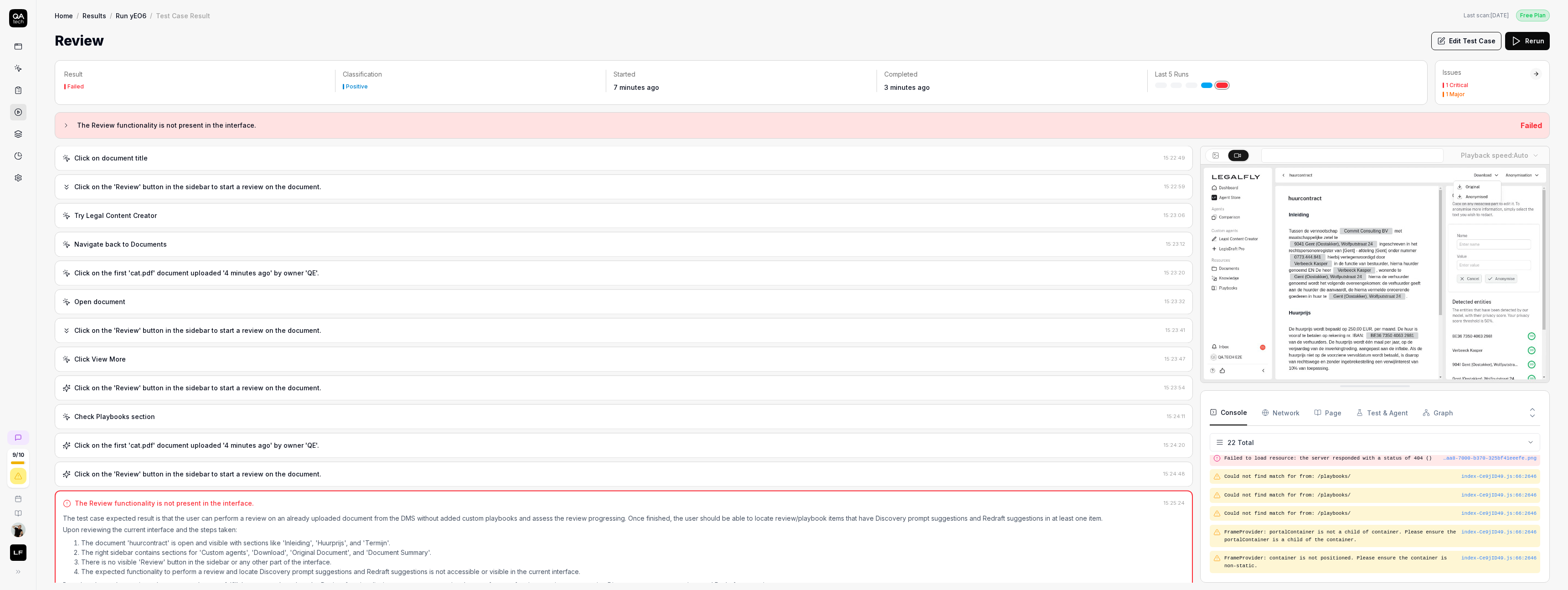
scroll to position [289, 0]
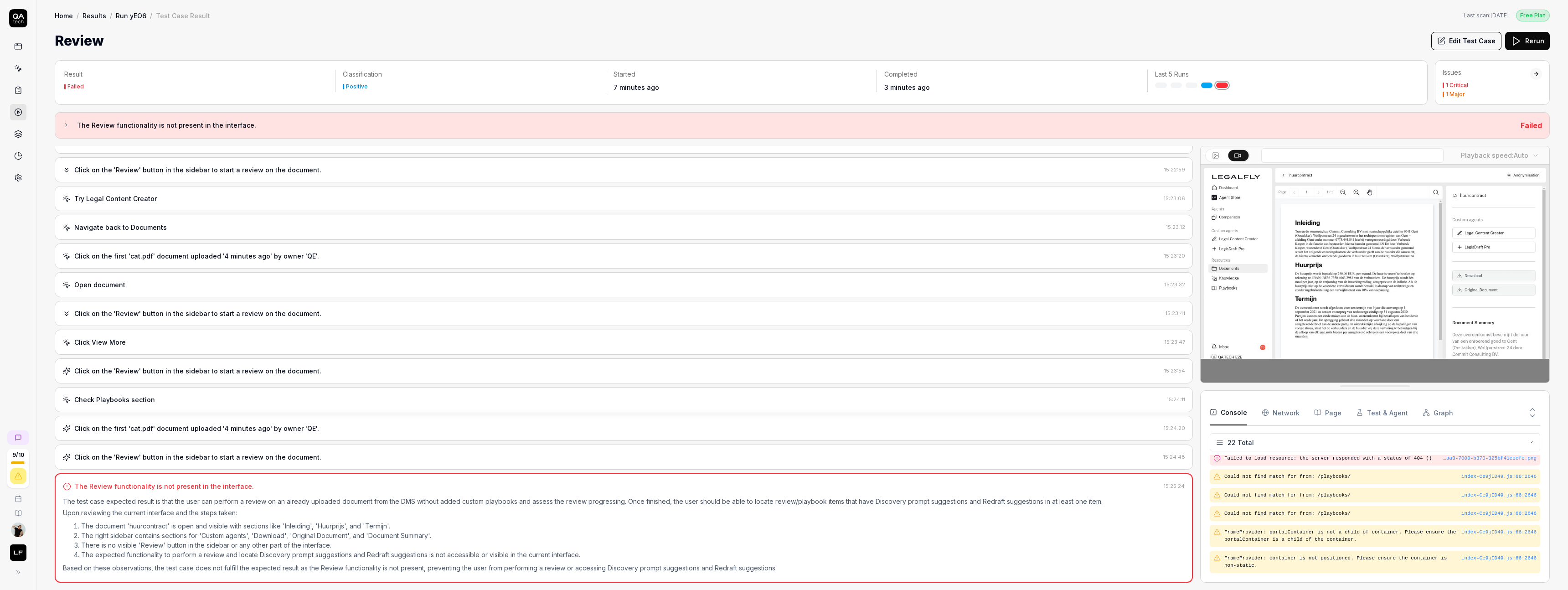
click at [1526, 43] on button "Rerun" at bounding box center [1527, 40] width 45 height 18
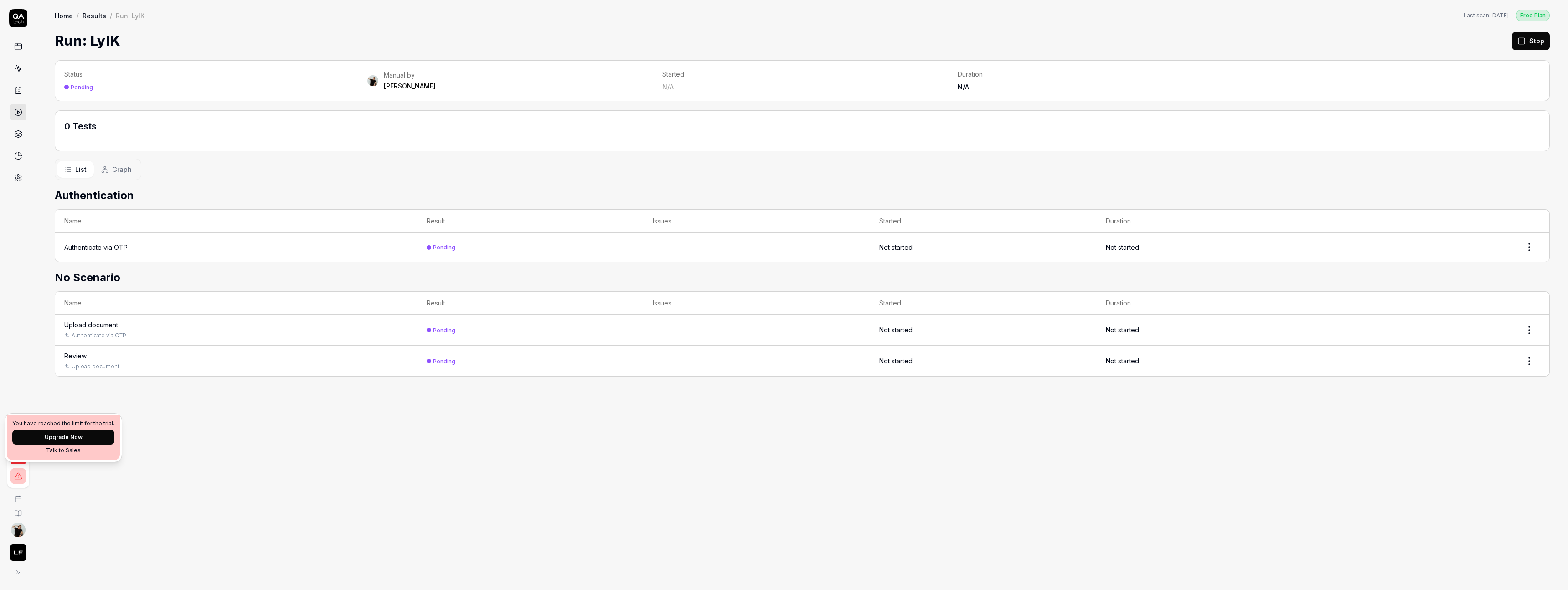
click at [20, 454] on div "You have reached the limit for the trial. Upgrade Now Talk to Sales" at bounding box center [63, 437] width 113 height 45
click at [59, 481] on div "Status Pending Manual by Seppe Snoeck Started N/A Duration N/A 0 Tests List Gra…" at bounding box center [802, 320] width 1532 height 538
click at [54, 495] on div "Status Pending Manual by Seppe Snoeck Started N/A Duration N/A 0 Tests List Gra…" at bounding box center [802, 320] width 1532 height 538
click at [129, 18] on div "Run: LylK" at bounding box center [130, 15] width 29 height 10
click at [102, 18] on link "Results" at bounding box center [94, 15] width 24 height 10
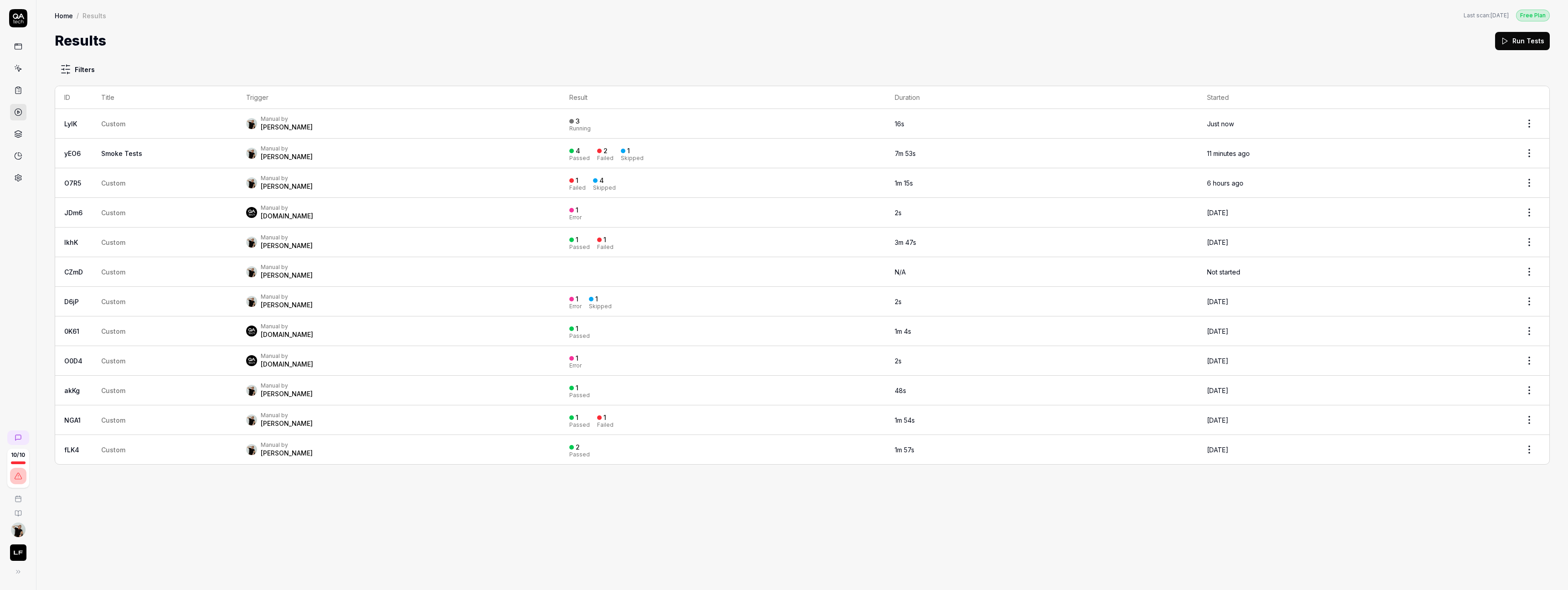
click at [134, 154] on link "Smoke Tests" at bounding box center [121, 154] width 41 height 8
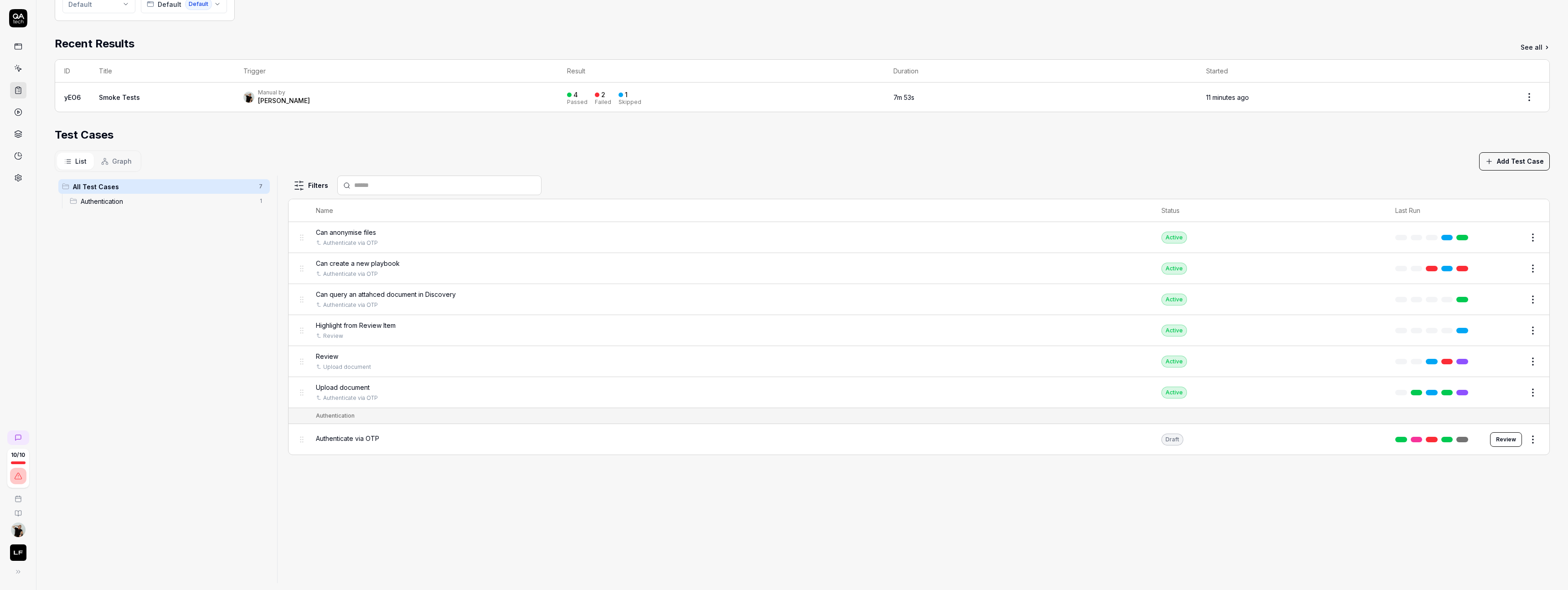
scroll to position [147, 0]
click at [67, 94] on td "yEO6" at bounding box center [73, 98] width 34 height 30
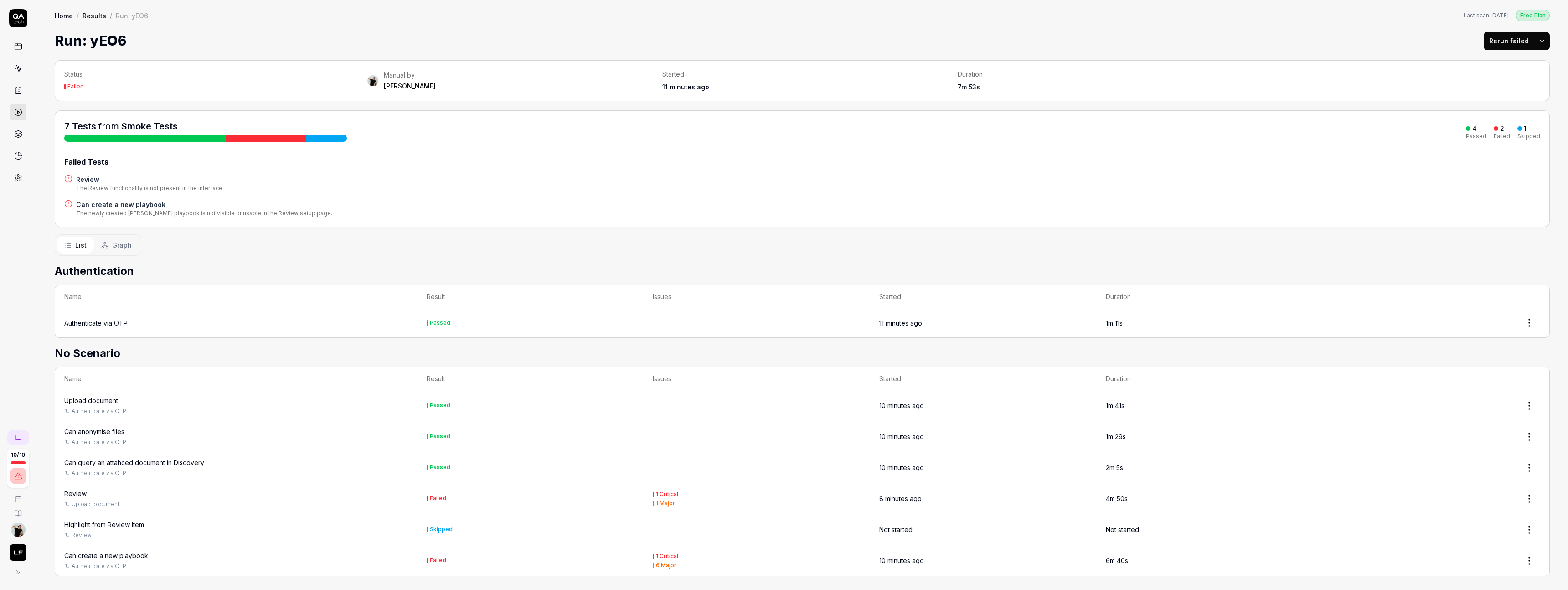
scroll to position [5, 0]
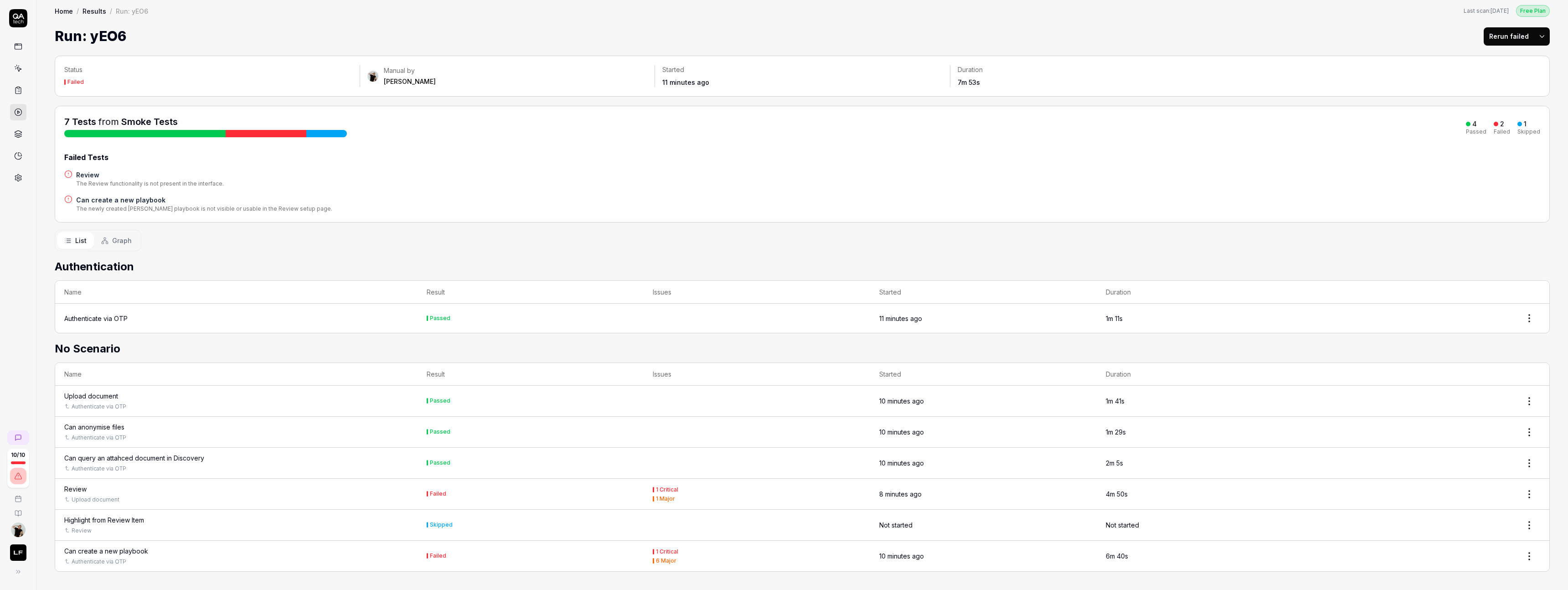
click at [129, 550] on div "Can create a new playbook" at bounding box center [106, 551] width 84 height 10
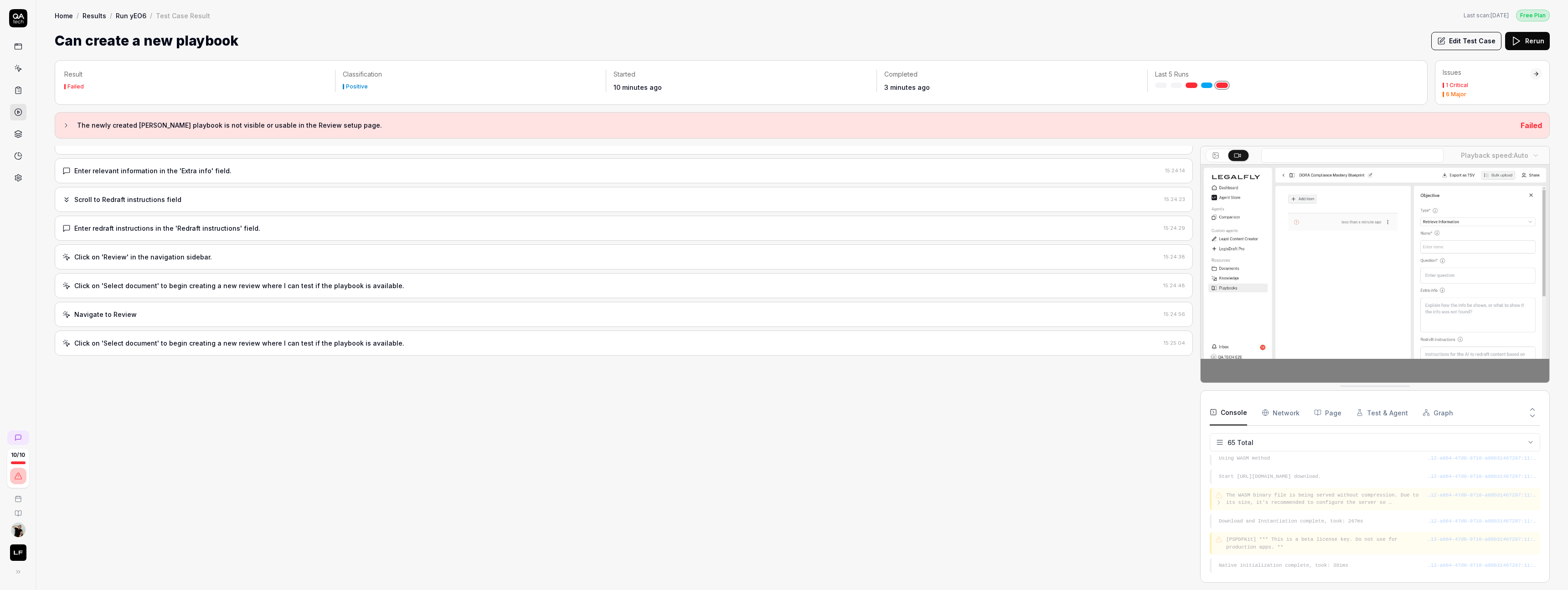
scroll to position [920, 0]
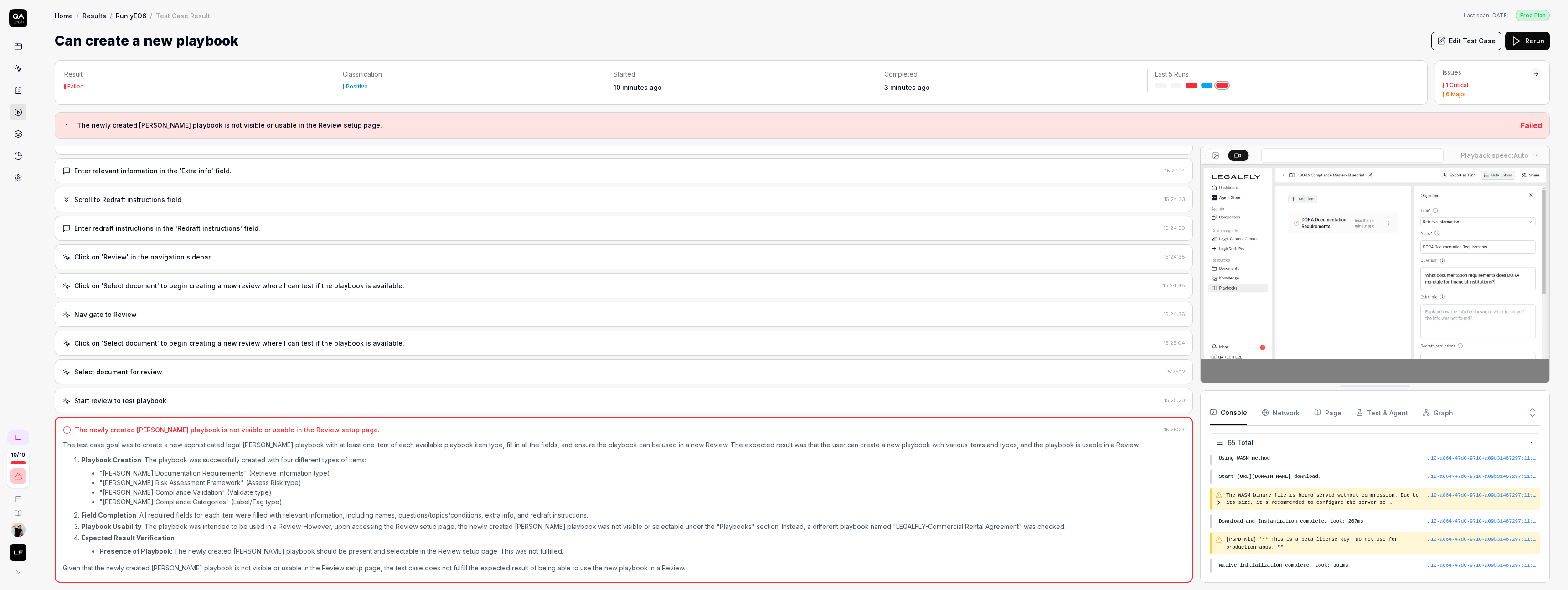
click at [477, 401] on div "Start review to test playbook" at bounding box center [611, 400] width 1098 height 10
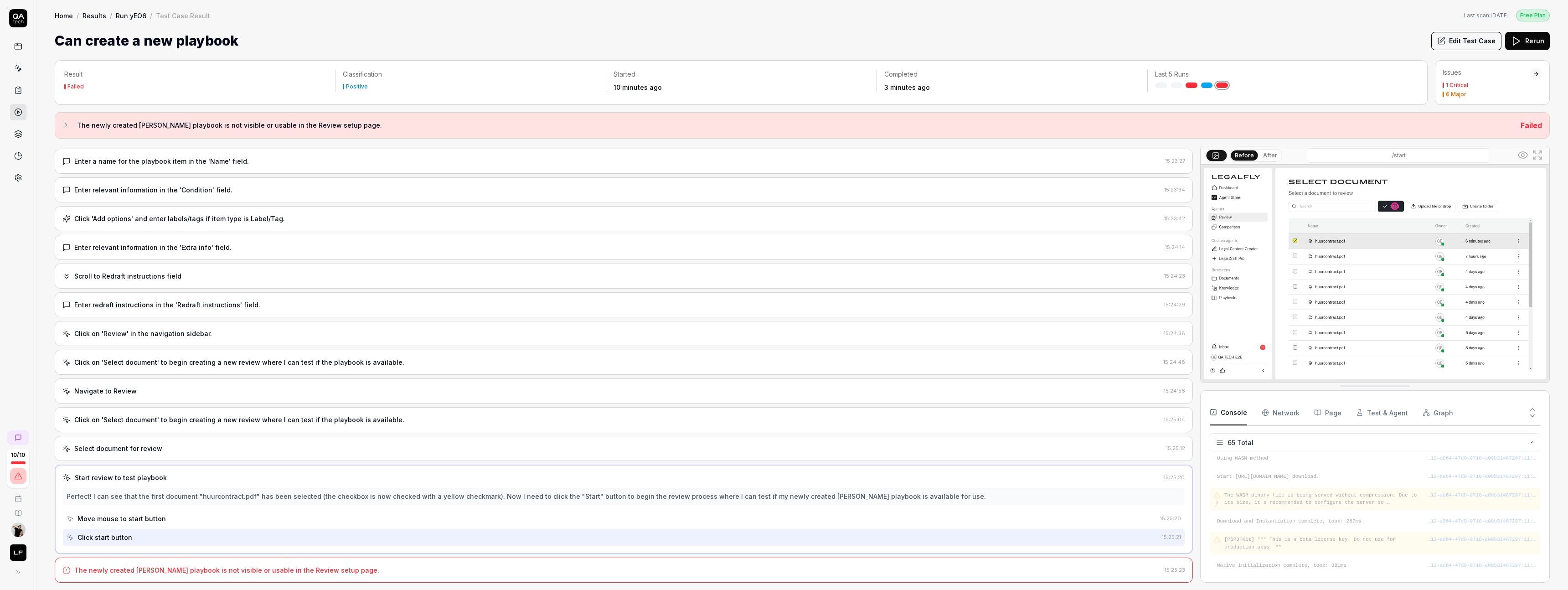
scroll to position [838, 0]
click at [196, 526] on div "Move mouse to start button" at bounding box center [611, 523] width 1090 height 17
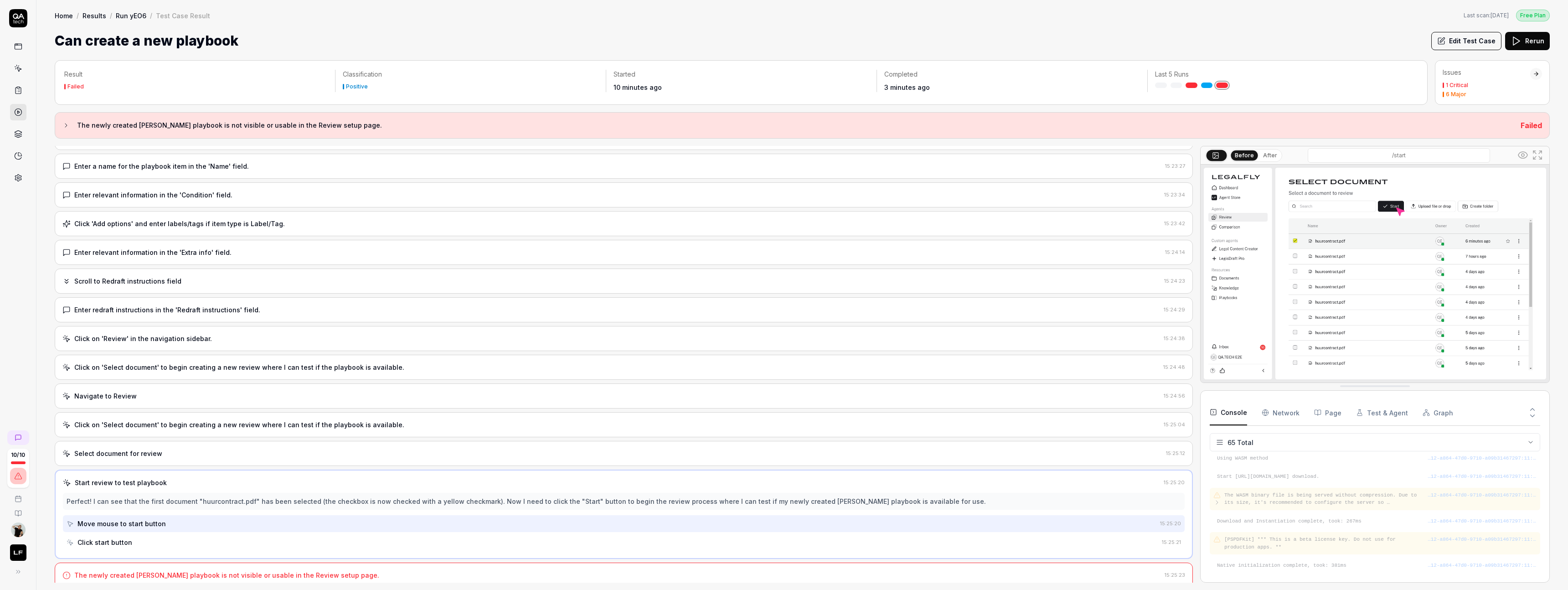
click at [180, 542] on div "Click start button" at bounding box center [612, 542] width 1091 height 17
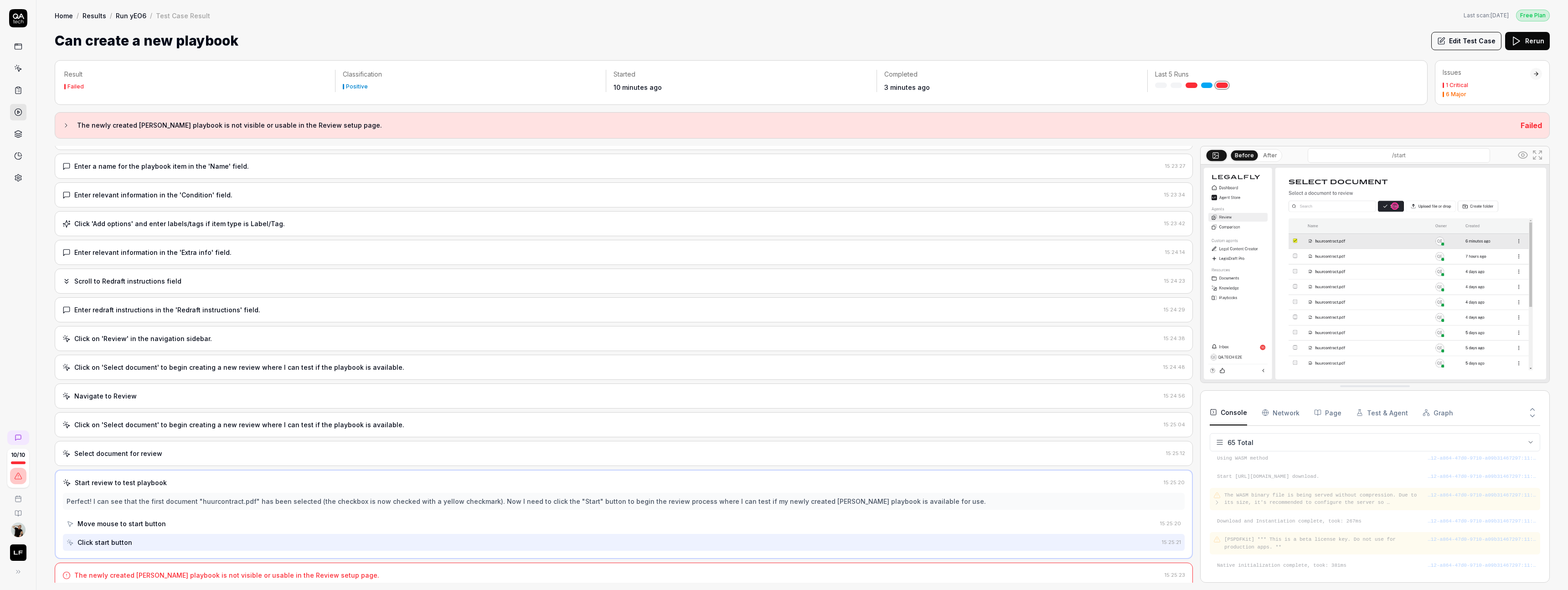
scroll to position [843, 0]
click at [181, 571] on div "The newly created DORA playbook is not visible or usable in the Review setup pa…" at bounding box center [226, 570] width 305 height 10
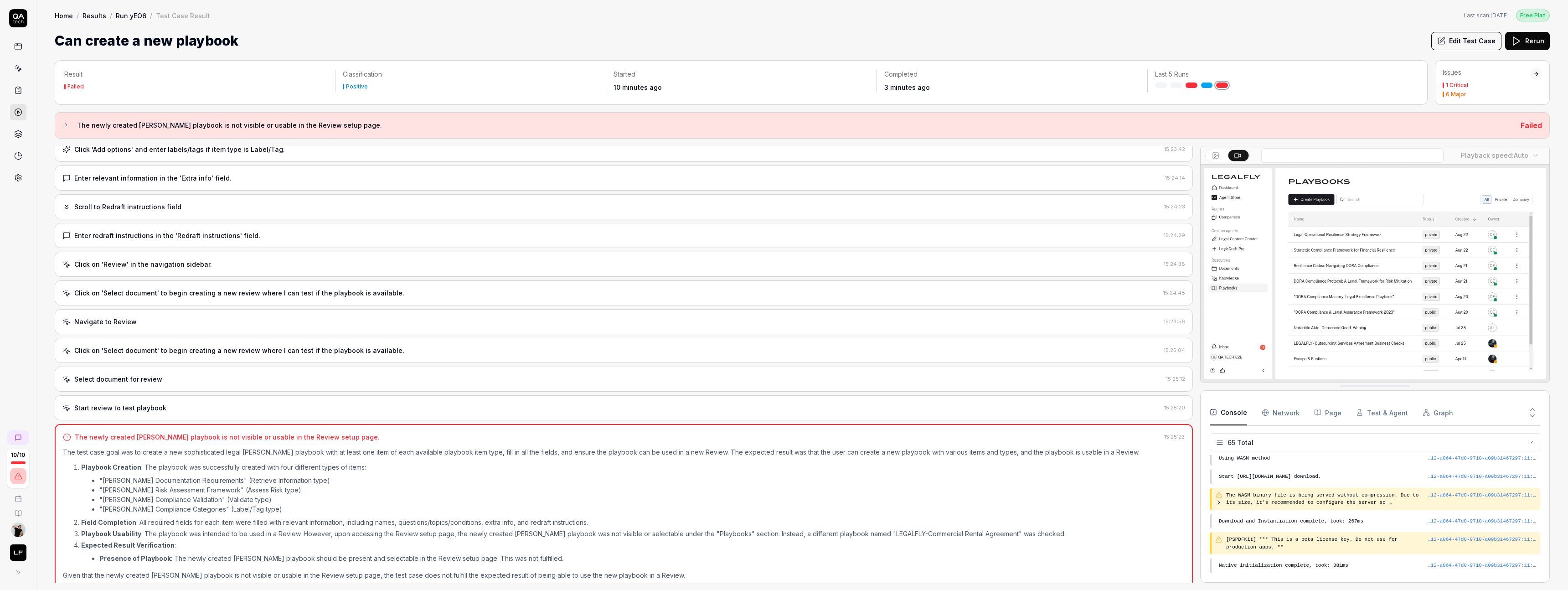
scroll to position [920, 0]
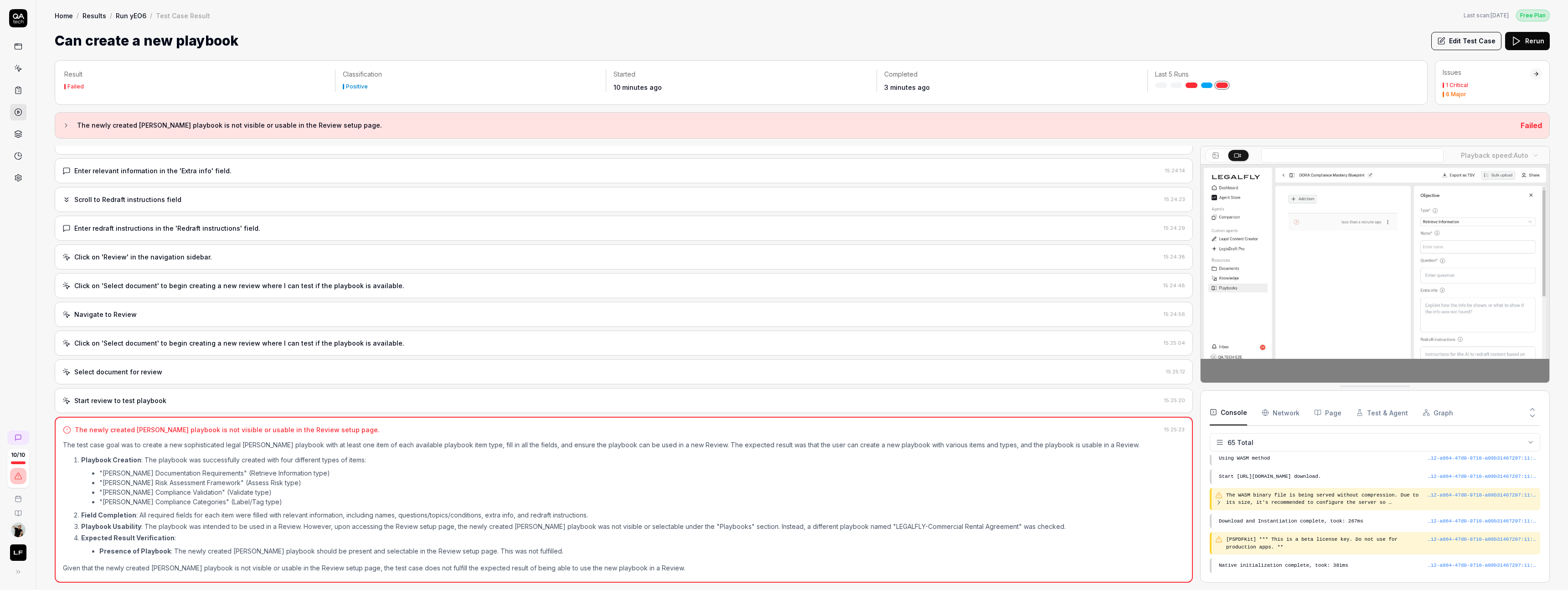
click at [207, 281] on div "Click on 'Select document' to begin creating a new review where I can test if t…" at bounding box center [240, 285] width 330 height 10
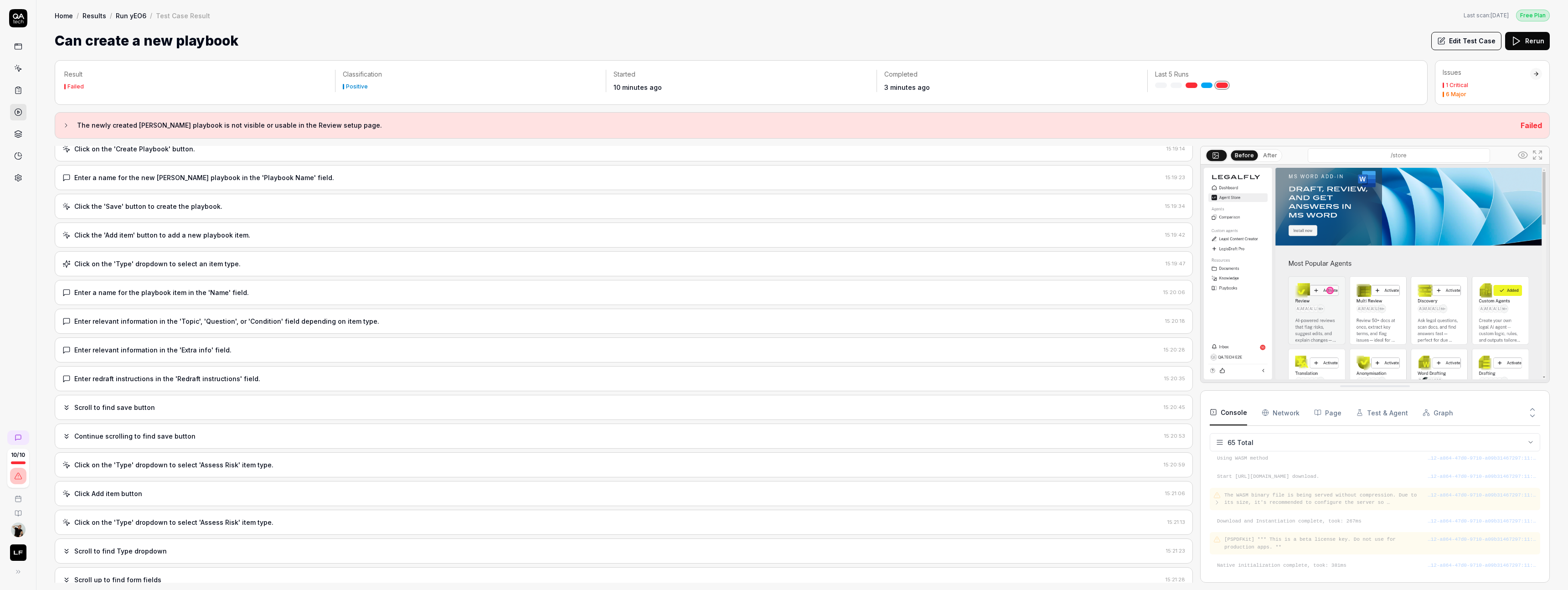
scroll to position [0, 0]
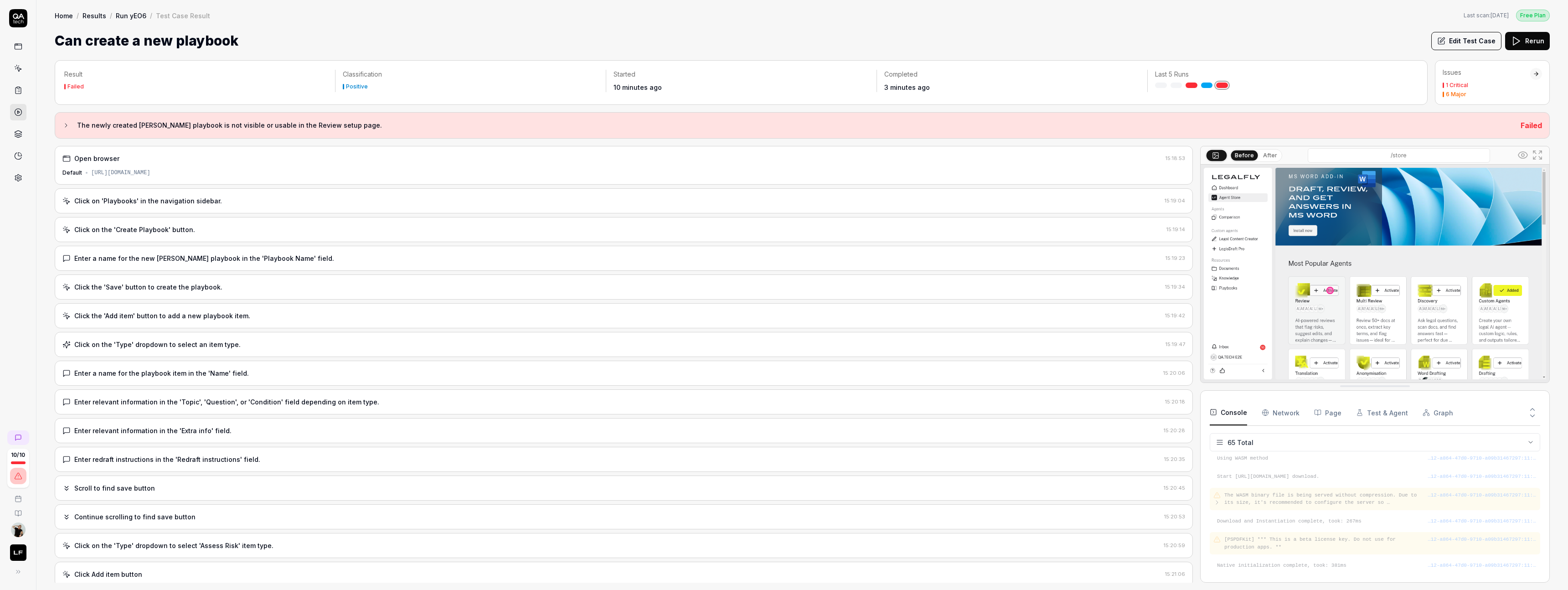
click at [20, 468] on div at bounding box center [18, 475] width 16 height 16
click at [18, 573] on icon at bounding box center [16, 572] width 8 height 8
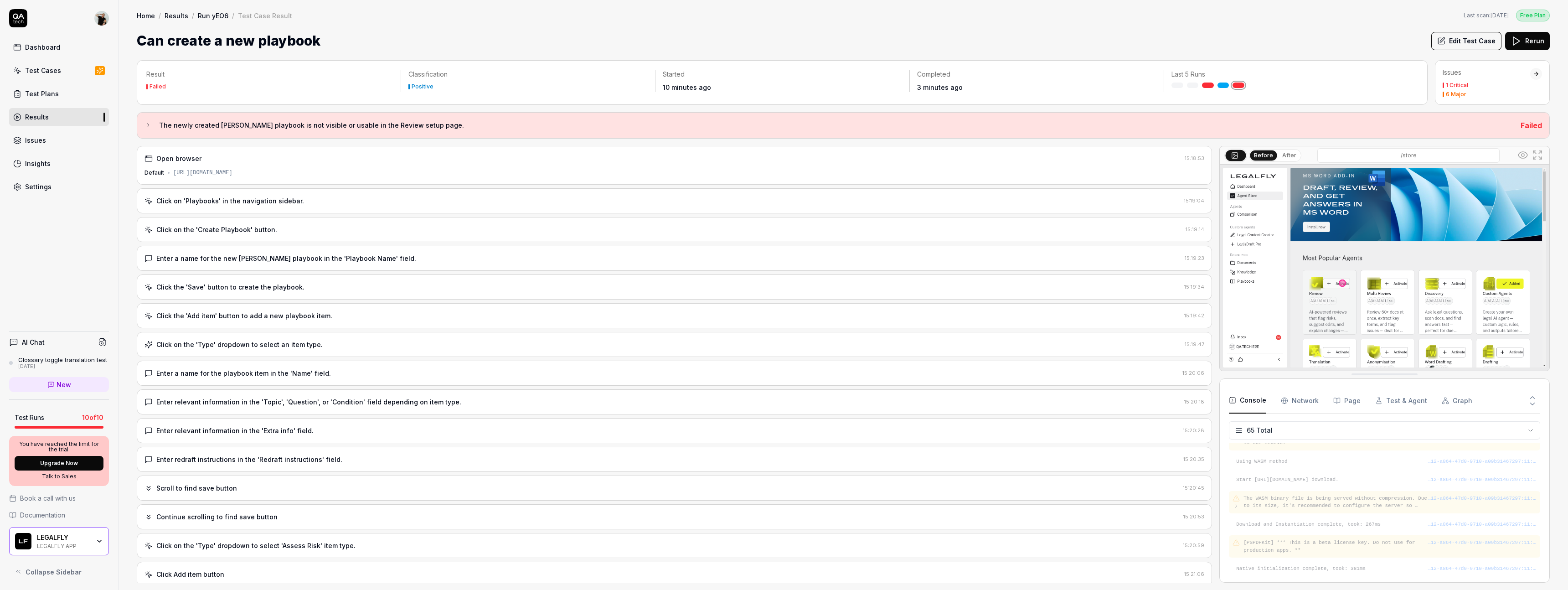
scroll to position [1127, 0]
click at [80, 273] on div "Dashboard Test Cases Test Plans Results Issues Insights Settings AI Chat Glossa…" at bounding box center [59, 295] width 118 height 590
click at [55, 71] on div "Test Cases" at bounding box center [43, 71] width 36 height 10
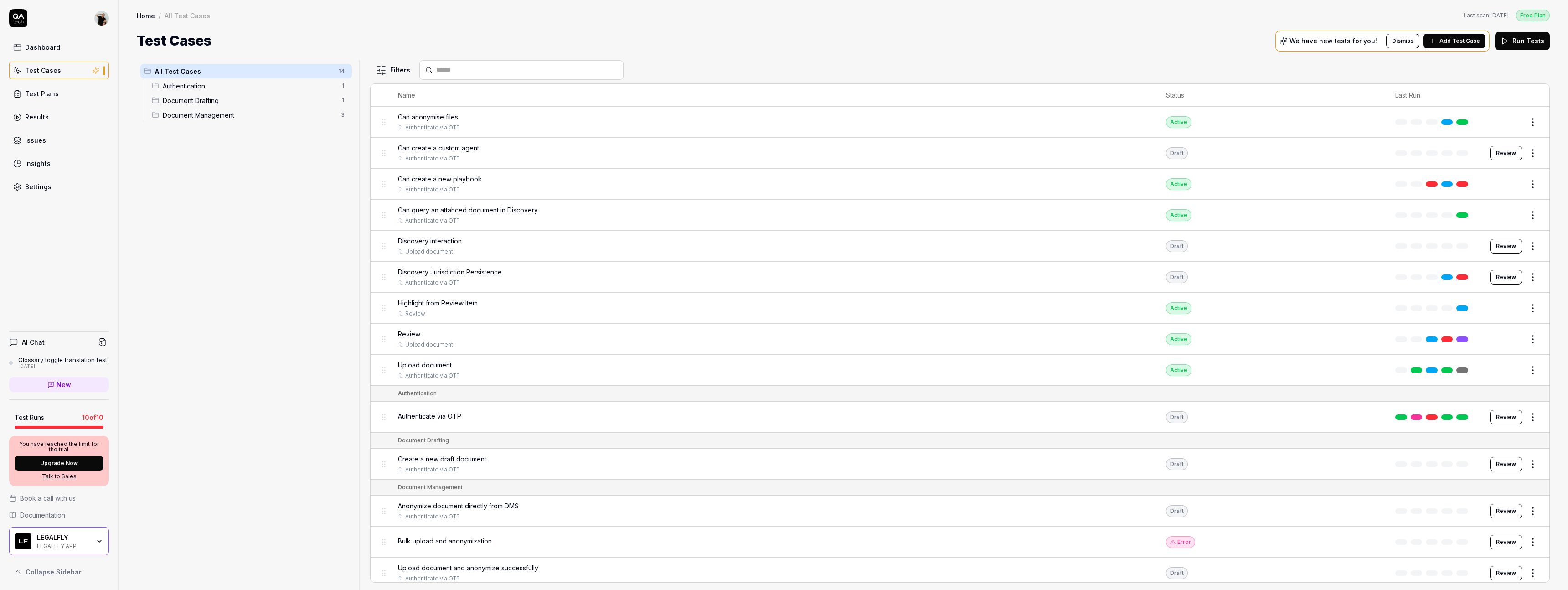
scroll to position [6, 0]
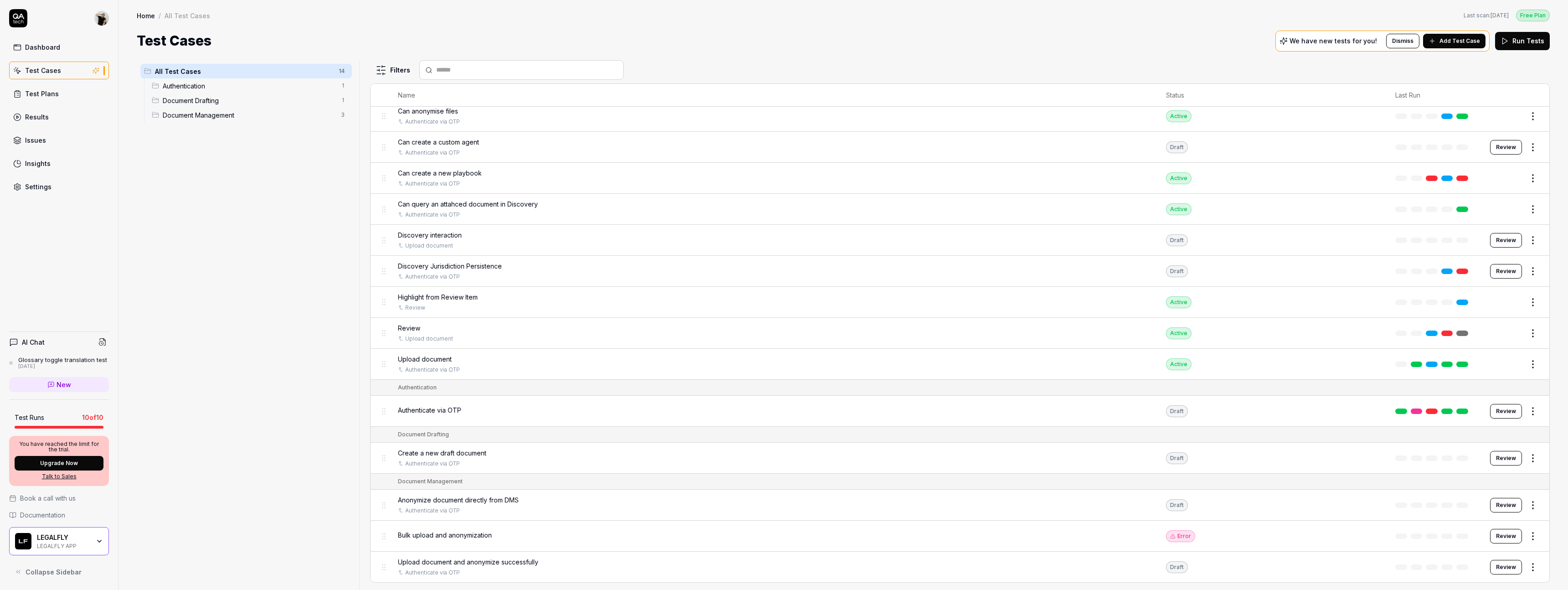
click at [249, 328] on div "All Test Cases 14 Authentication 1 Document Drafting 1 Document Management 3" at bounding box center [245, 319] width 219 height 518
click at [67, 571] on span "Collapse Sidebar" at bounding box center [53, 572] width 56 height 10
